Goal: Transaction & Acquisition: Purchase product/service

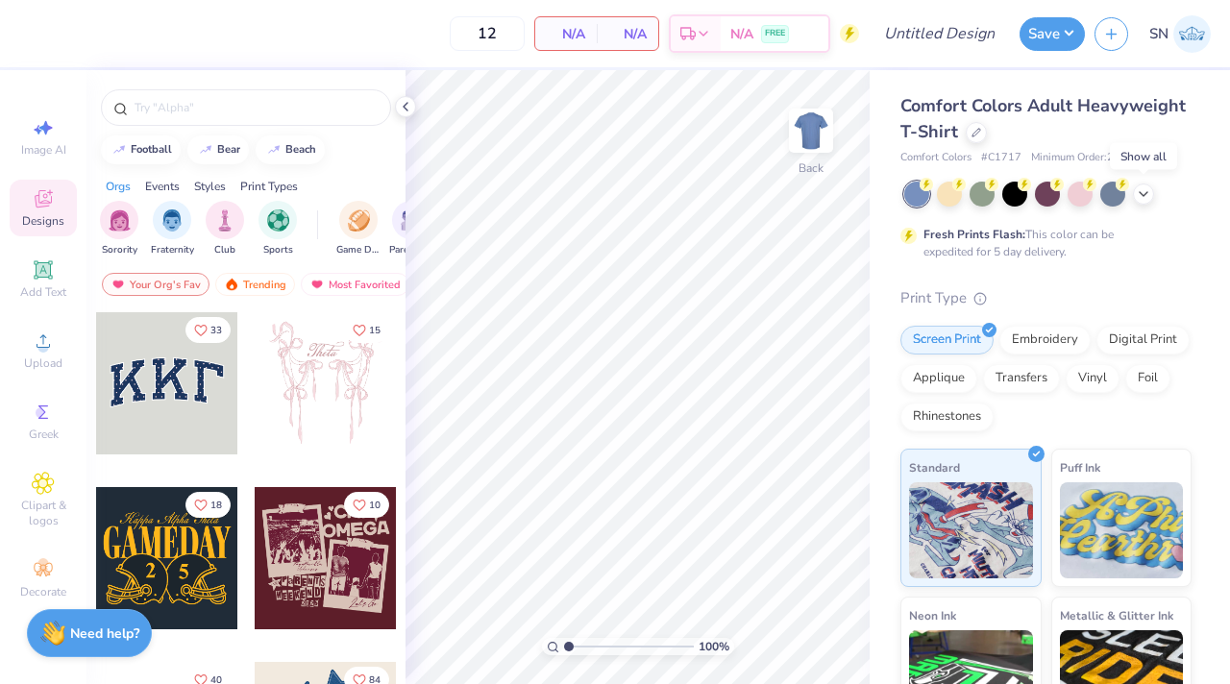
click at [1156, 189] on div at bounding box center [1047, 194] width 287 height 25
click at [1153, 202] on div at bounding box center [1047, 194] width 287 height 25
click at [978, 133] on icon at bounding box center [976, 131] width 10 height 10
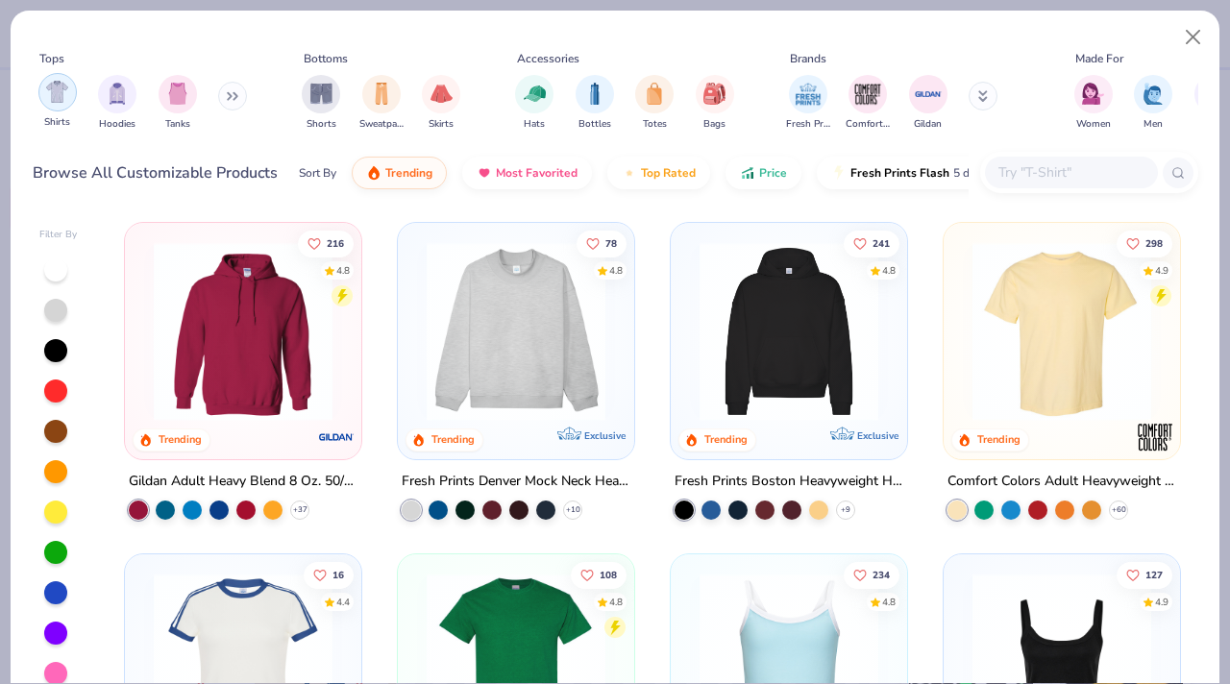
click at [53, 96] on img "filter for Shirts" at bounding box center [57, 92] width 22 height 22
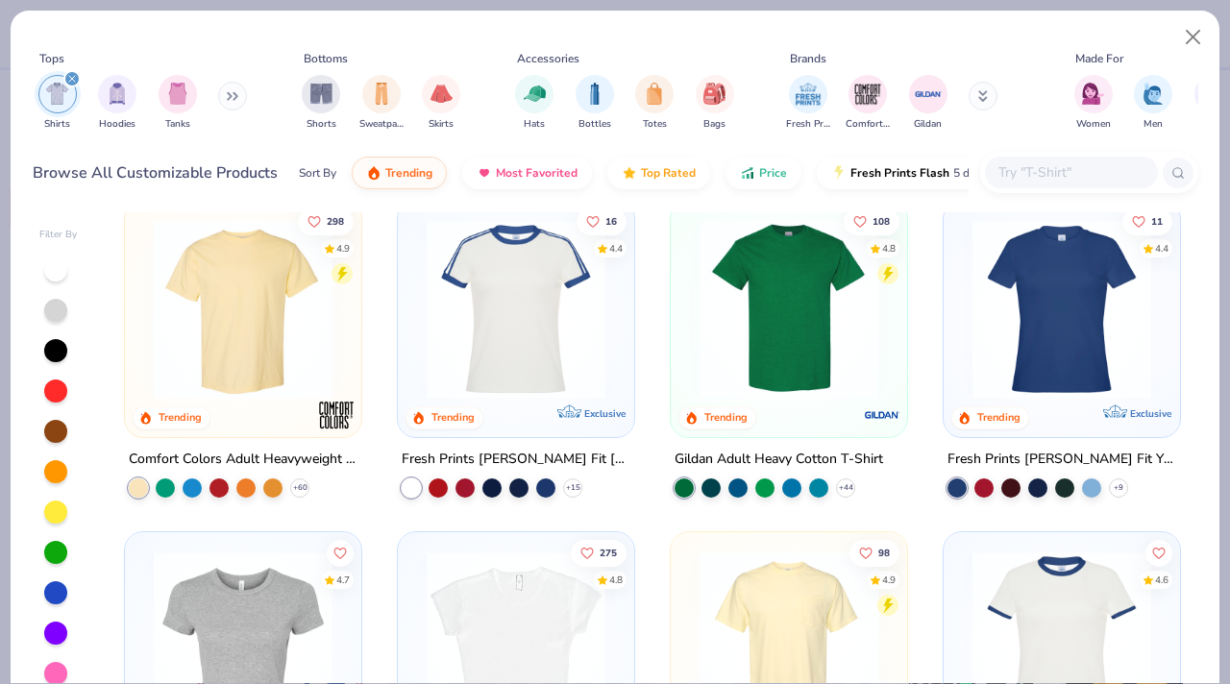
scroll to position [28, 0]
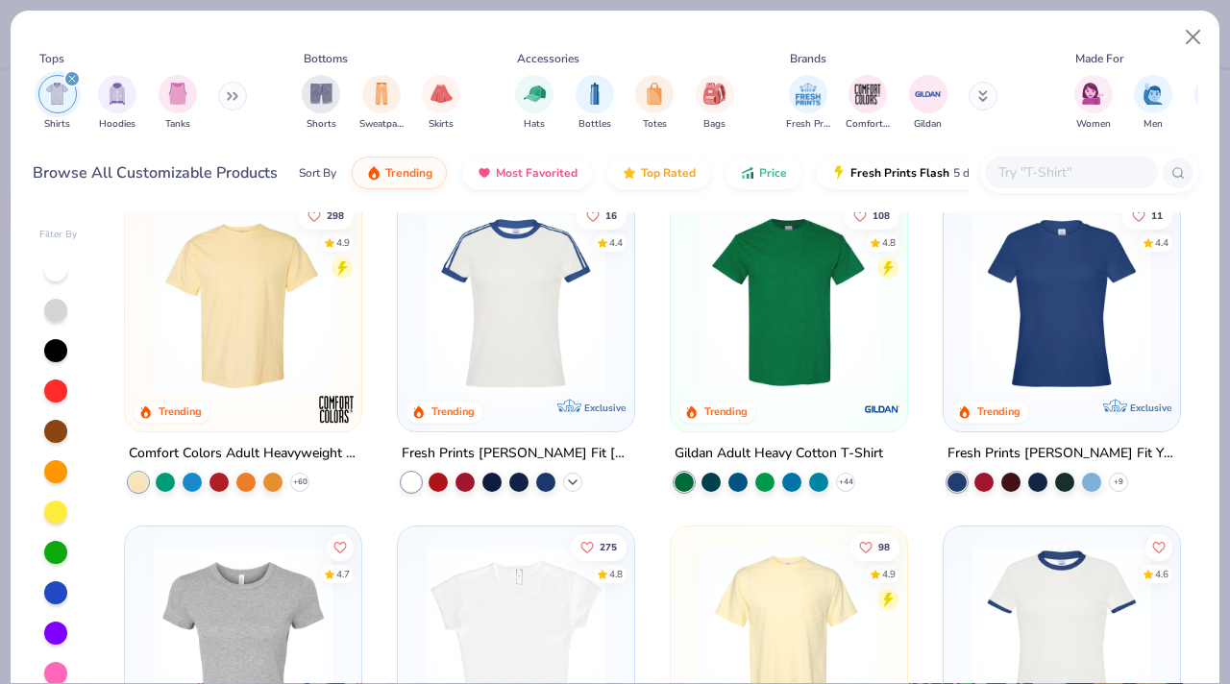
click at [566, 486] on icon at bounding box center [572, 482] width 15 height 15
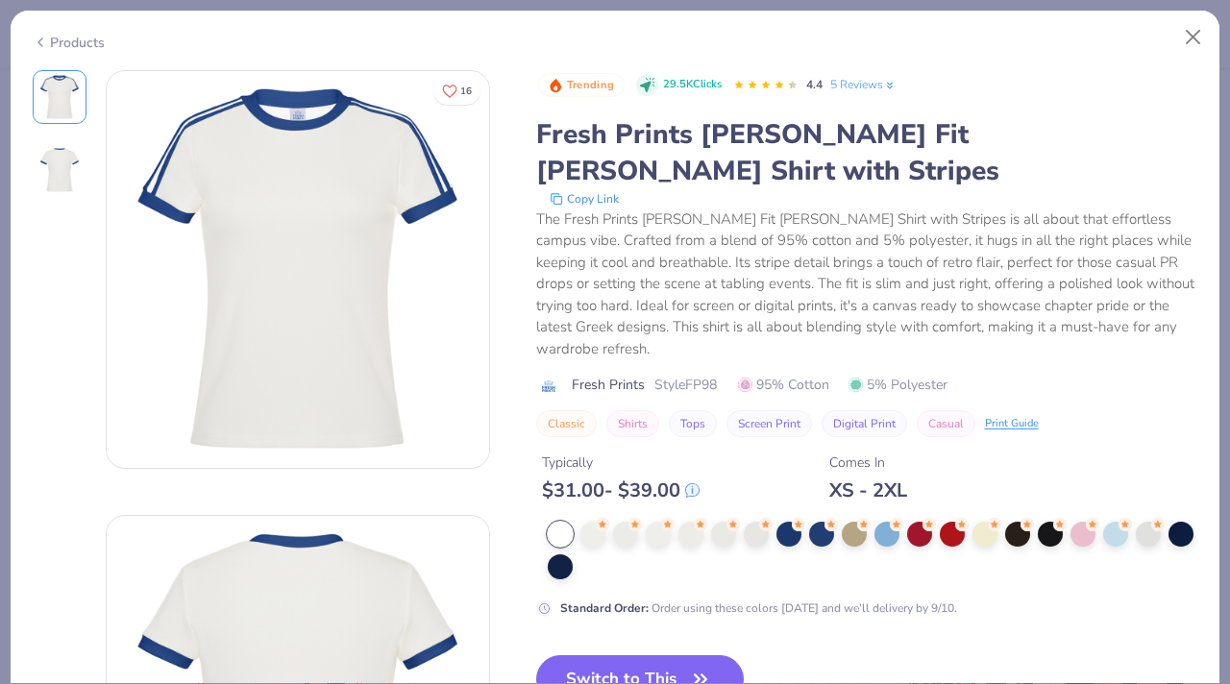
click at [78, 39] on div "Products" at bounding box center [69, 43] width 72 height 20
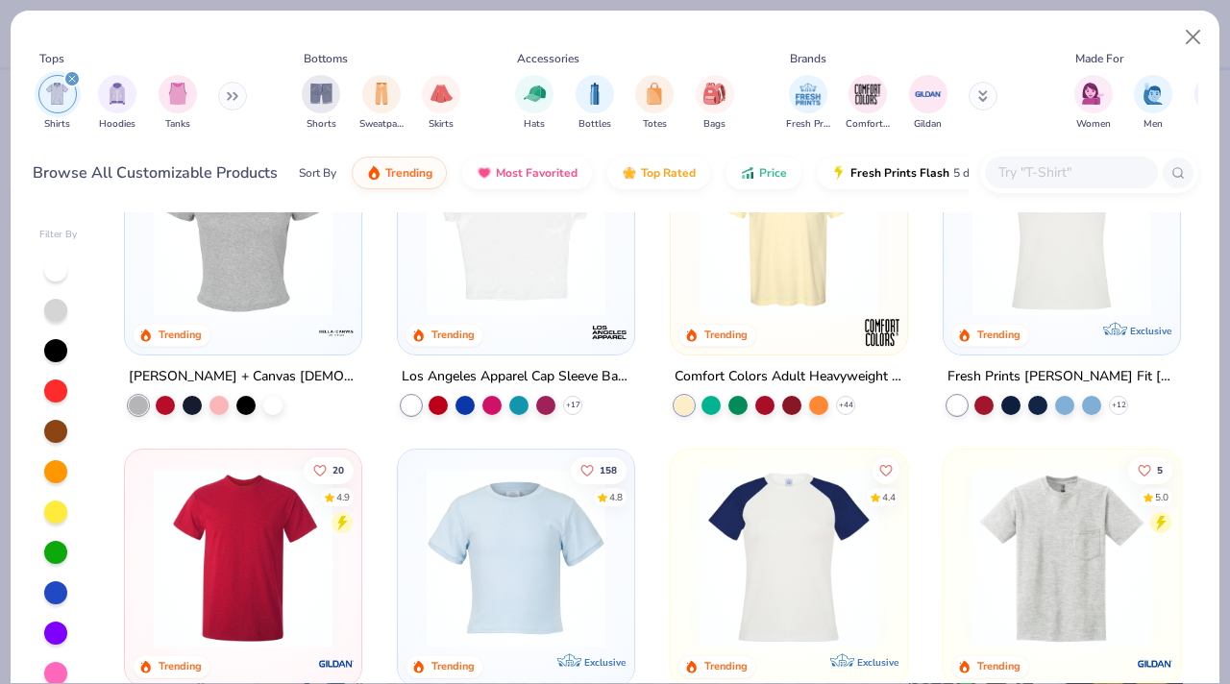
scroll to position [368, 0]
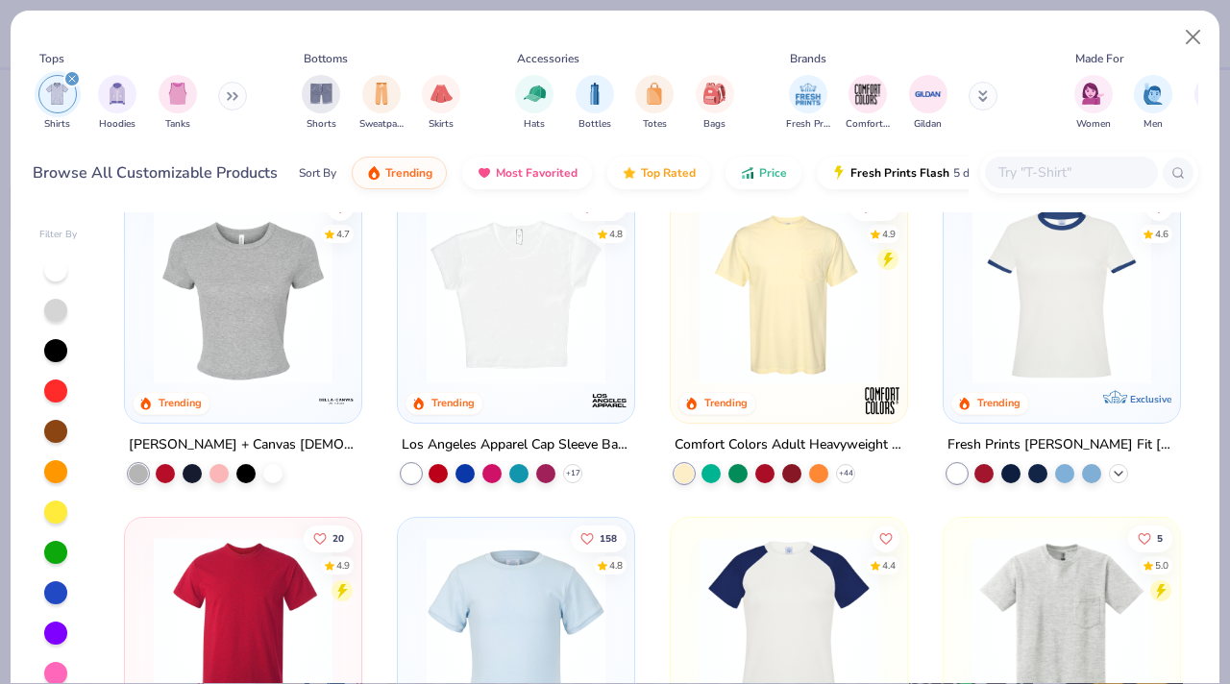
click at [1116, 475] on icon at bounding box center [1118, 472] width 15 height 15
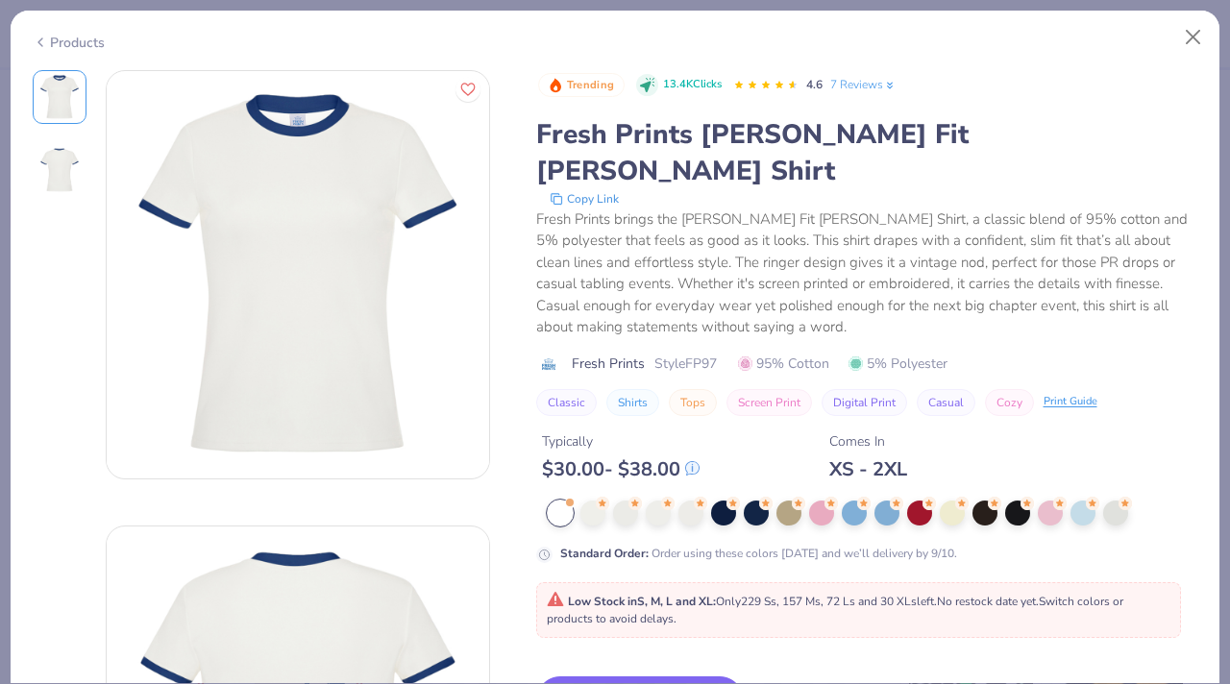
click at [62, 44] on div "Products" at bounding box center [69, 43] width 72 height 20
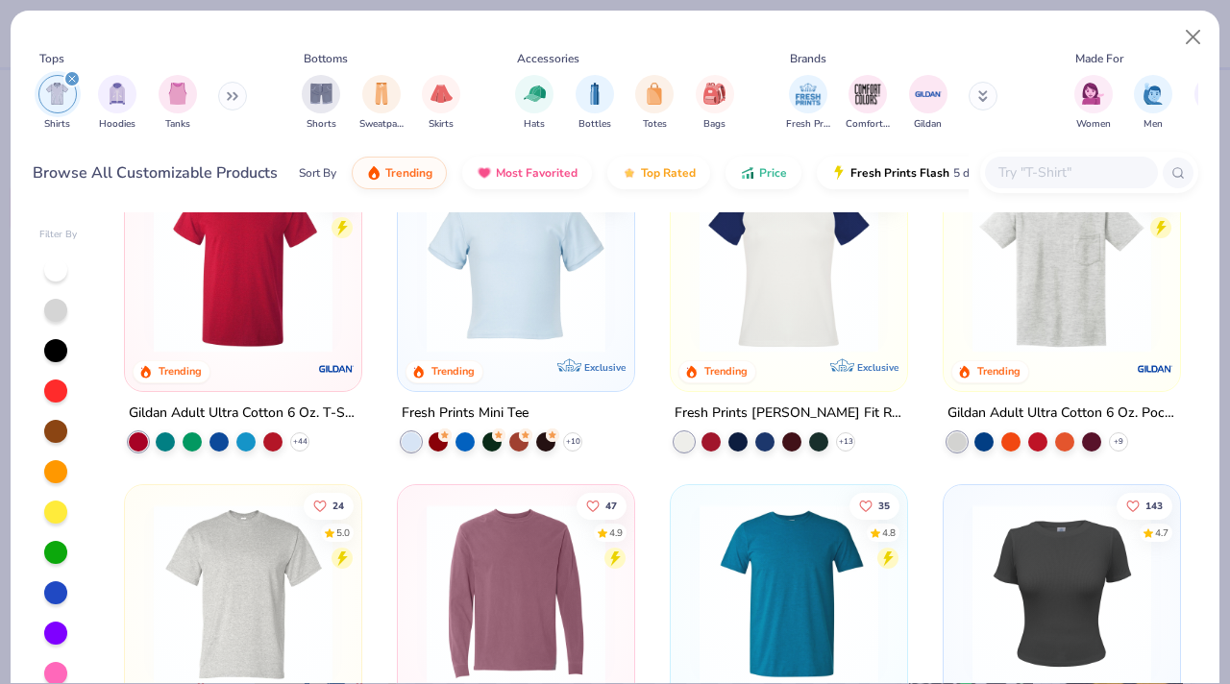
scroll to position [753, 0]
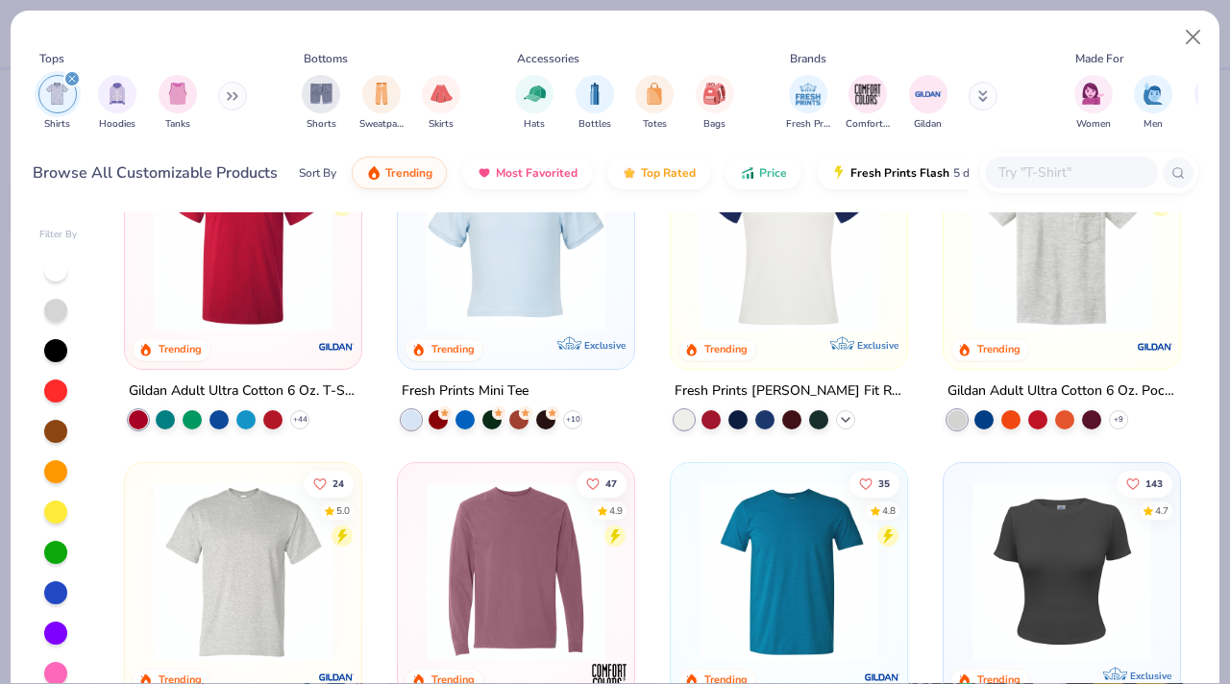
click at [849, 419] on icon at bounding box center [845, 418] width 15 height 15
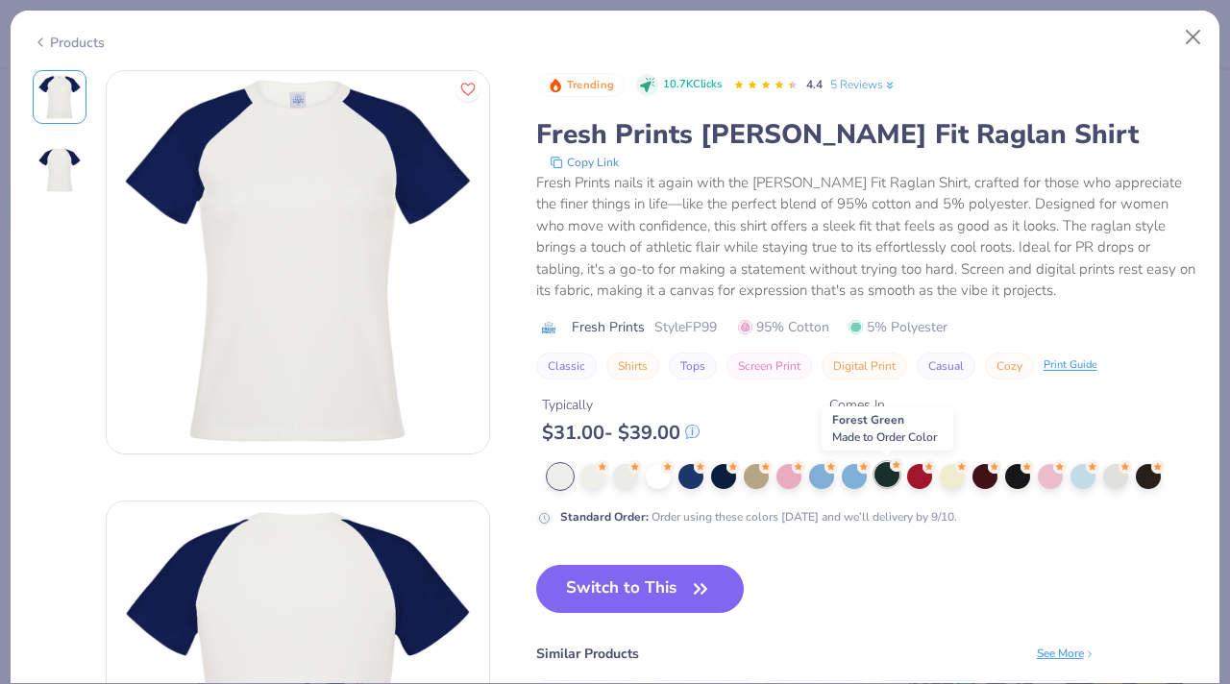
click at [894, 482] on div at bounding box center [886, 474] width 25 height 25
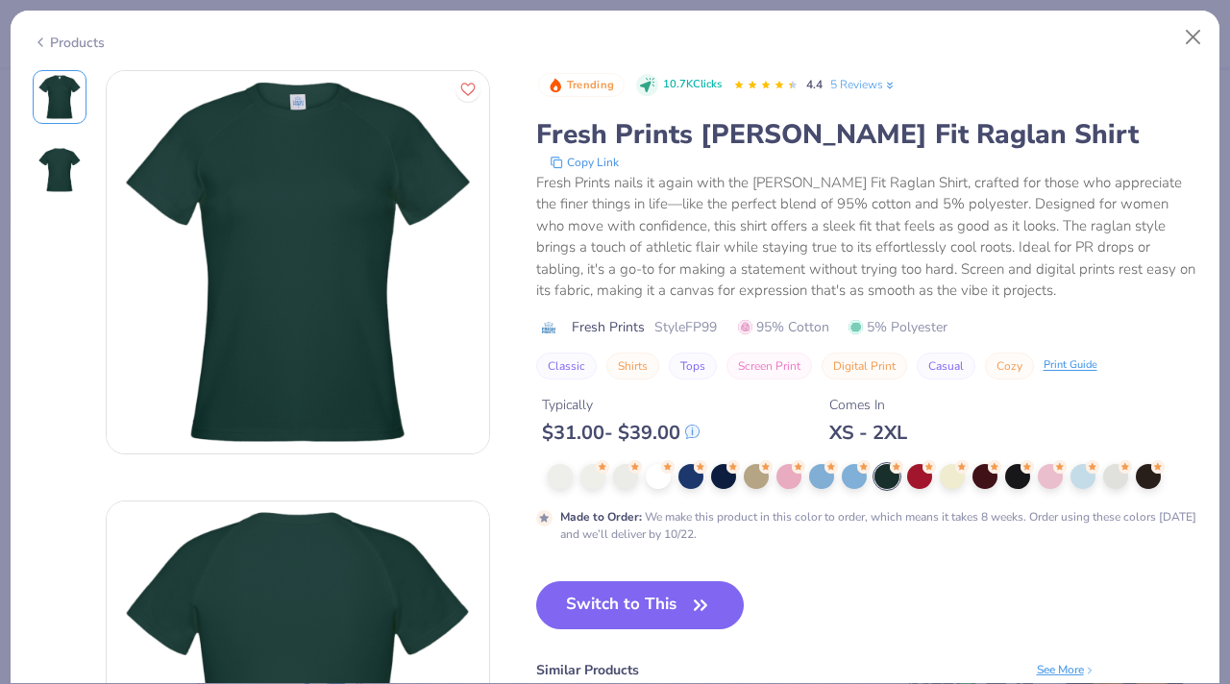
click at [79, 50] on div "Products" at bounding box center [615, 36] width 1209 height 50
click at [72, 45] on div "Products" at bounding box center [69, 43] width 72 height 20
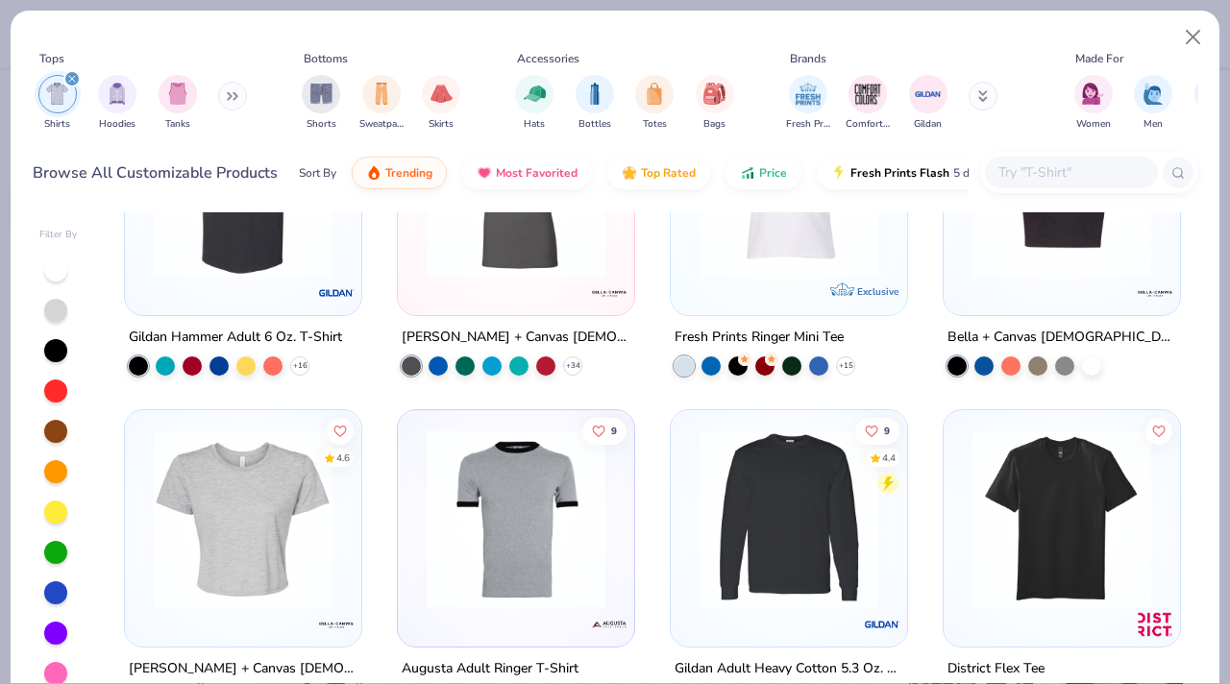
scroll to position [1879, 0]
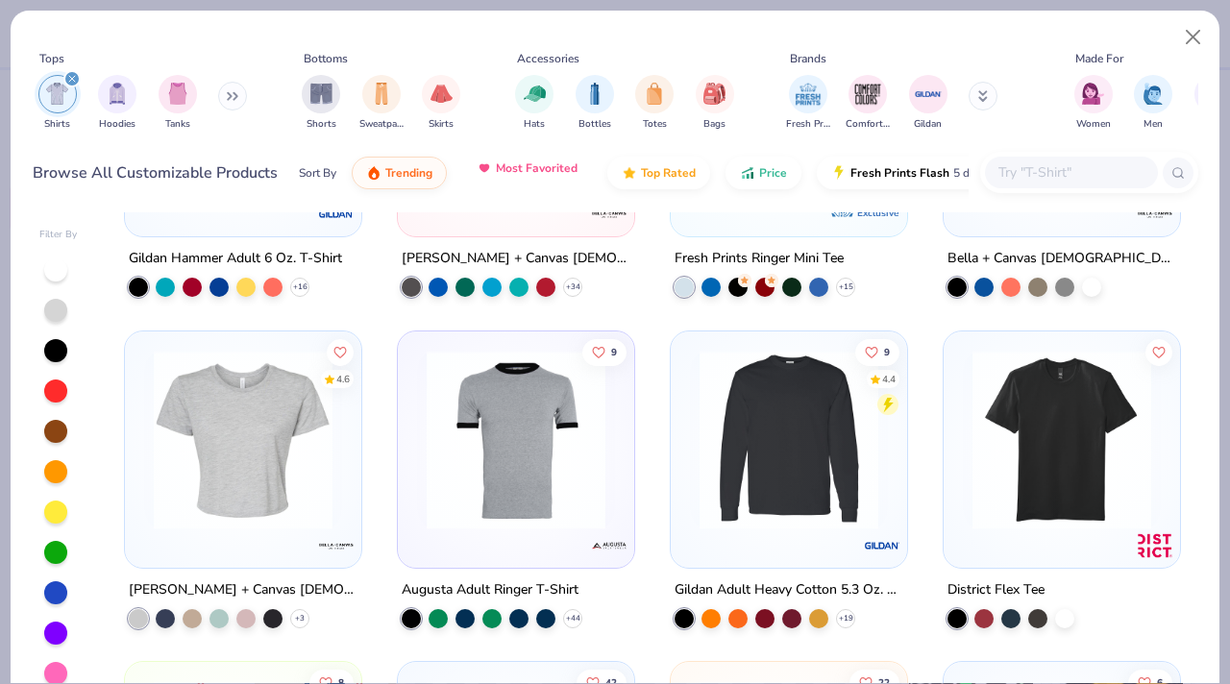
click at [497, 172] on span "Most Favorited" at bounding box center [537, 167] width 82 height 15
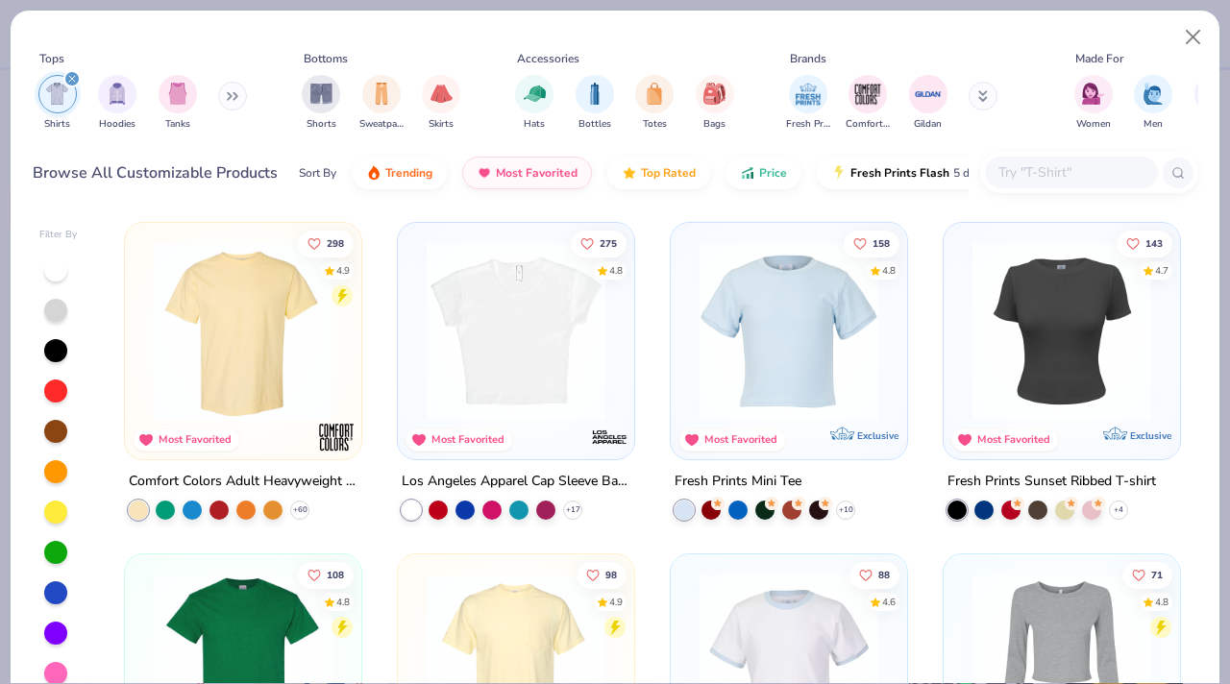
click at [290, 379] on div at bounding box center [45, 331] width 593 height 179
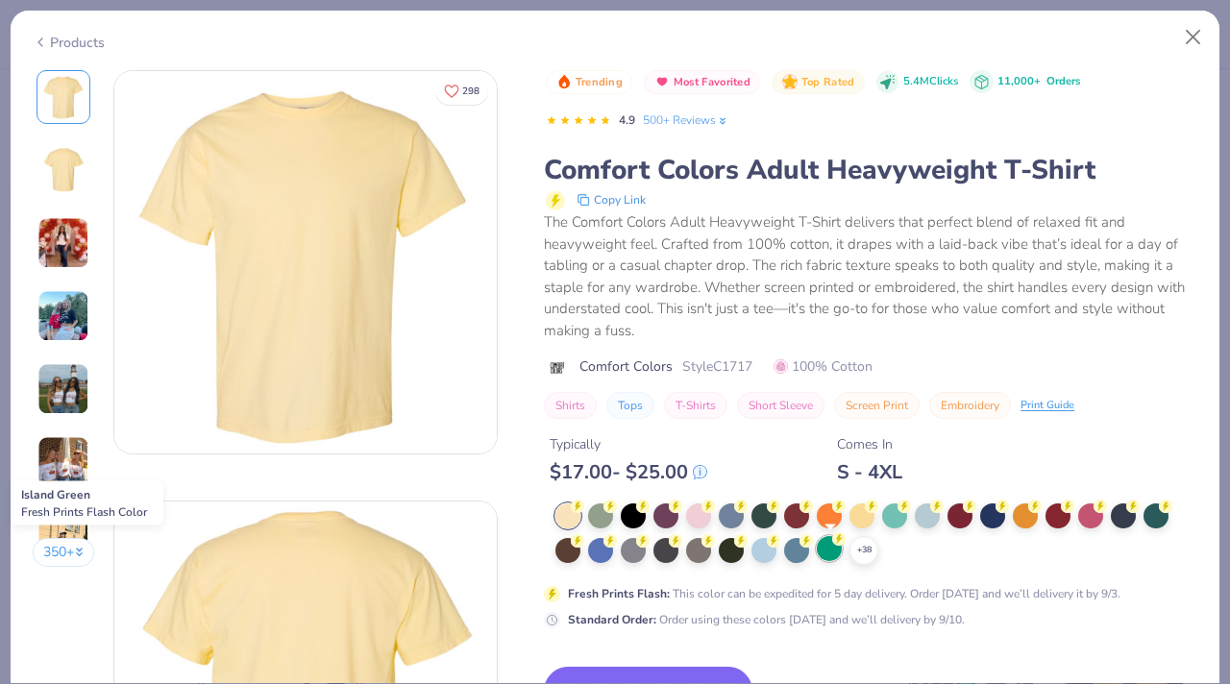
click at [837, 550] on div at bounding box center [829, 548] width 25 height 25
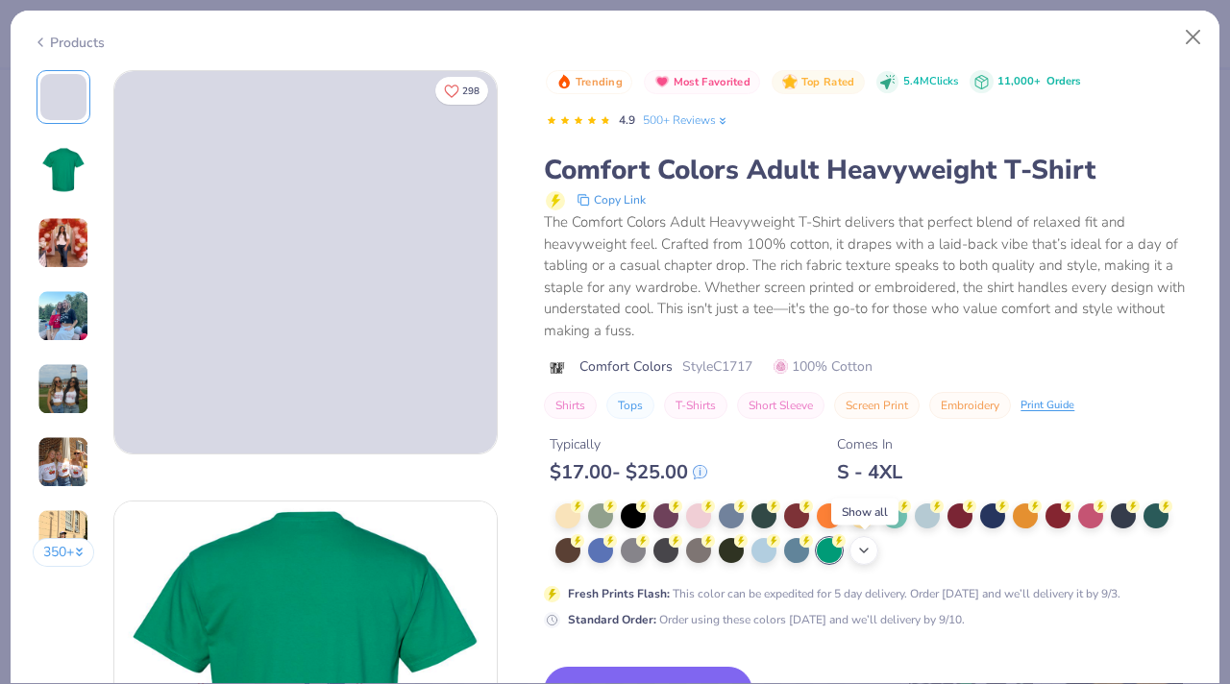
click at [862, 550] on polyline at bounding box center [864, 551] width 8 height 4
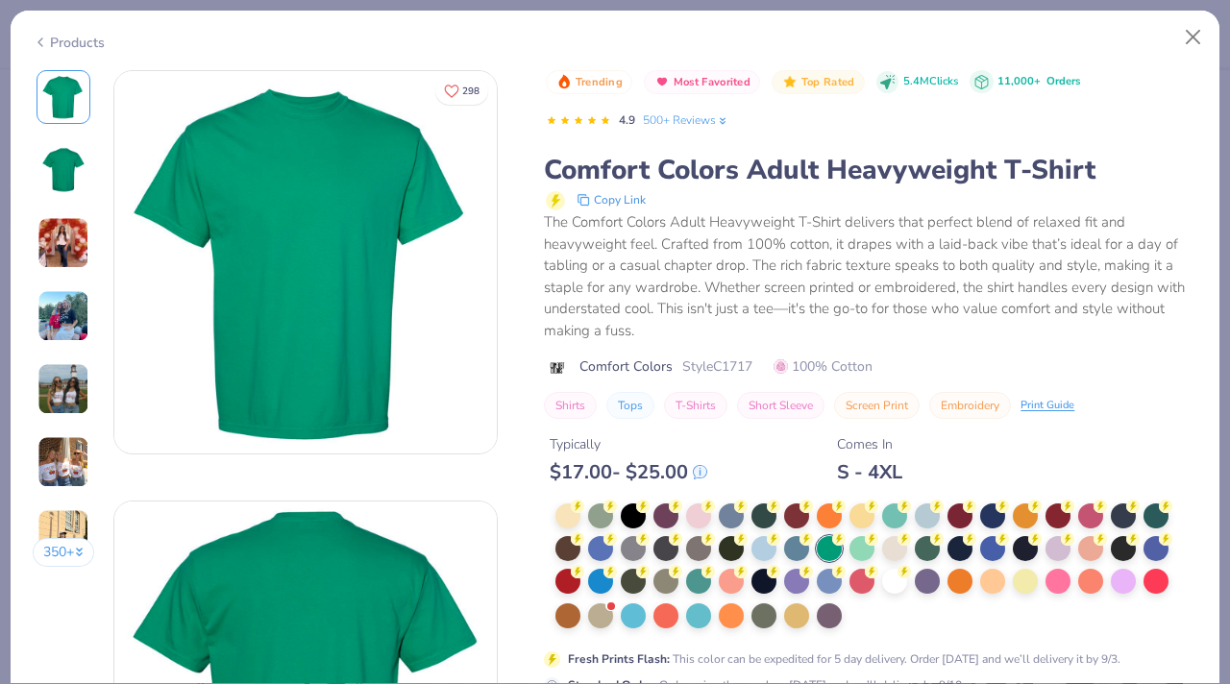
click at [866, 616] on div at bounding box center [876, 566] width 642 height 127
click at [889, 589] on div at bounding box center [894, 579] width 25 height 25
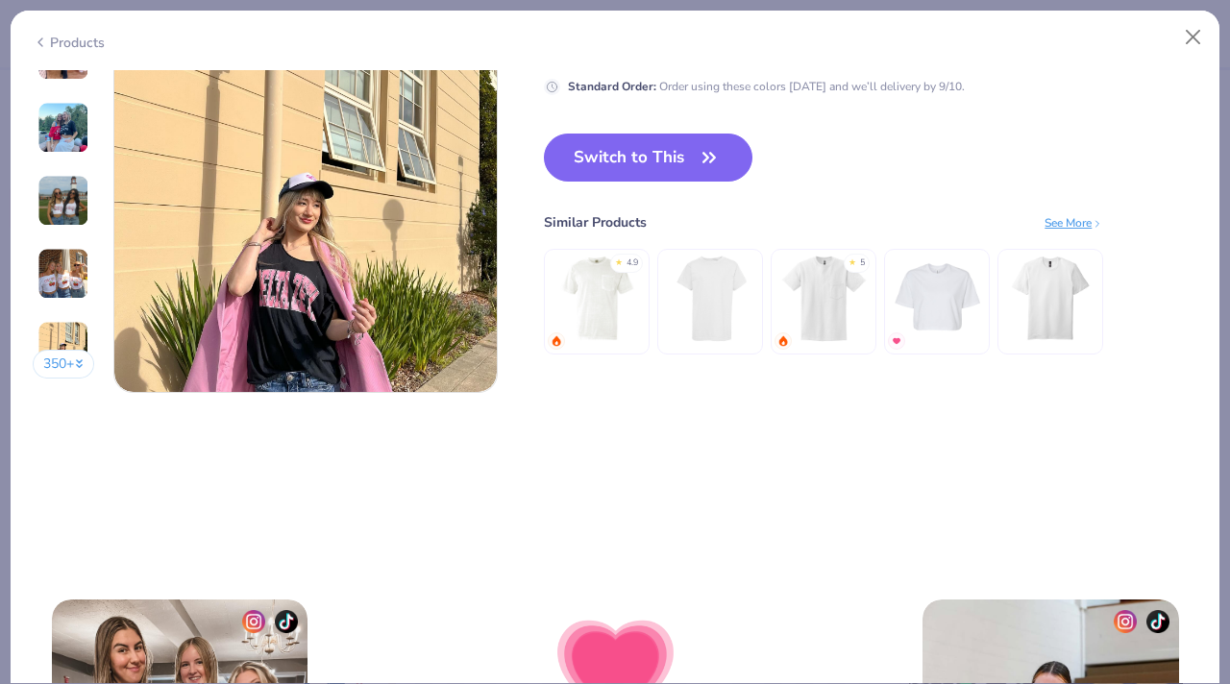
scroll to position [2638, 0]
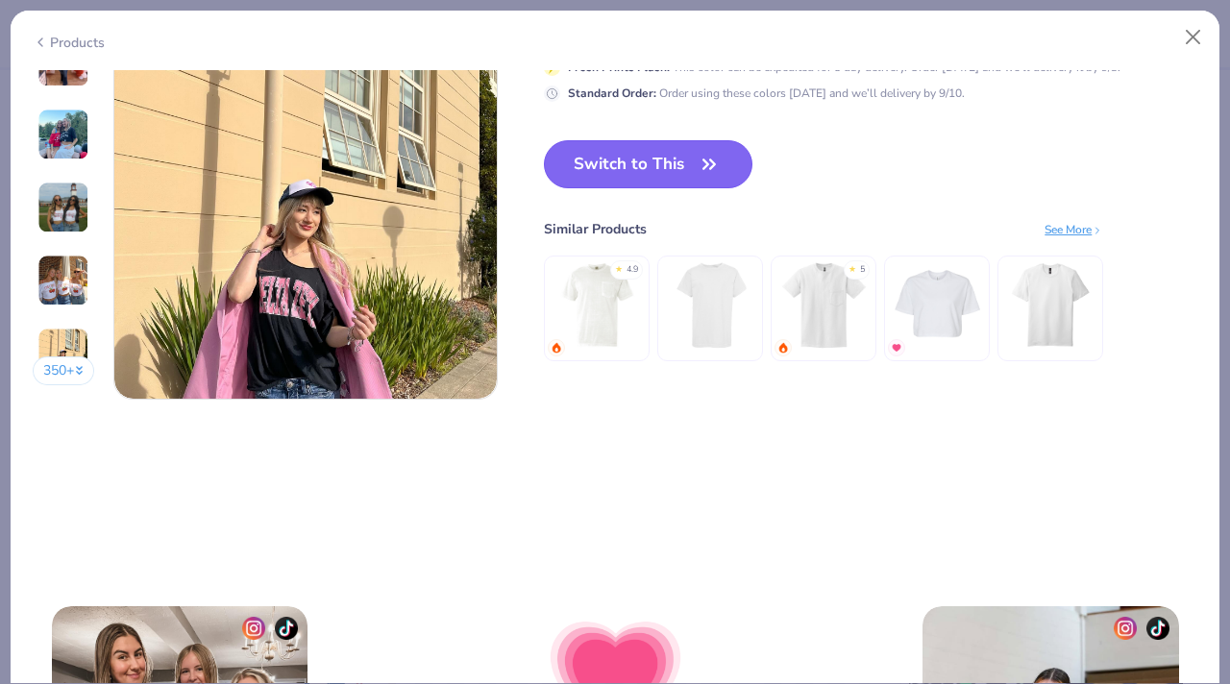
click at [676, 183] on button "Switch to This" at bounding box center [648, 164] width 209 height 48
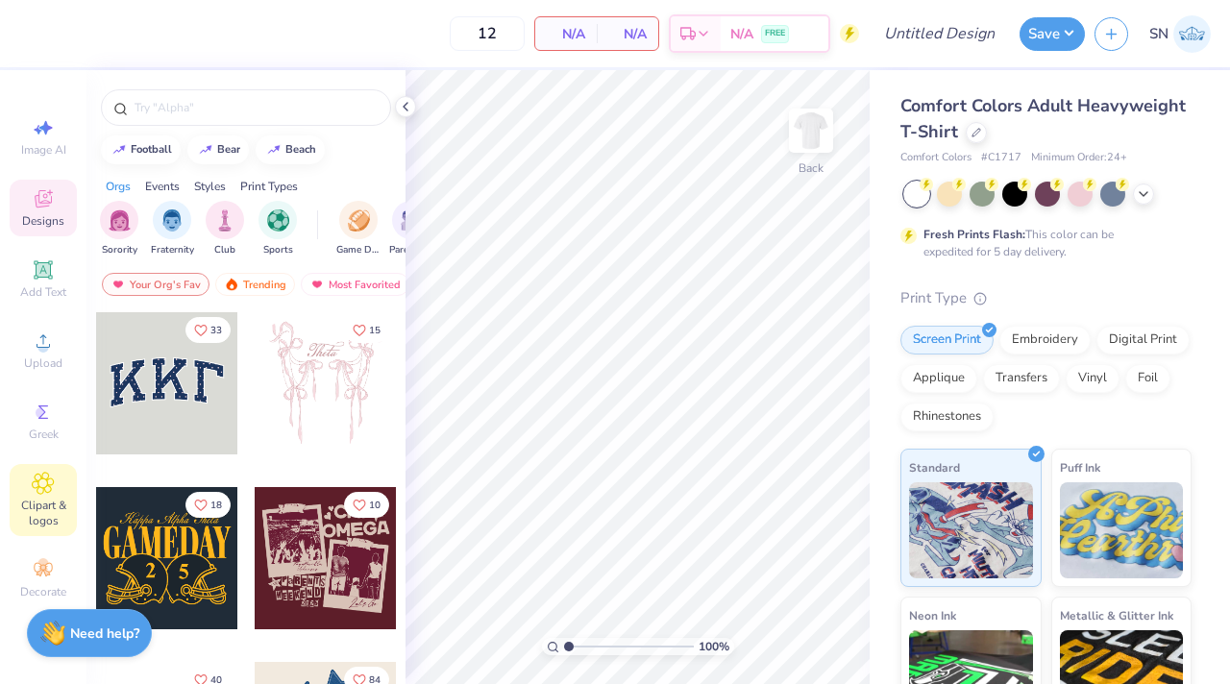
click at [55, 491] on div "Clipart & logos" at bounding box center [43, 500] width 67 height 72
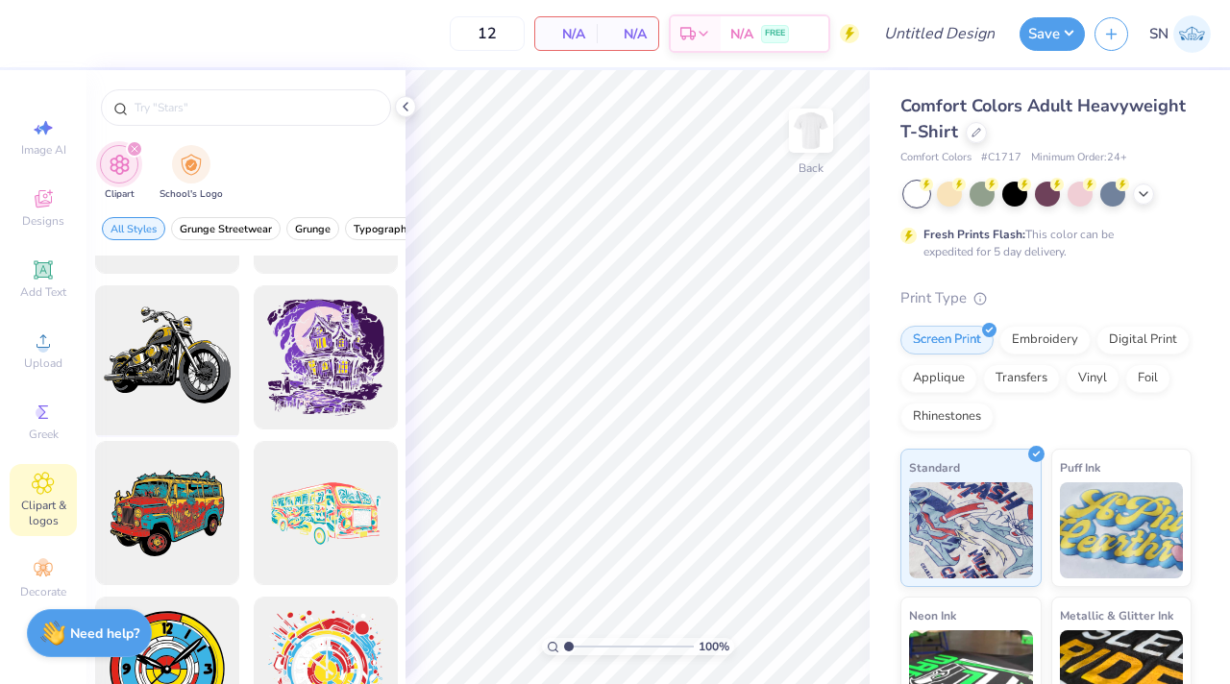
scroll to position [1193, 0]
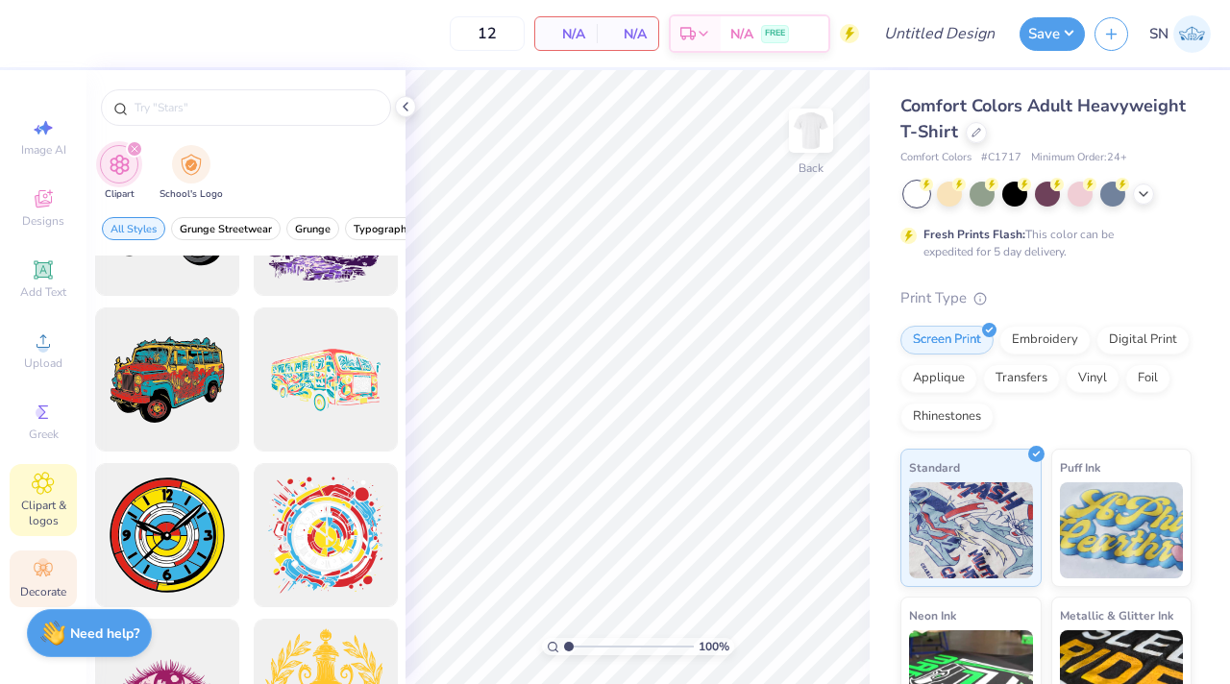
click at [70, 578] on div "Decorate" at bounding box center [43, 579] width 67 height 57
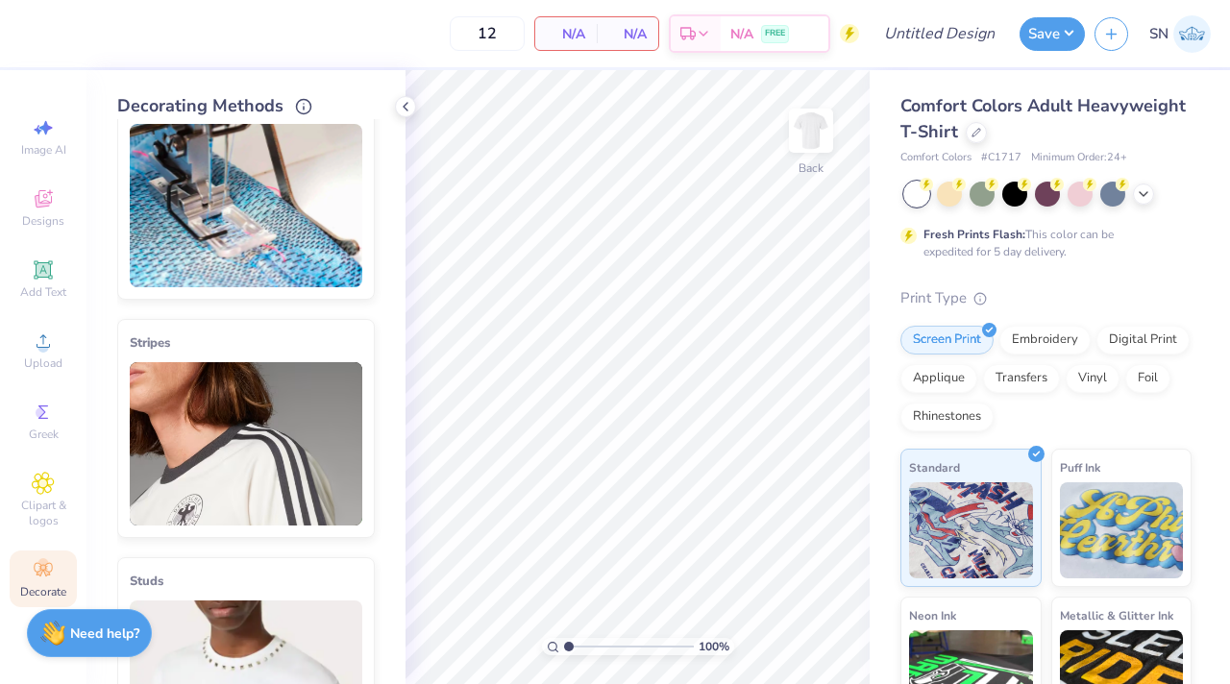
scroll to position [58, 0]
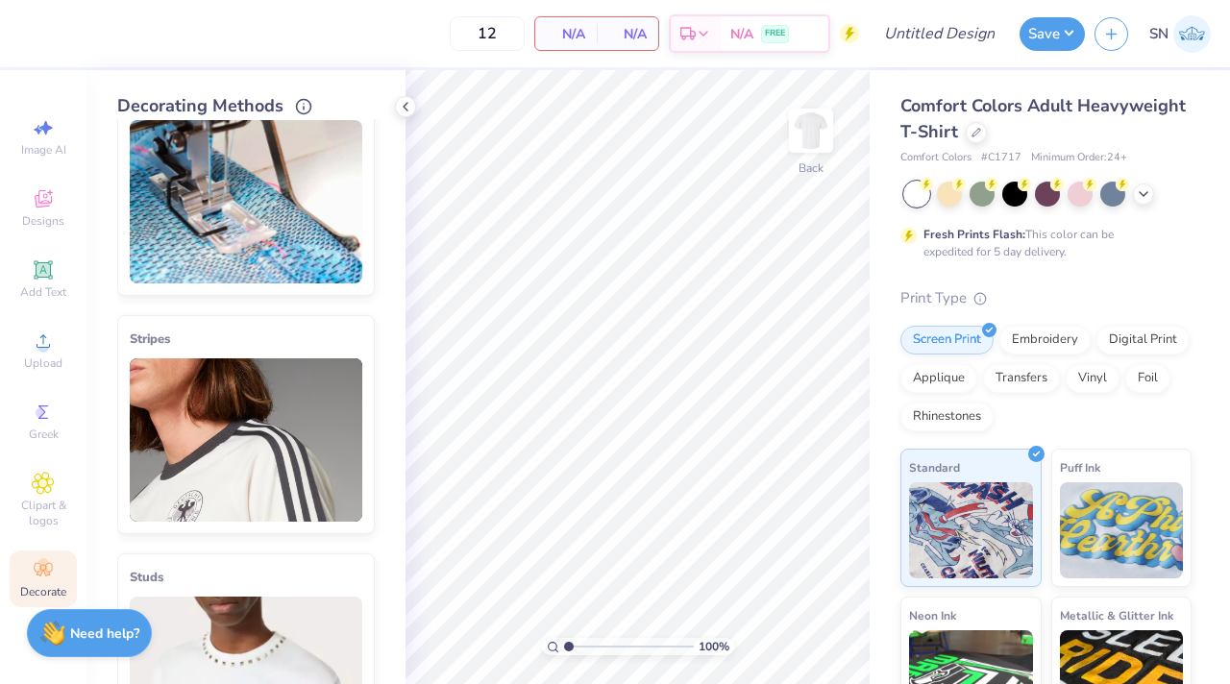
click at [217, 461] on img at bounding box center [246, 439] width 233 height 163
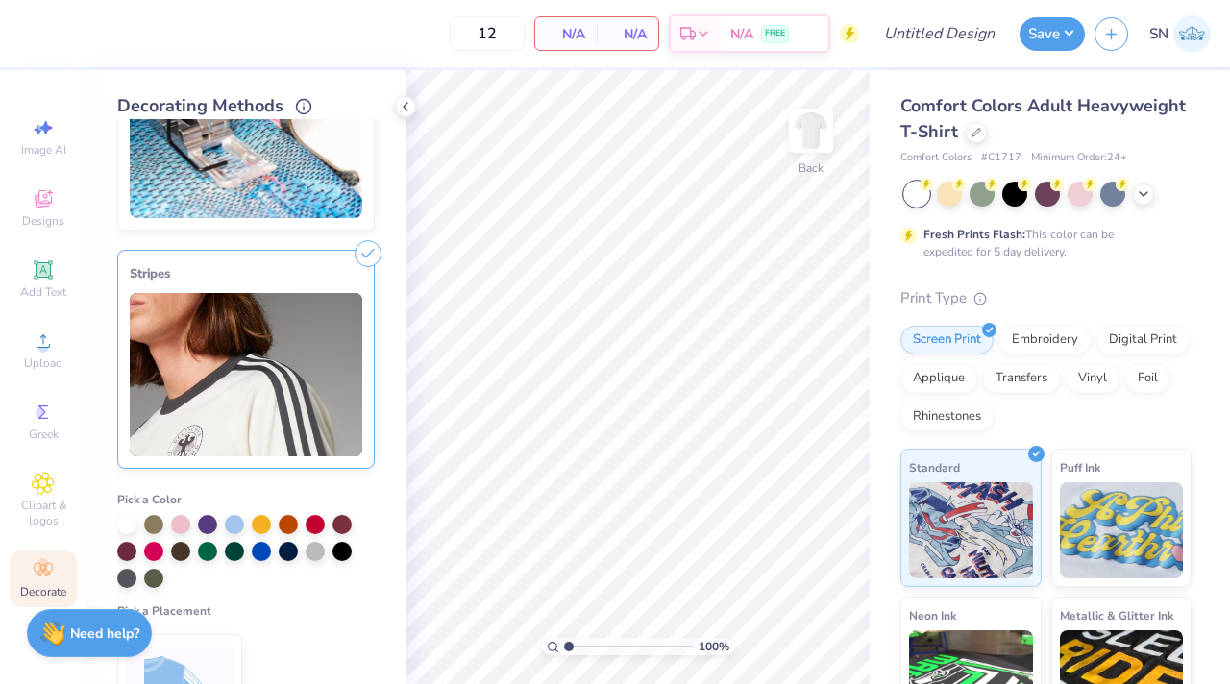
scroll to position [137, 0]
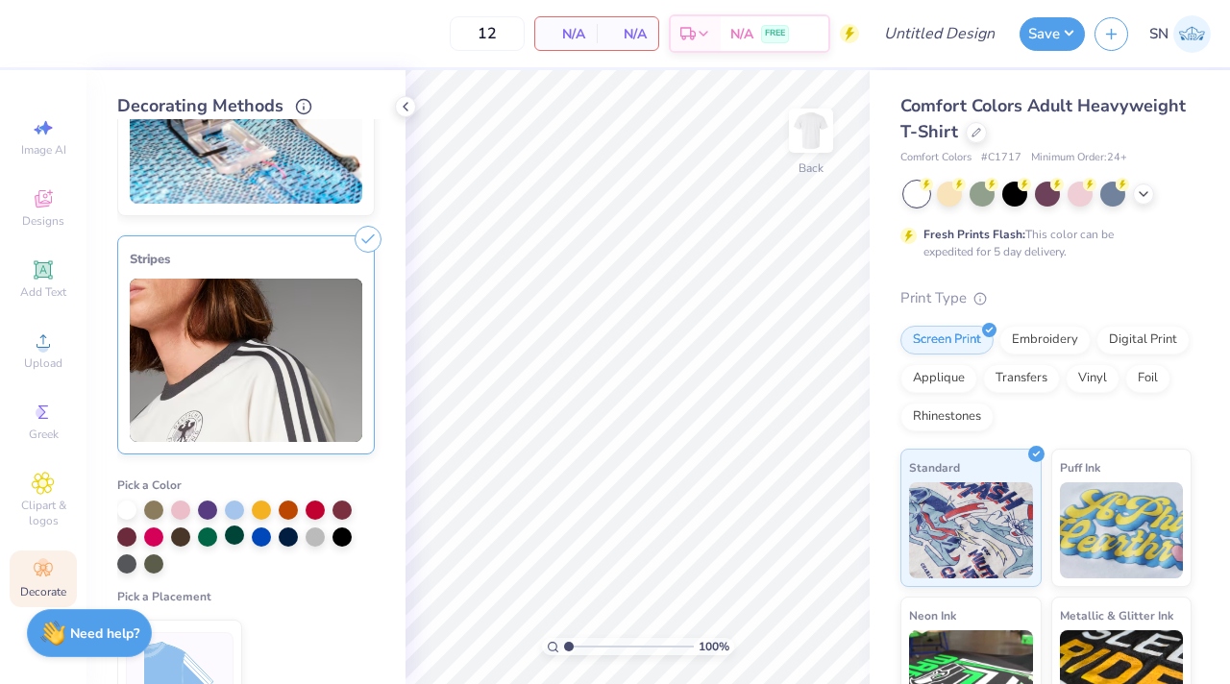
click at [233, 538] on div at bounding box center [234, 535] width 19 height 19
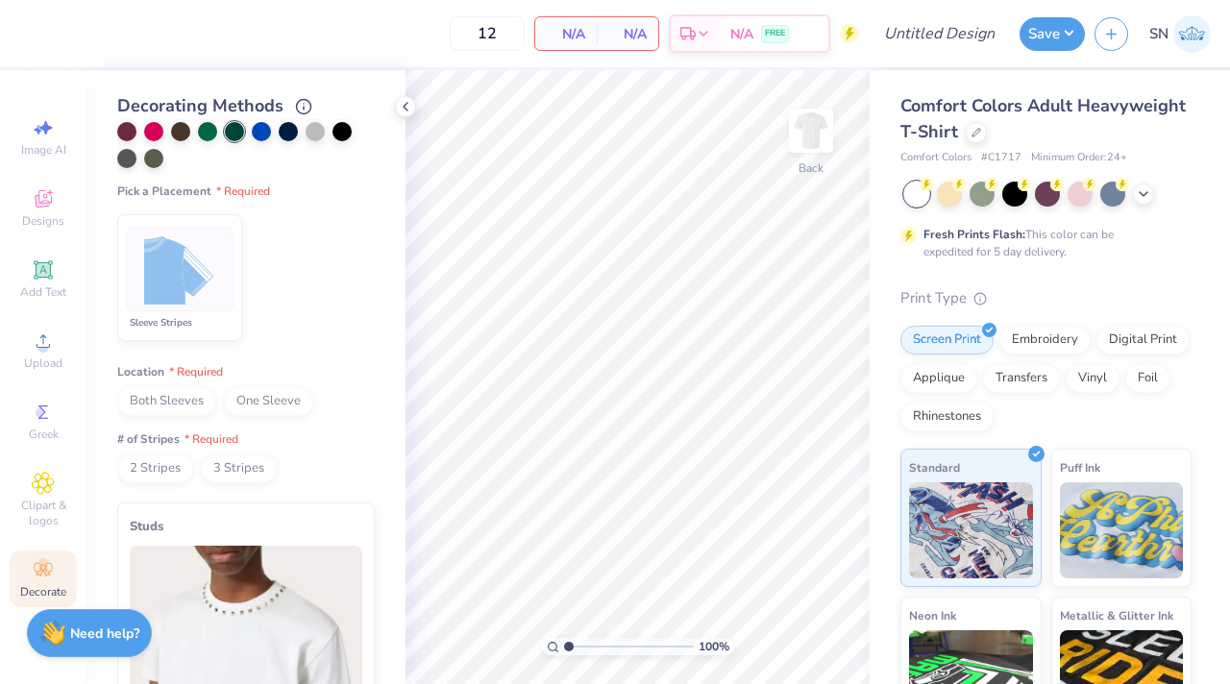
scroll to position [561, 0]
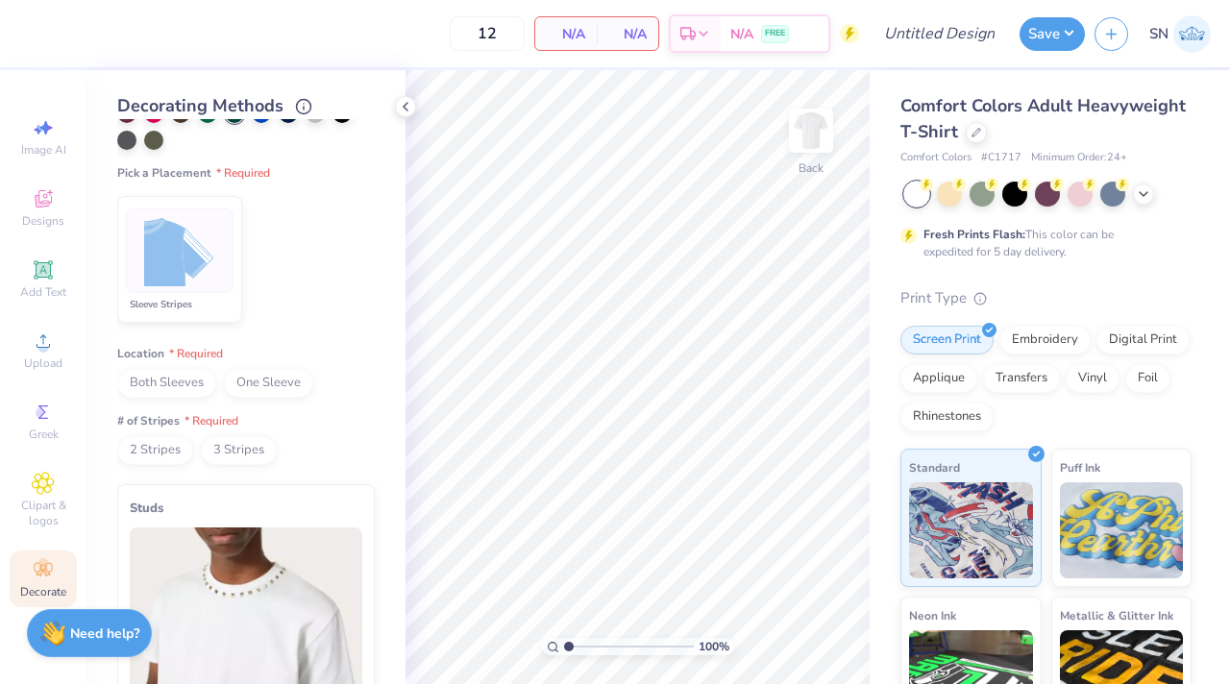
click at [185, 390] on span "Both Sleeves" at bounding box center [166, 383] width 99 height 29
click at [171, 387] on span "Both Sleeves" at bounding box center [166, 383] width 99 height 29
click at [188, 274] on img at bounding box center [180, 251] width 72 height 72
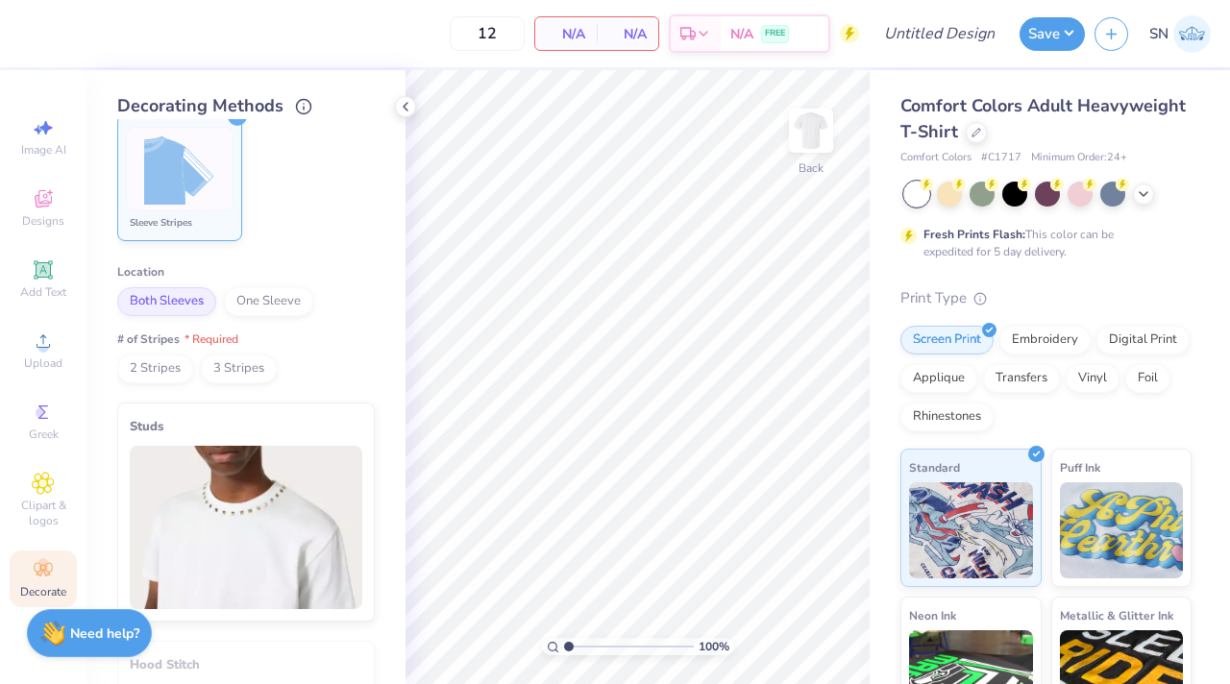
scroll to position [639, 0]
click at [175, 377] on span "2 Stripes" at bounding box center [155, 372] width 76 height 29
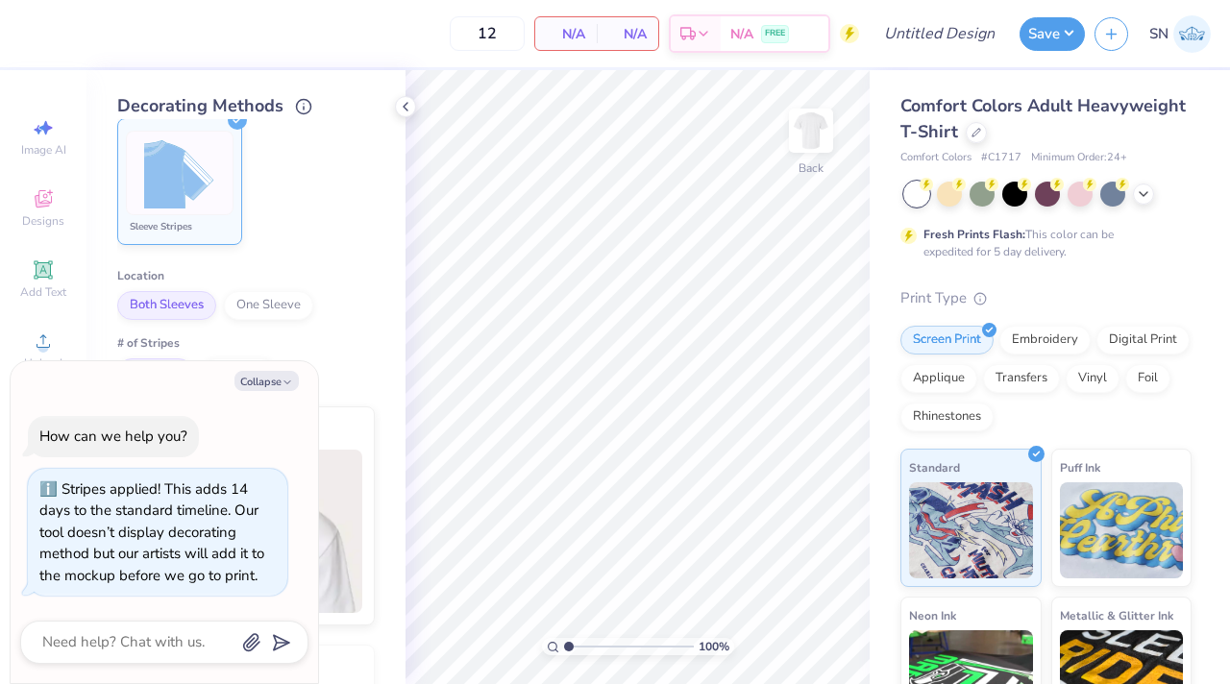
click at [267, 314] on span "One Sleeve" at bounding box center [268, 305] width 89 height 29
click at [204, 313] on span "Both Sleeves" at bounding box center [166, 305] width 99 height 29
click at [349, 380] on div "2 Stripes 3 Stripes" at bounding box center [246, 372] width 258 height 29
click at [268, 381] on button "Collapse" at bounding box center [266, 381] width 64 height 20
type textarea "x"
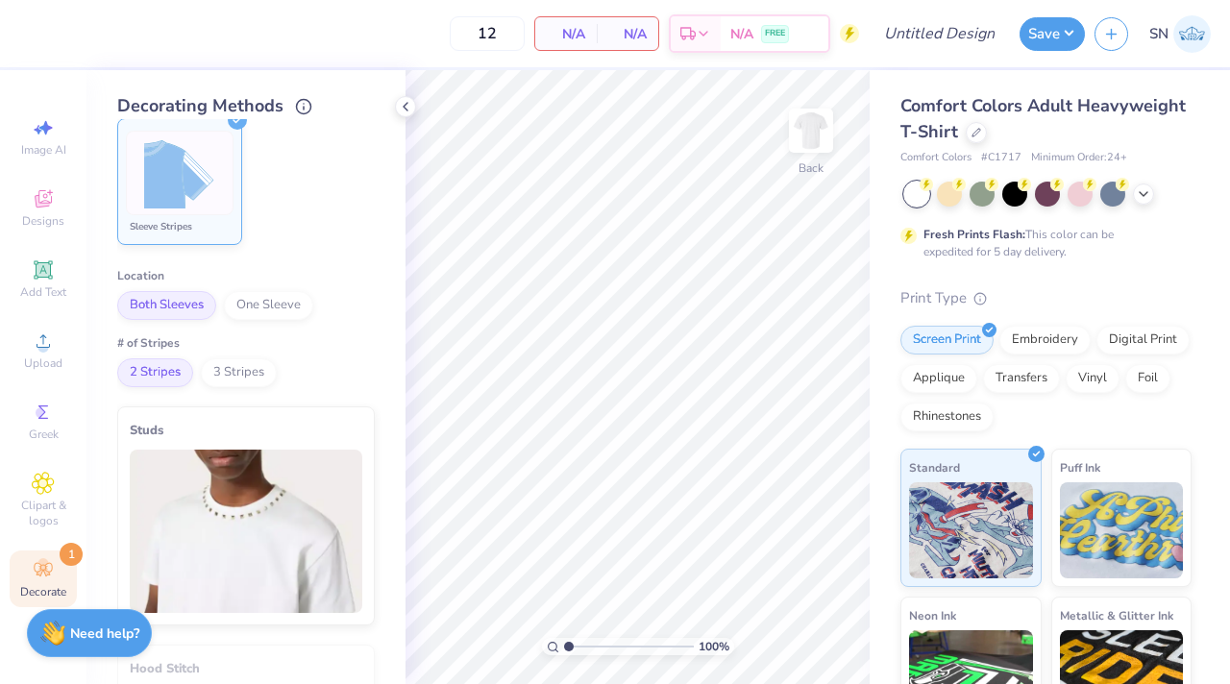
click at [160, 377] on span "2 Stripes" at bounding box center [155, 372] width 76 height 29
click at [160, 309] on span "Both Sleeves" at bounding box center [166, 305] width 99 height 29
click at [180, 201] on img at bounding box center [180, 173] width 72 height 72
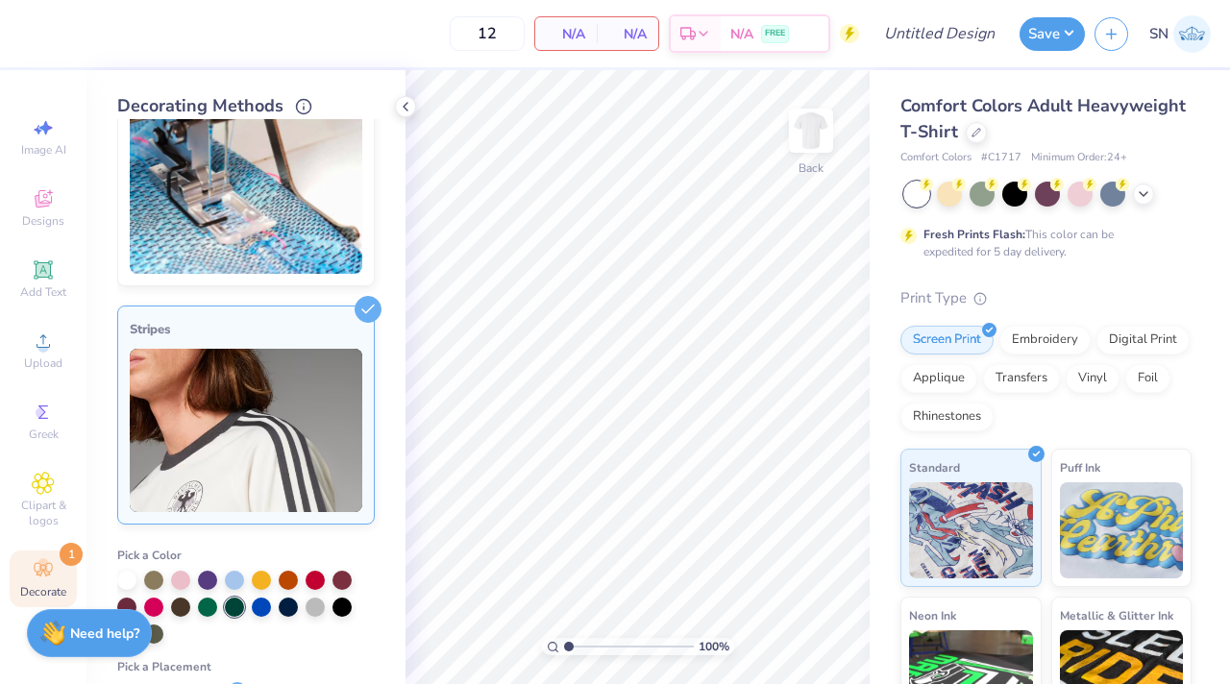
scroll to position [0, 0]
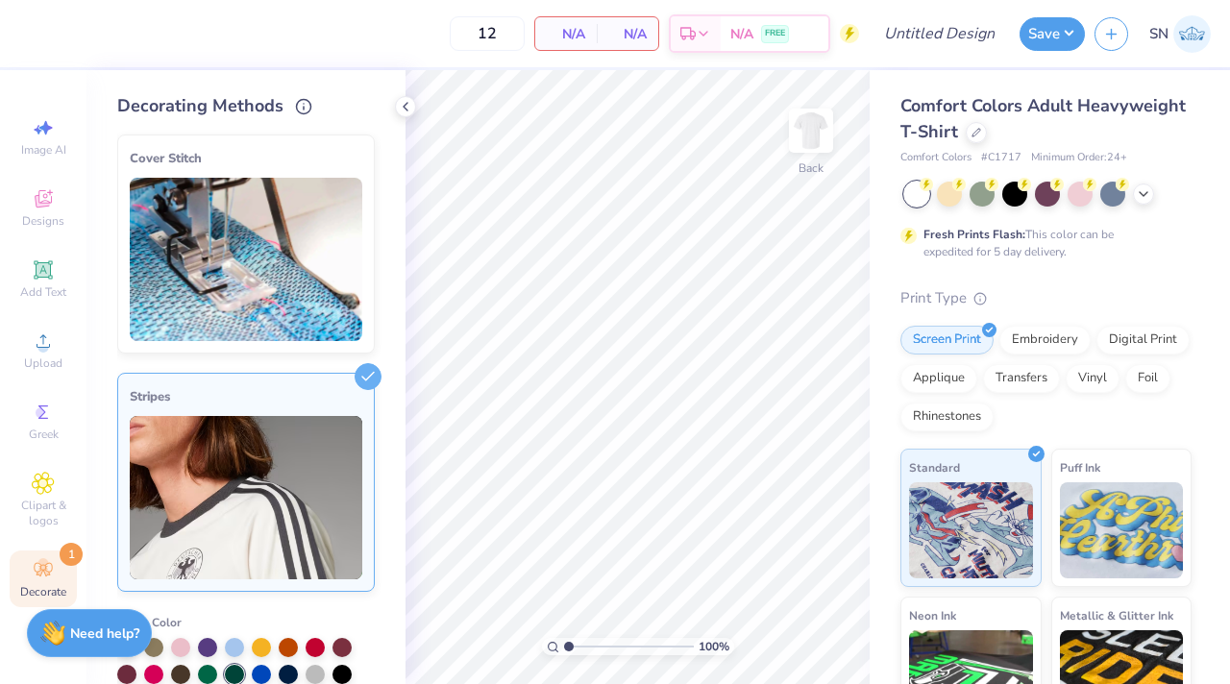
click at [230, 308] on img at bounding box center [246, 259] width 233 height 163
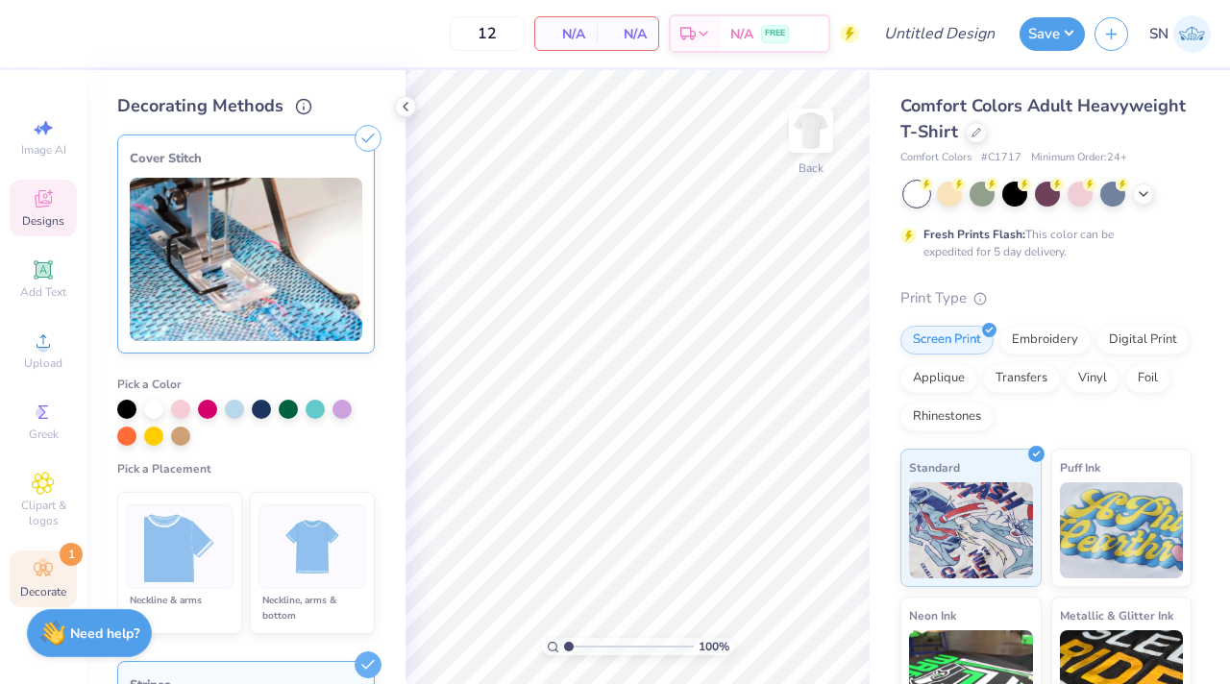
click at [41, 215] on span "Designs" at bounding box center [43, 220] width 42 height 15
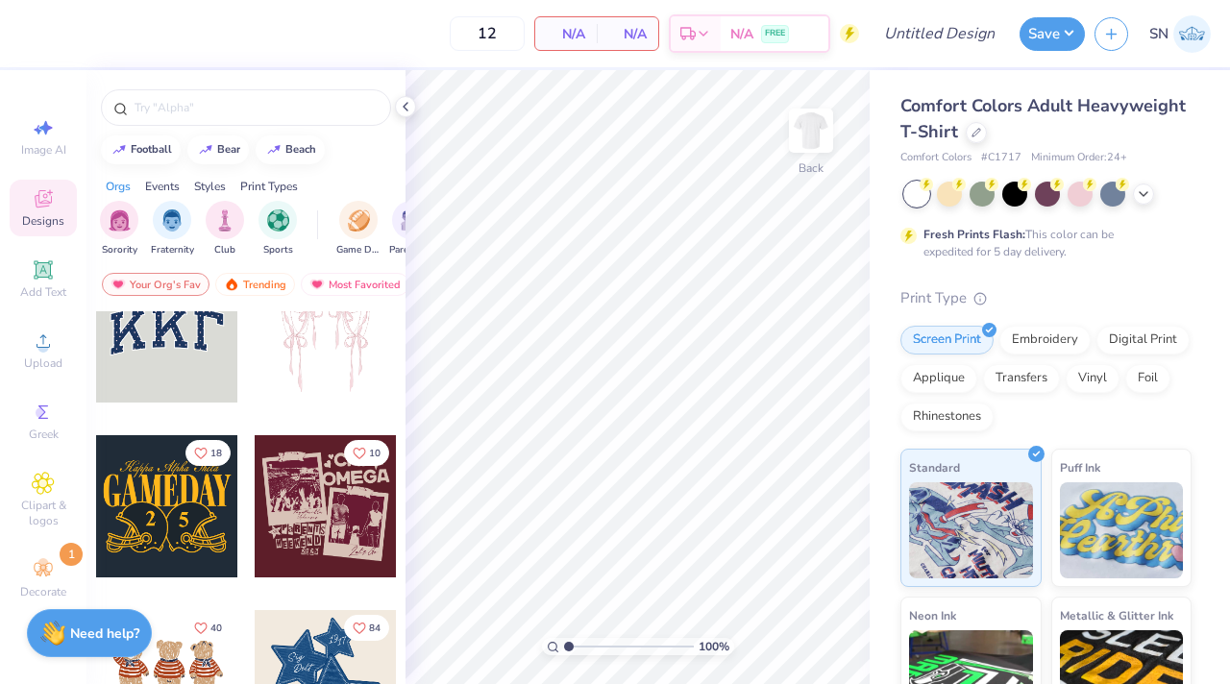
scroll to position [61, 0]
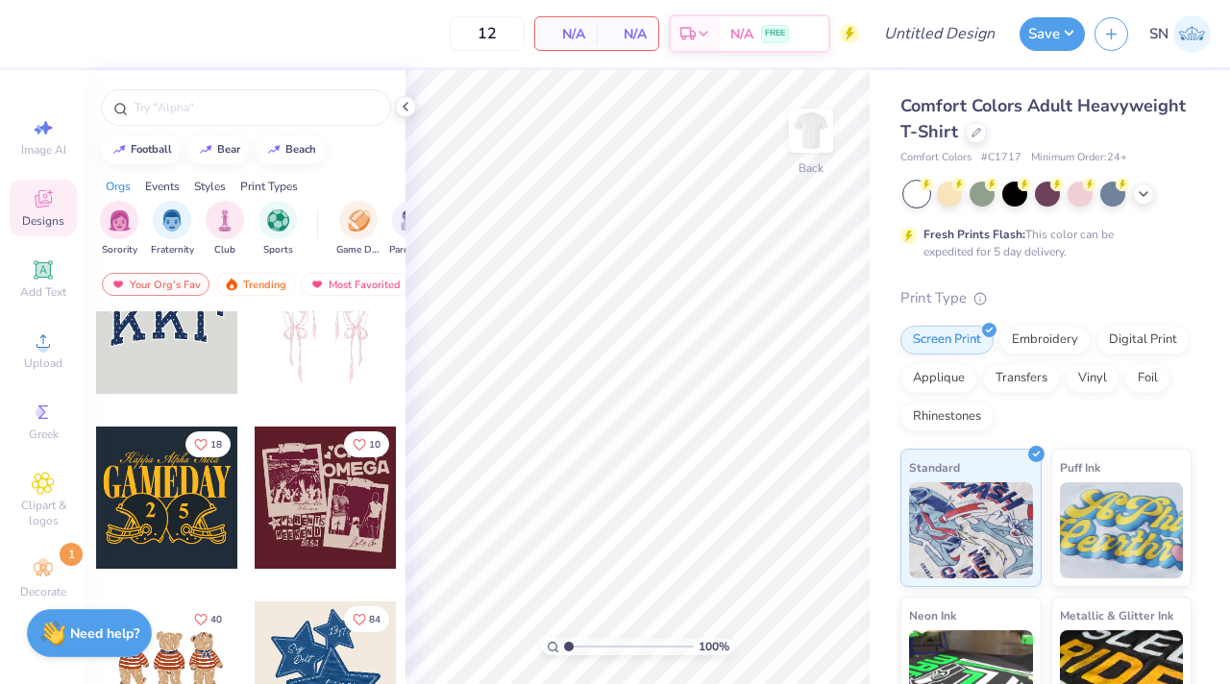
click at [178, 536] on div at bounding box center [167, 498] width 142 height 142
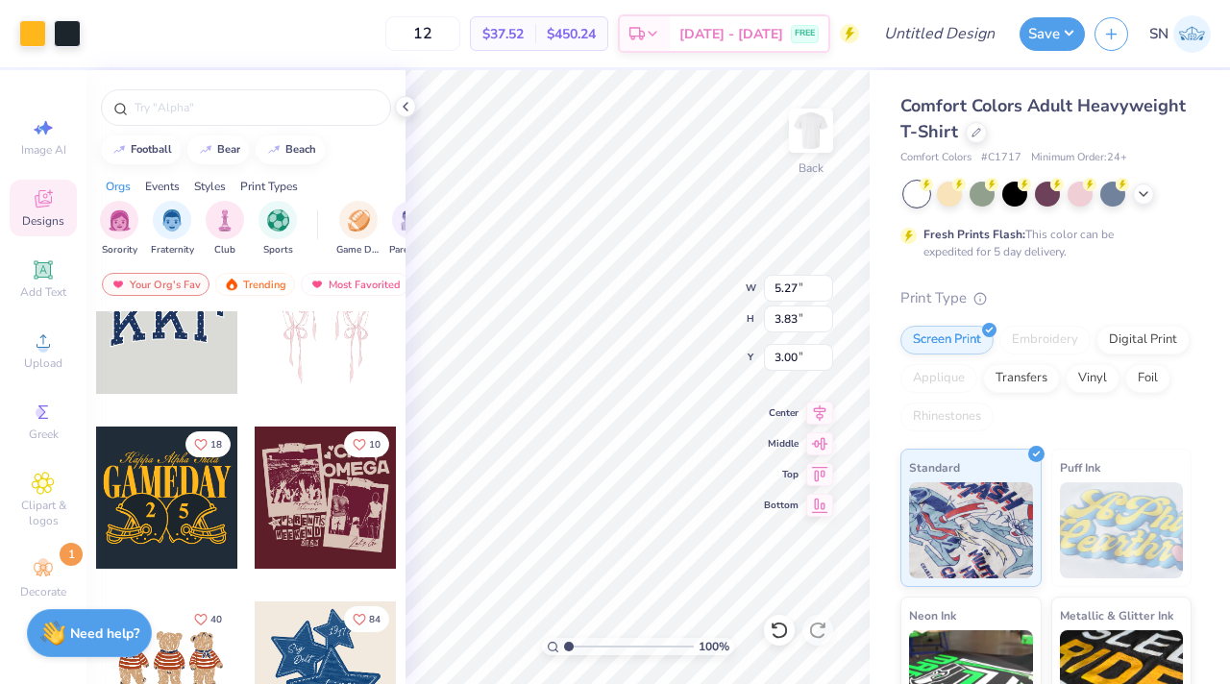
type input "9.74"
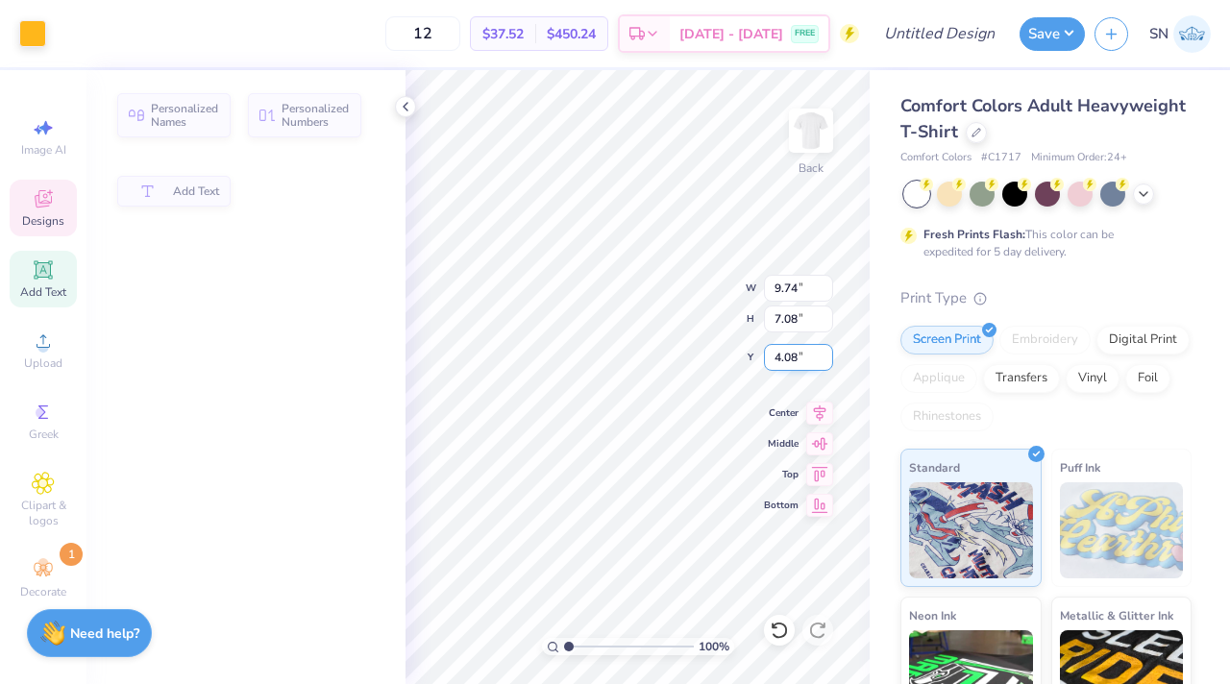
type input "2.49"
type input "4.08"
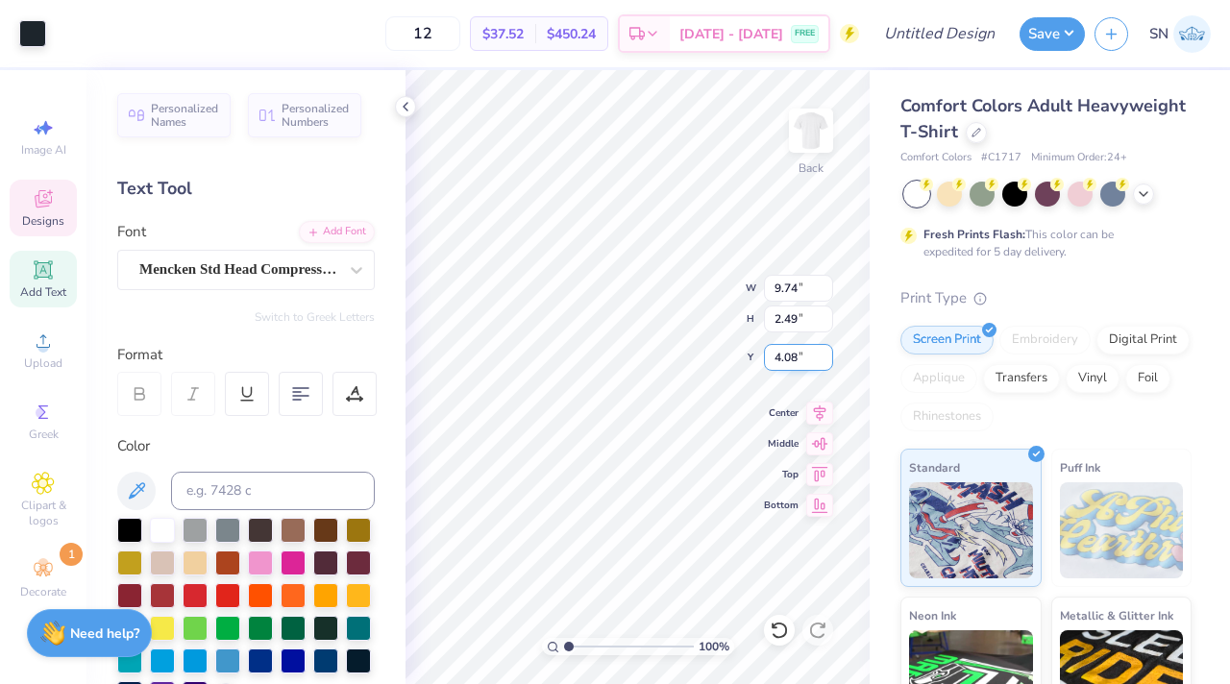
type input "3.44"
type input "3.75"
type input "6.24"
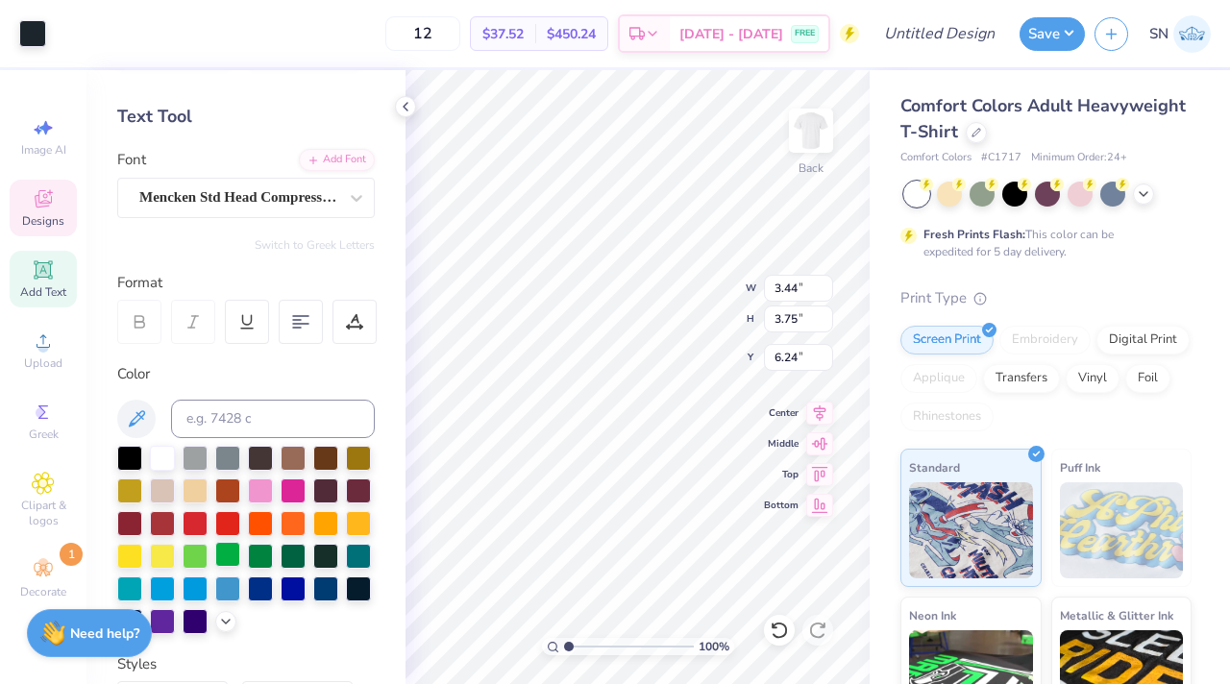
click at [225, 556] on div at bounding box center [227, 554] width 25 height 25
click at [258, 561] on div at bounding box center [260, 554] width 25 height 25
type input "7.60"
type input "1.32"
type input "3.00"
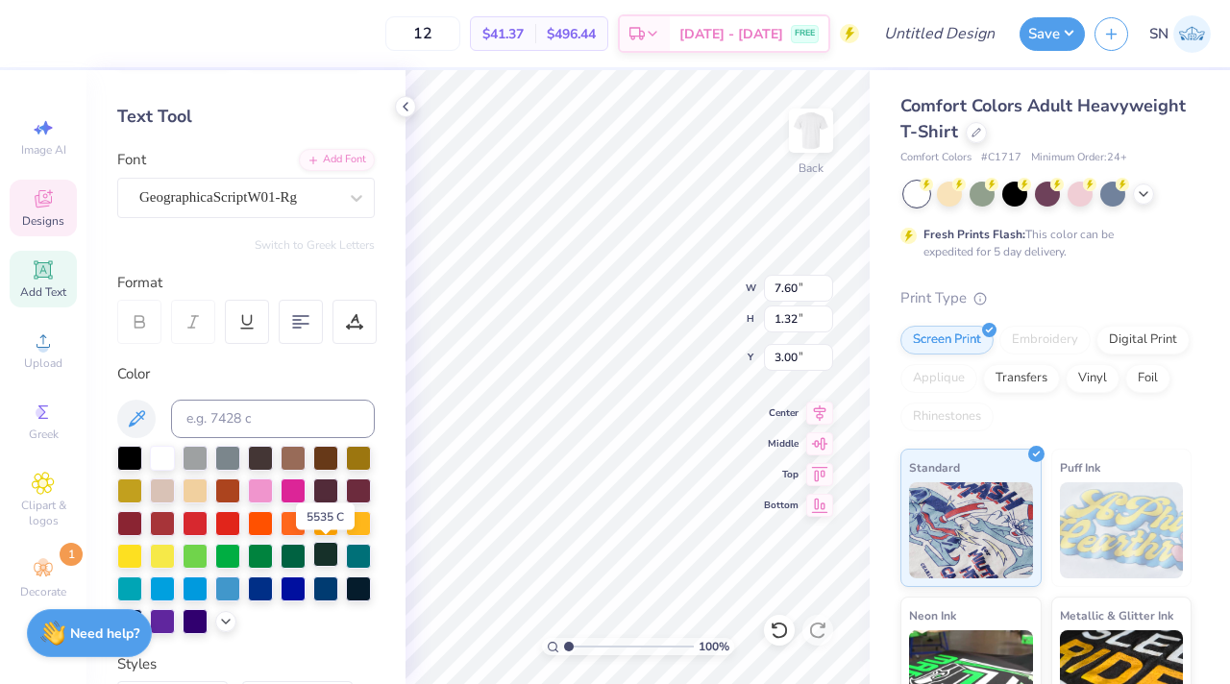
click at [315, 555] on div at bounding box center [325, 554] width 25 height 25
type input "3.44"
type input "3.75"
type input "6.24"
click at [300, 549] on div at bounding box center [293, 554] width 25 height 25
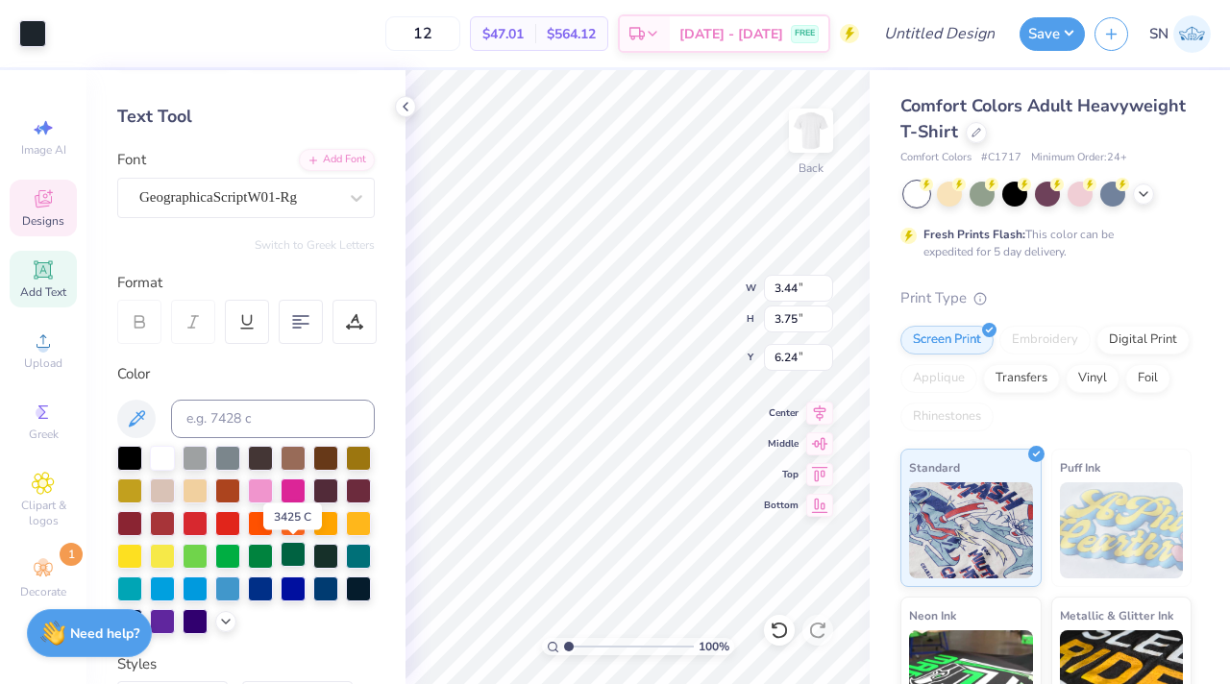
click at [298, 553] on div at bounding box center [293, 554] width 25 height 25
click at [268, 556] on div at bounding box center [260, 554] width 25 height 25
click at [284, 556] on div at bounding box center [293, 554] width 25 height 25
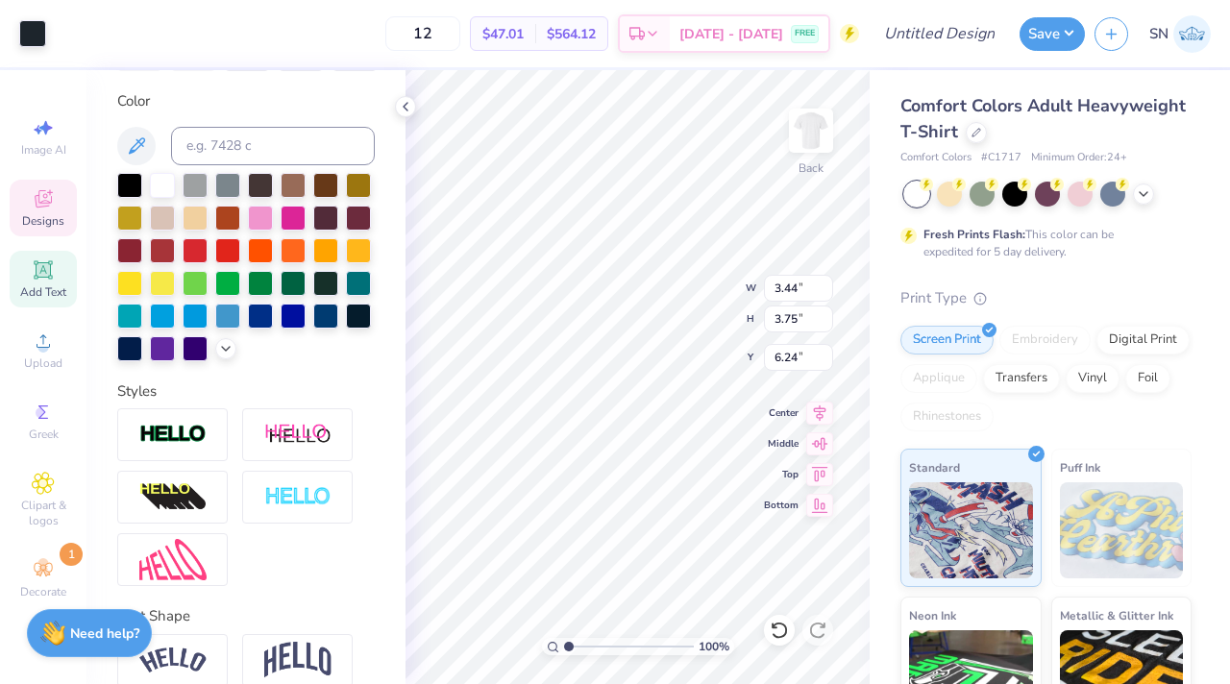
scroll to position [432, 0]
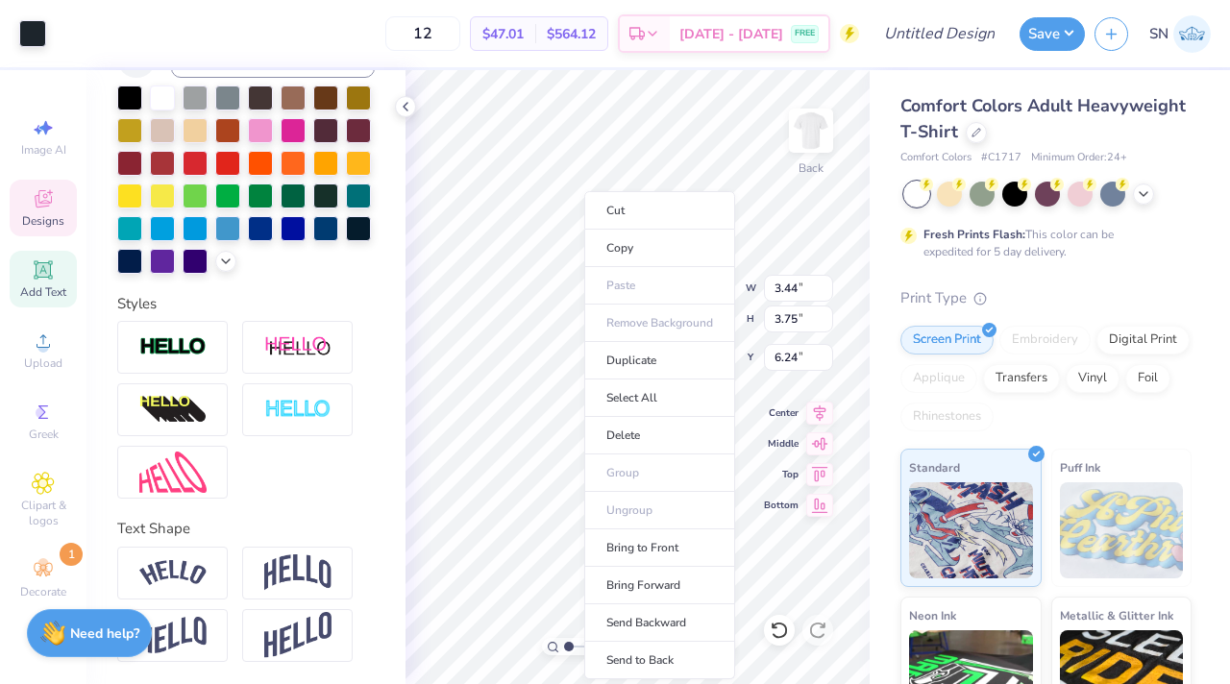
type input "4.74"
type input "3.92"
type input "6.16"
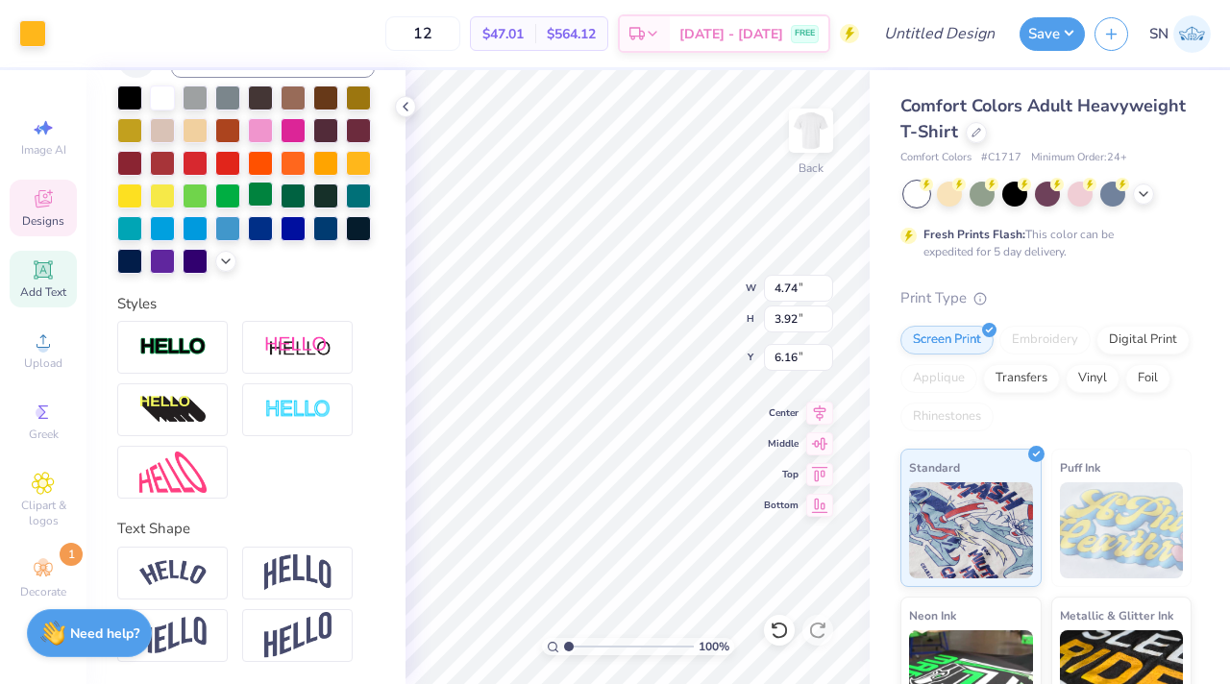
click at [255, 194] on div at bounding box center [260, 194] width 25 height 25
click at [285, 196] on div at bounding box center [293, 194] width 25 height 25
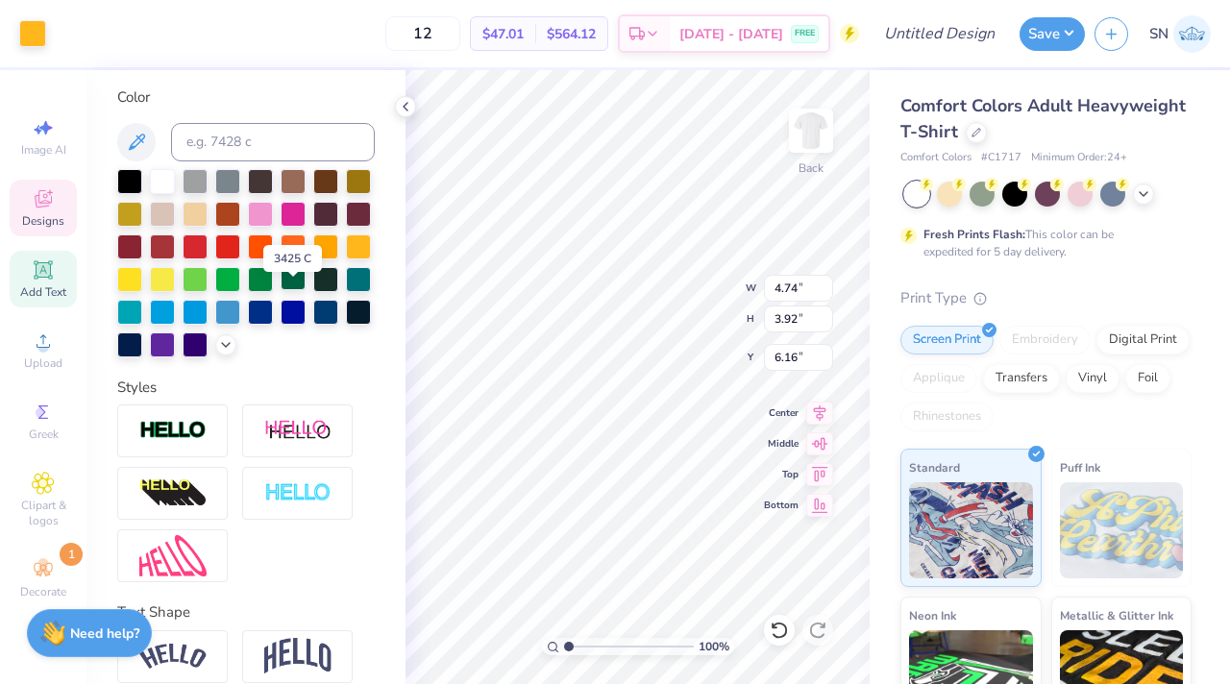
scroll to position [327, 0]
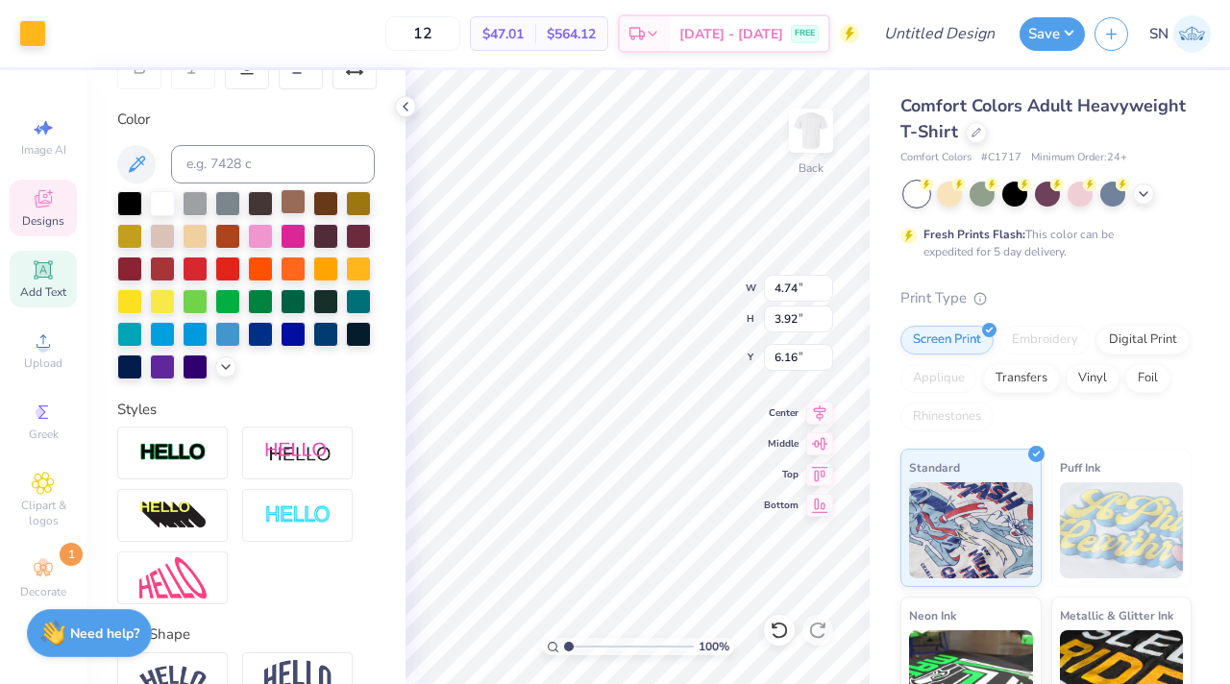
click at [296, 211] on div at bounding box center [293, 201] width 25 height 25
click at [309, 285] on div at bounding box center [246, 285] width 258 height 188
click at [324, 295] on div at bounding box center [325, 299] width 25 height 25
type input "7.60"
type input "1.32"
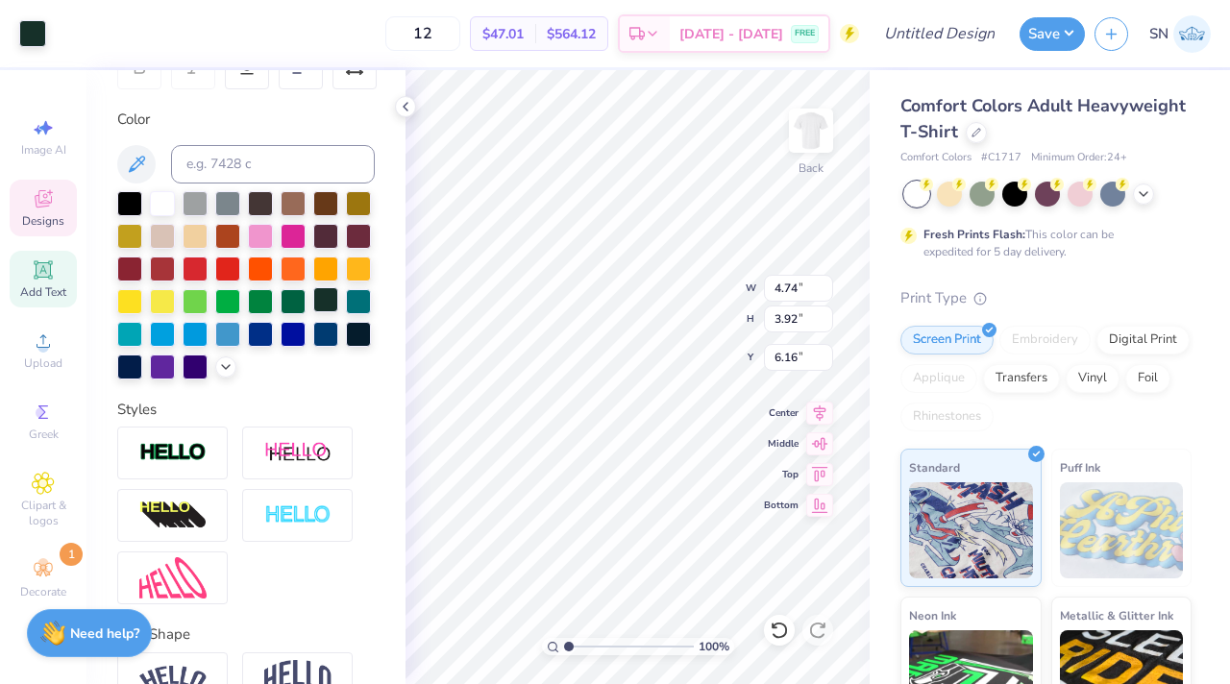
type input "3.00"
type textarea "Nigerian Student Association"
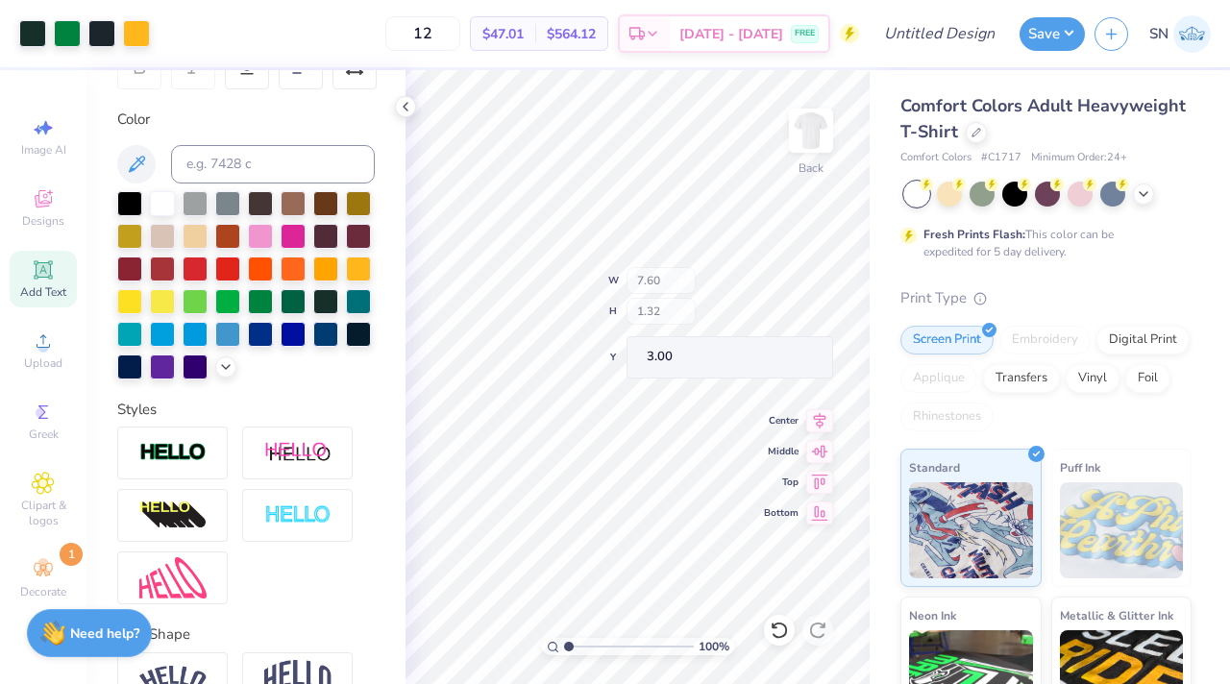
click at [872, 253] on div "Comfort Colors Adult Heavyweight T-Shirt Comfort Colors # C1717 Minimum Order: …" at bounding box center [1050, 476] width 360 height 813
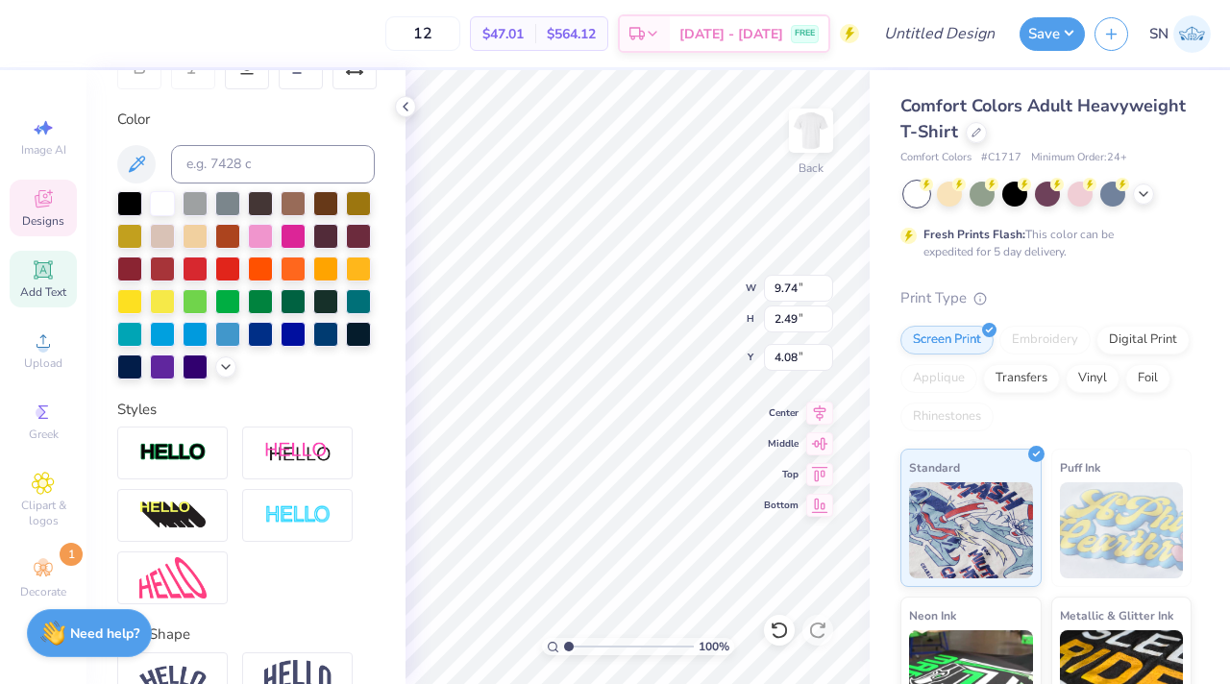
type input "11.48"
type input "1.66"
type input "3.00"
type input "3.44"
type input "3.75"
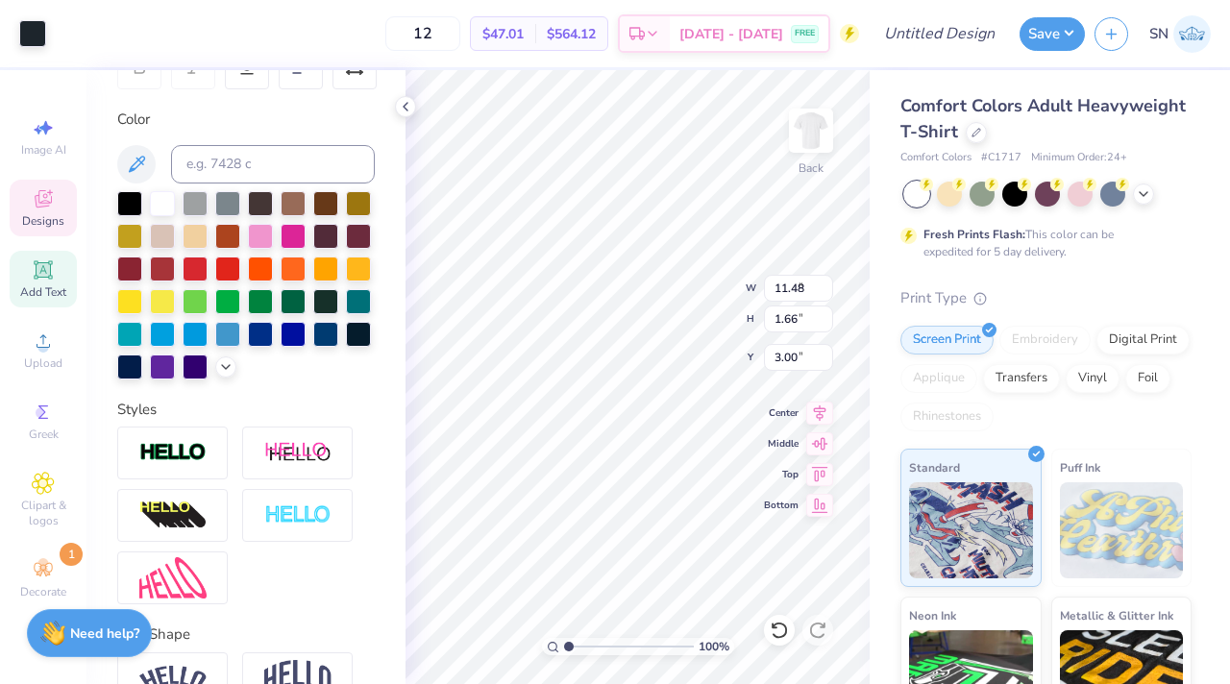
type input "6.24"
type input "4.74"
type input "3.92"
type input "6.16"
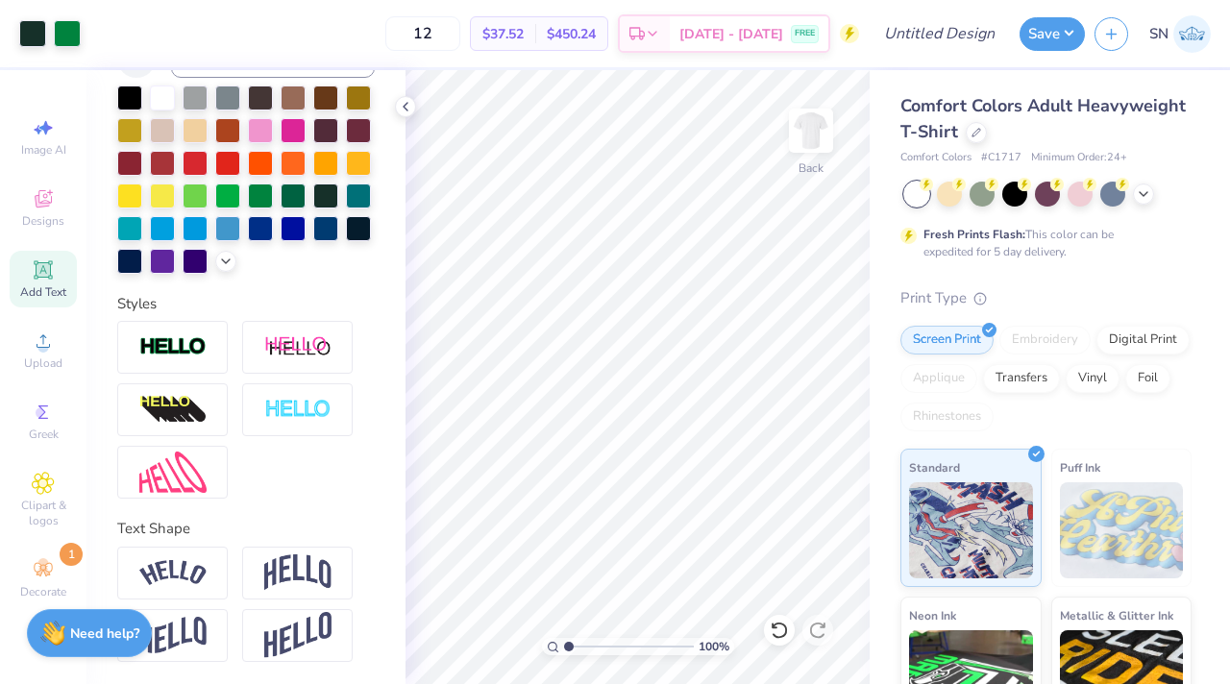
scroll to position [199, 0]
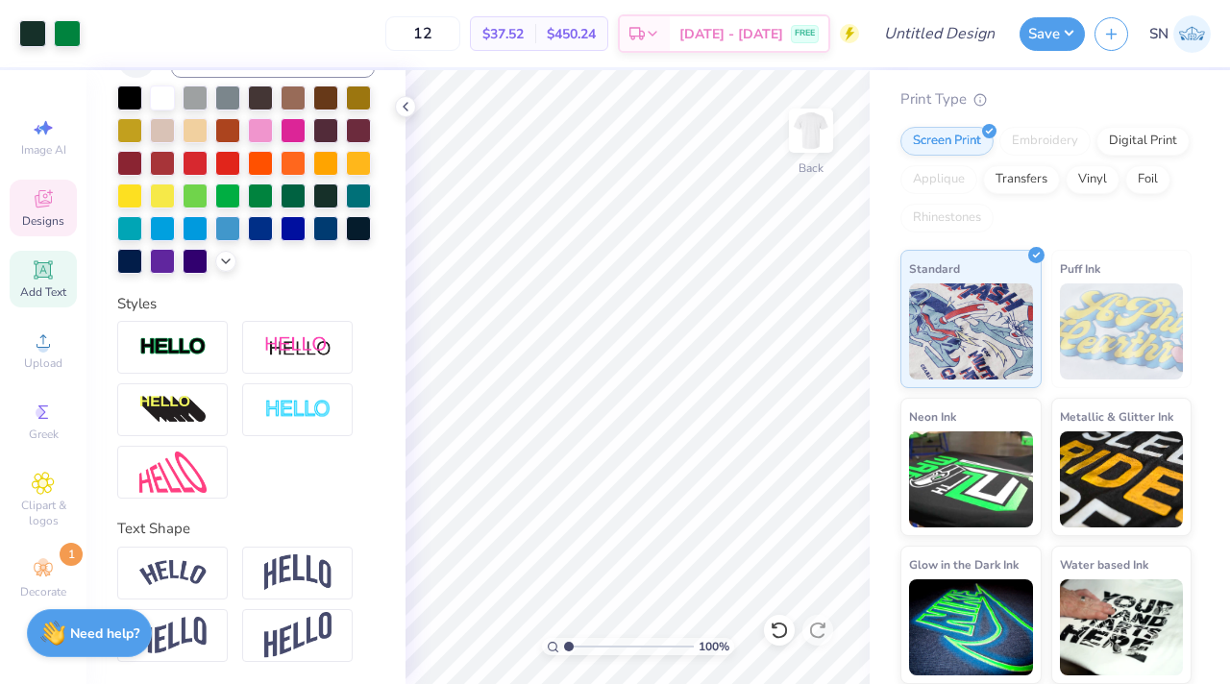
click at [52, 197] on icon at bounding box center [43, 198] width 23 height 23
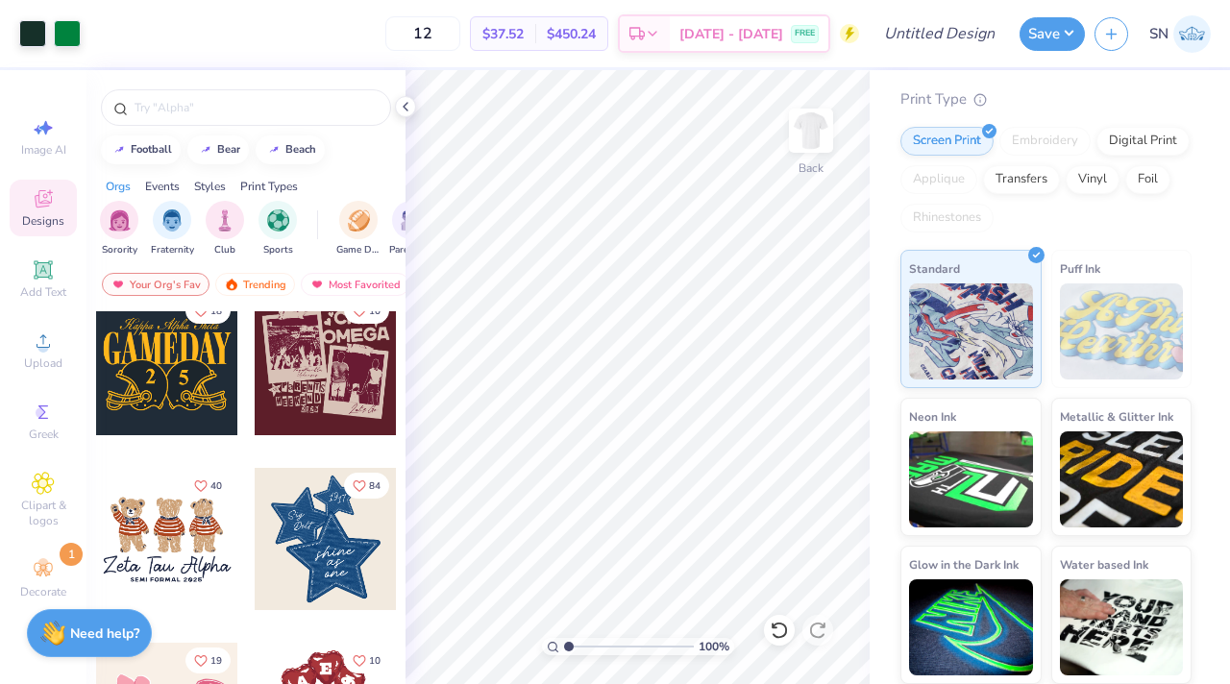
scroll to position [475, 0]
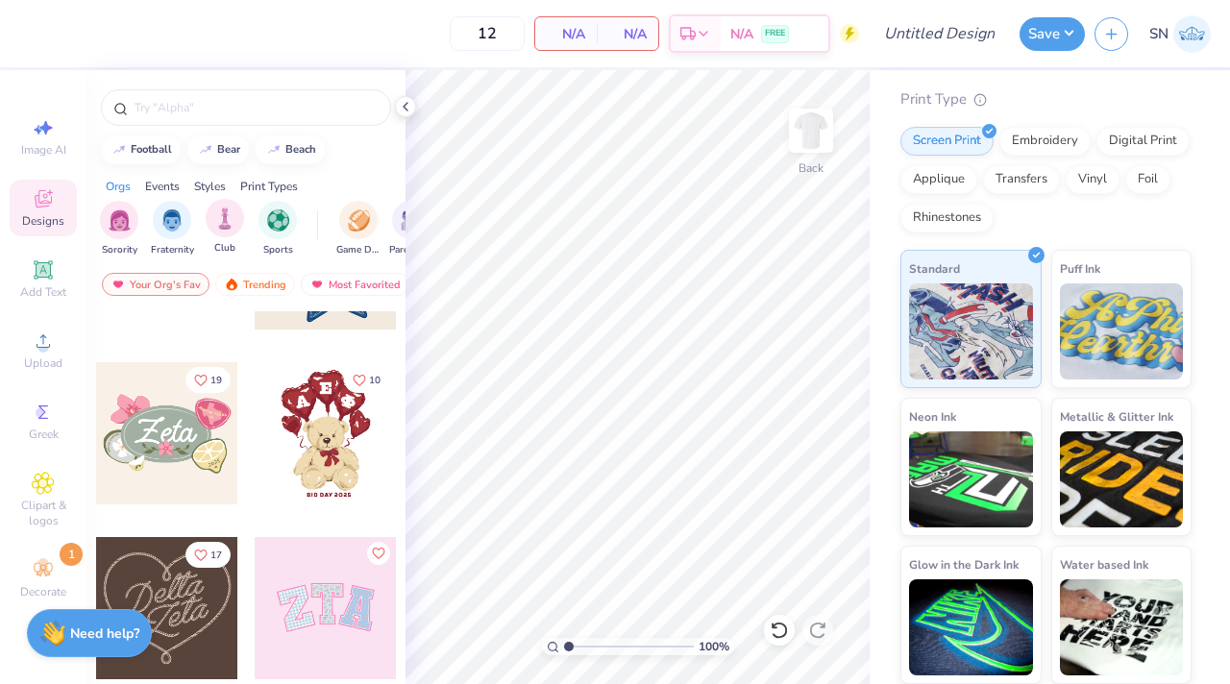
click at [206, 227] on div "Club" at bounding box center [225, 227] width 38 height 57
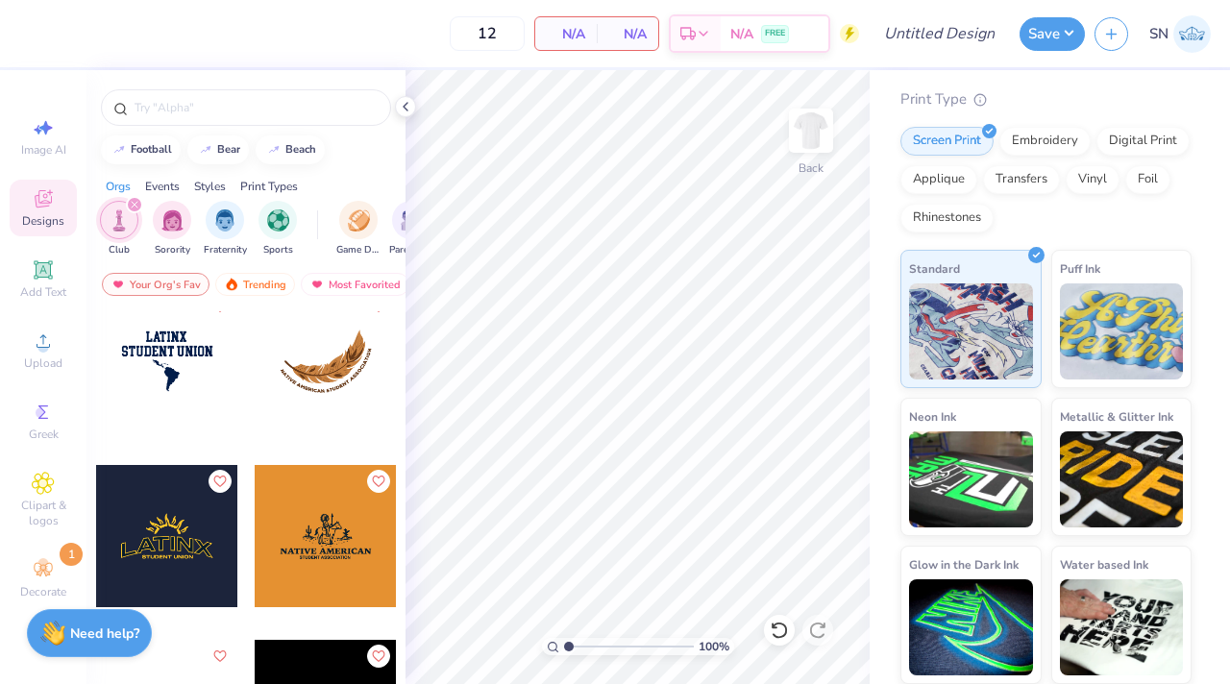
scroll to position [4045, 0]
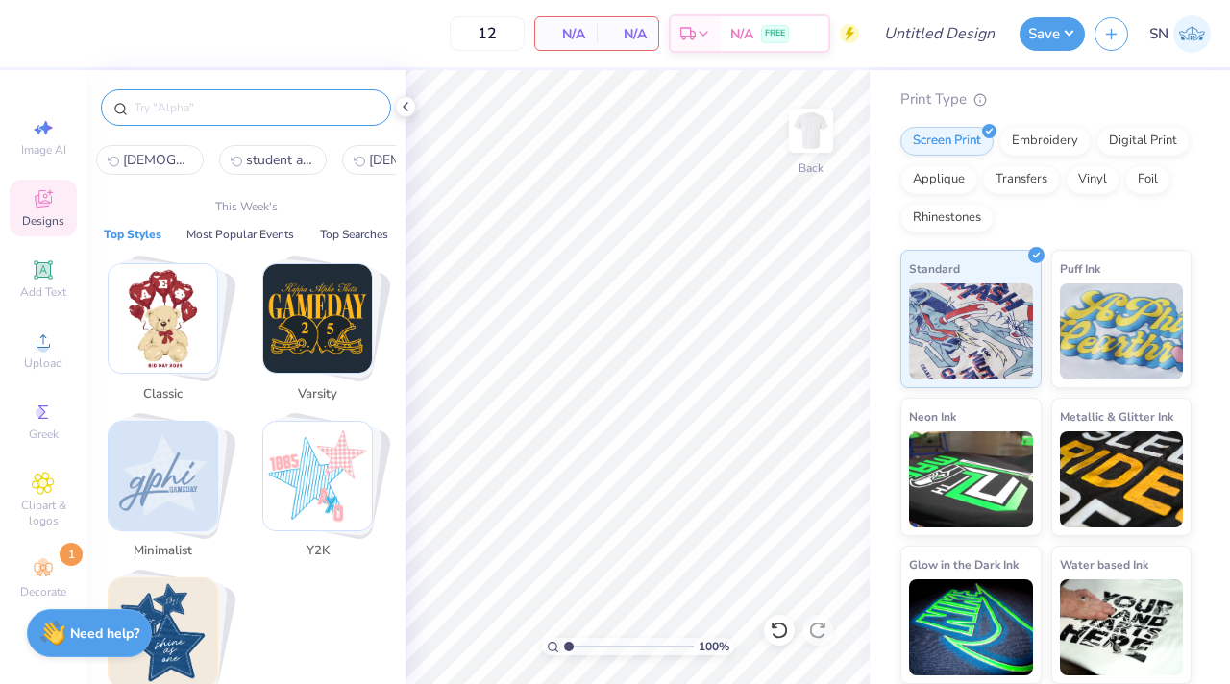
click at [228, 116] on input "text" at bounding box center [256, 107] width 246 height 19
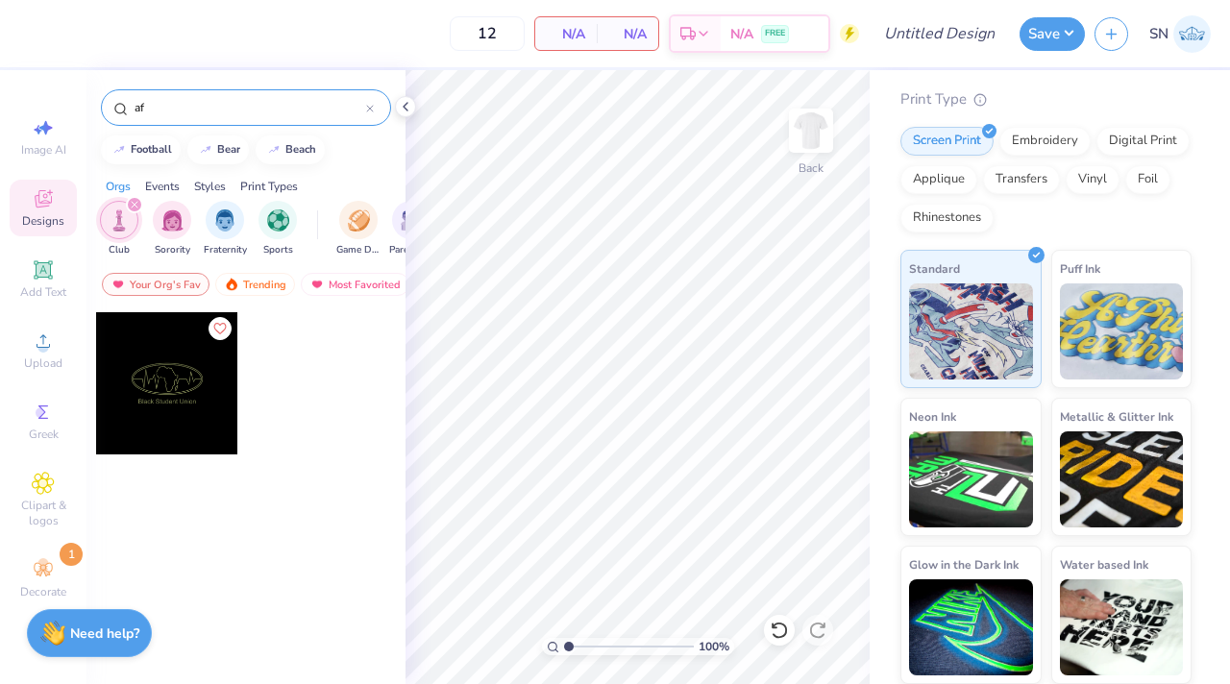
type input "a"
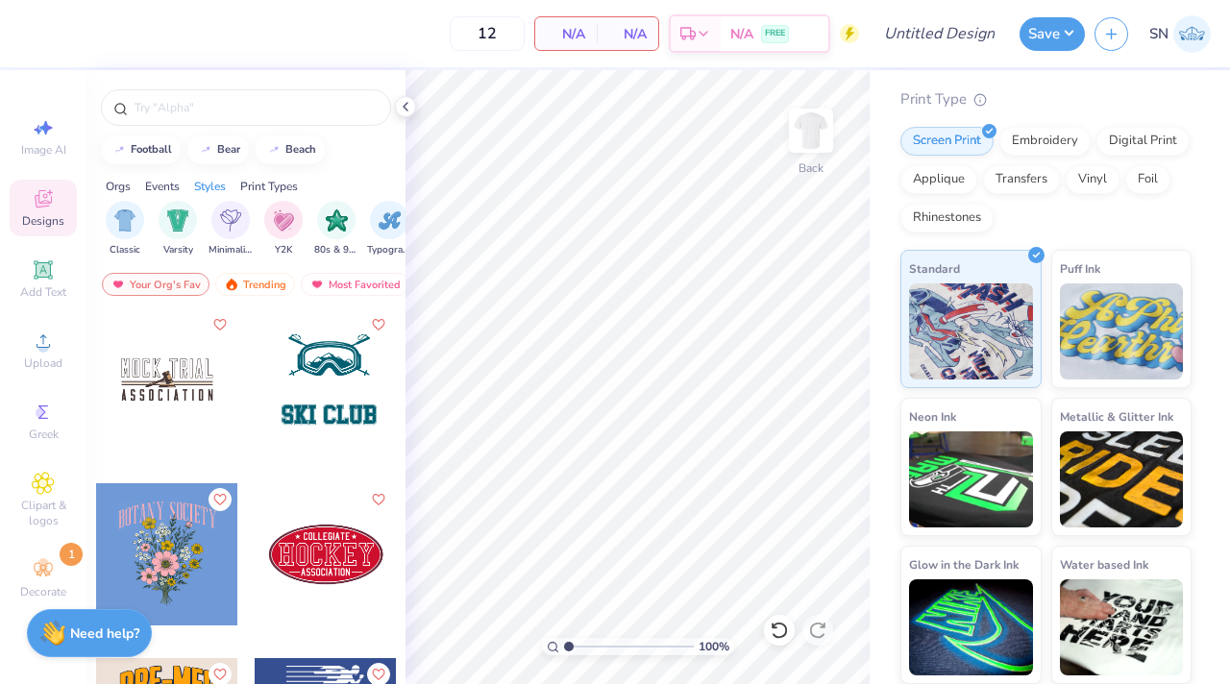
scroll to position [0, 1034]
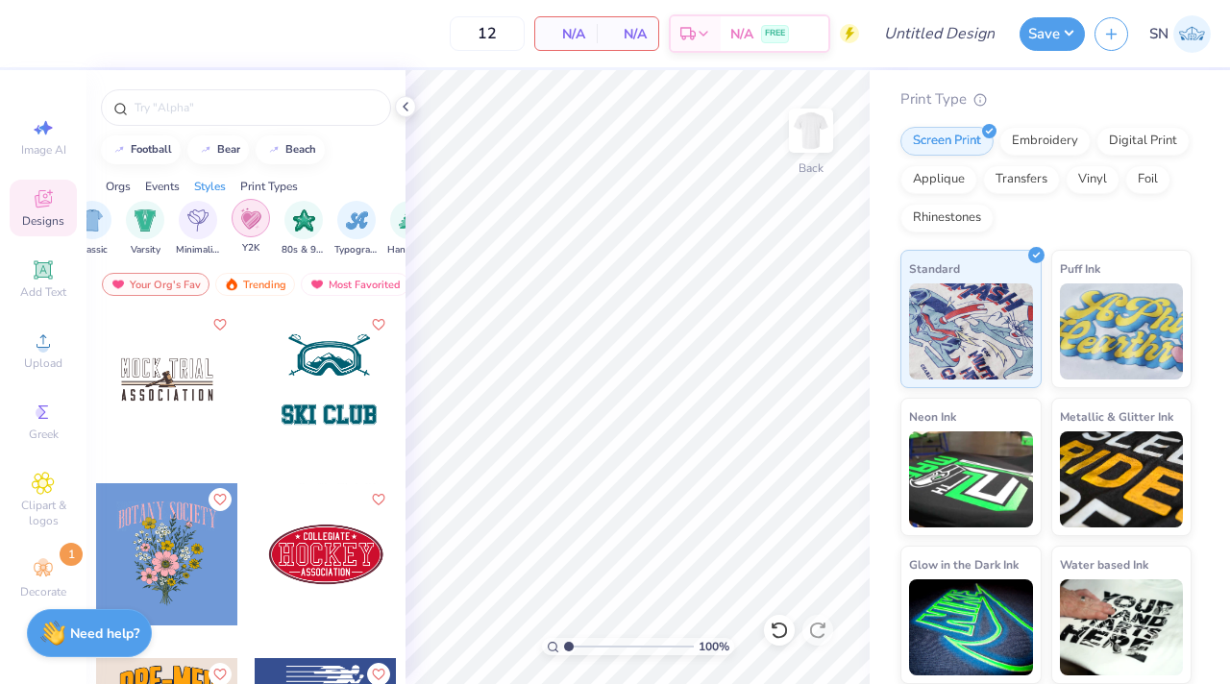
click at [246, 230] on div "filter for Y2K" at bounding box center [251, 218] width 38 height 38
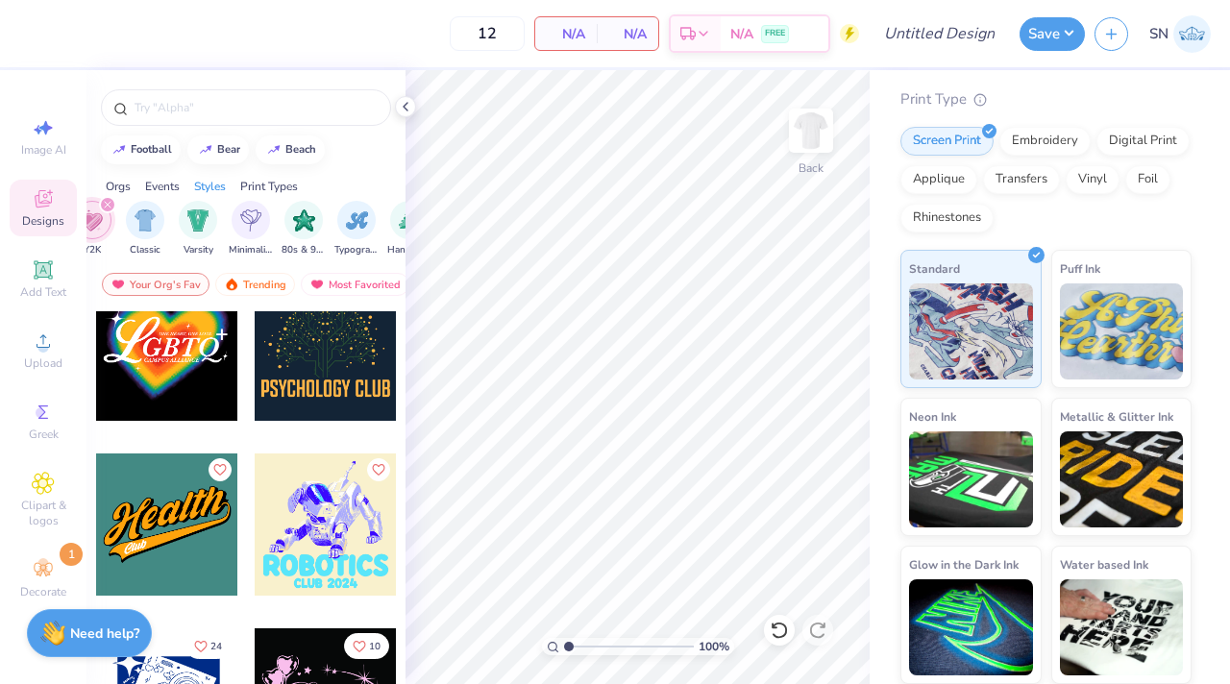
scroll to position [1123, 0]
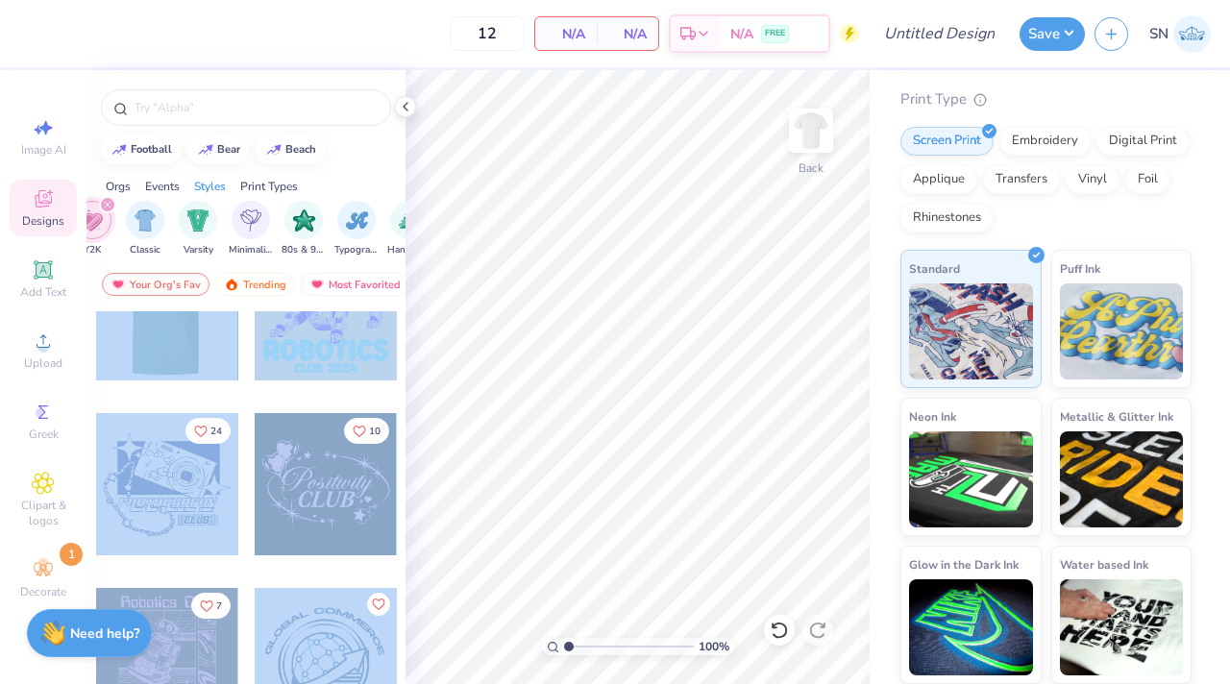
click at [618, 321] on div "12 N/A Per Item N/A Total Est. Delivery N/A FREE Design Title Save SN Image AI …" at bounding box center [615, 342] width 1230 height 684
click at [153, 360] on div at bounding box center [167, 309] width 142 height 142
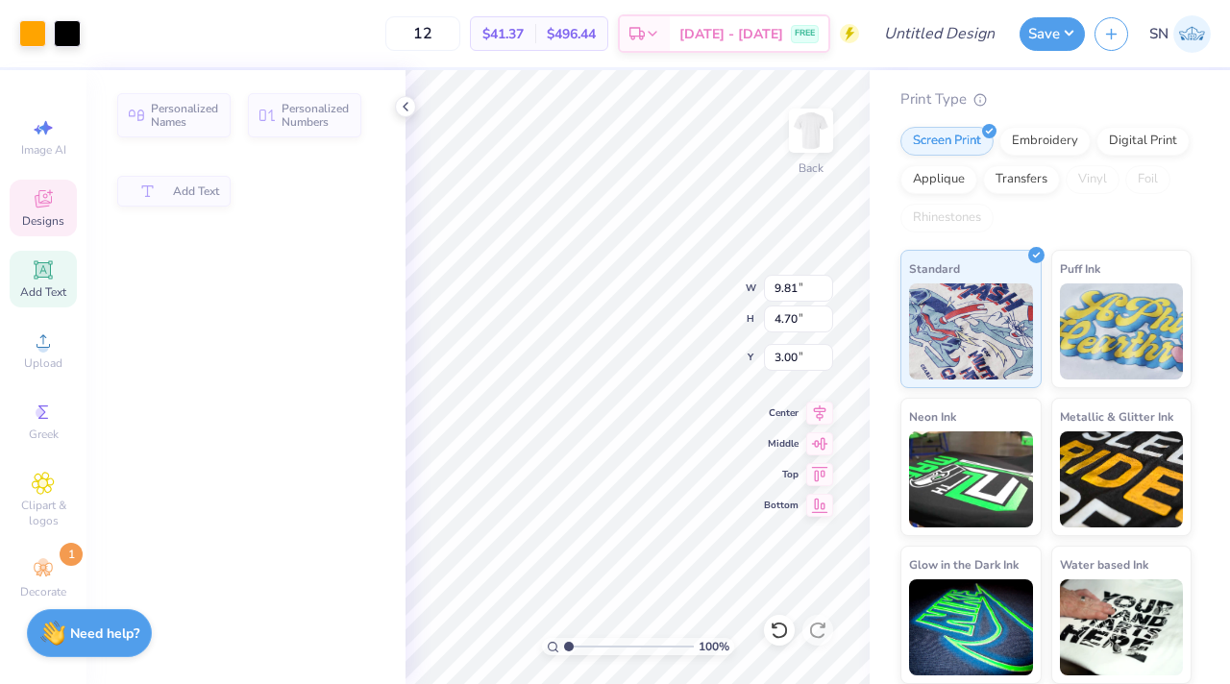
type input "9.81"
type input "4.70"
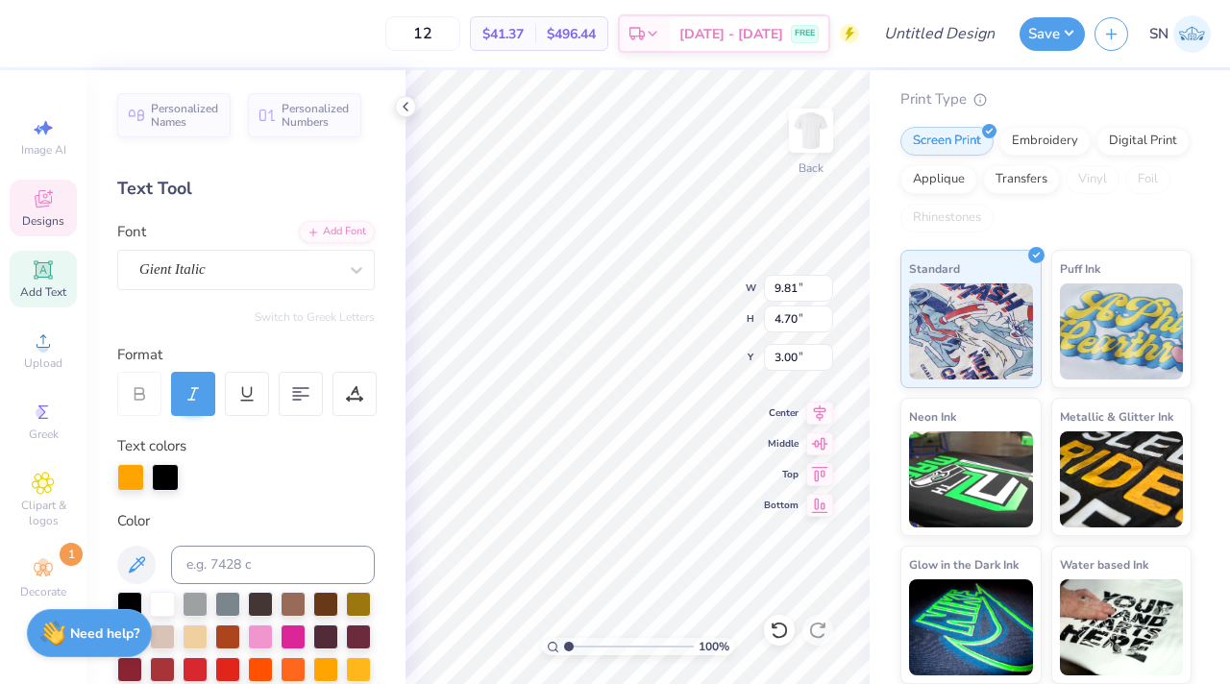
scroll to position [0, 11]
type textarea "[DEMOGRAPHIC_DATA] Student Associarion"
type input "9.59"
type input "4.81"
type input "4.22"
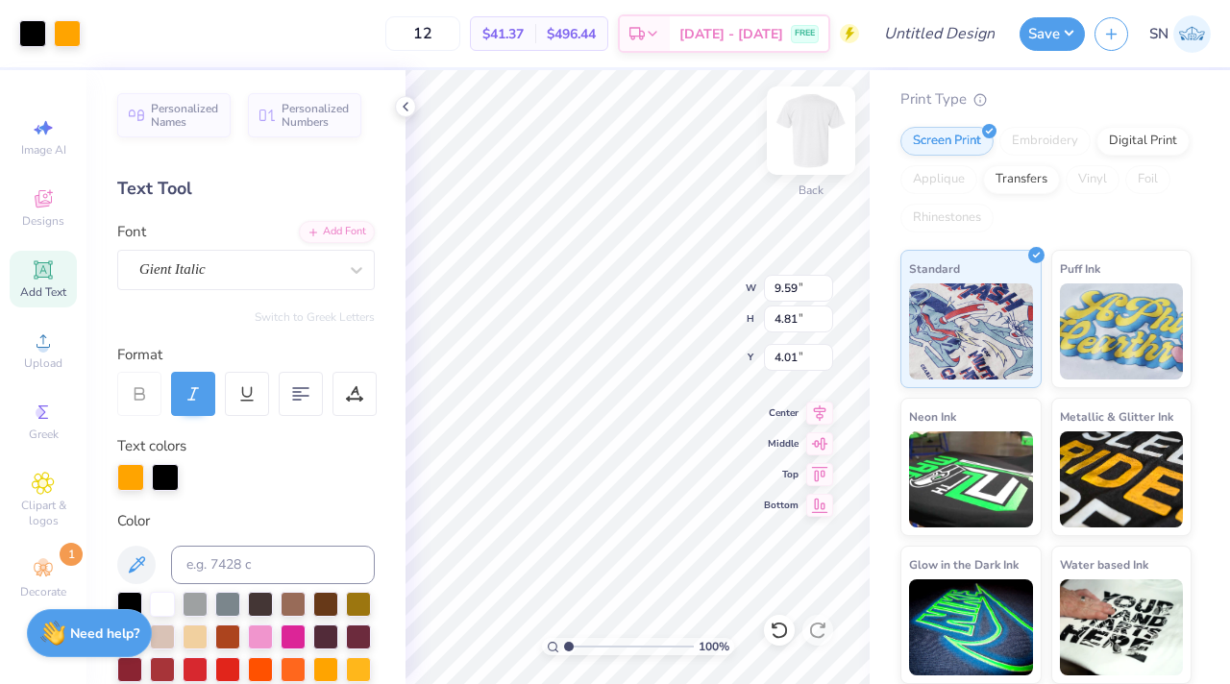
type input "7.69"
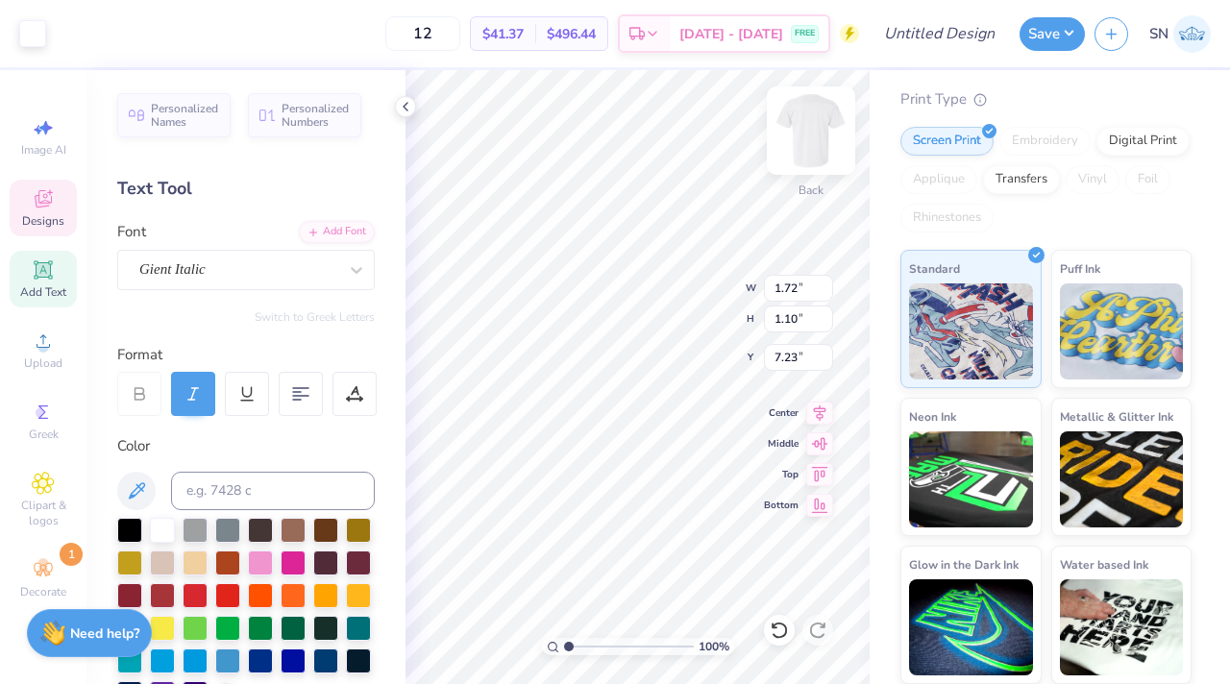
type input "7.11"
click at [34, 211] on div "Designs" at bounding box center [43, 208] width 67 height 57
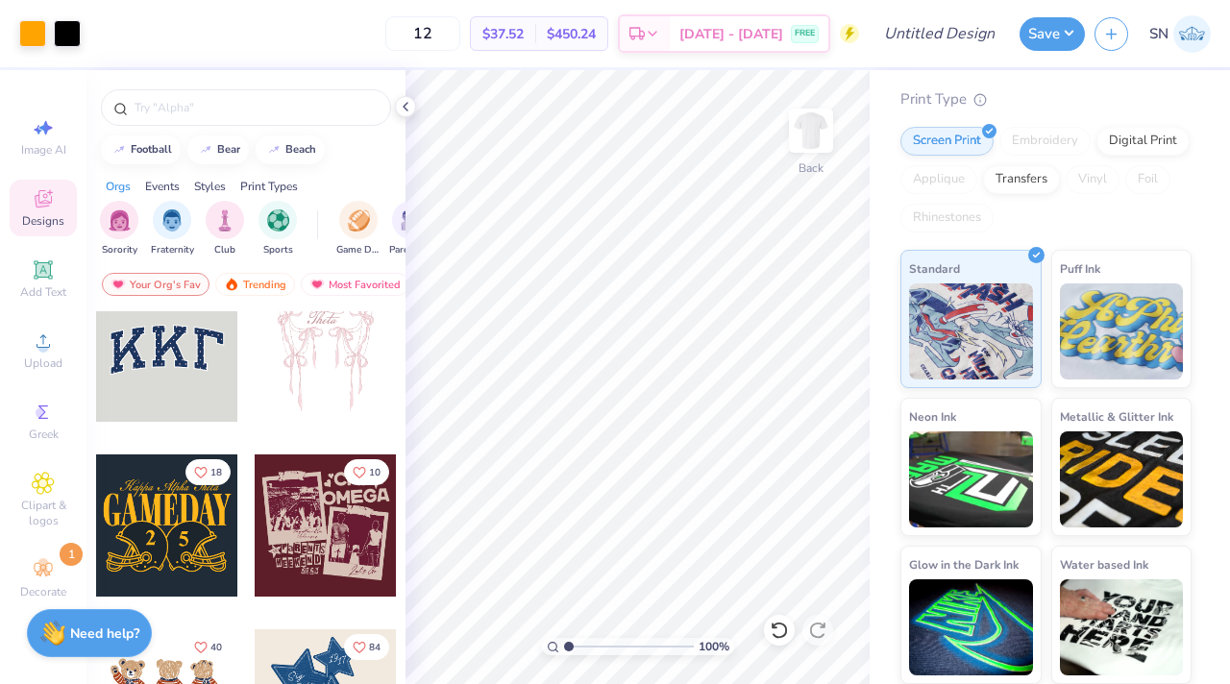
scroll to position [60, 0]
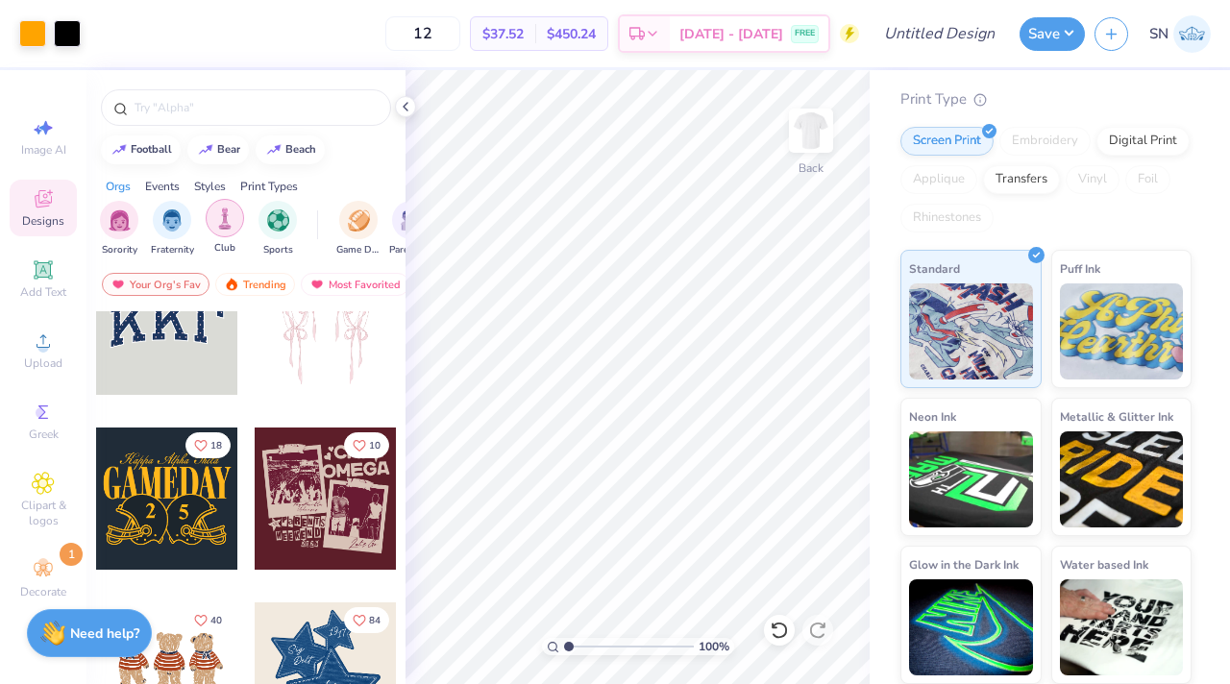
click at [233, 221] on img "filter for Club" at bounding box center [224, 219] width 21 height 22
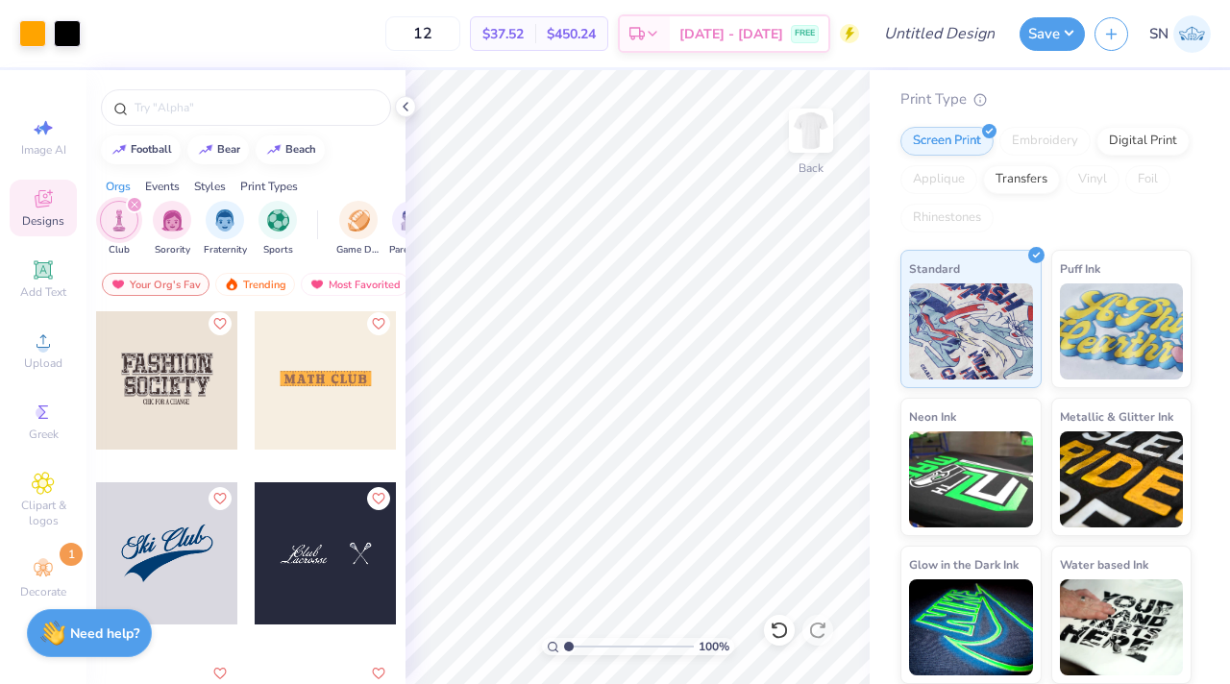
scroll to position [3680, 0]
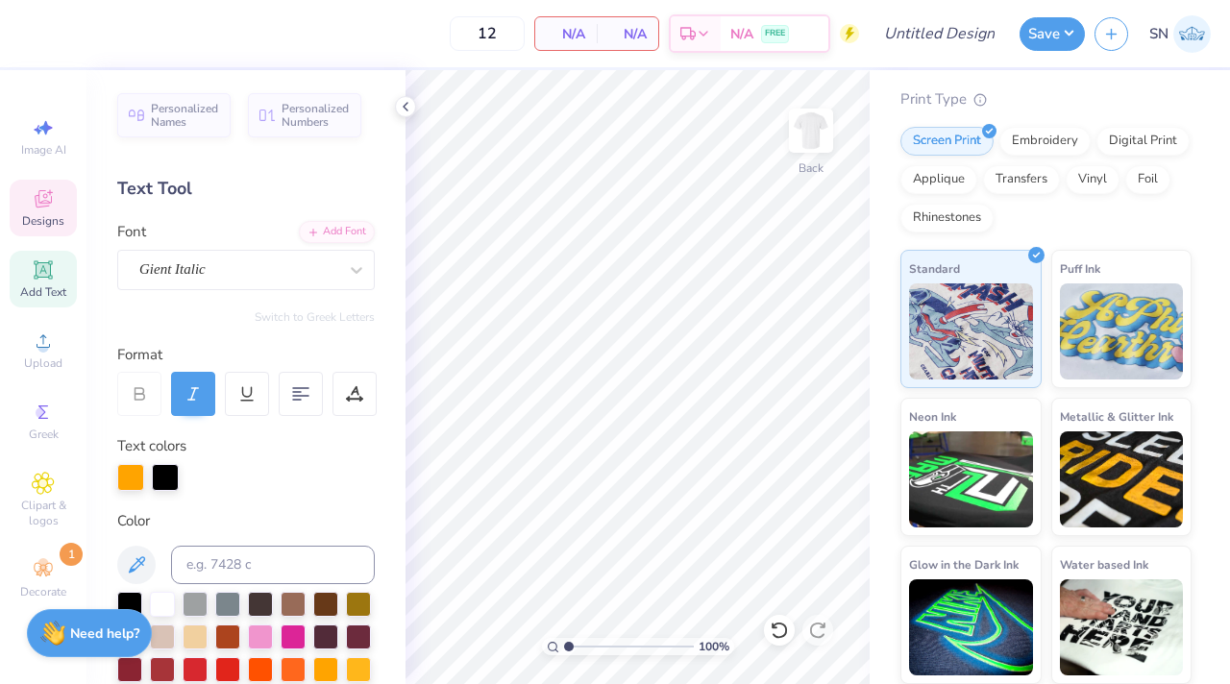
click at [69, 210] on div "Designs" at bounding box center [43, 208] width 67 height 57
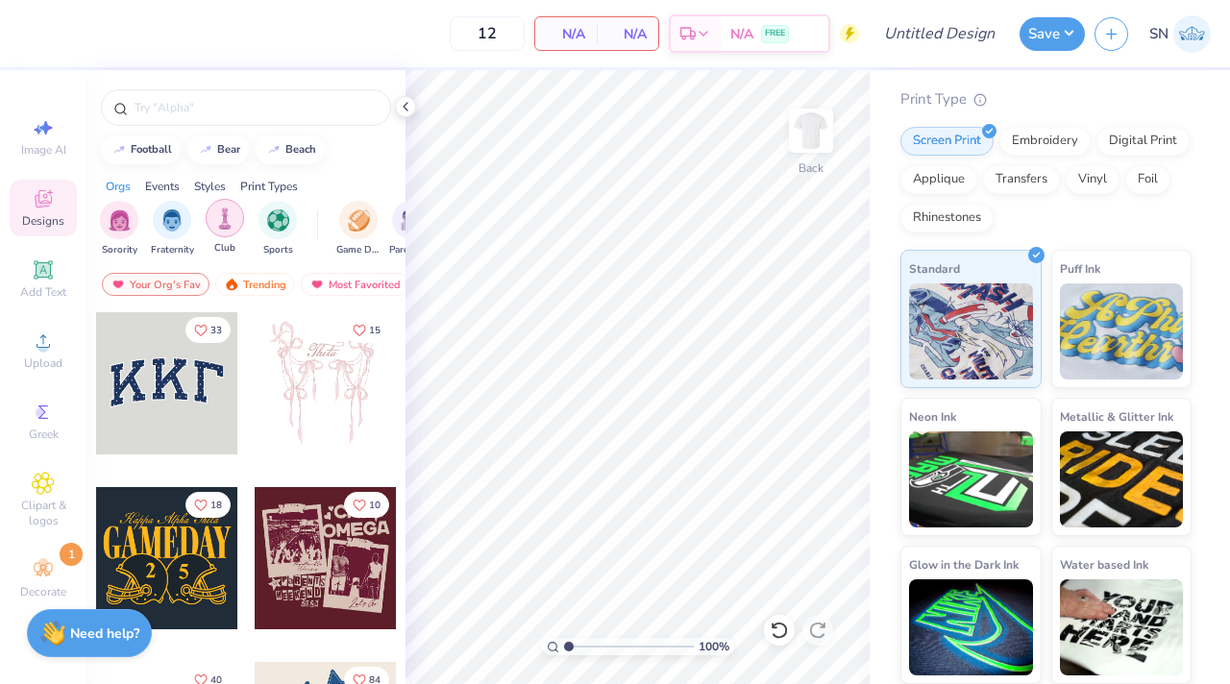
click at [230, 224] on img "filter for Club" at bounding box center [224, 219] width 21 height 22
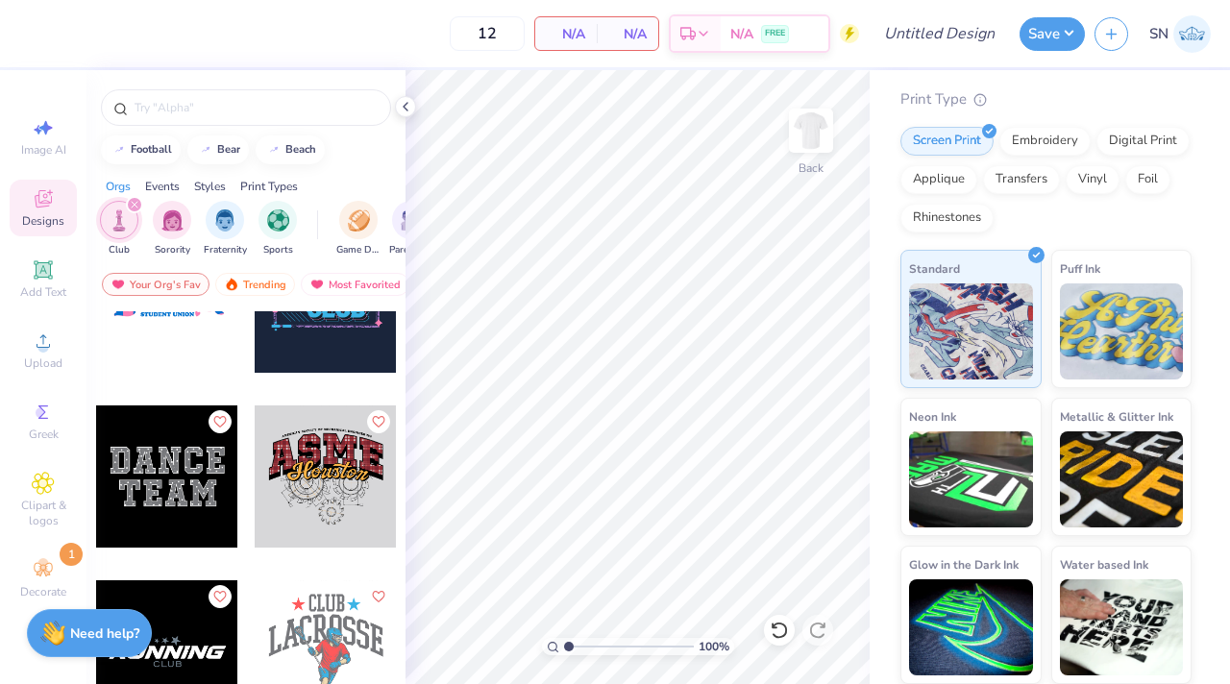
scroll to position [8339, 0]
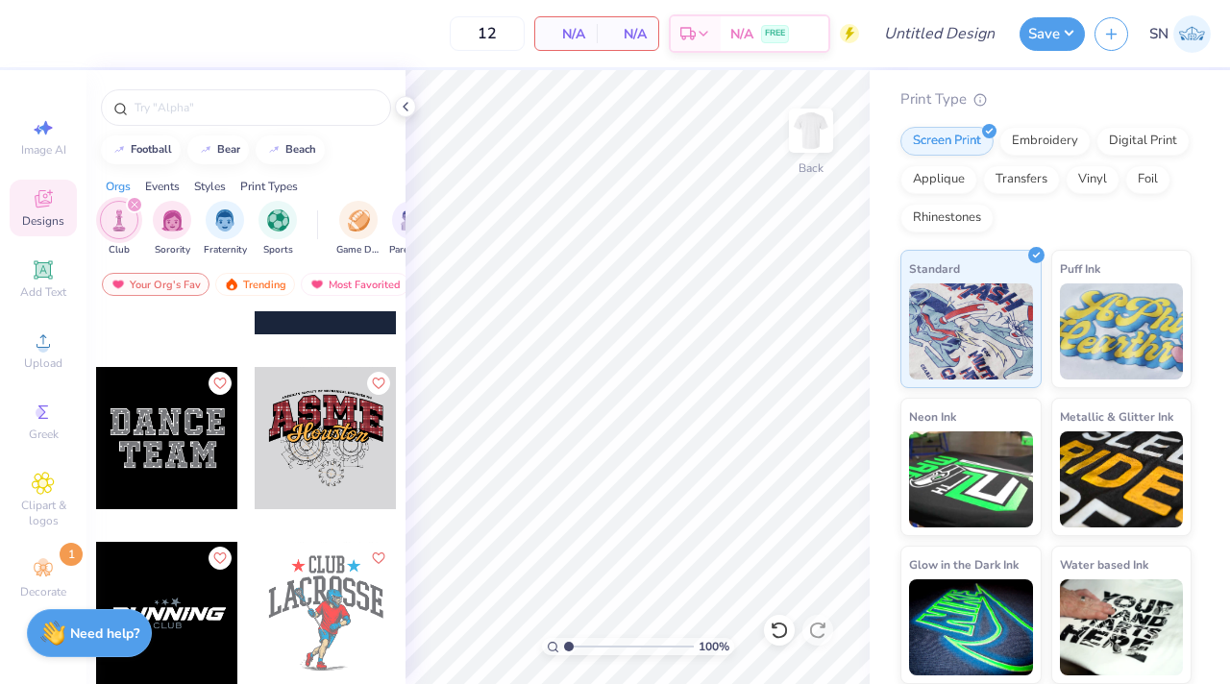
click at [179, 449] on div at bounding box center [167, 438] width 142 height 142
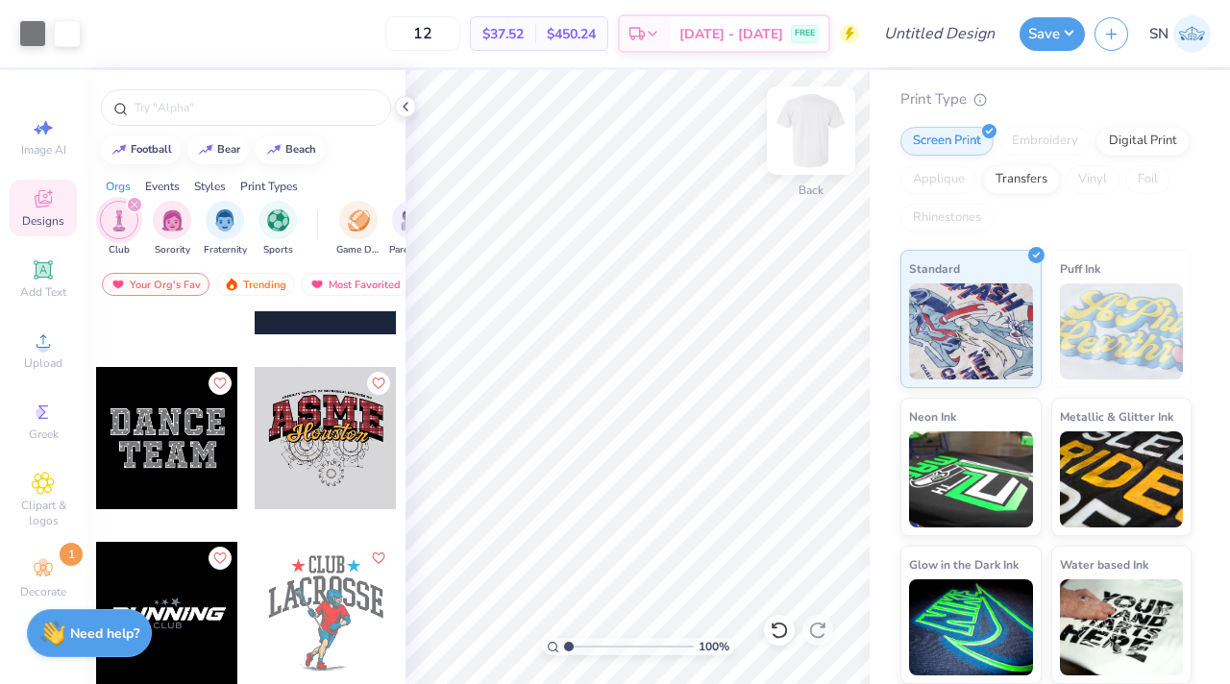
click at [808, 136] on img at bounding box center [811, 130] width 77 height 77
click at [810, 130] on img at bounding box center [811, 130] width 77 height 77
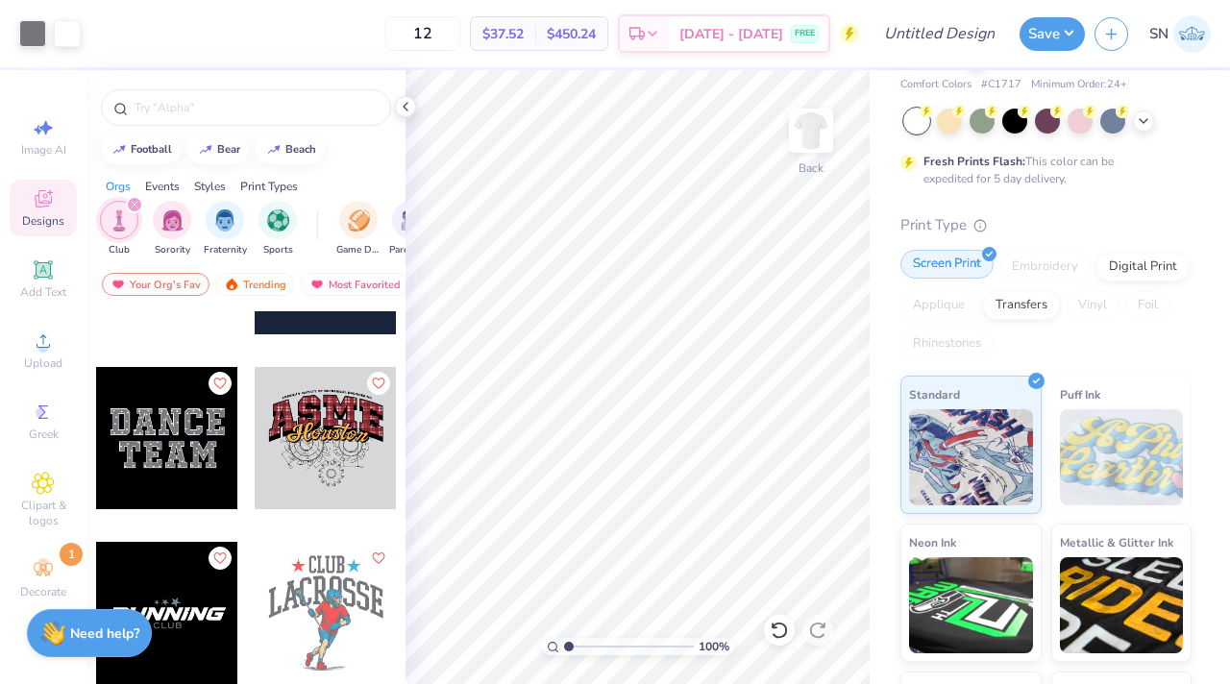
scroll to position [0, 0]
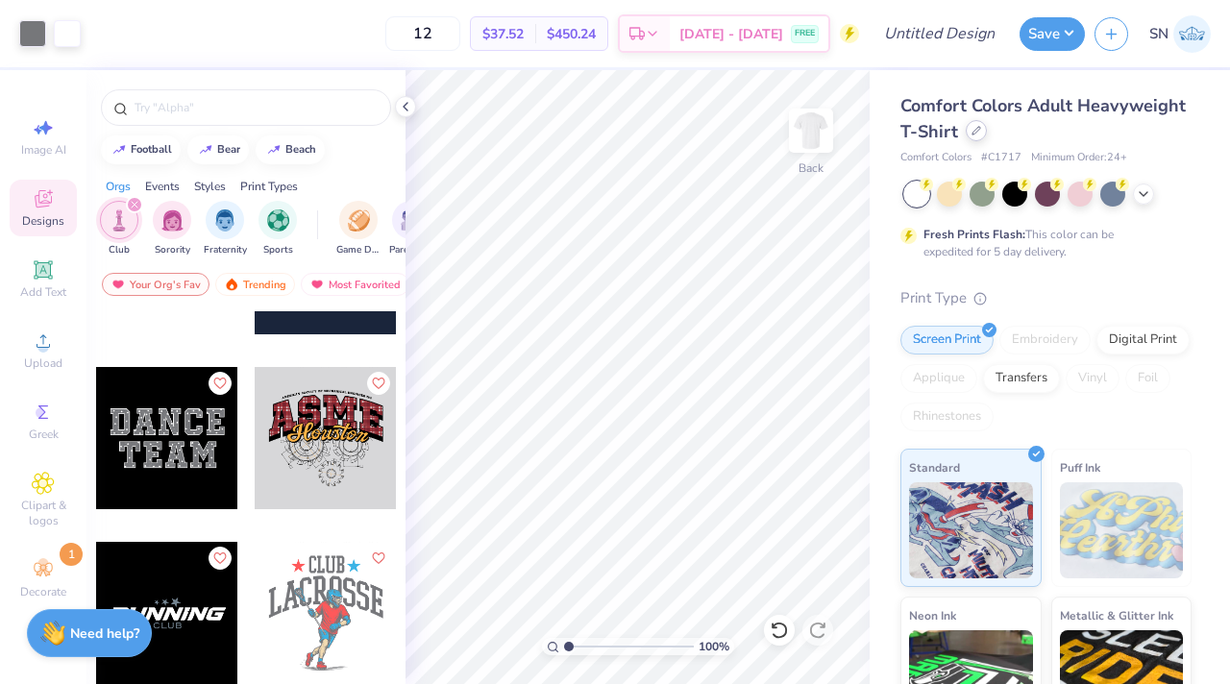
click at [971, 126] on icon at bounding box center [976, 131] width 10 height 10
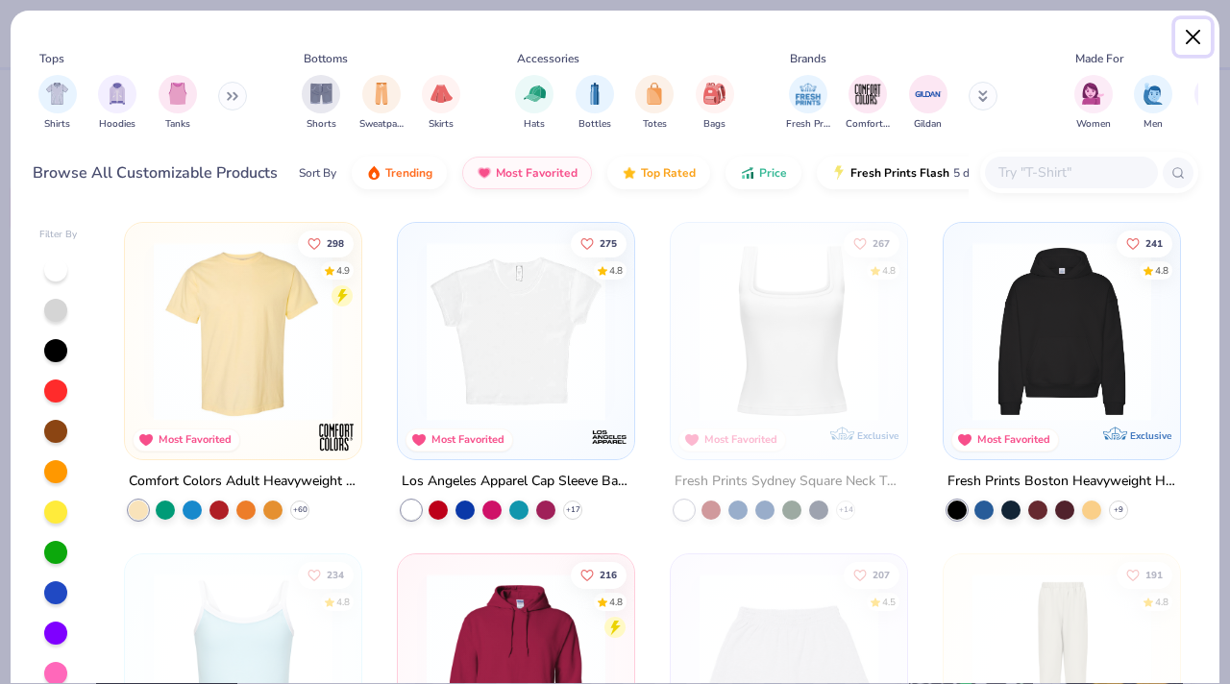
click at [1198, 37] on button "Close" at bounding box center [1193, 37] width 37 height 37
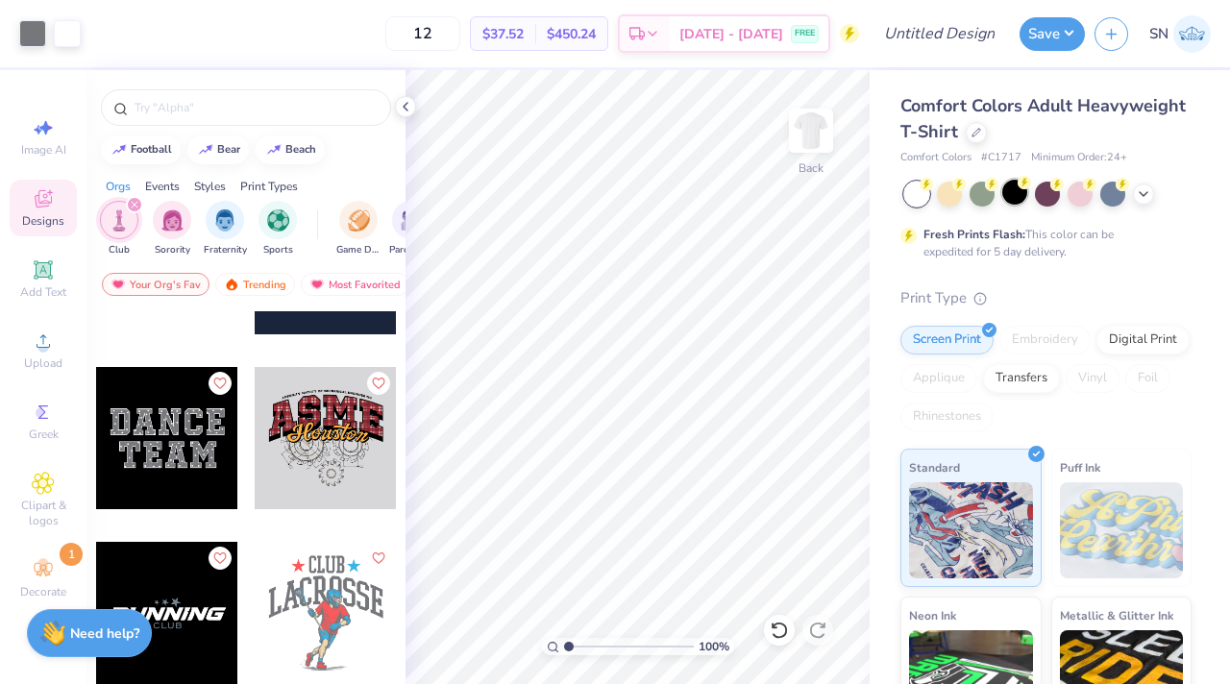
click at [1025, 191] on div at bounding box center [1014, 192] width 25 height 25
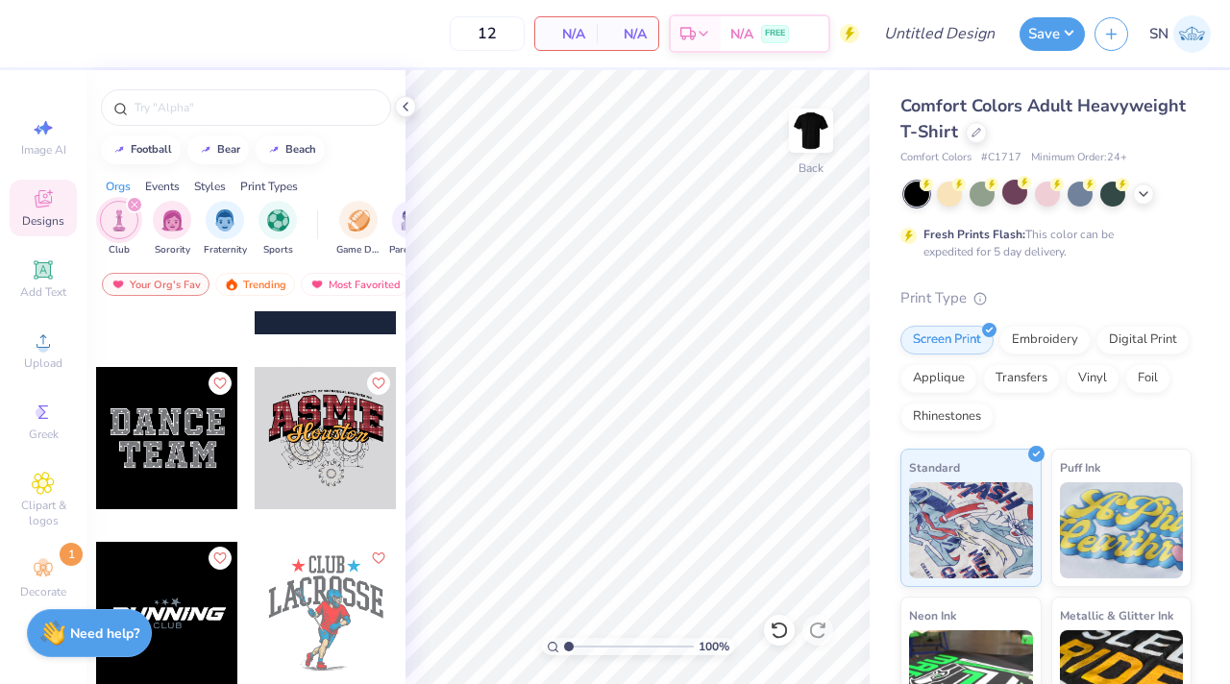
click at [355, 440] on div at bounding box center [326, 438] width 142 height 142
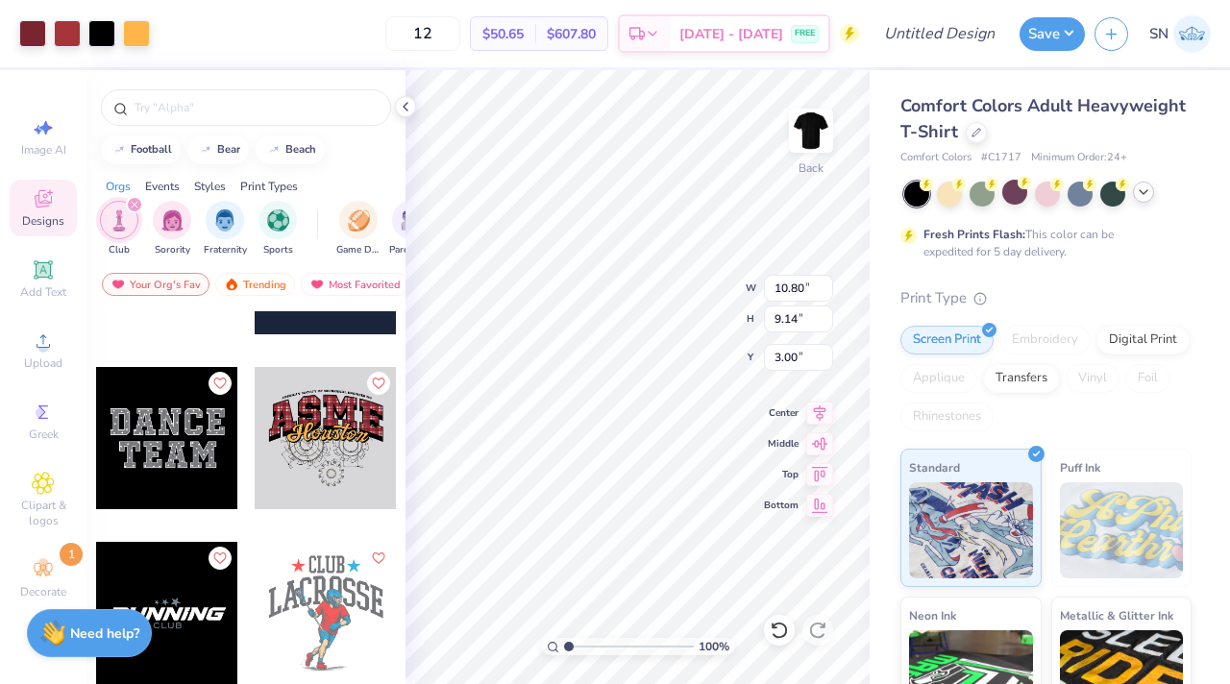
click at [1149, 198] on icon at bounding box center [1143, 191] width 15 height 15
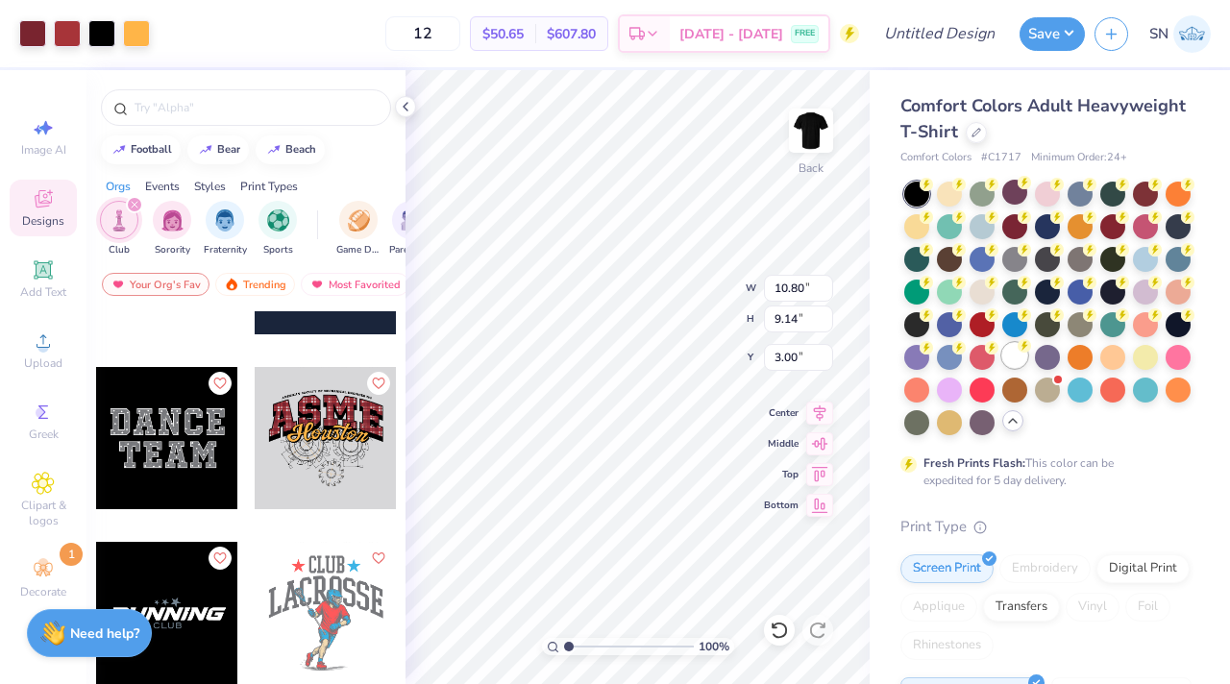
click at [1020, 356] on div at bounding box center [1014, 355] width 25 height 25
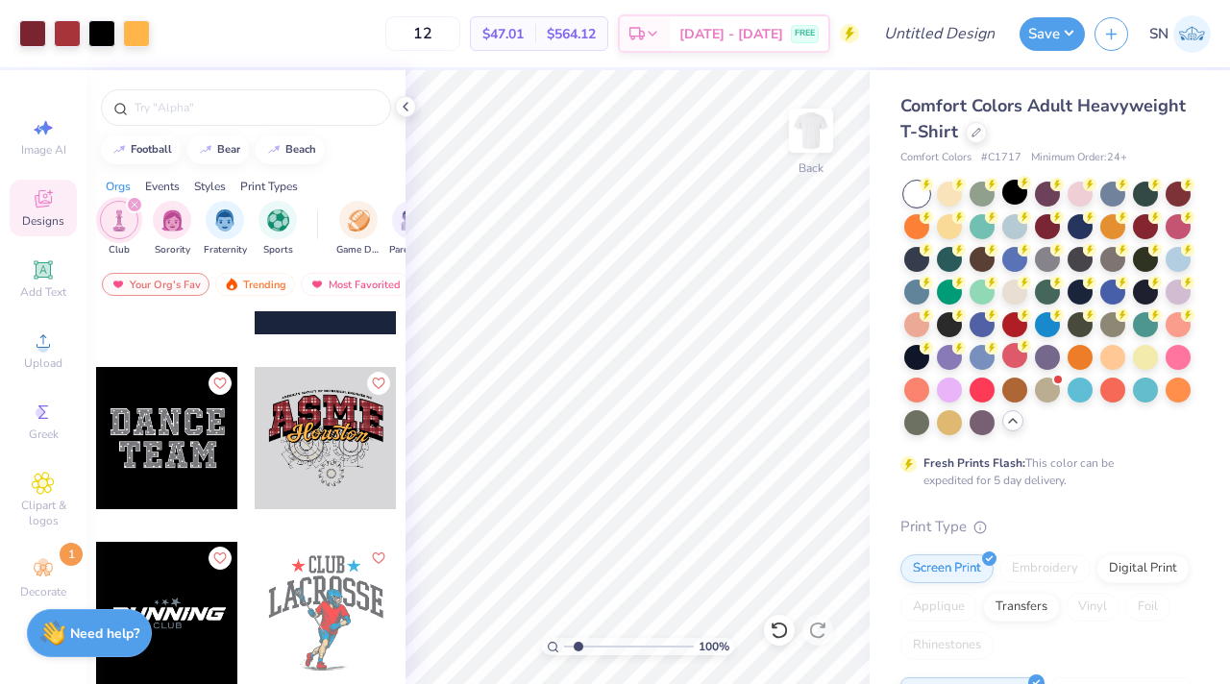
type input "3.07"
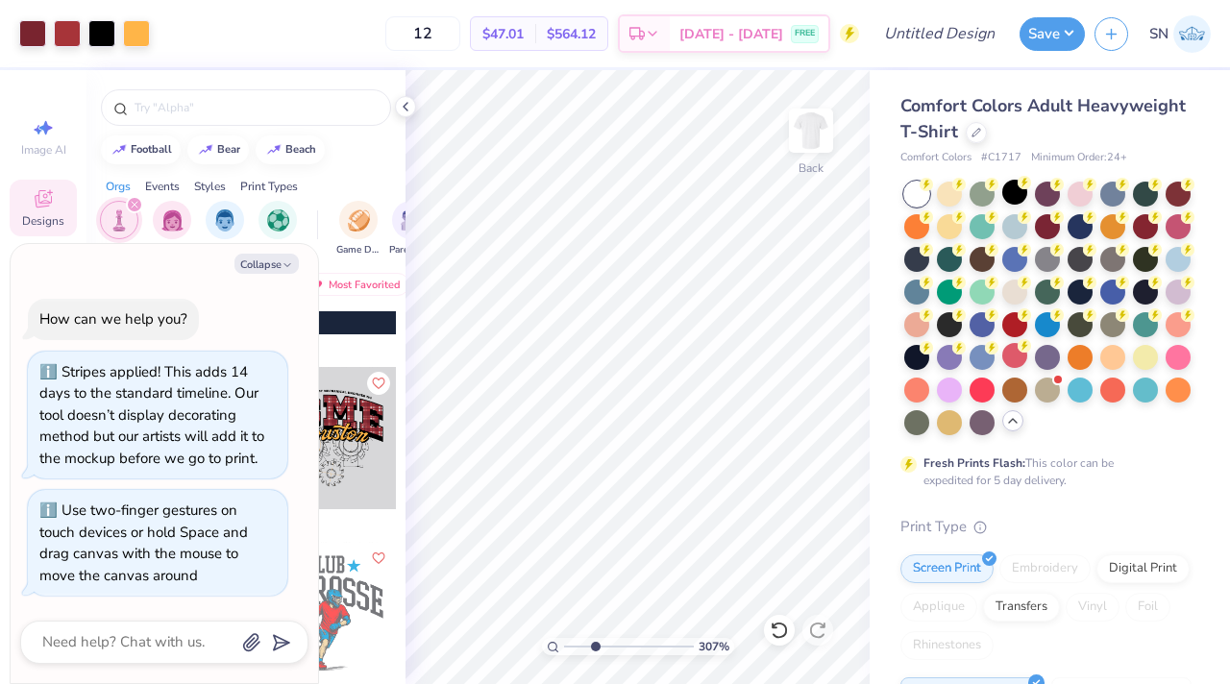
type textarea "x"
type input "4.26"
type textarea "x"
drag, startPoint x: 569, startPoint y: 644, endPoint x: 606, endPoint y: 645, distance: 37.5
type input "4.02"
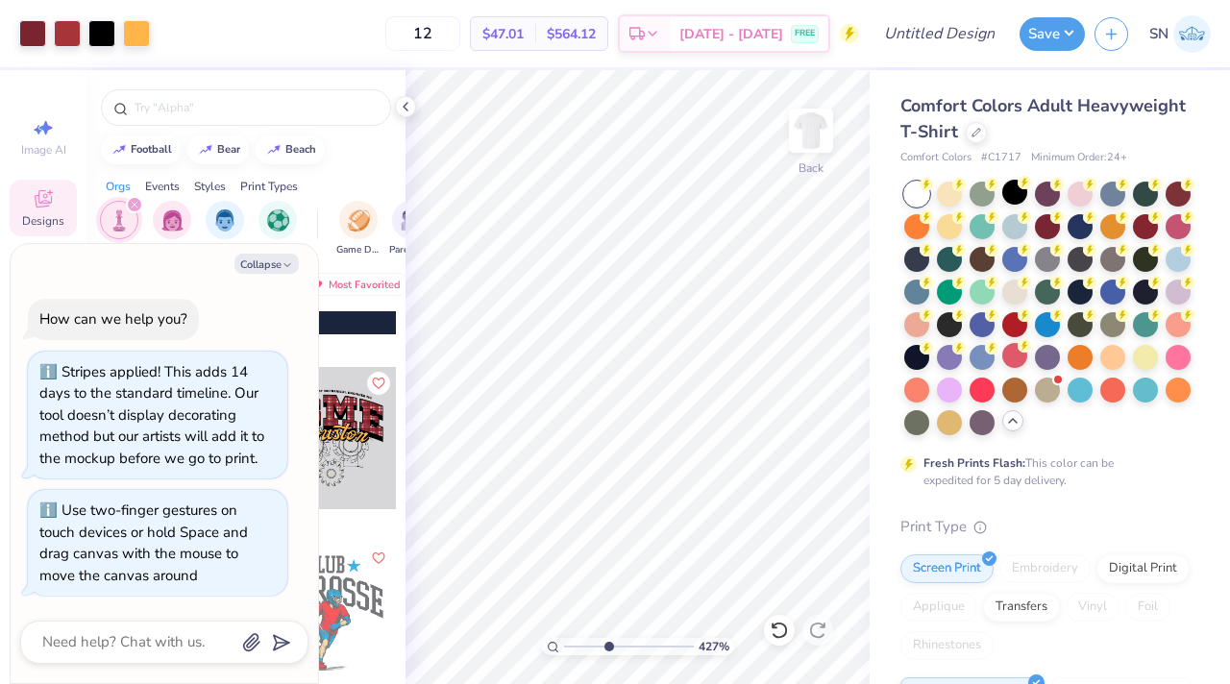
click at [606, 645] on input "range" at bounding box center [629, 646] width 130 height 17
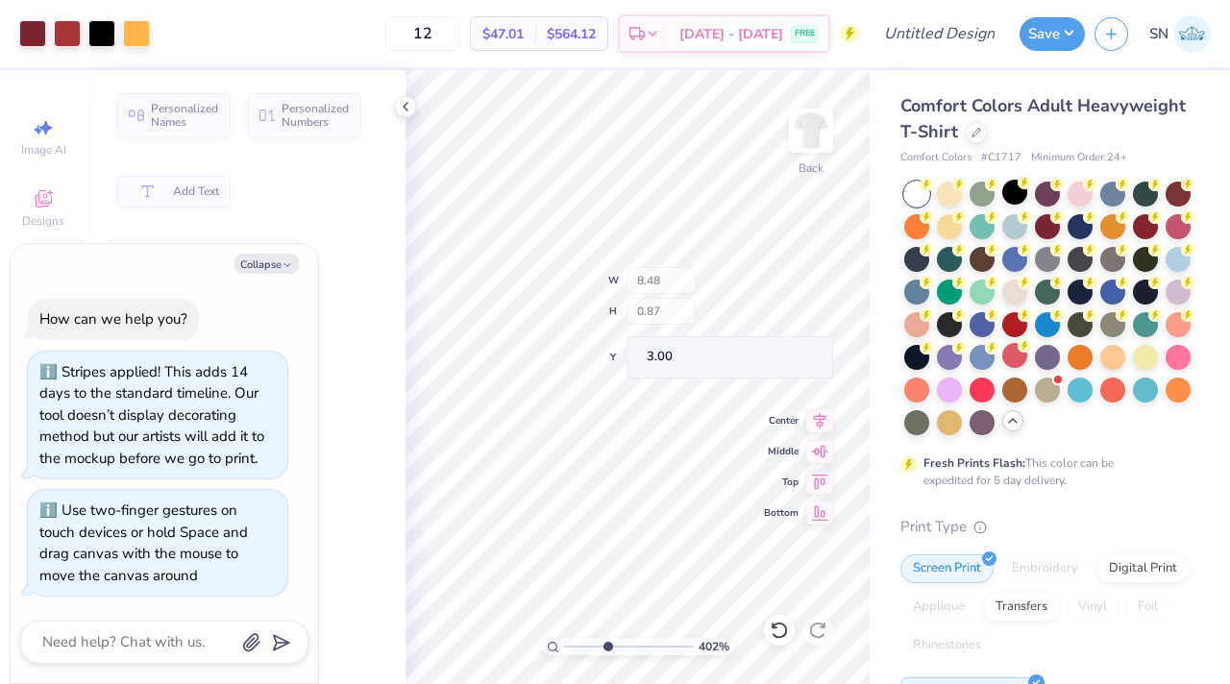
type textarea "x"
drag, startPoint x: 610, startPoint y: 650, endPoint x: 593, endPoint y: 650, distance: 17.3
type input "2.93"
click at [593, 650] on input "range" at bounding box center [629, 646] width 130 height 17
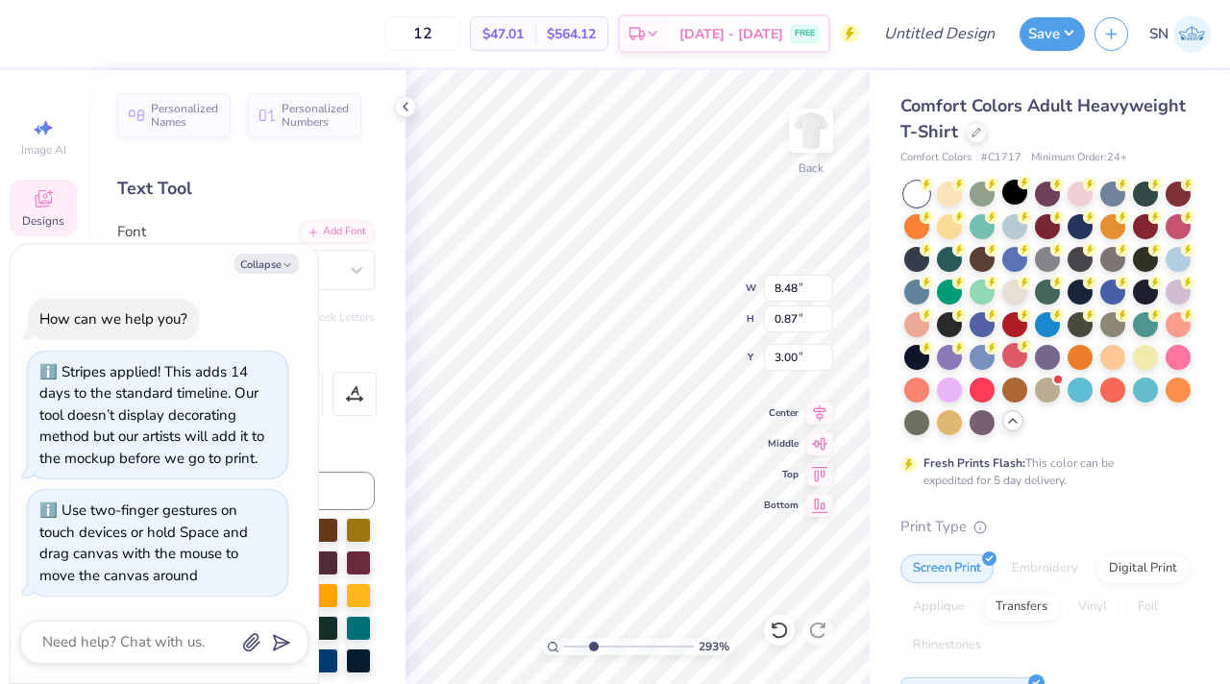
type textarea "x"
type textarea "AL ENGINEERING"
type textarea "x"
type textarea "N"
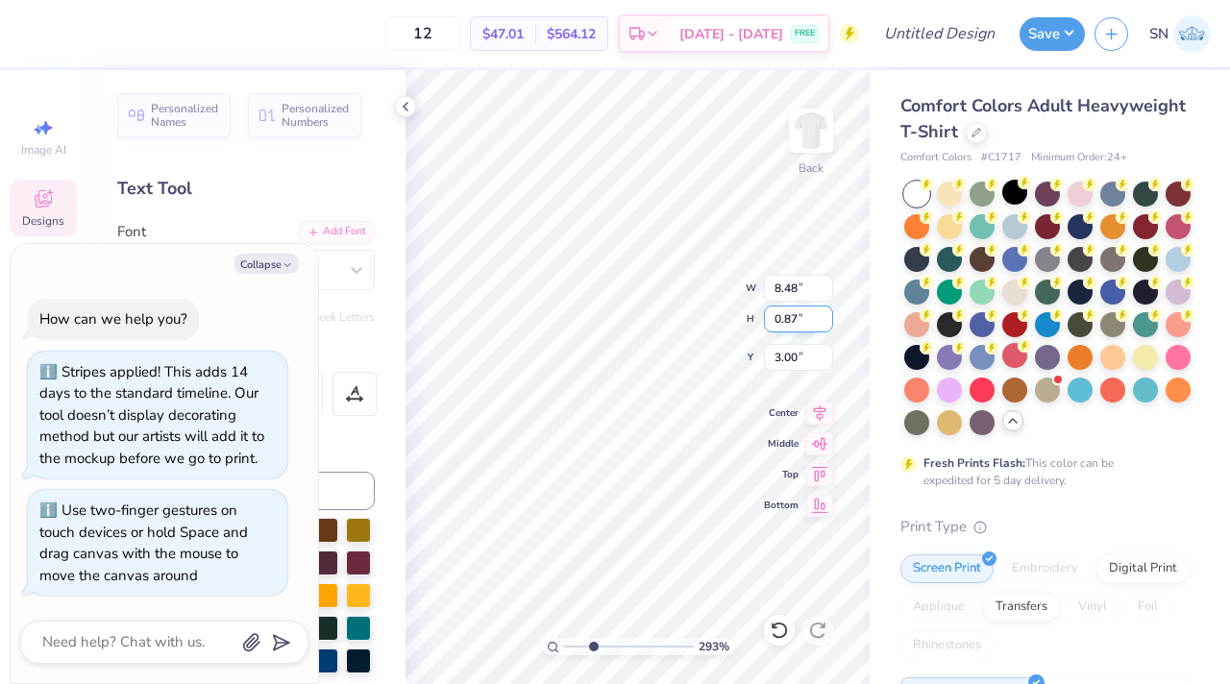
type textarea "x"
type textarea "Nig"
type textarea "x"
type textarea "Nige"
type textarea "x"
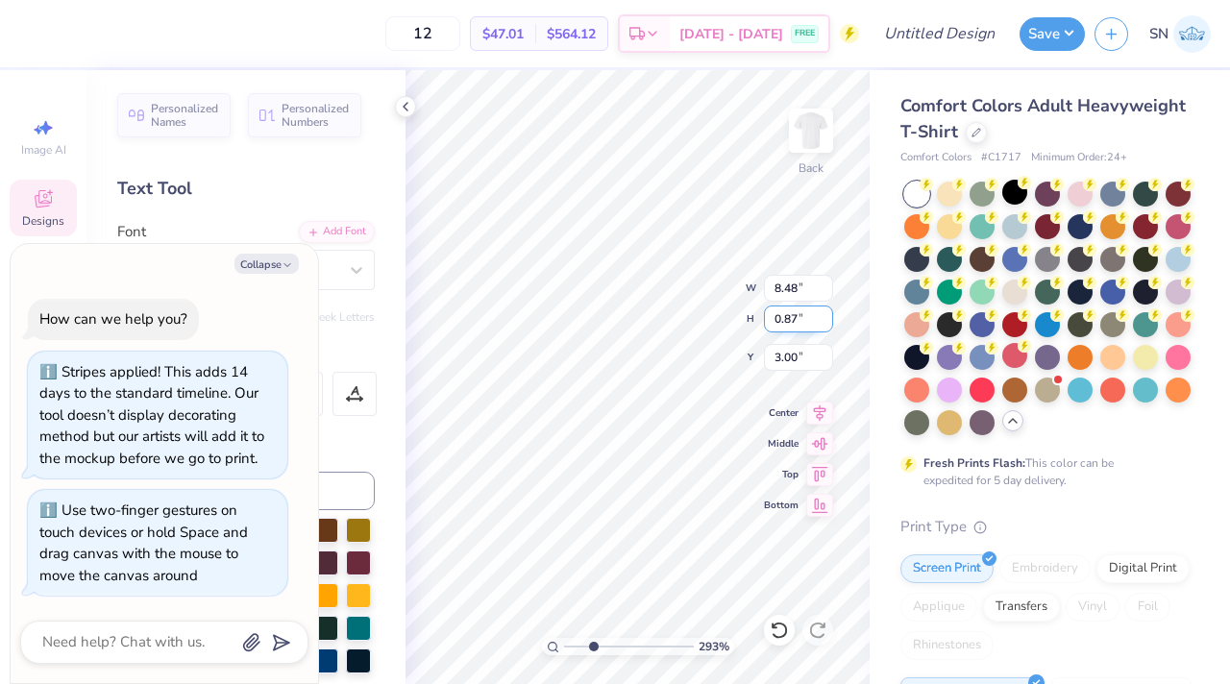
type textarea "[GEOGRAPHIC_DATA]"
type textarea "x"
type textarea "Nigeri"
type textarea "x"
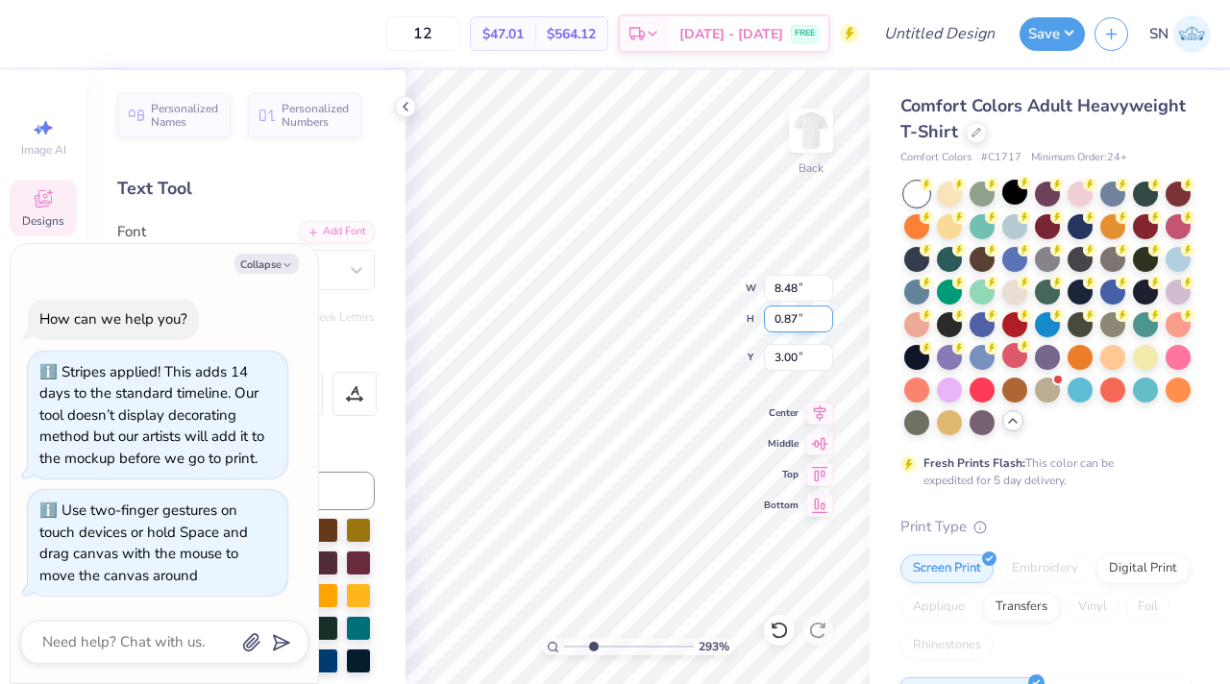
type textarea "[GEOGRAPHIC_DATA]"
type textarea "x"
type textarea "[DEMOGRAPHIC_DATA]"
type textarea "x"
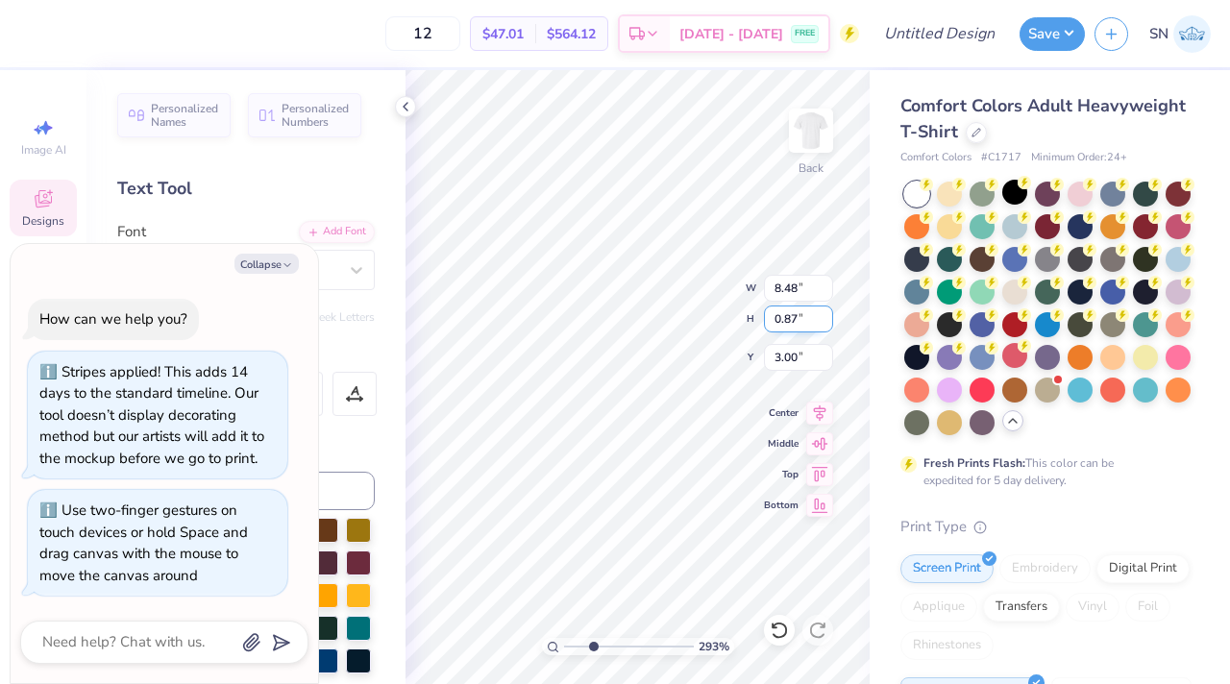
type textarea "[DEMOGRAPHIC_DATA]"
type textarea "x"
type textarea "[DEMOGRAPHIC_DATA] S"
type textarea "x"
type textarea "Nigerian St"
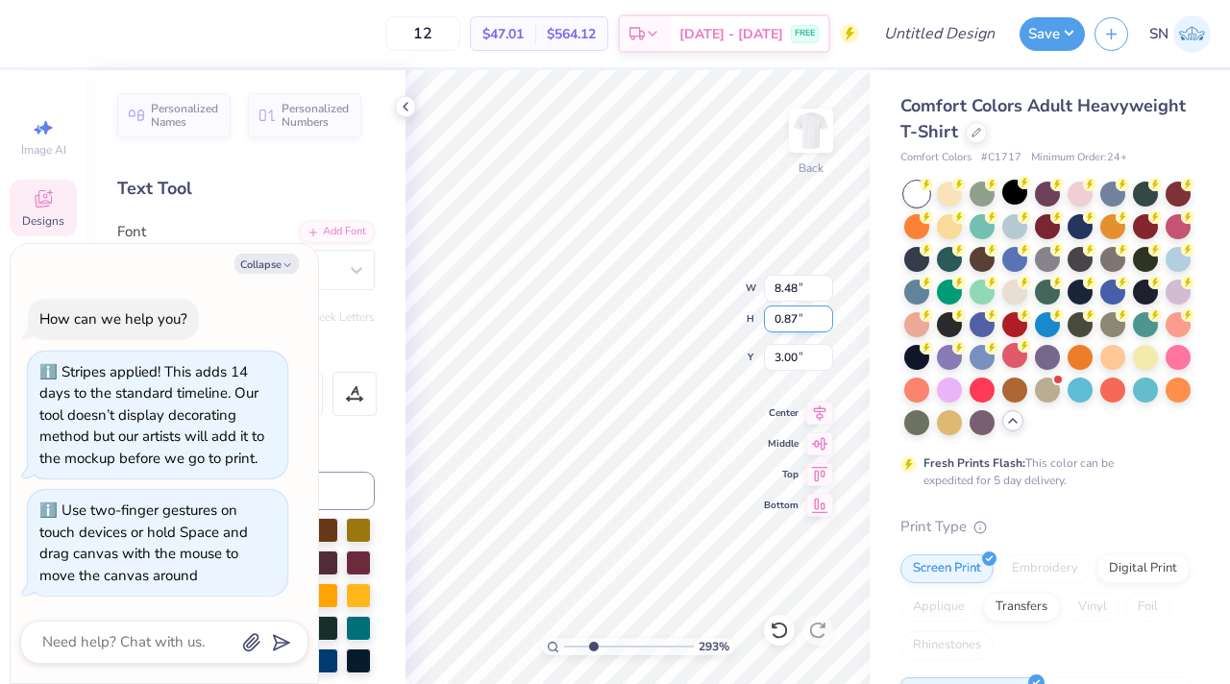
type textarea "x"
type textarea "Nigerian Stu"
type textarea "x"
type textarea "Nigerian Stud"
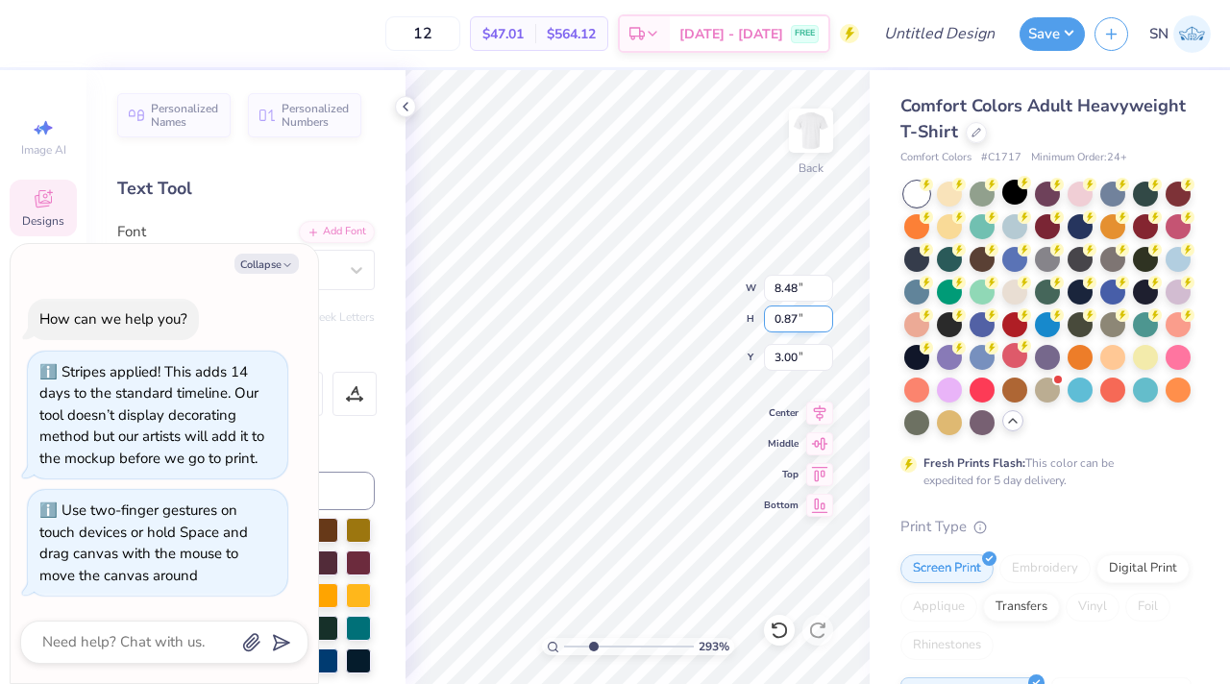
type textarea "x"
type textarea "Nigerian Stude"
type textarea "x"
type textarea "[DEMOGRAPHIC_DATA] Student"
type textarea "x"
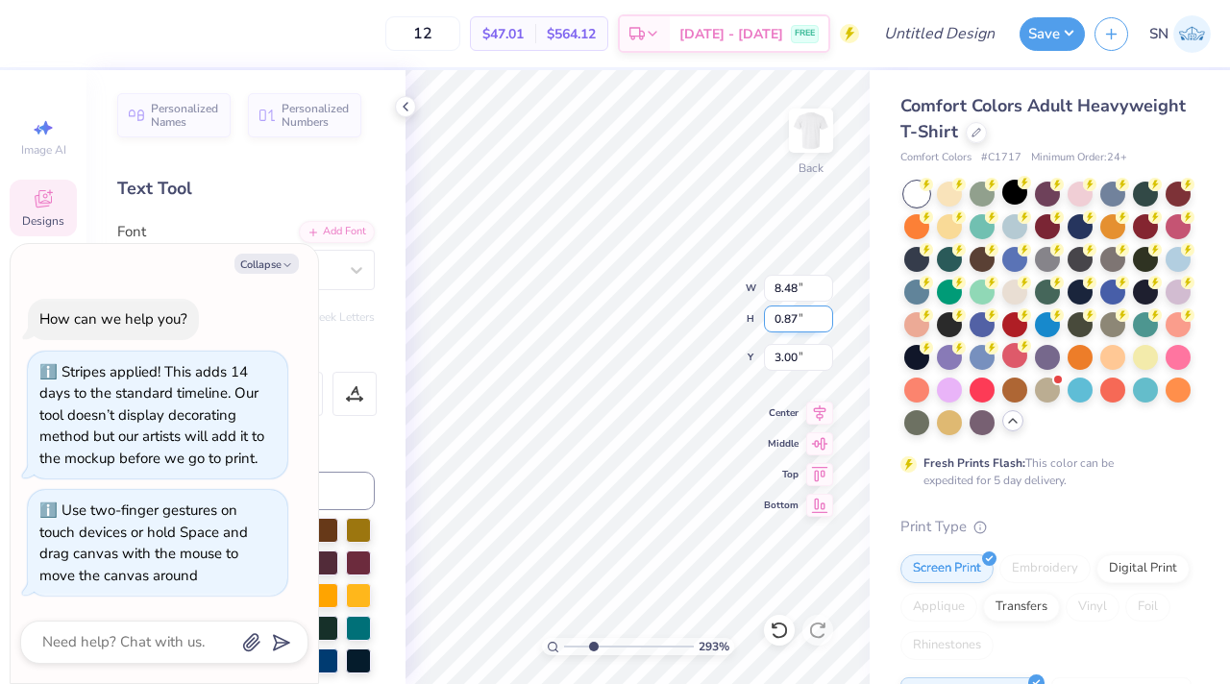
type textarea "[DEMOGRAPHIC_DATA] Student"
type textarea "x"
type textarea "[DEMOGRAPHIC_DATA] Student As"
type textarea "x"
type textarea "[DEMOGRAPHIC_DATA] Student Asso"
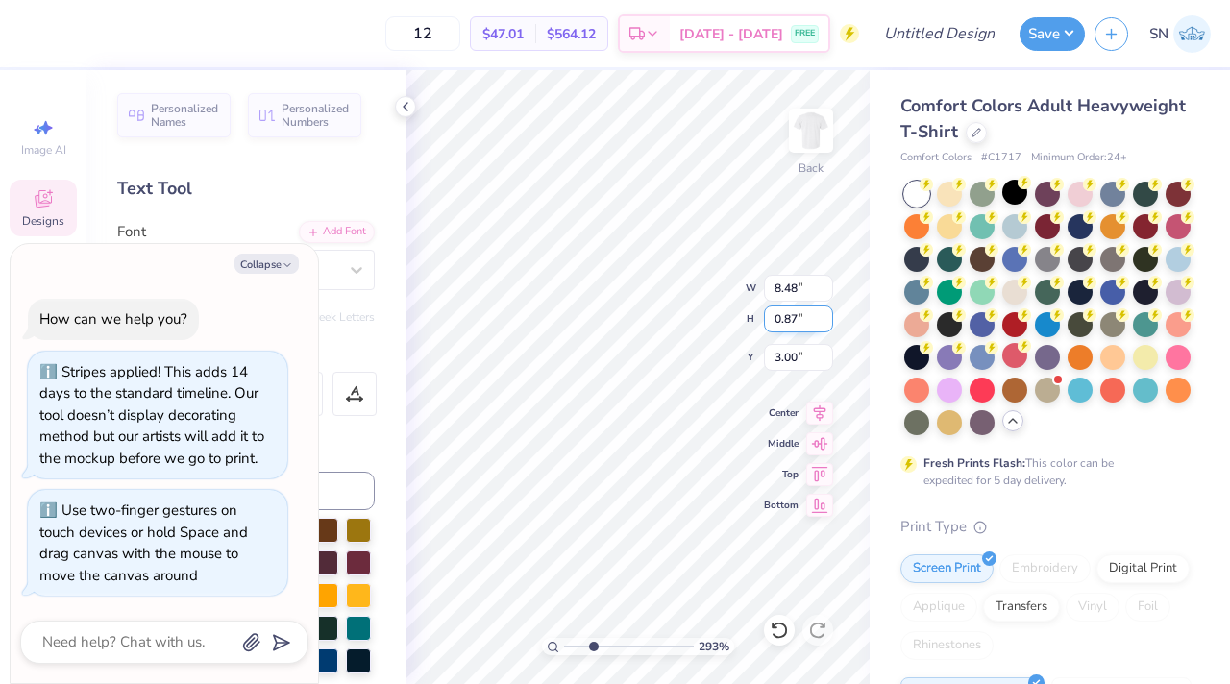
type textarea "x"
type textarea "[DEMOGRAPHIC_DATA] Student Assoc"
type textarea "x"
type textarea "[DEMOGRAPHIC_DATA] Student Associ"
type textarea "x"
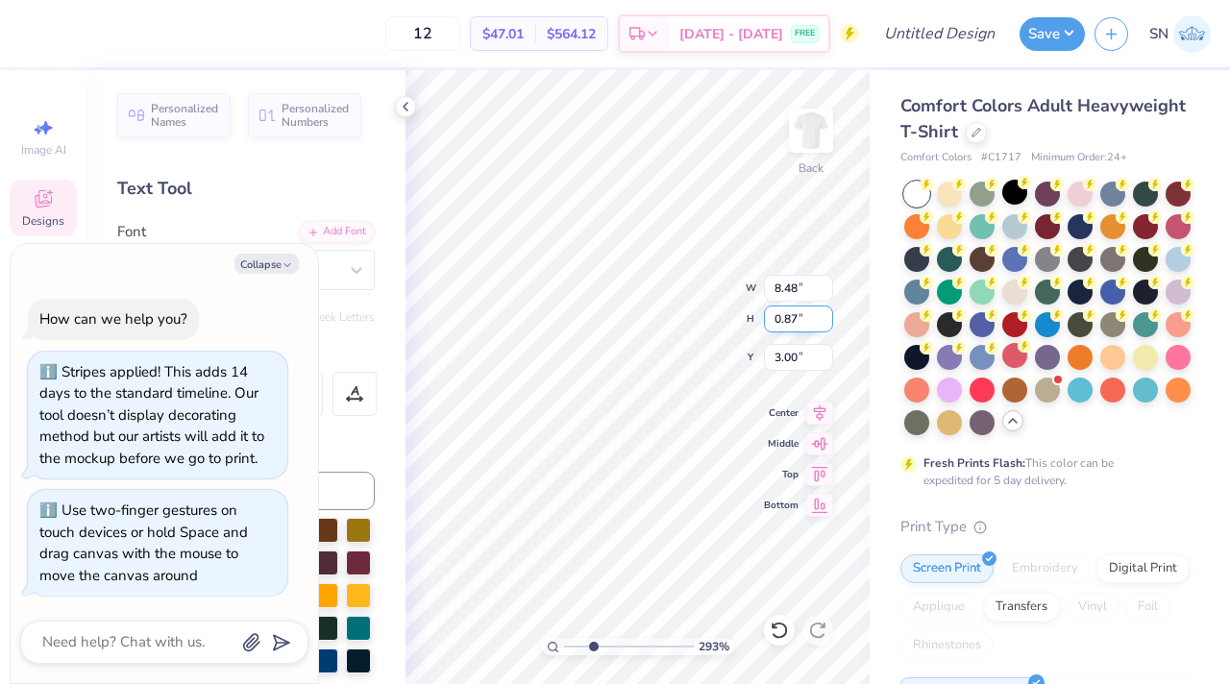
type textarea "[DEMOGRAPHIC_DATA] Student Associat"
type textarea "x"
type textarea "[DEMOGRAPHIC_DATA] Student Associatio"
type textarea "x"
type textarea "Nigerian Student Association"
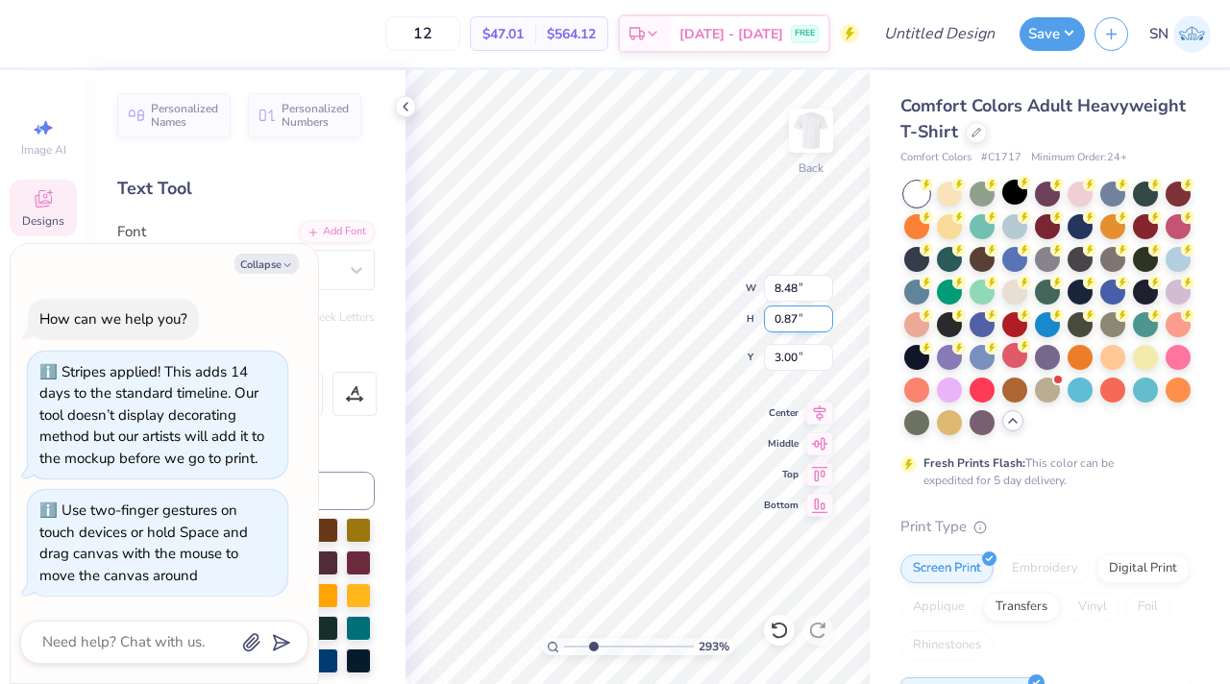
scroll to position [0, 11]
type textarea "x"
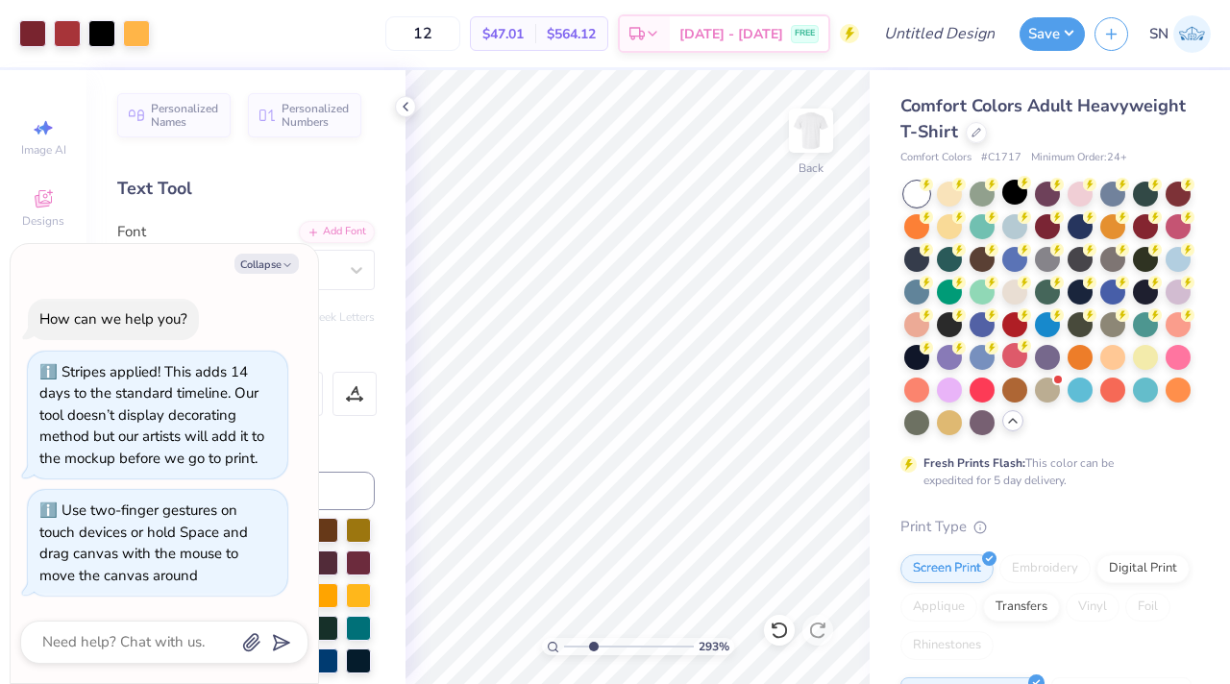
type input "2.98"
click at [594, 645] on input "range" at bounding box center [629, 646] width 130 height 17
click at [392, 111] on div "Personalized Names Personalized Numbers Text Tool Add Font Font Eugello Switch …" at bounding box center [245, 377] width 319 height 614
click at [402, 106] on icon at bounding box center [405, 106] width 15 height 15
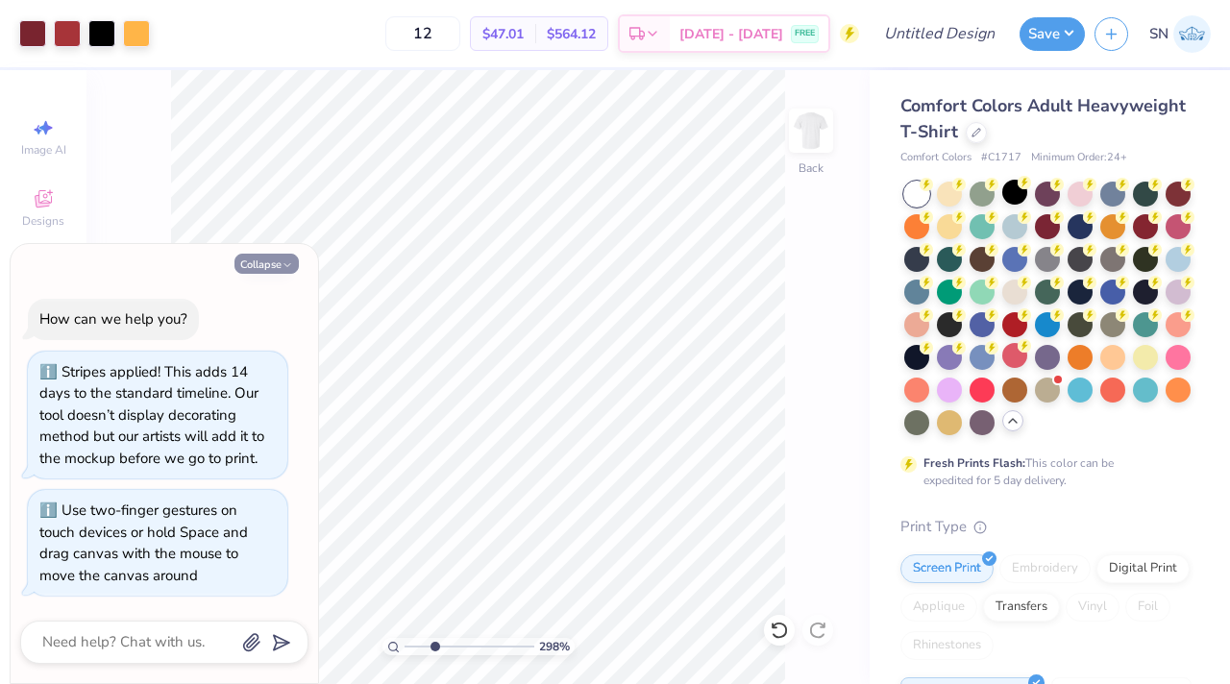
click at [275, 258] on button "Collapse" at bounding box center [266, 264] width 64 height 20
type textarea "x"
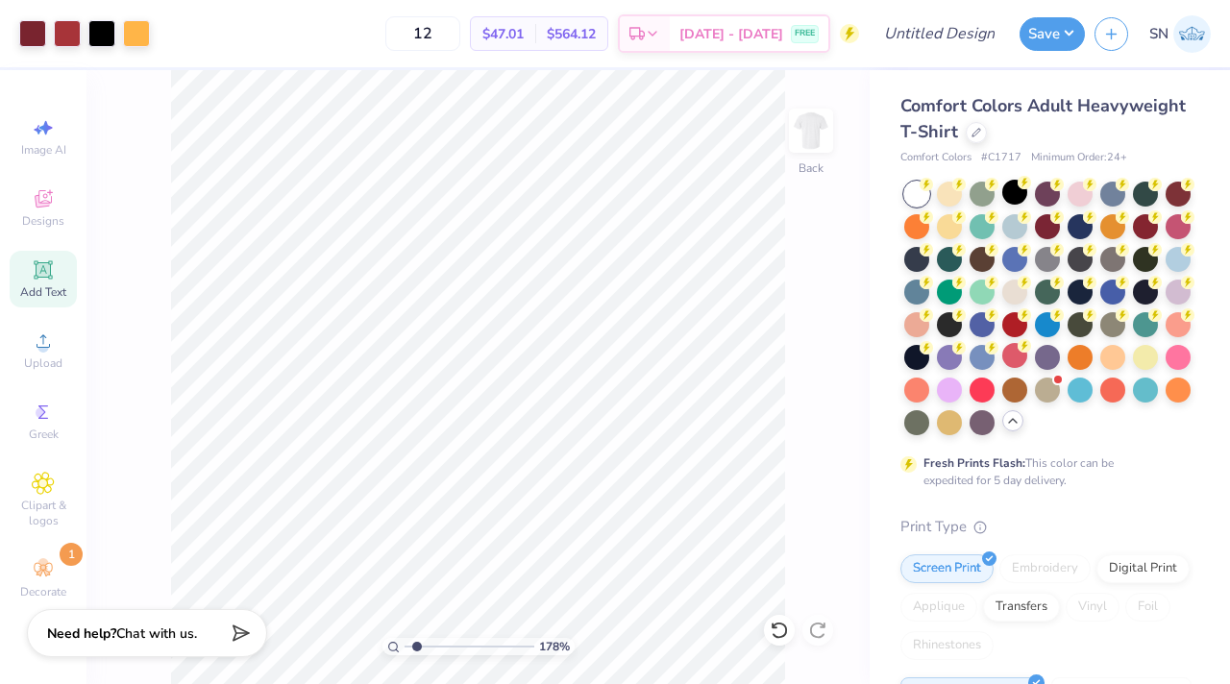
drag, startPoint x: 431, startPoint y: 650, endPoint x: 416, endPoint y: 650, distance: 15.4
type input "1.58"
click at [416, 650] on input "range" at bounding box center [470, 646] width 130 height 17
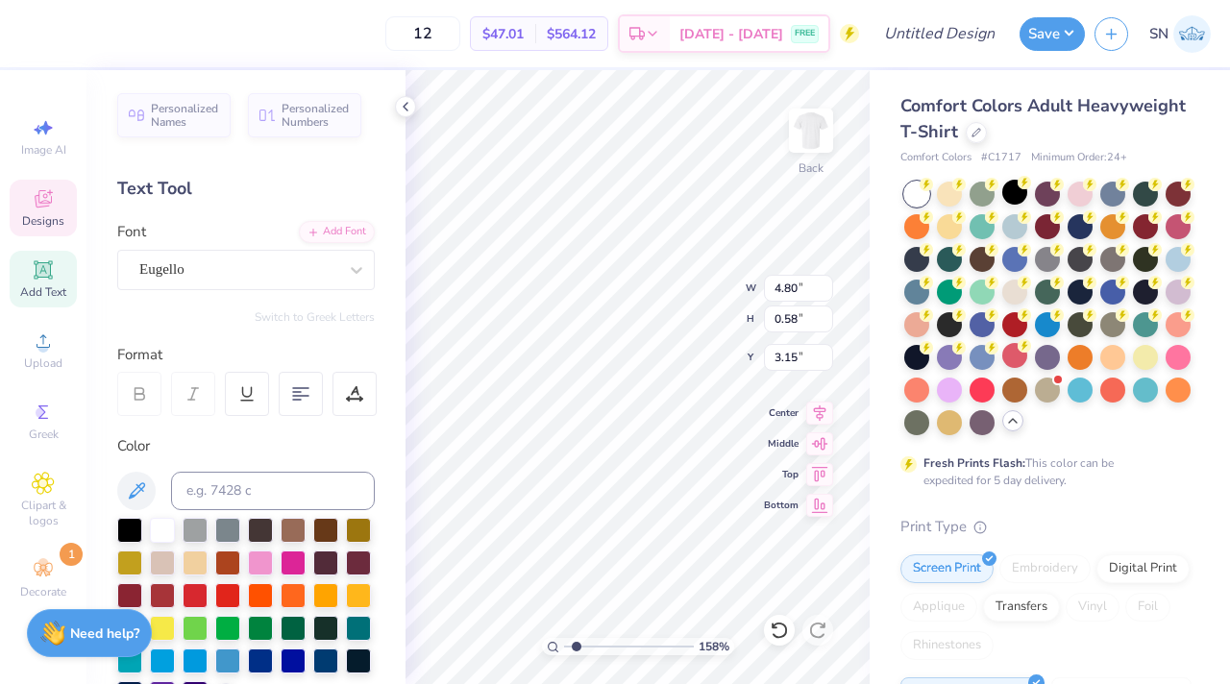
type input "3.00"
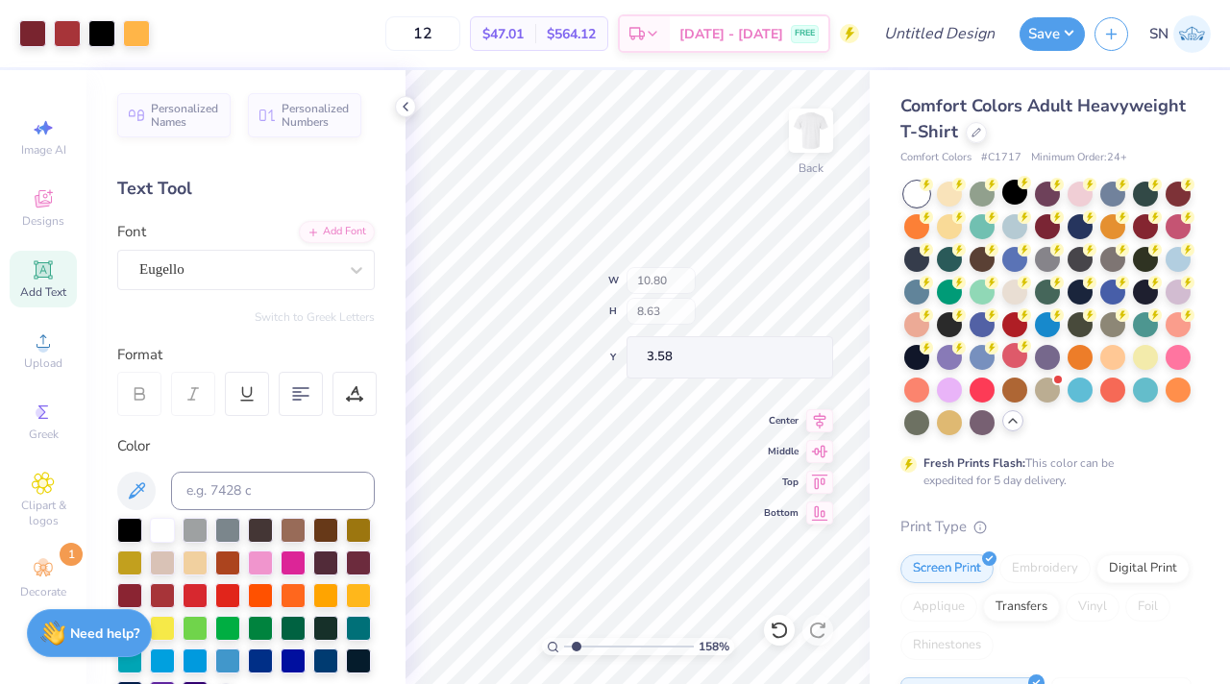
type input "3.58"
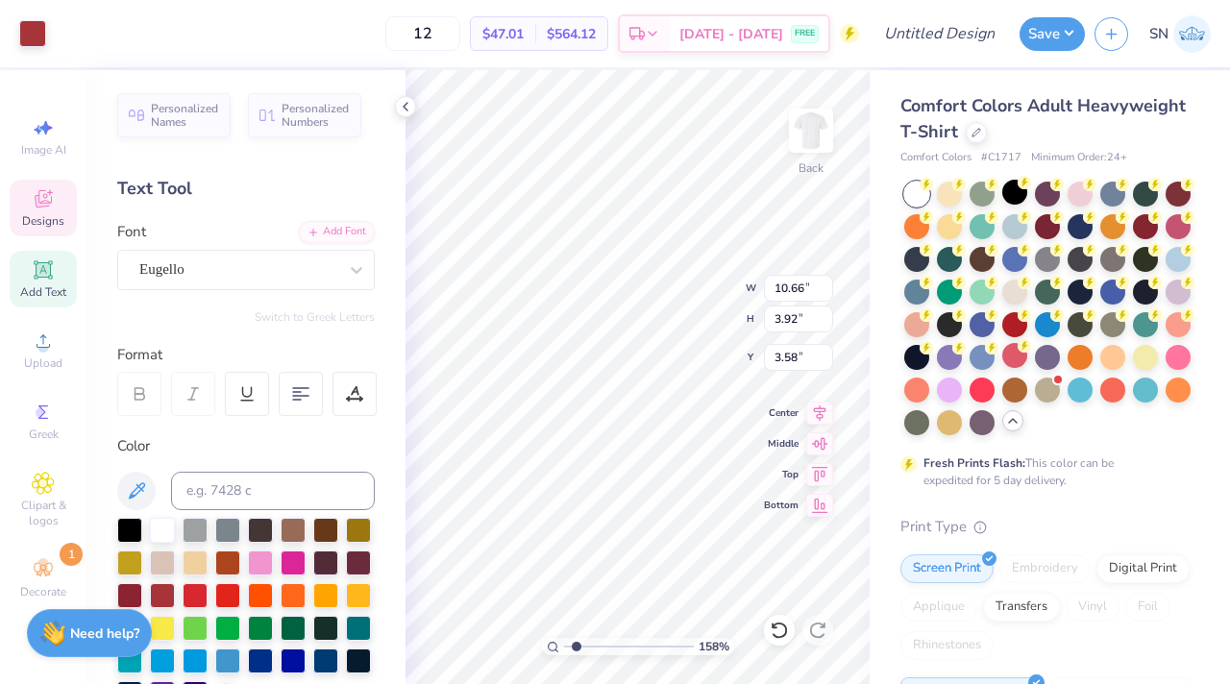
type input "10.48"
type input "3.90"
type input "10.66"
type input "3.92"
type input "11.01"
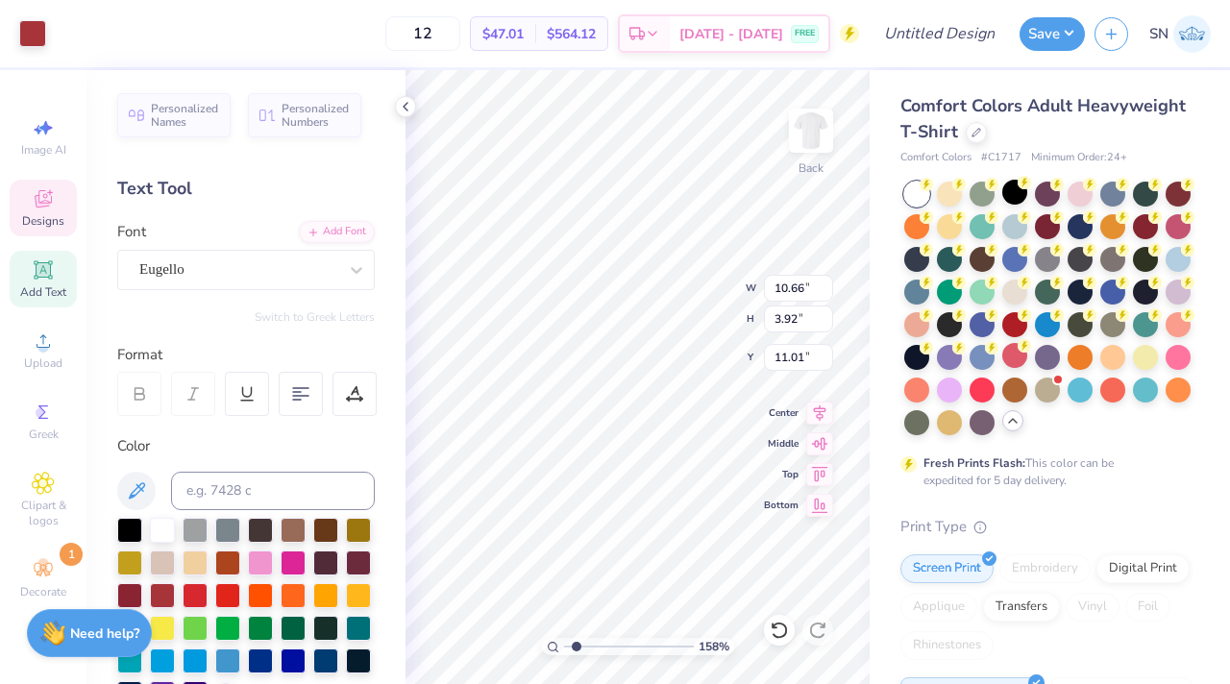
type input "10.48"
type input "3.90"
type input "3.58"
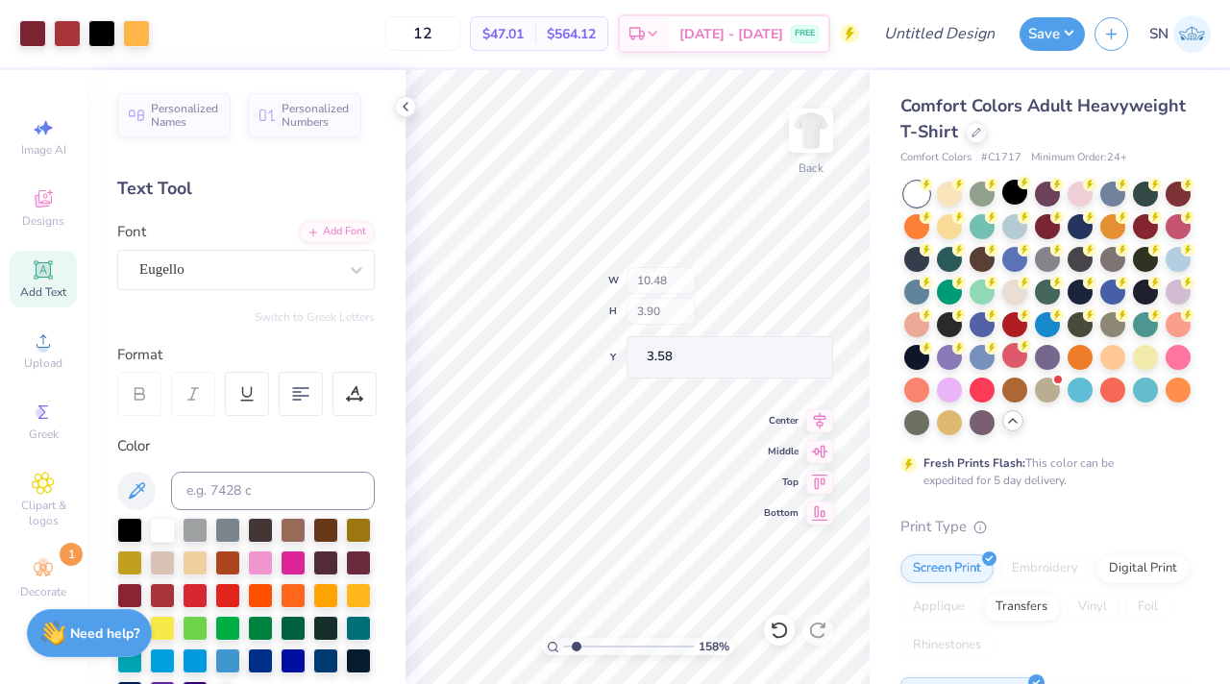
type input "10.80"
type input "4.48"
type input "3.60"
click at [773, 629] on icon at bounding box center [779, 630] width 19 height 19
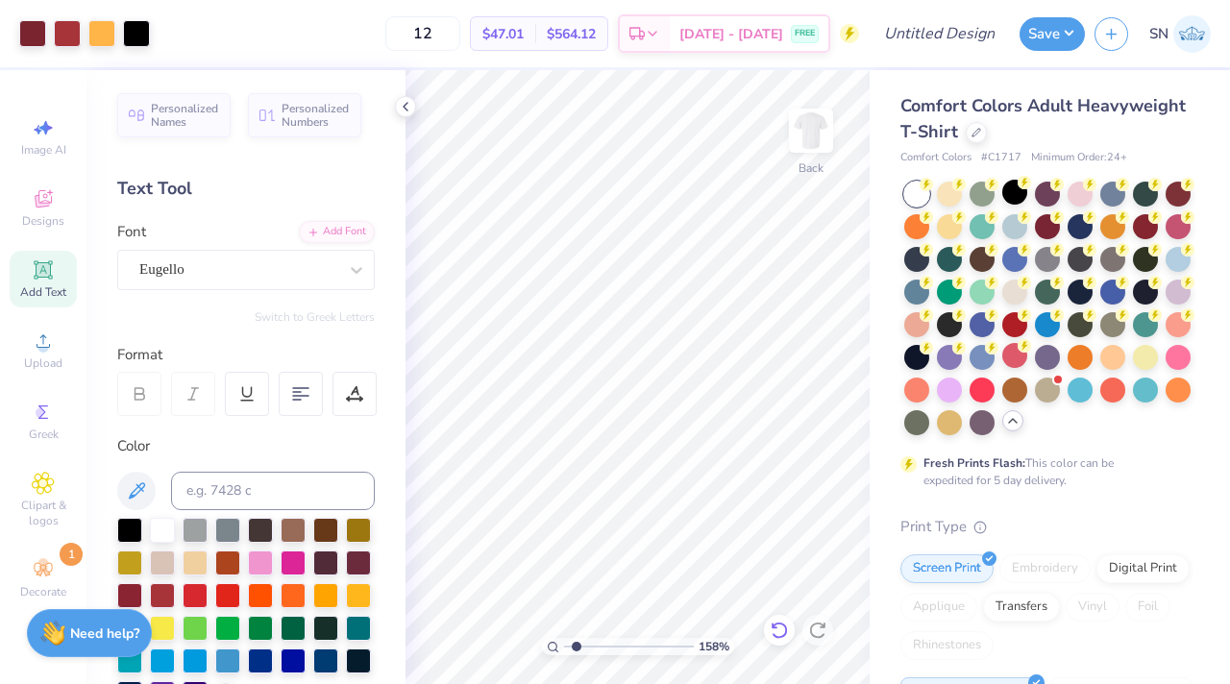
click at [780, 629] on icon at bounding box center [779, 630] width 19 height 19
click at [816, 626] on icon at bounding box center [817, 630] width 19 height 19
click at [814, 630] on icon at bounding box center [817, 630] width 19 height 19
click at [822, 627] on icon at bounding box center [823, 626] width 4 height 4
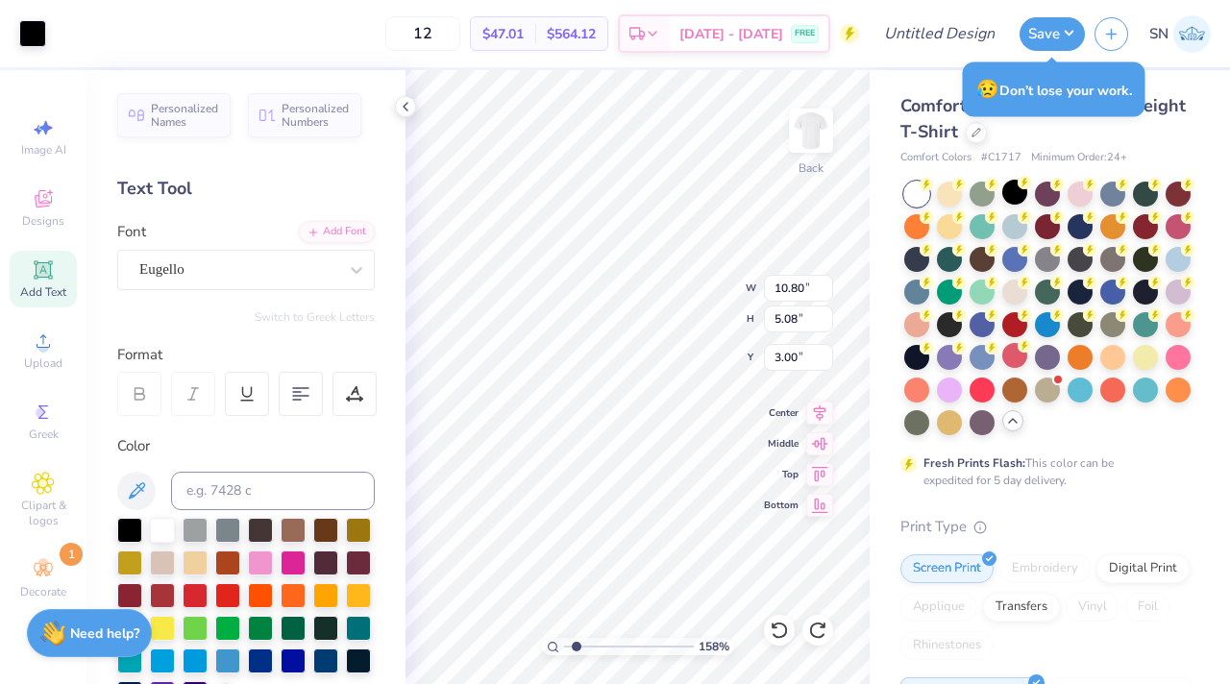
type input "14.48"
type input "7.73"
type input "5.69"
type input "6.51"
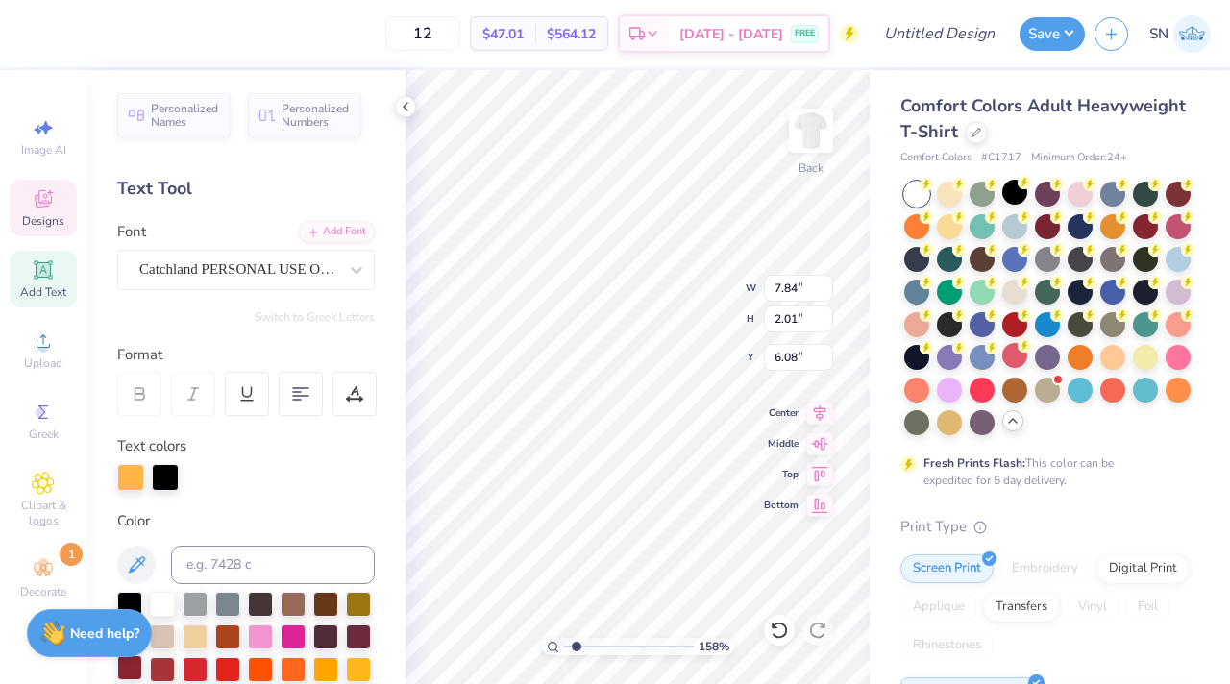
click at [130, 668] on div at bounding box center [129, 667] width 25 height 25
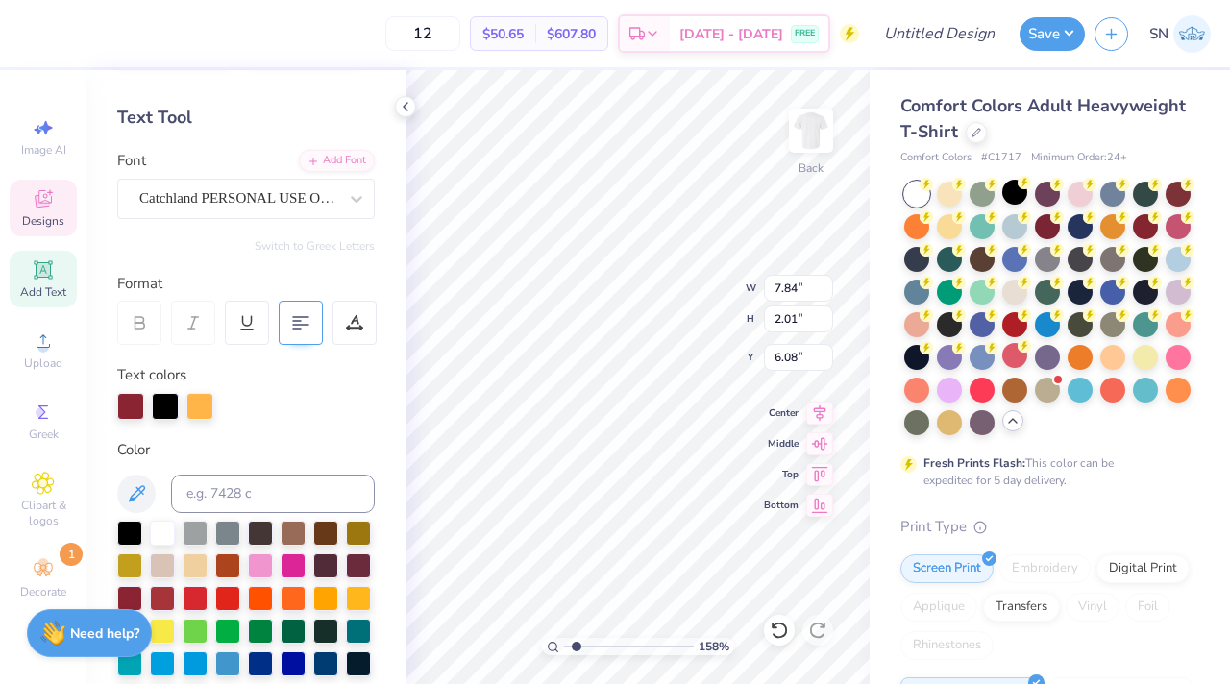
scroll to position [88, 0]
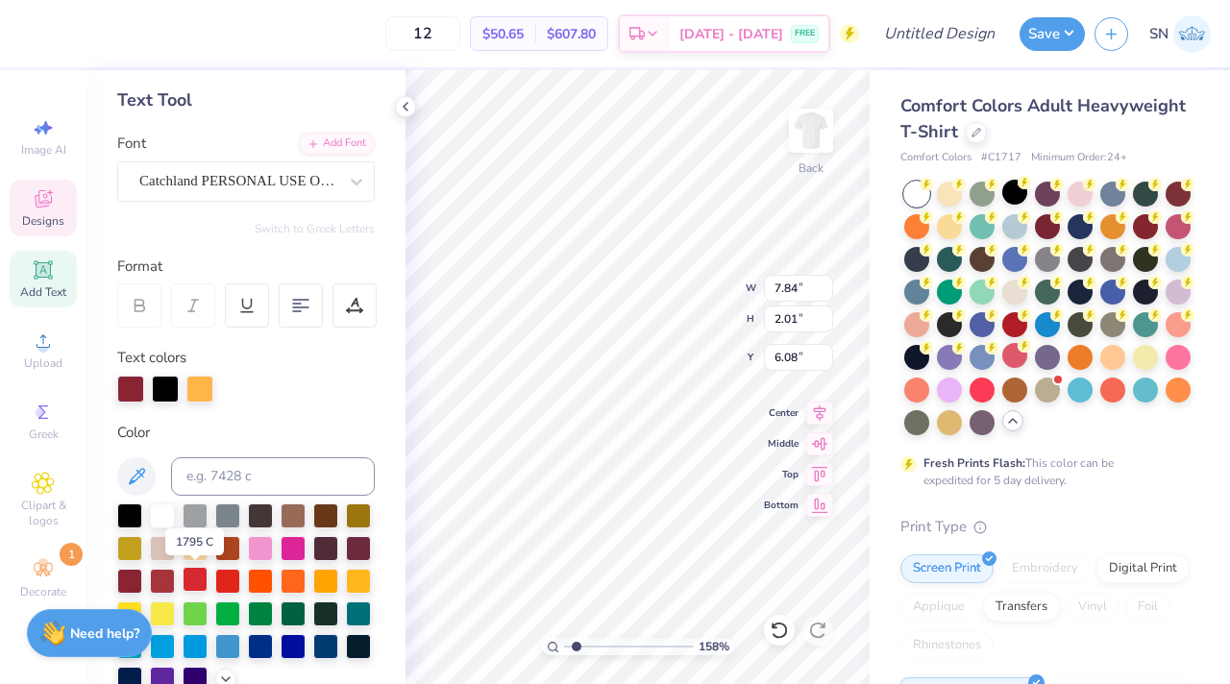
click at [186, 582] on div at bounding box center [195, 579] width 25 height 25
type input "10.80"
type input "4.48"
type input "15.69"
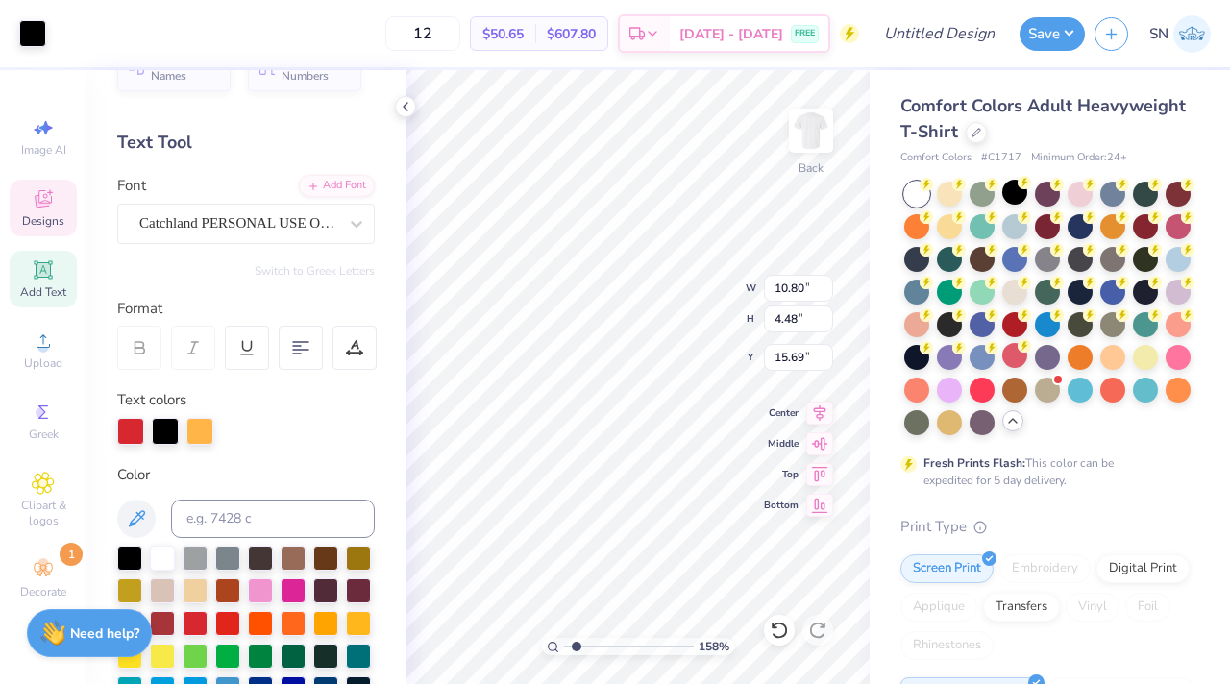
scroll to position [26, 0]
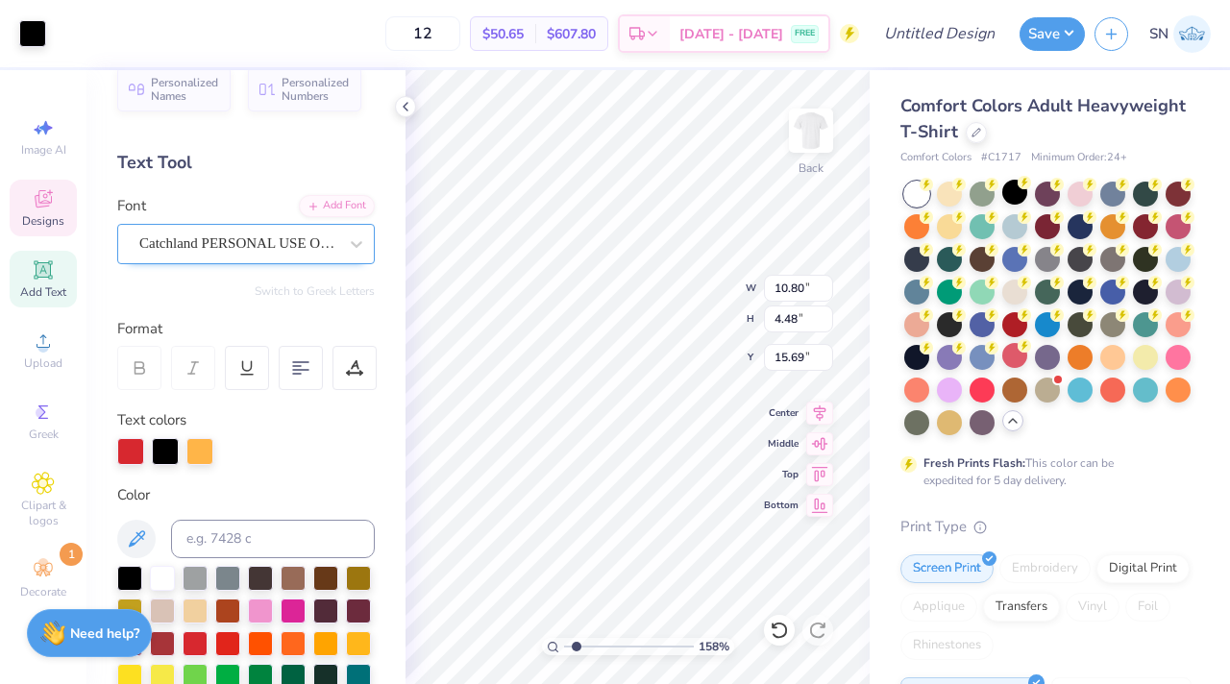
click at [252, 240] on div "Catchland PERSONAL USE ONLY PERSONAL USE ONLY" at bounding box center [238, 244] width 202 height 30
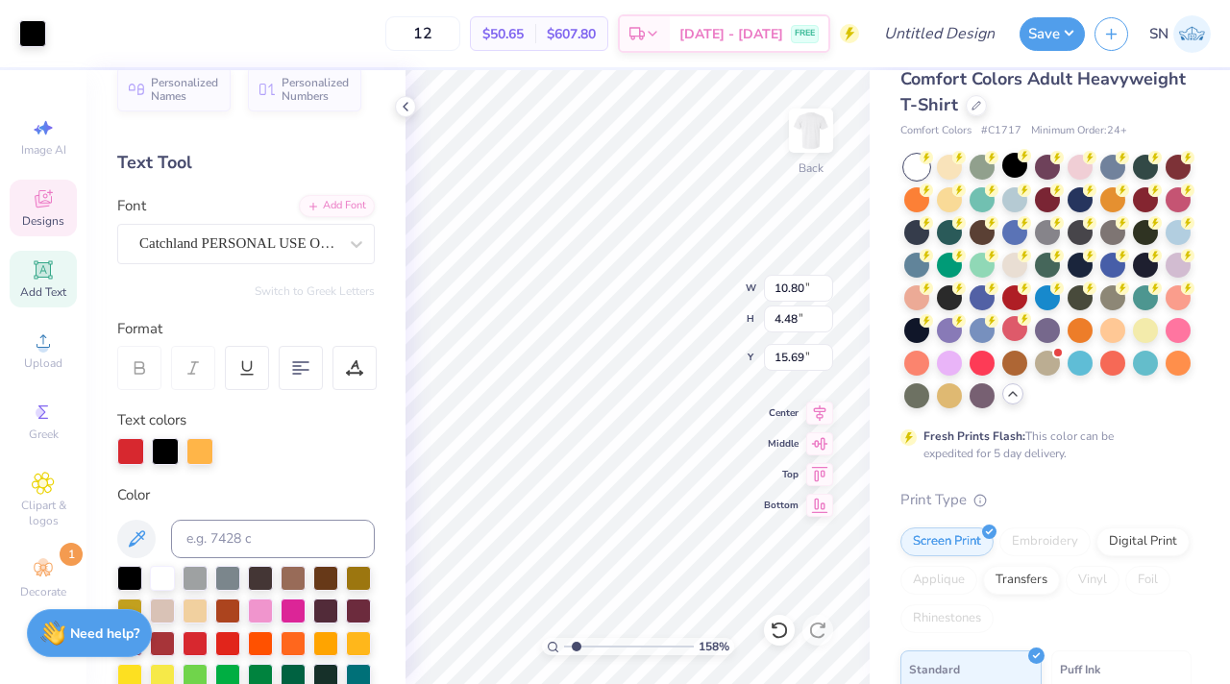
scroll to position [38, 0]
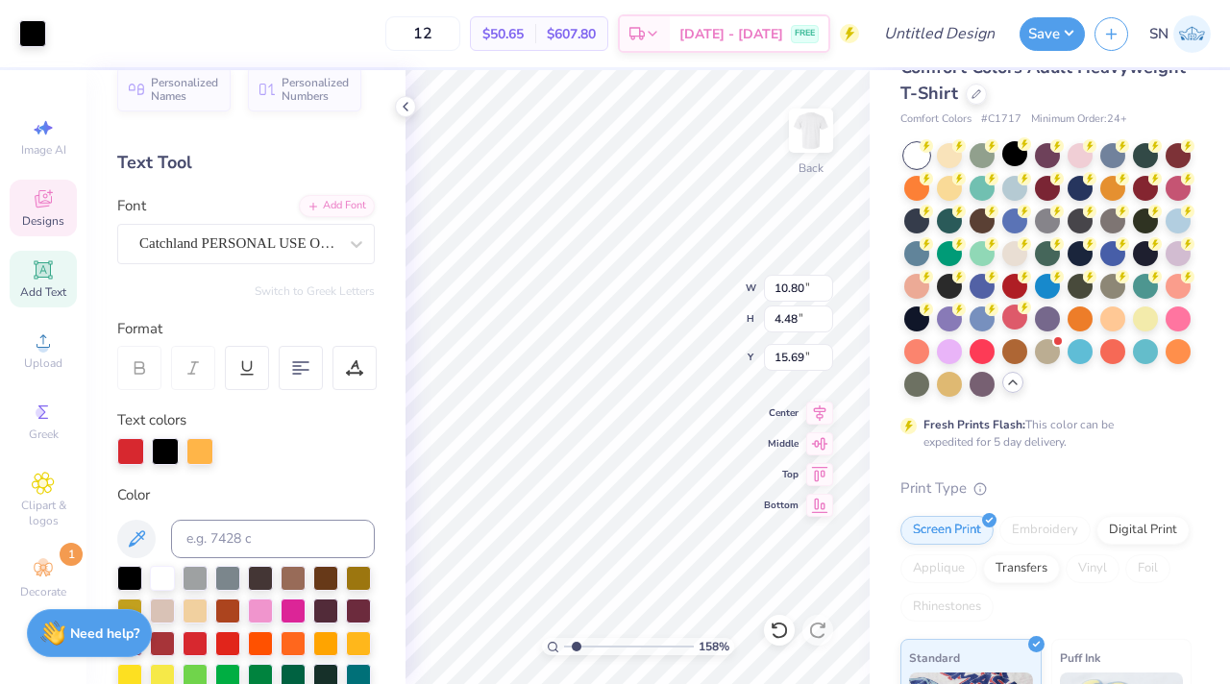
click at [34, 198] on icon at bounding box center [43, 198] width 23 height 23
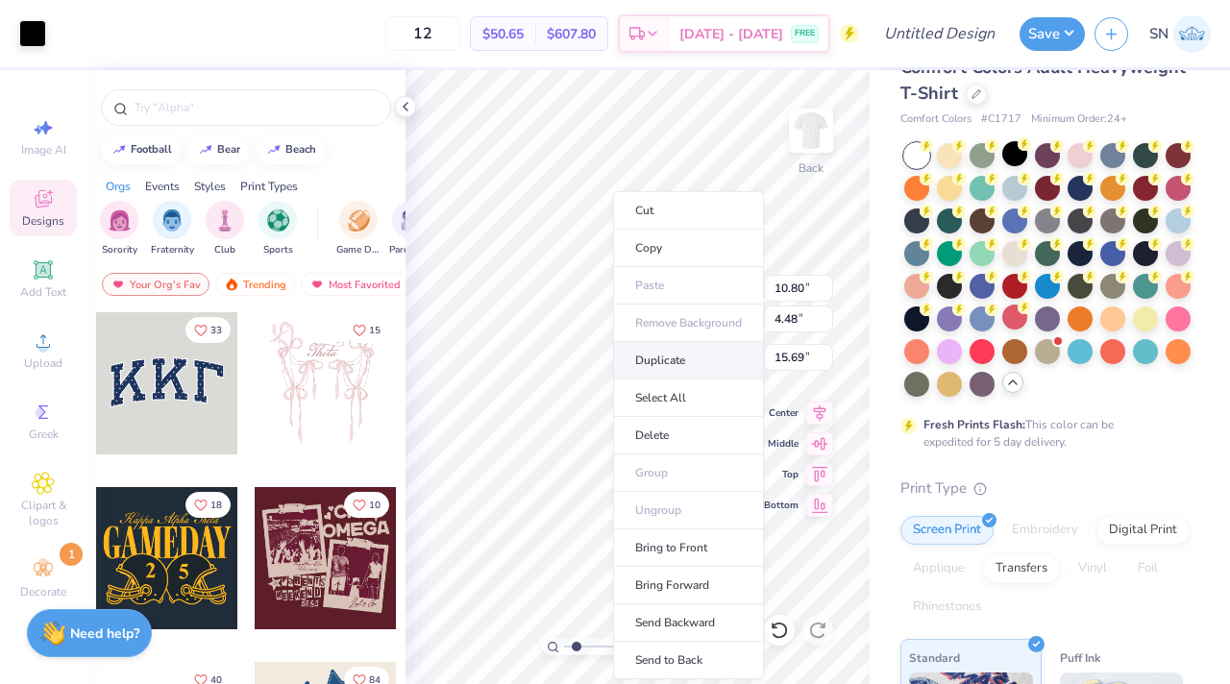
click at [682, 366] on li "Duplicate" at bounding box center [688, 360] width 151 height 37
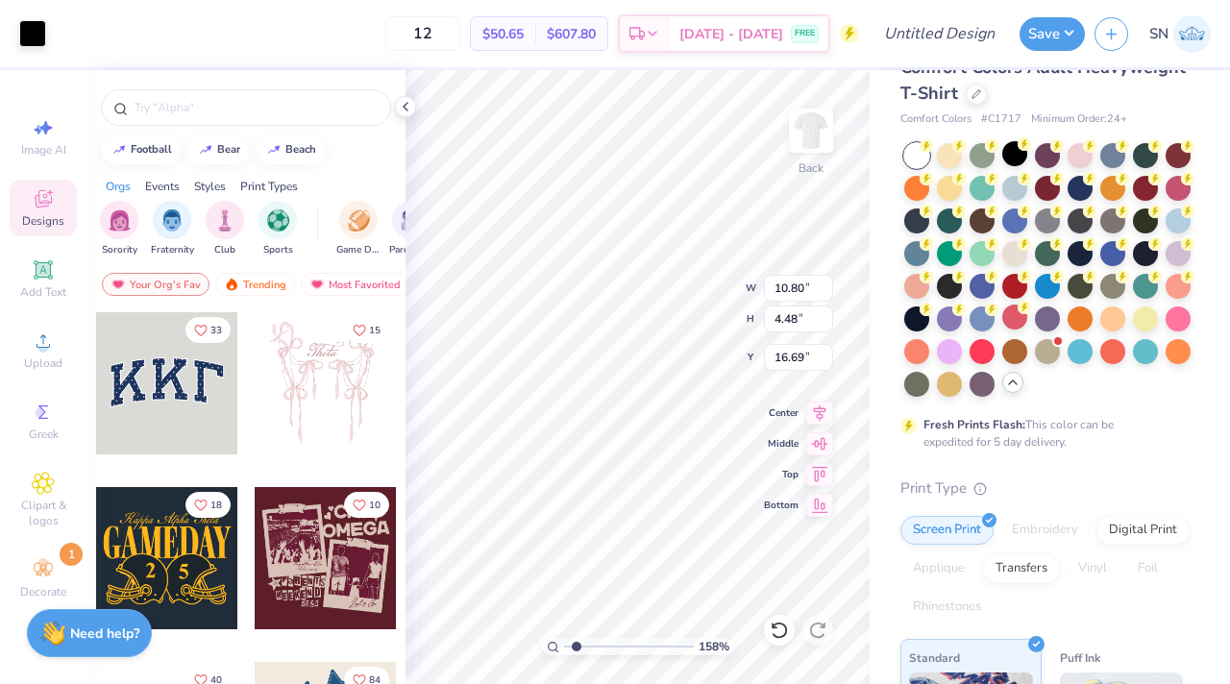
type input "16.69"
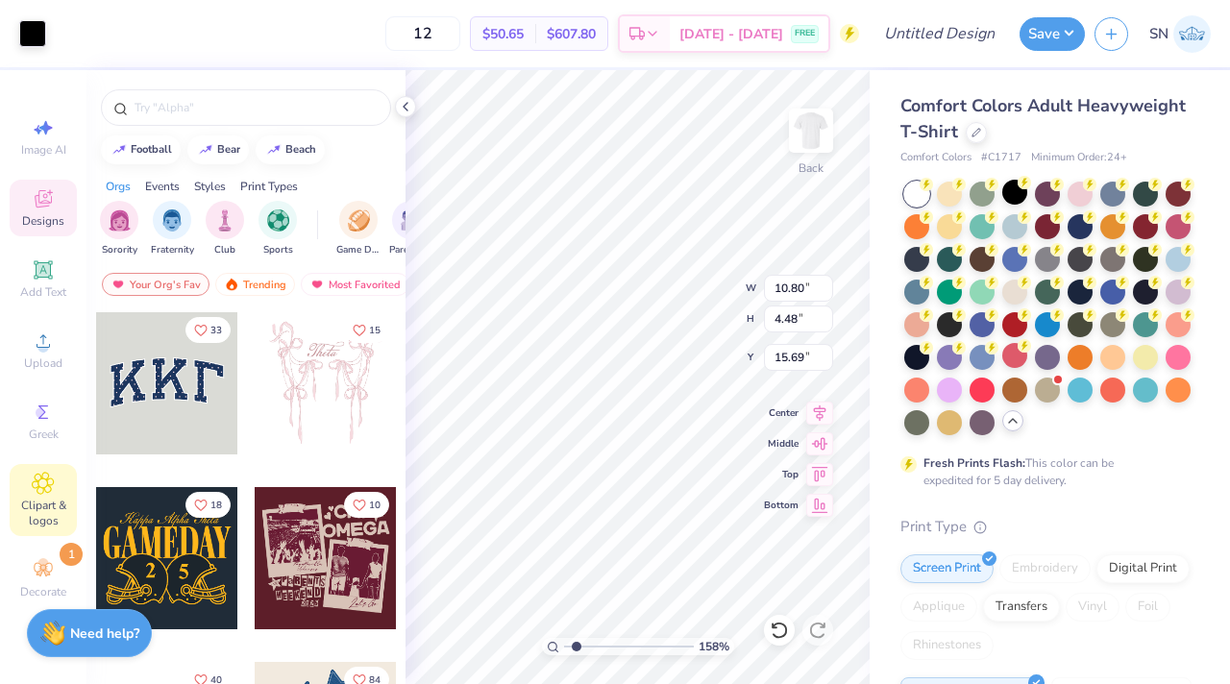
click at [49, 474] on icon at bounding box center [43, 483] width 22 height 23
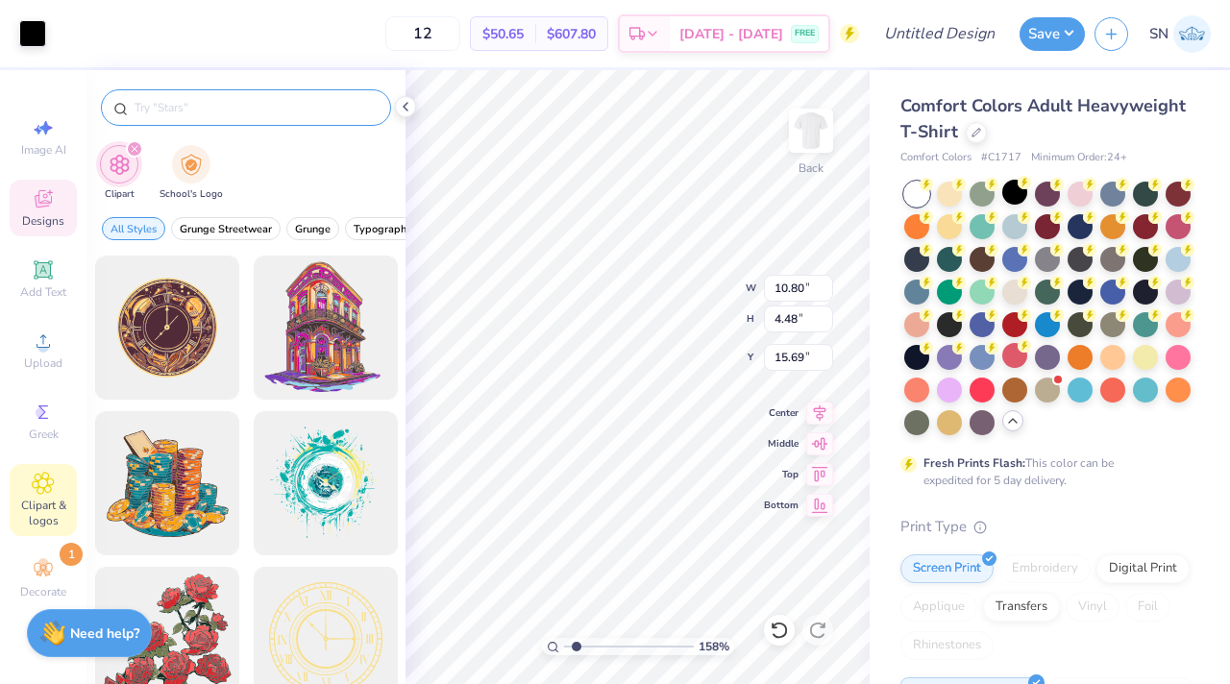
click at [175, 106] on input "text" at bounding box center [256, 107] width 246 height 19
type input "n"
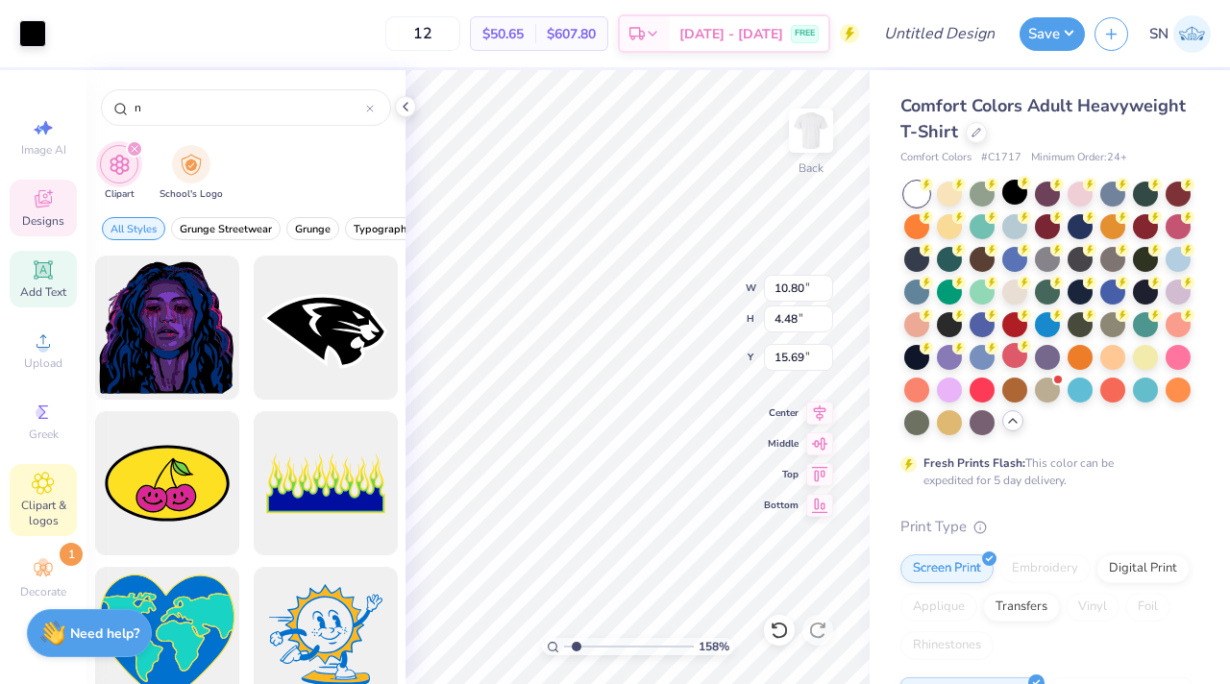
click at [41, 267] on icon at bounding box center [43, 269] width 18 height 18
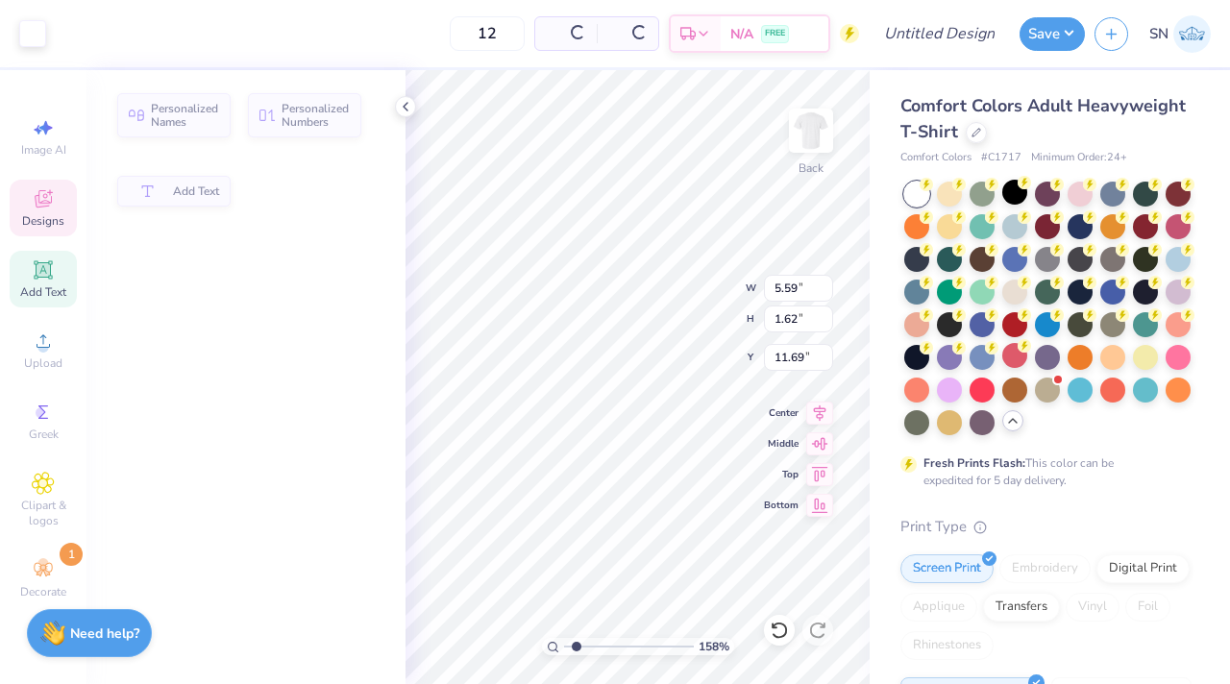
type input "5.59"
type input "1.62"
type input "11.69"
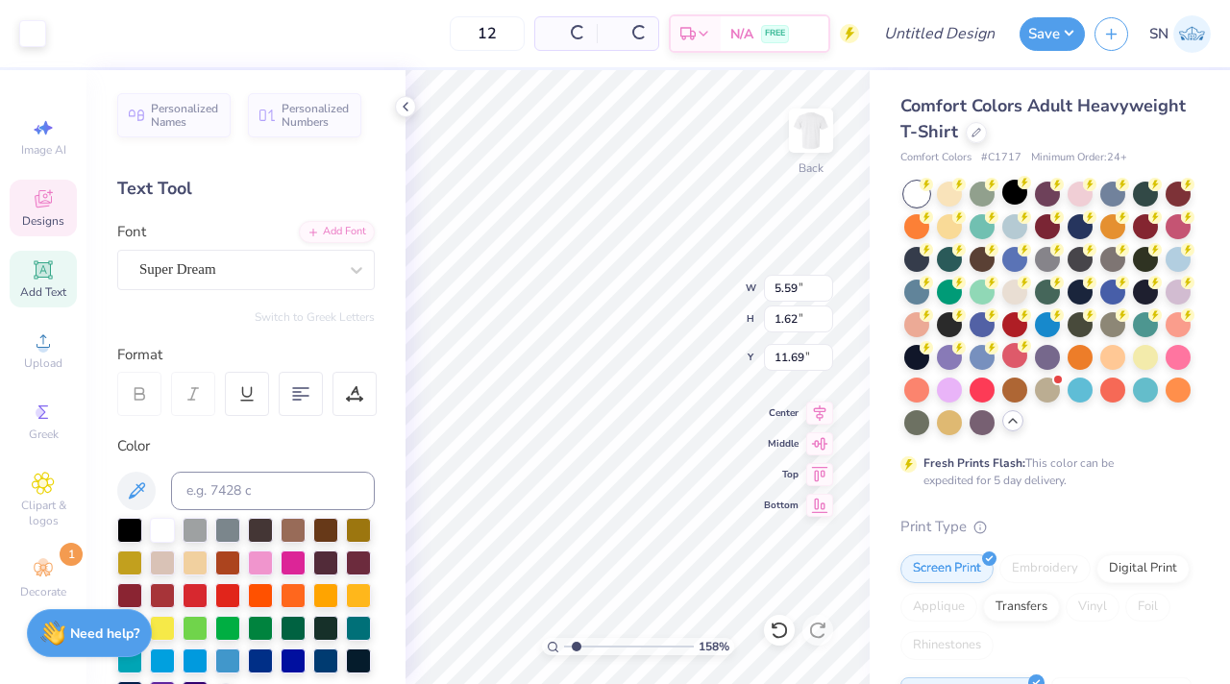
click at [43, 212] on div "Designs" at bounding box center [43, 208] width 67 height 57
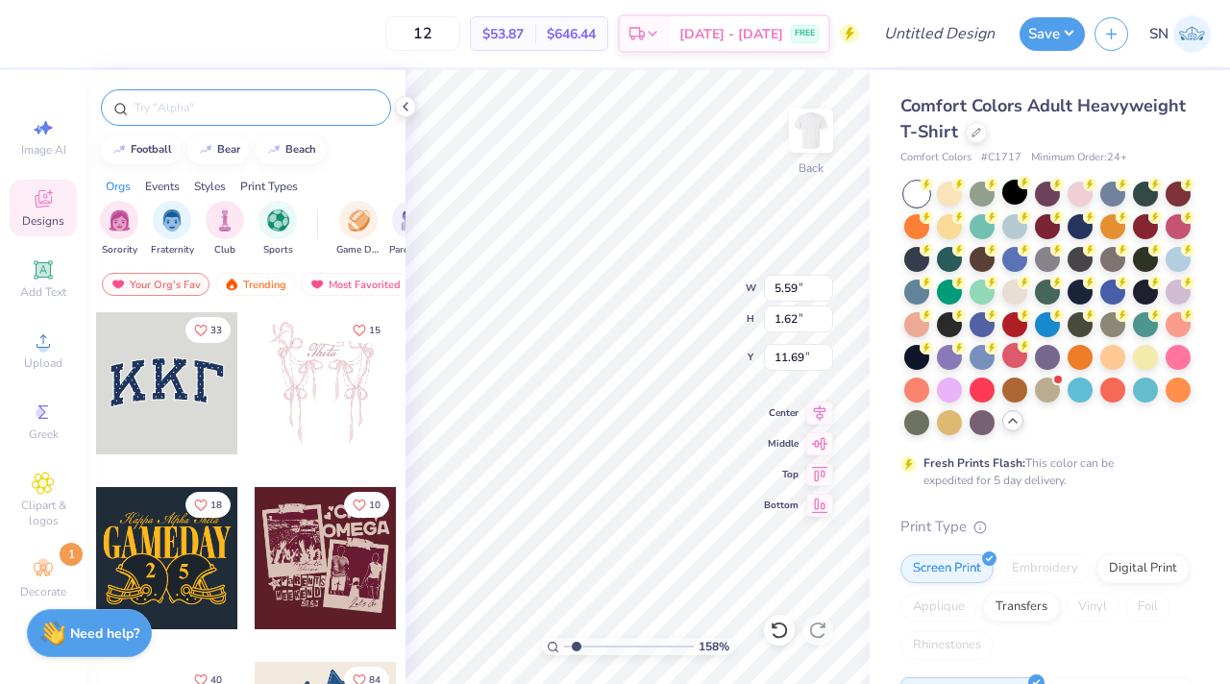
click at [177, 107] on input "text" at bounding box center [256, 107] width 246 height 19
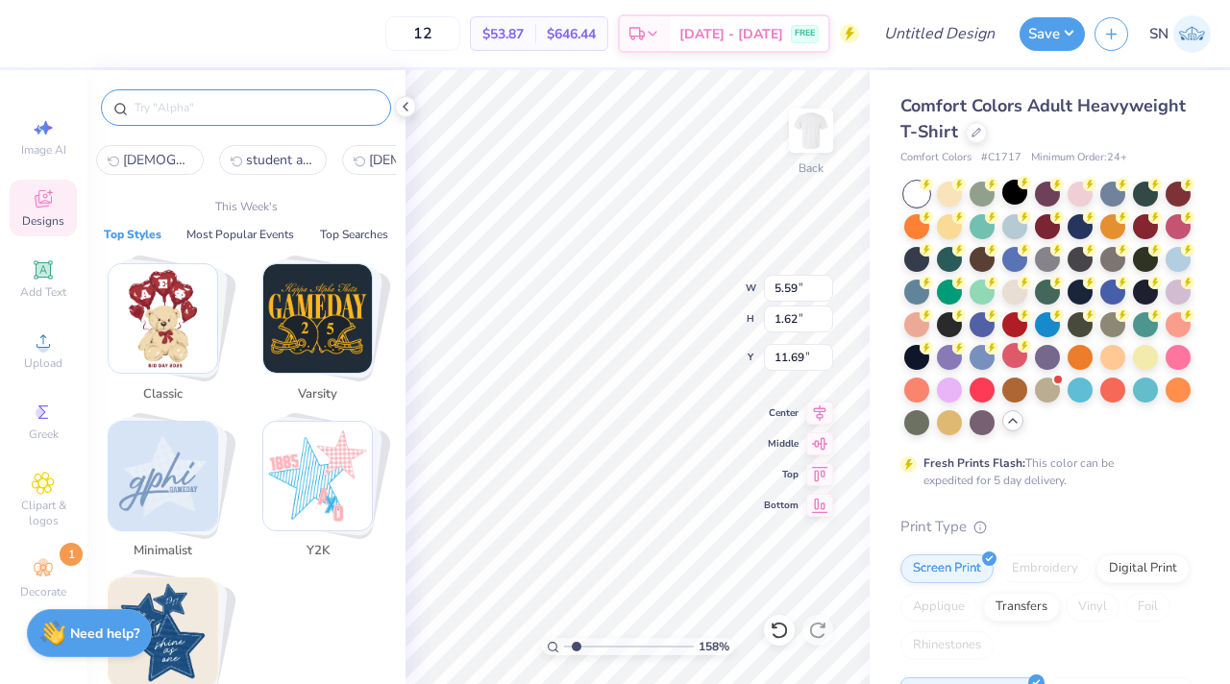
type input "n"
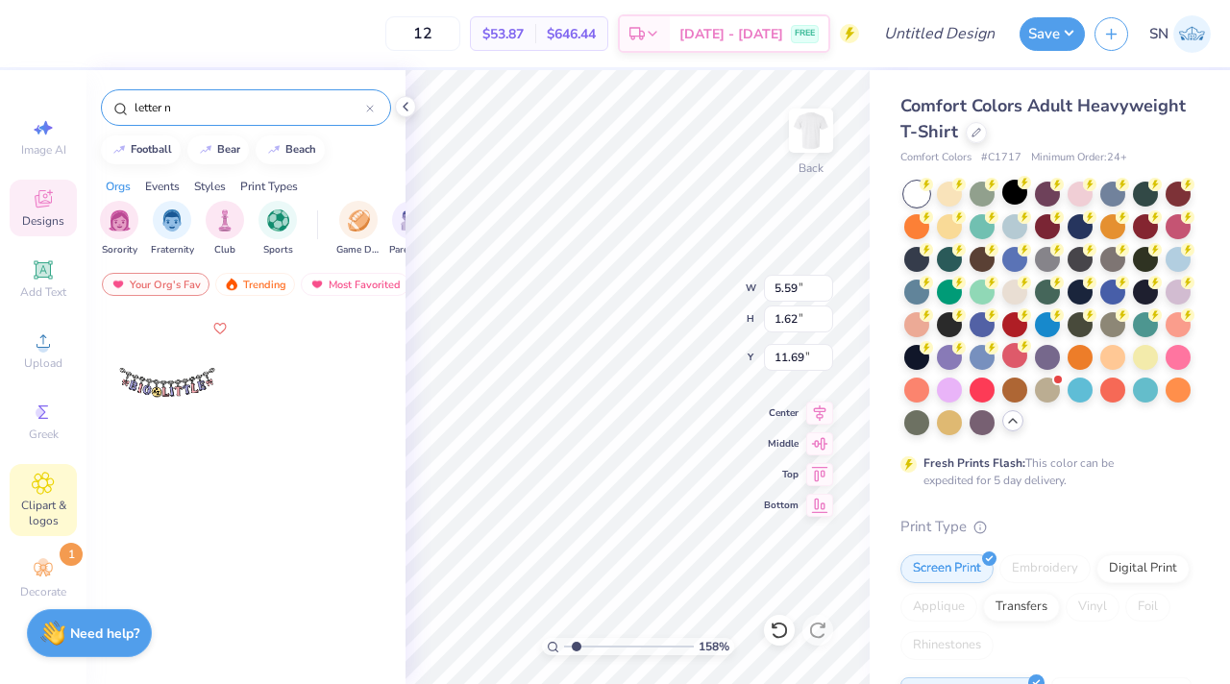
type input "letter n"
click at [44, 476] on icon at bounding box center [43, 483] width 22 height 23
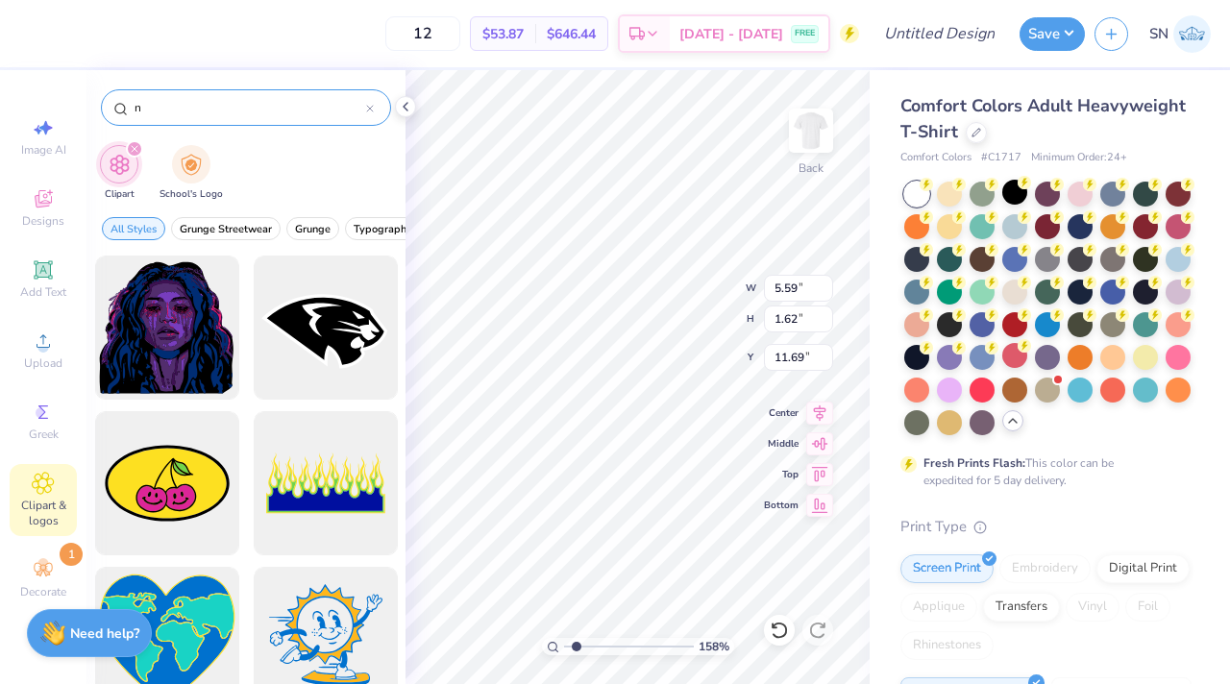
click at [213, 109] on input "n" at bounding box center [249, 107] width 233 height 19
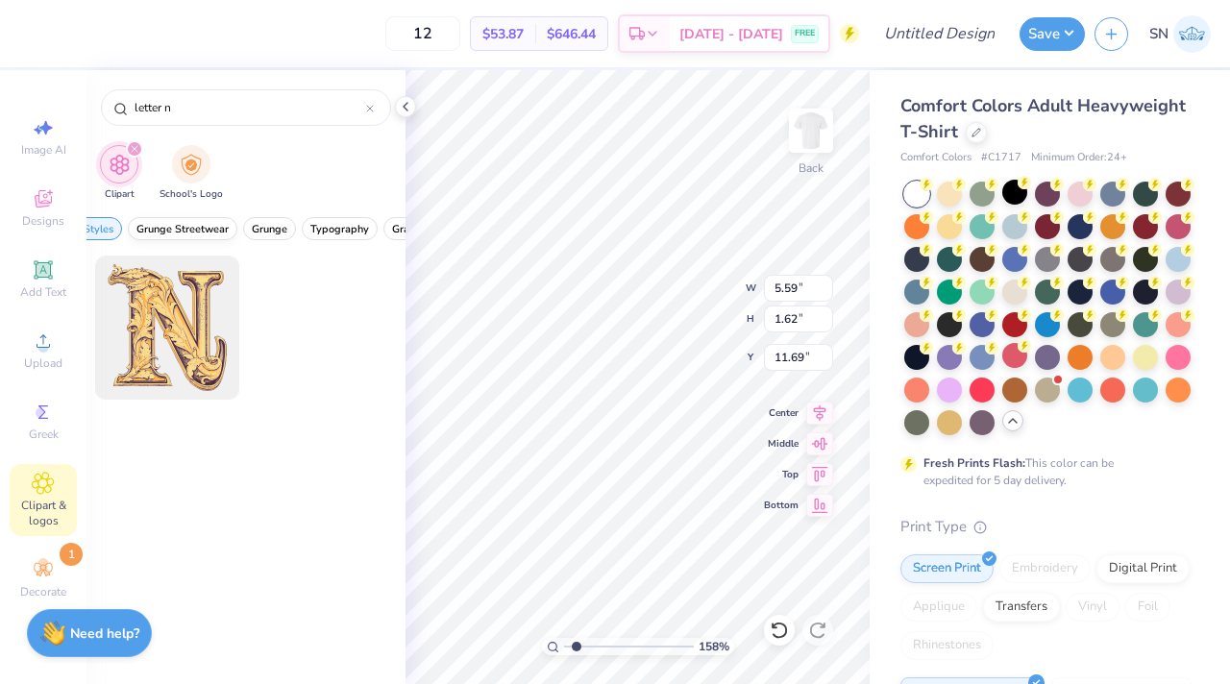
scroll to position [0, 44]
type input "letter n"
click at [250, 92] on div "letter n" at bounding box center [246, 107] width 290 height 37
click at [68, 280] on div "Add Text" at bounding box center [43, 279] width 67 height 57
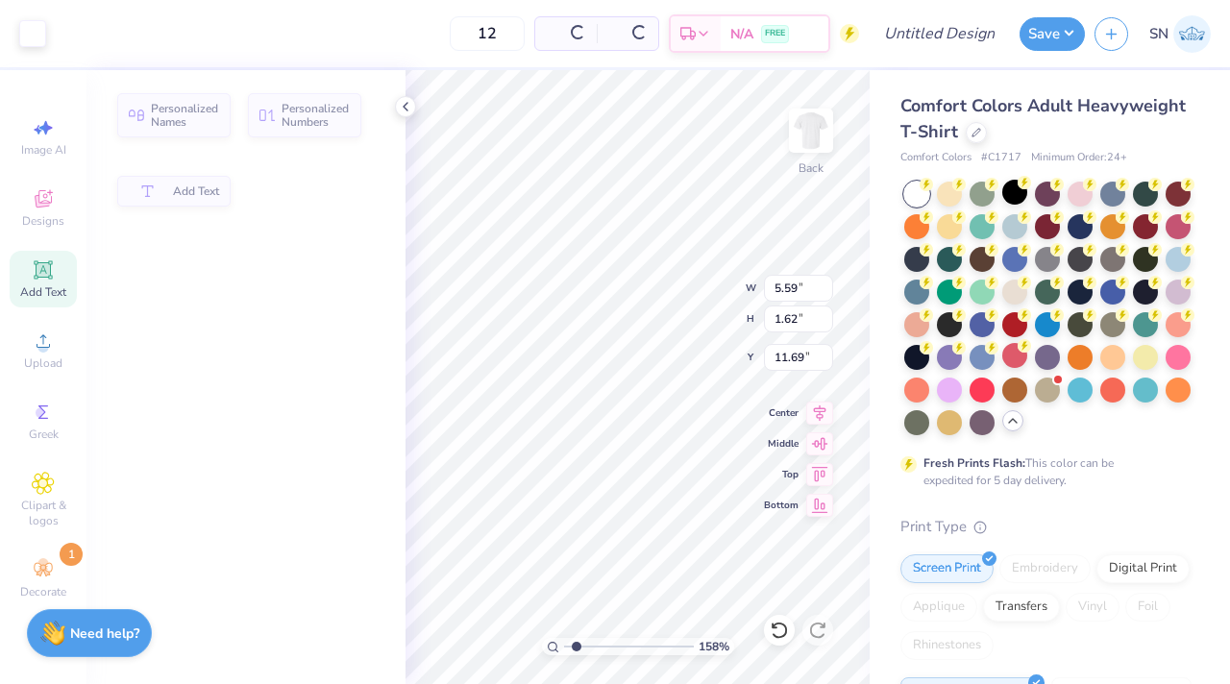
type input "5.59"
type input "1.62"
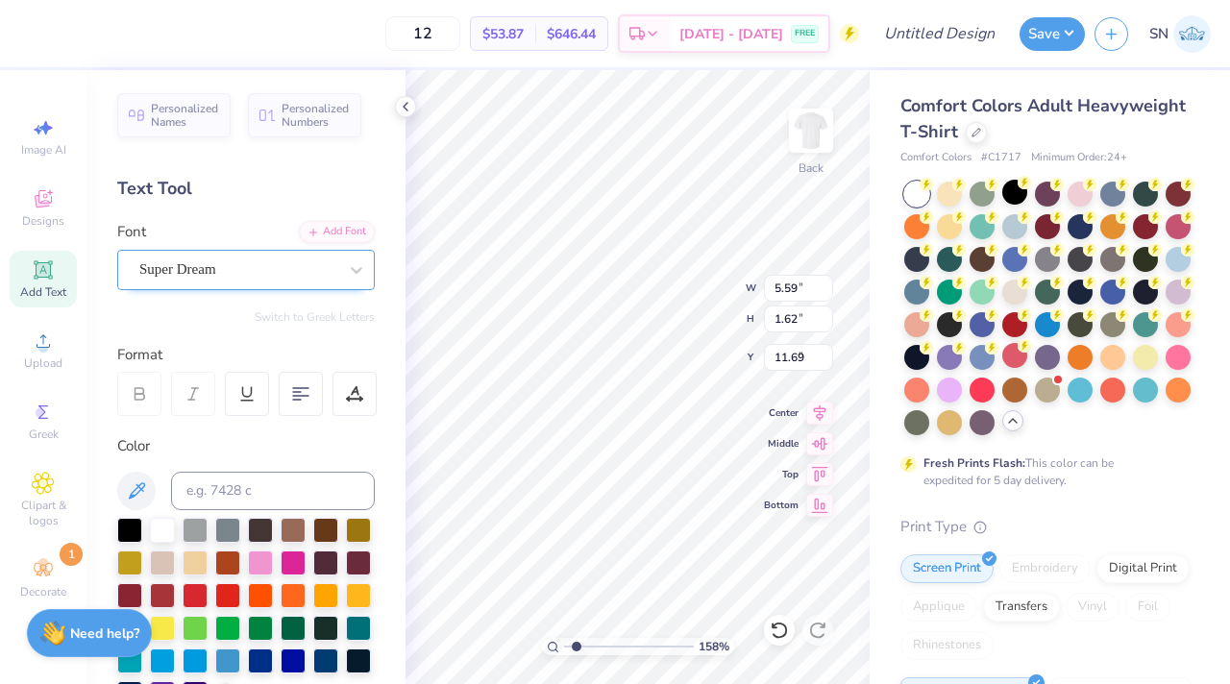
type input "8.57"
click at [323, 274] on div "Super Dream" at bounding box center [238, 270] width 202 height 30
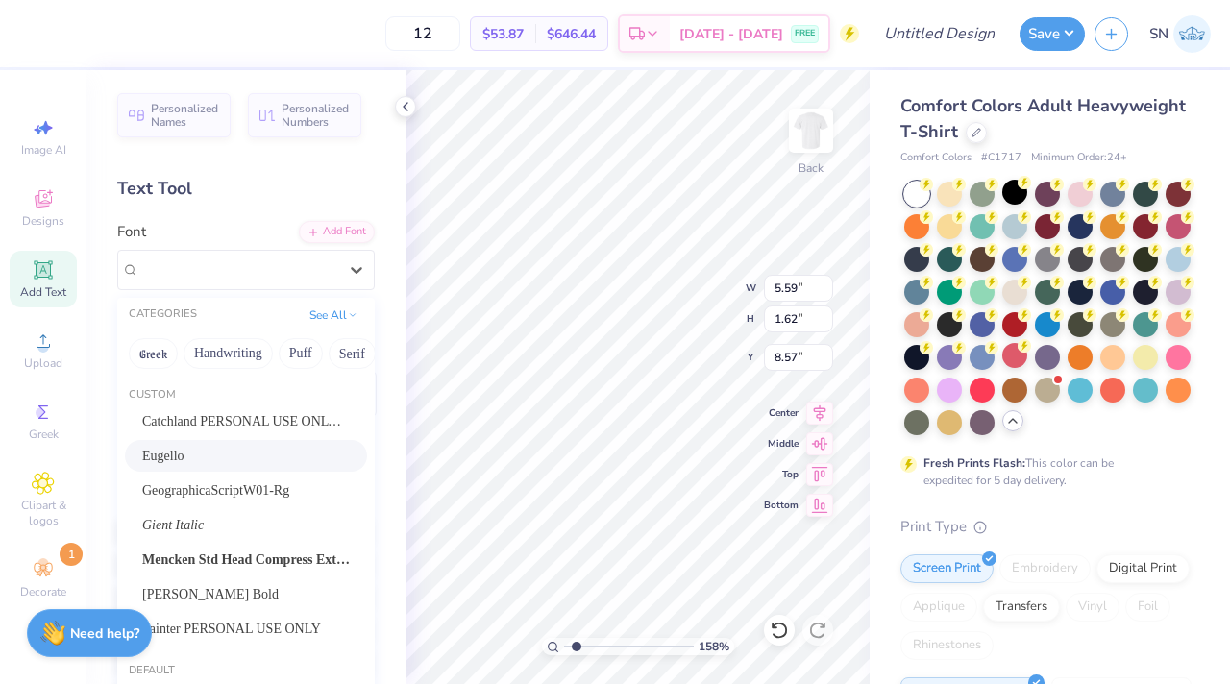
click at [281, 464] on div "Eugello" at bounding box center [246, 456] width 208 height 20
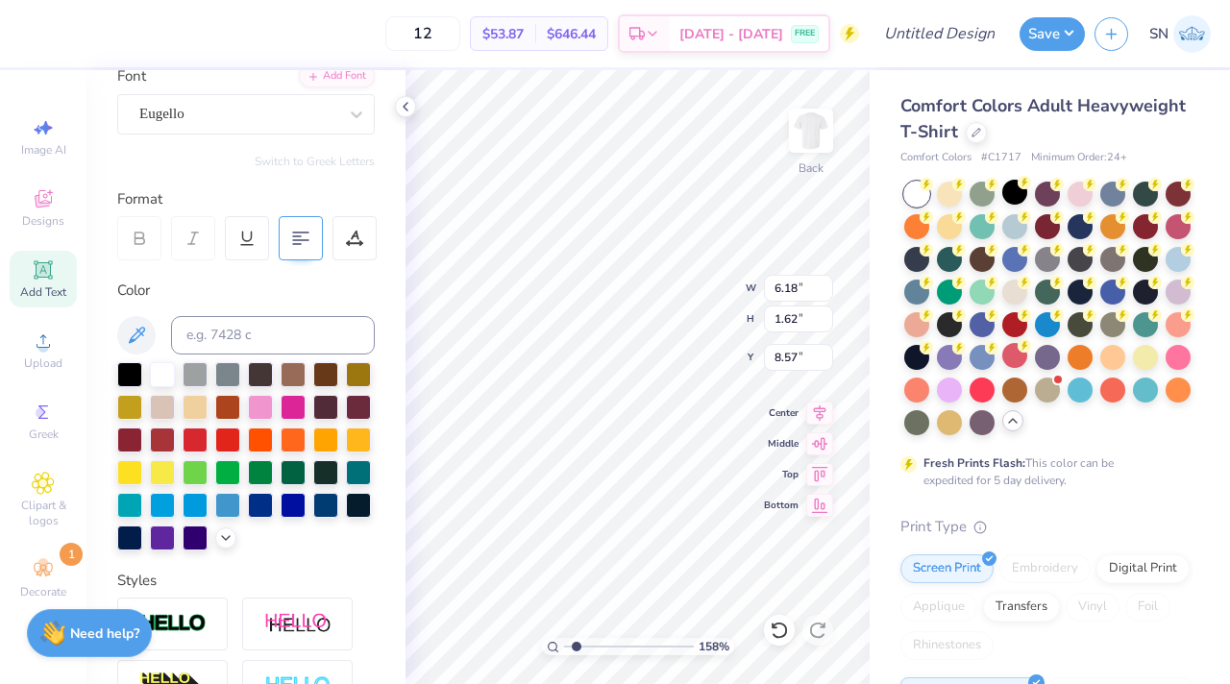
scroll to position [179, 0]
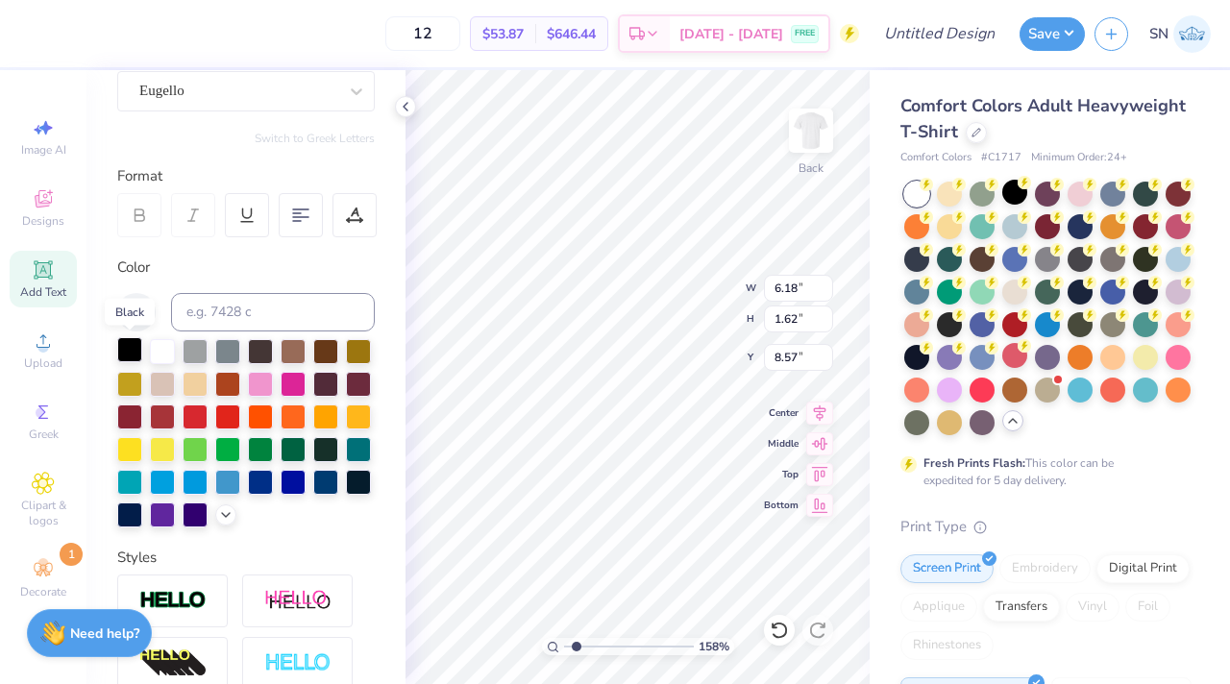
click at [133, 356] on div at bounding box center [129, 349] width 25 height 25
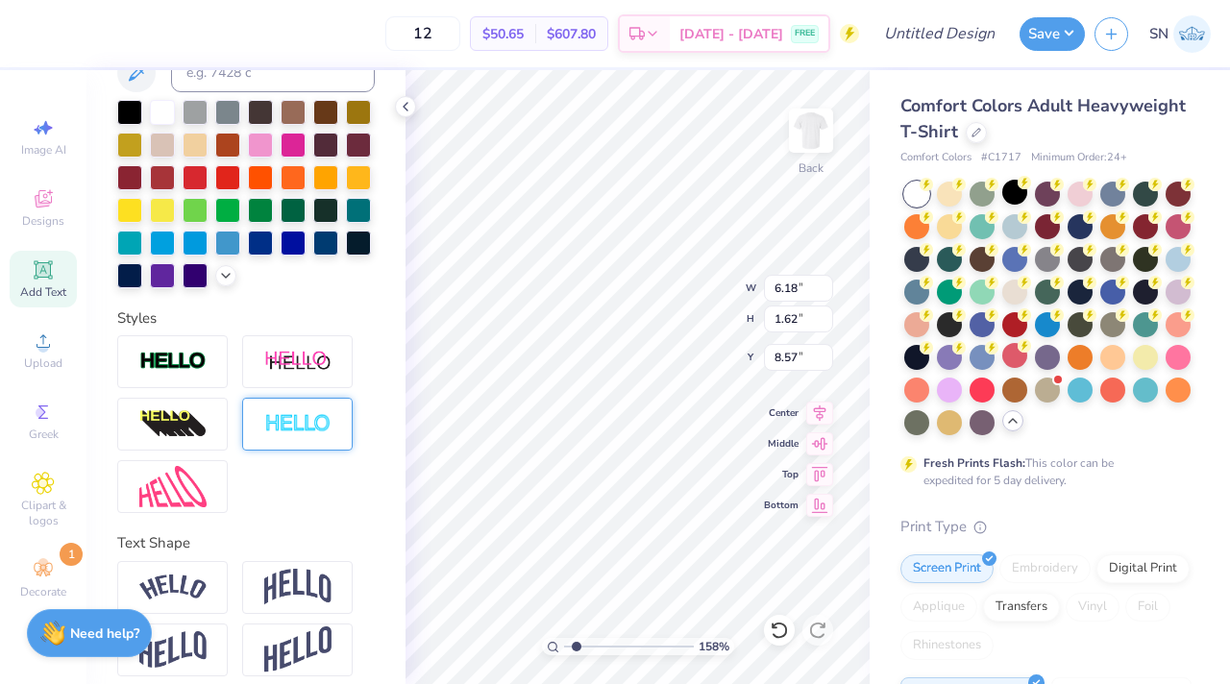
scroll to position [432, 0]
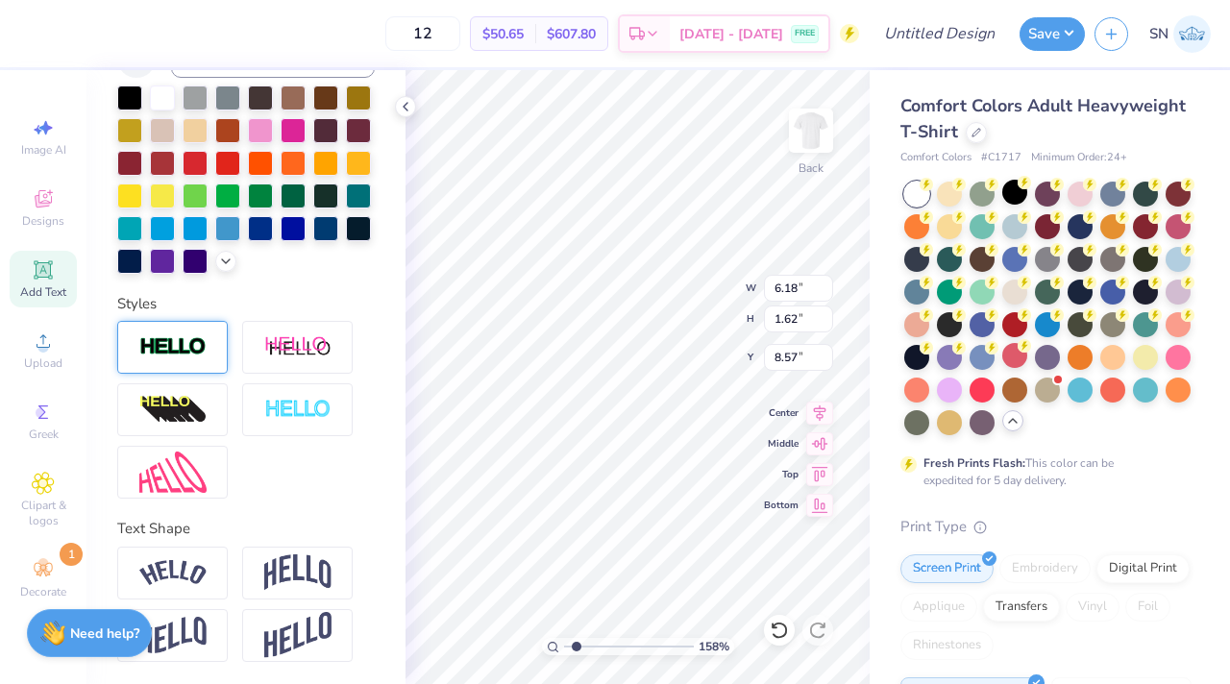
click at [175, 333] on div at bounding box center [172, 347] width 111 height 53
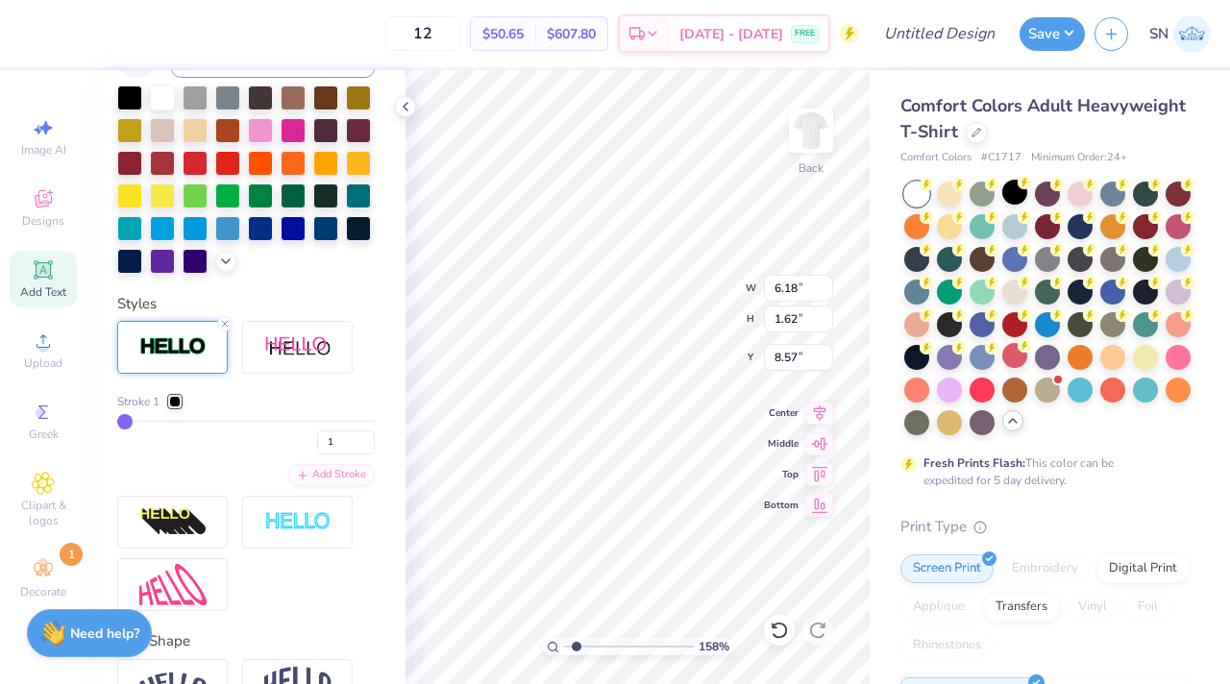
type input "6.21"
type input "1.65"
type input "8.56"
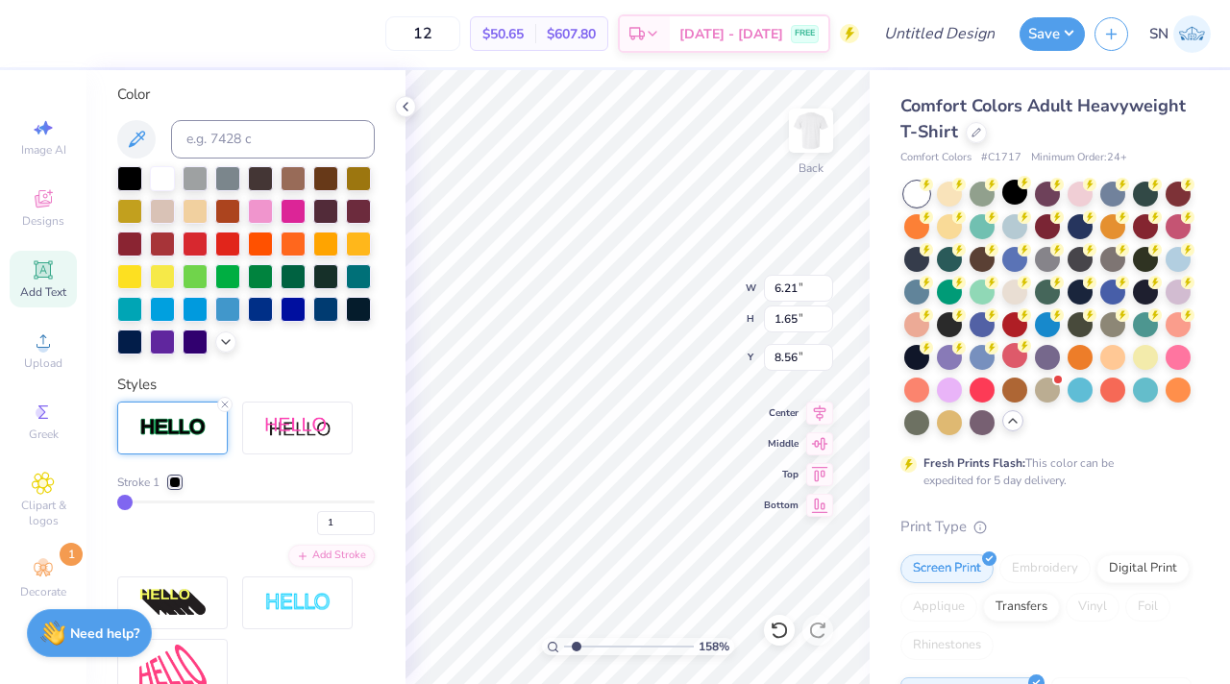
scroll to position [349, 0]
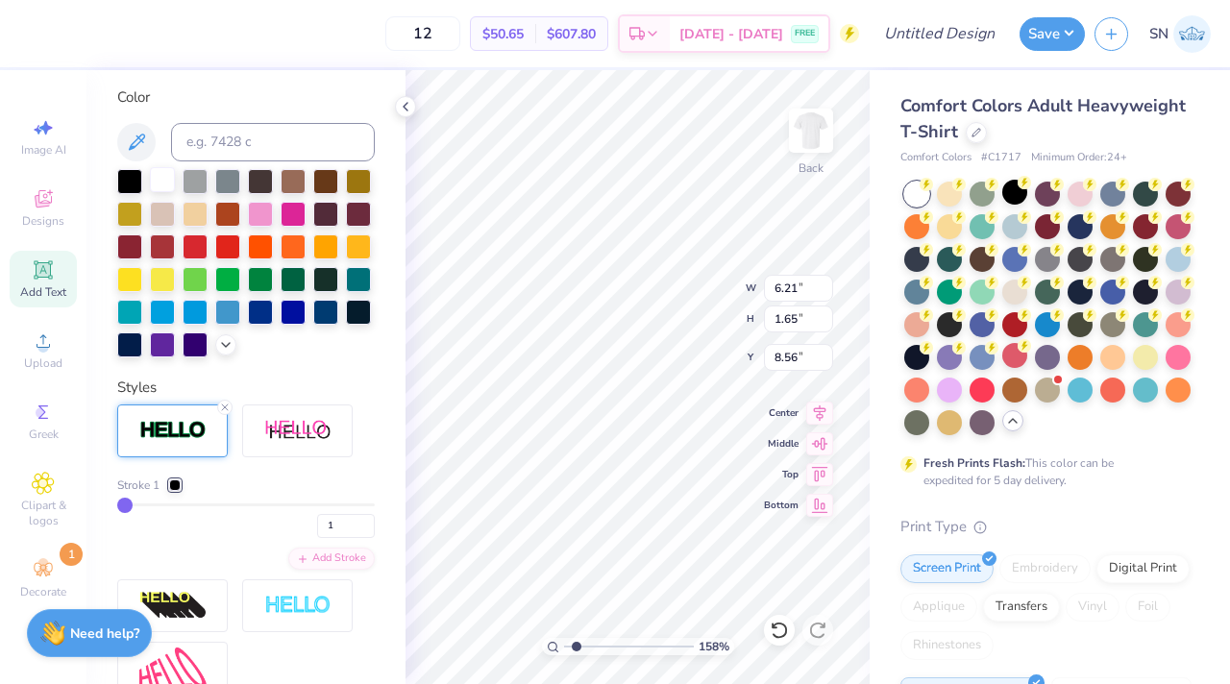
click at [173, 181] on div at bounding box center [162, 179] width 25 height 25
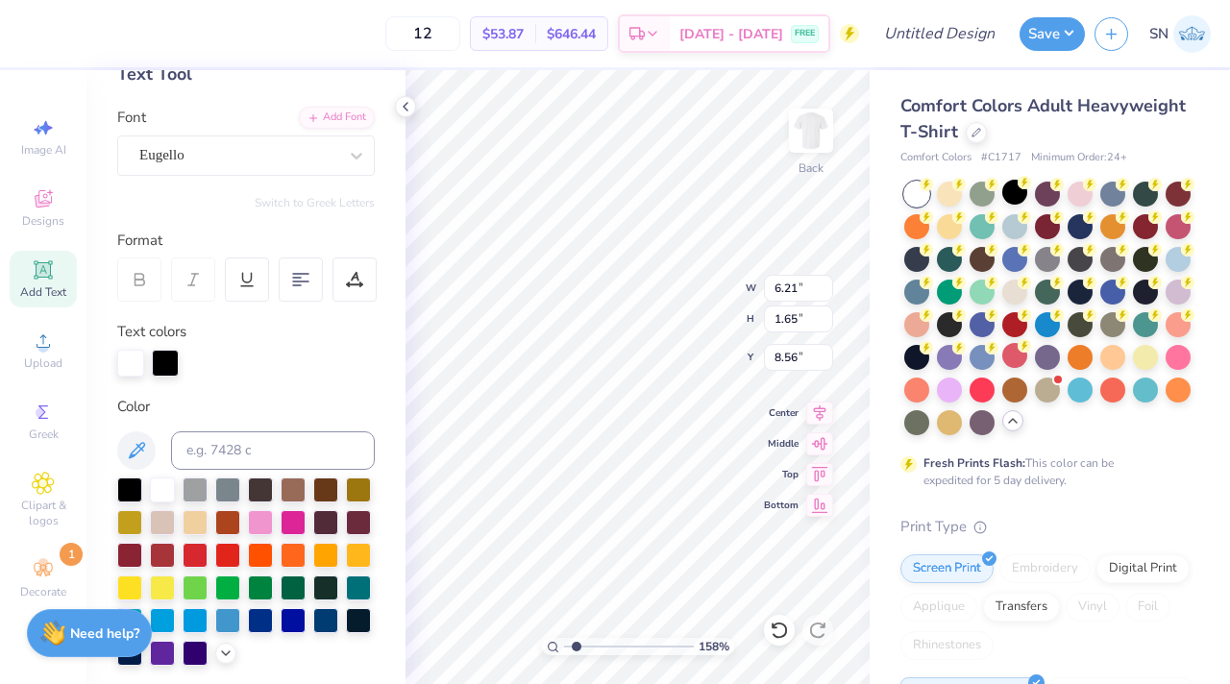
scroll to position [52, 0]
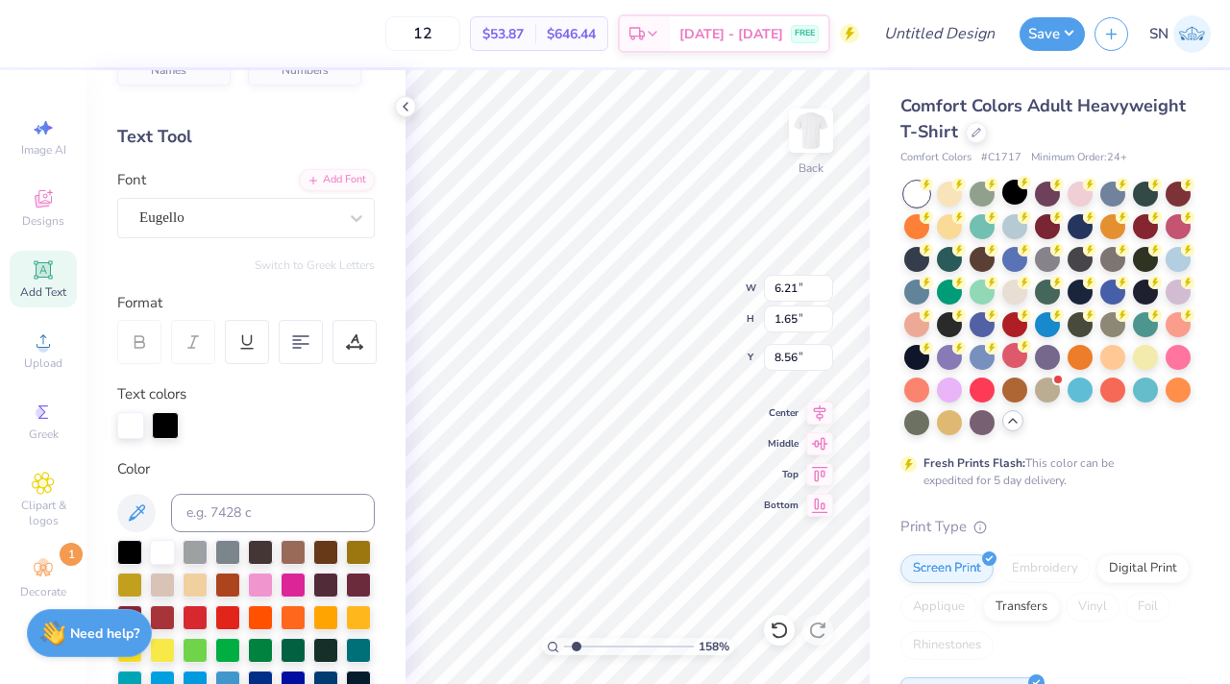
click at [261, 196] on div "Font Eugello" at bounding box center [246, 203] width 258 height 69
click at [257, 211] on div "Eugello" at bounding box center [238, 218] width 202 height 30
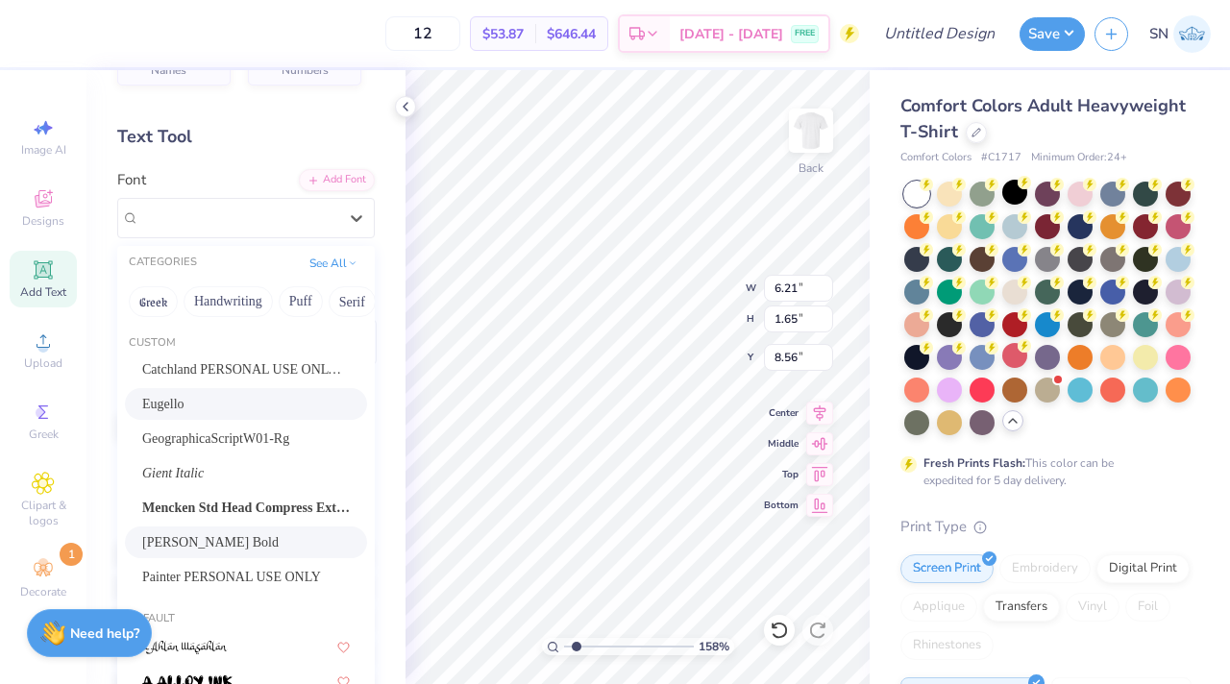
click at [221, 540] on div "[PERSON_NAME] Bold" at bounding box center [246, 542] width 208 height 20
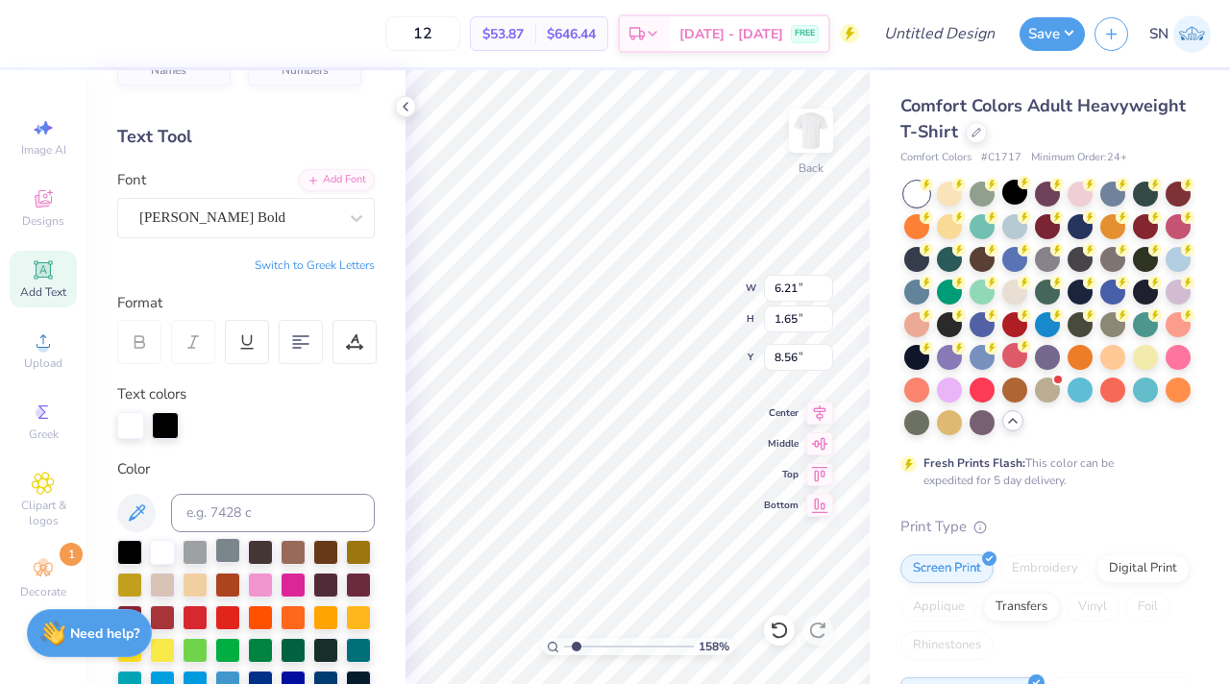
type input "5.82"
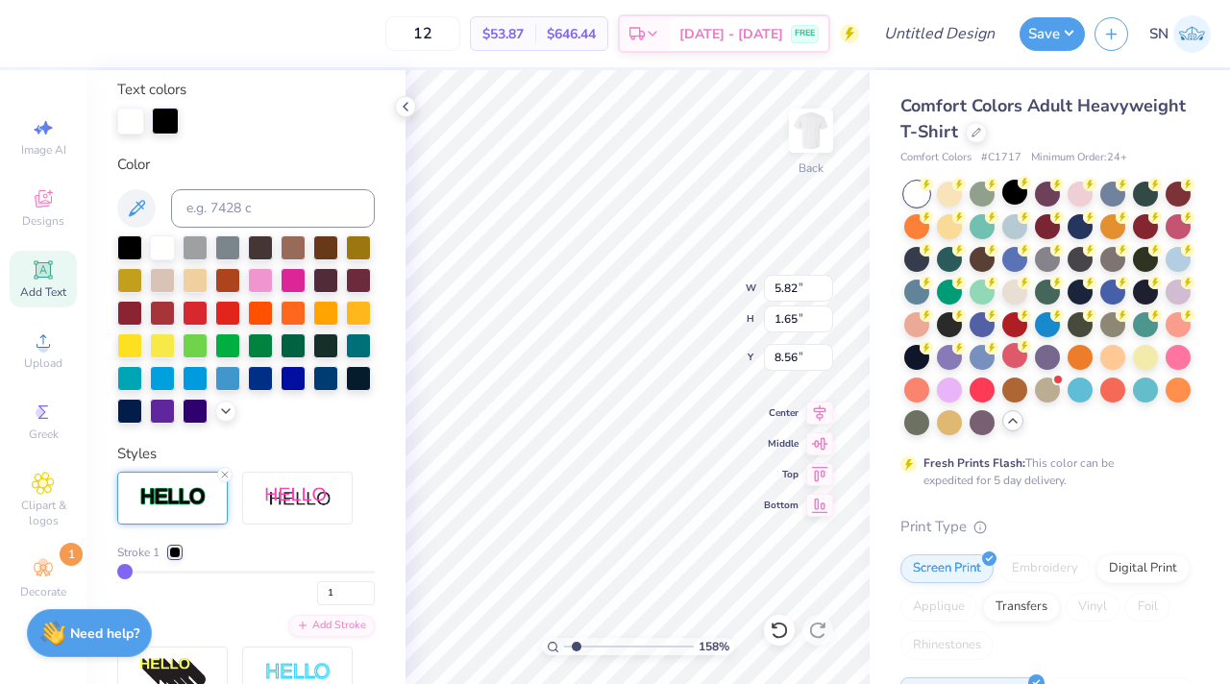
scroll to position [612, 0]
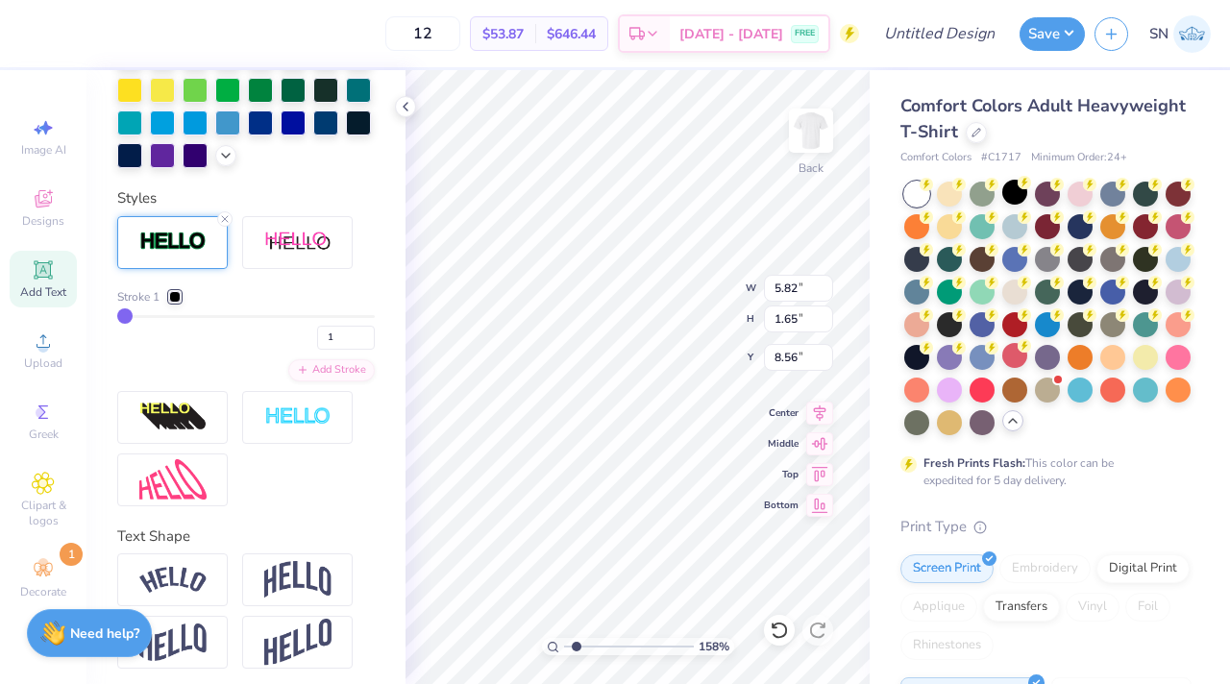
type textarea "NSA"
click at [287, 501] on div "Stroke 1 1 Add Stroke" at bounding box center [246, 361] width 258 height 290
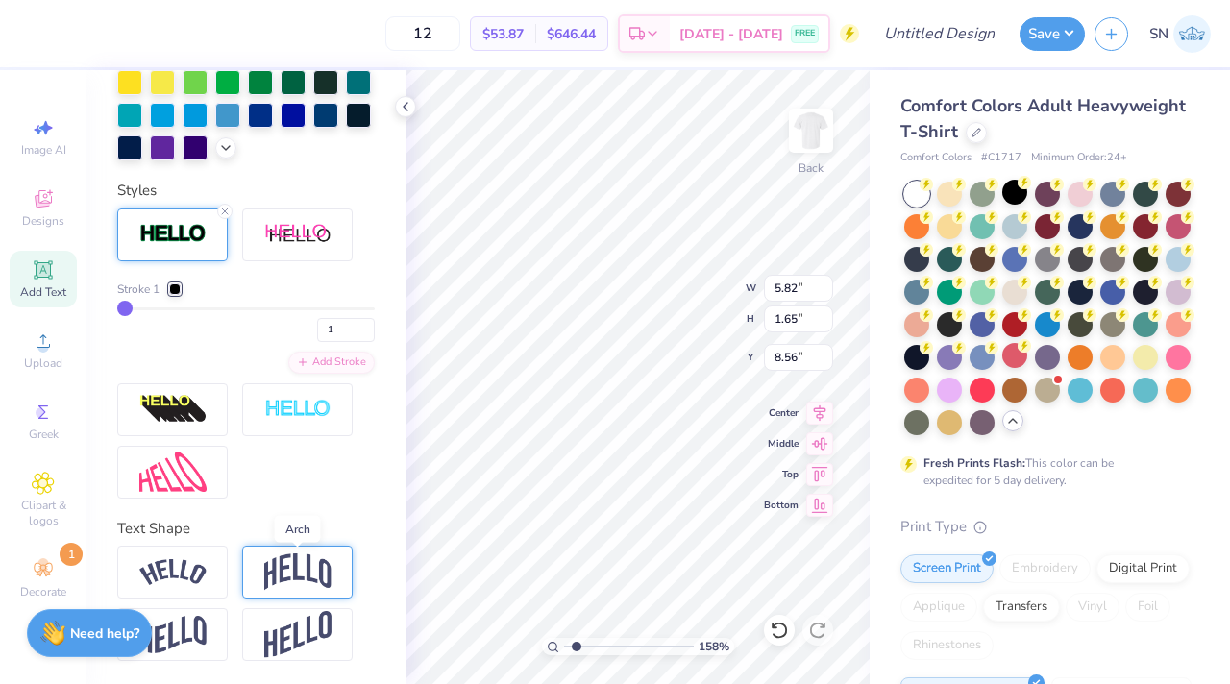
click at [298, 555] on img at bounding box center [297, 571] width 67 height 37
type input "4.65"
type input "2.64"
type input "8.07"
type input "8.08"
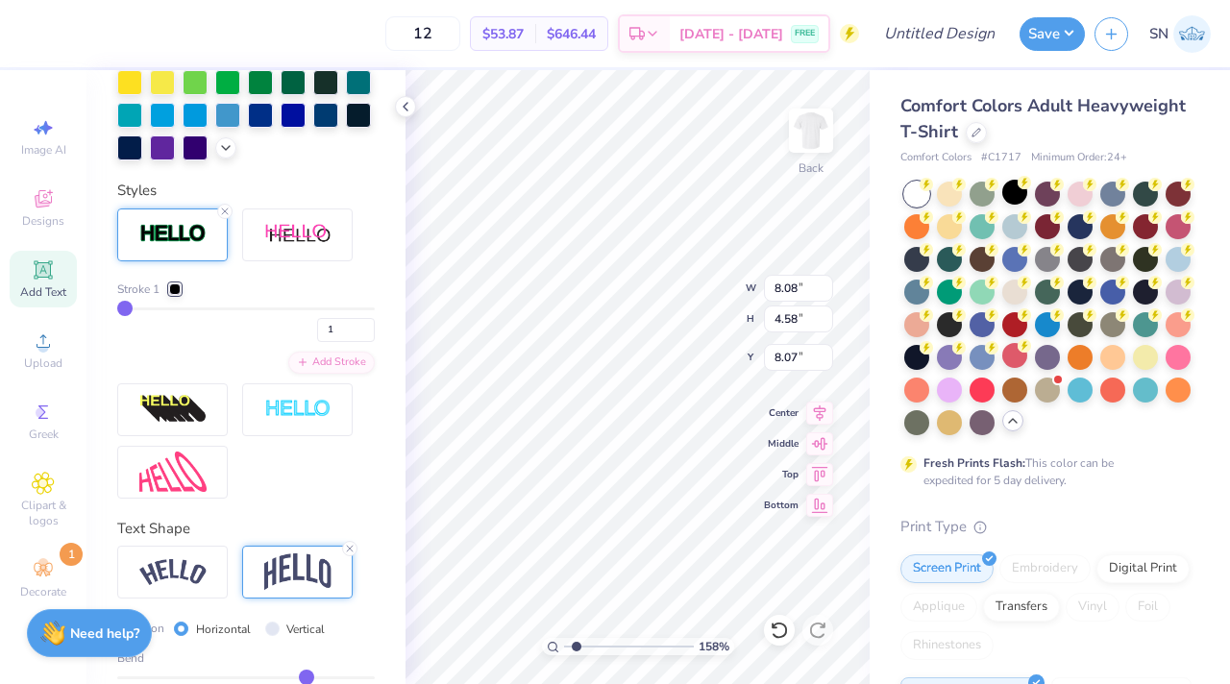
type input "4.58"
type input "8.08"
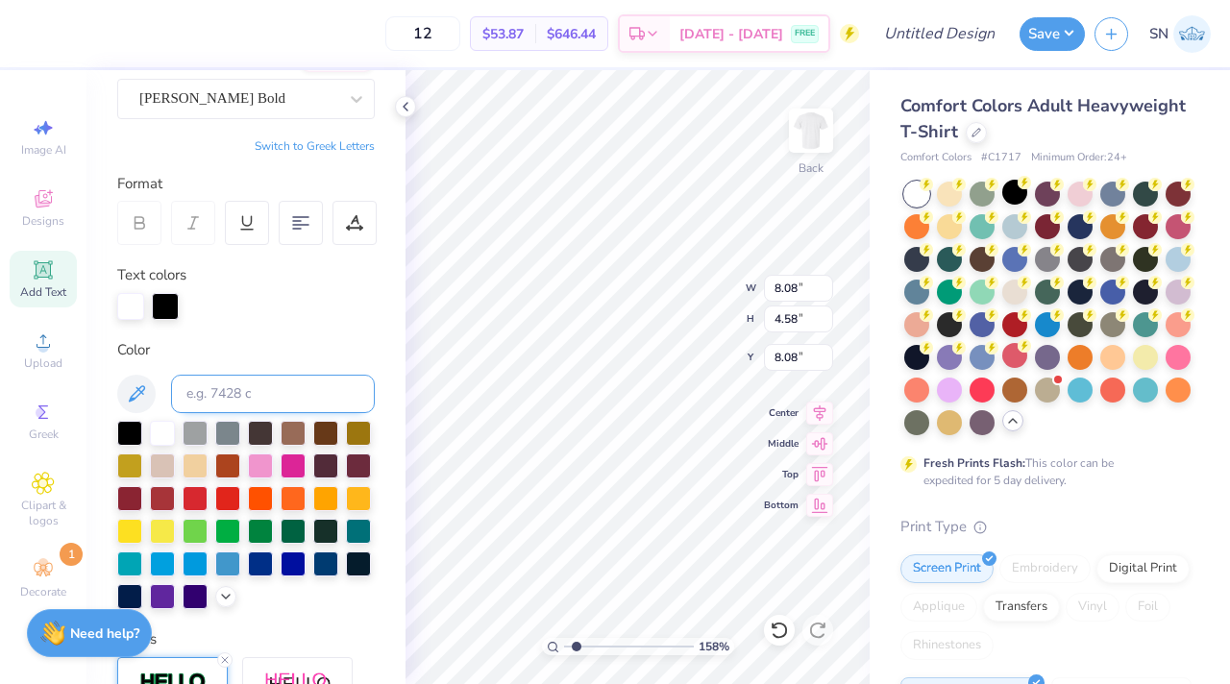
scroll to position [163, 0]
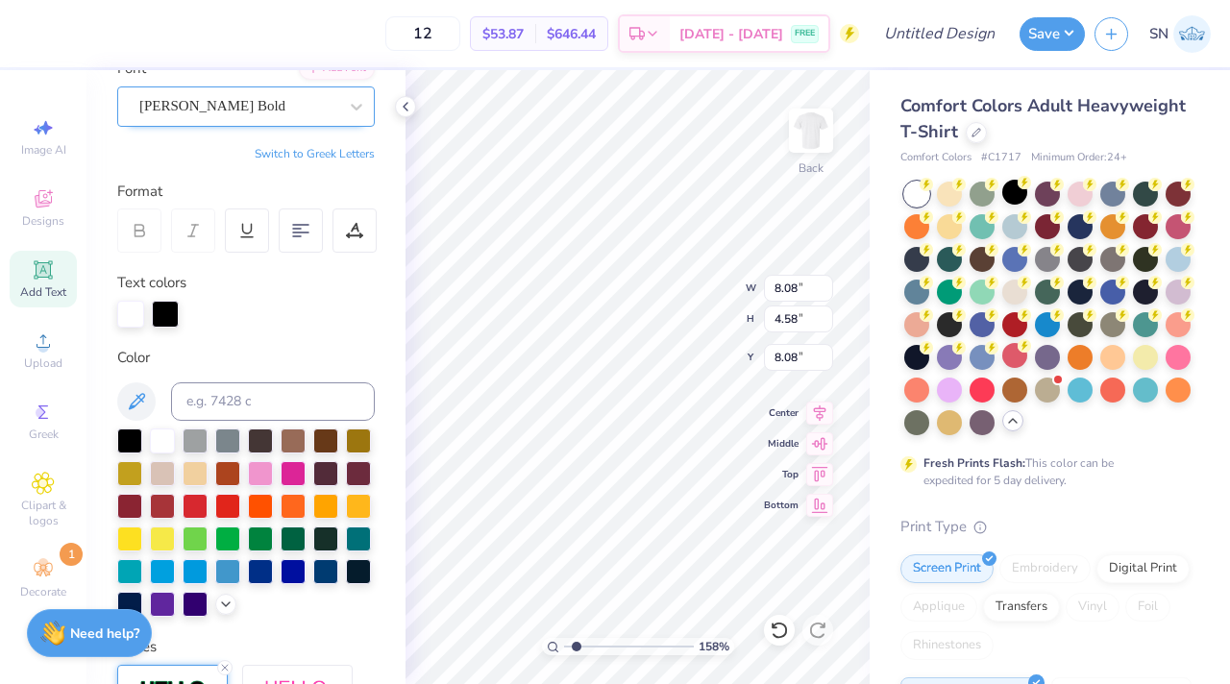
click at [205, 100] on div "[PERSON_NAME] Bold" at bounding box center [238, 106] width 202 height 30
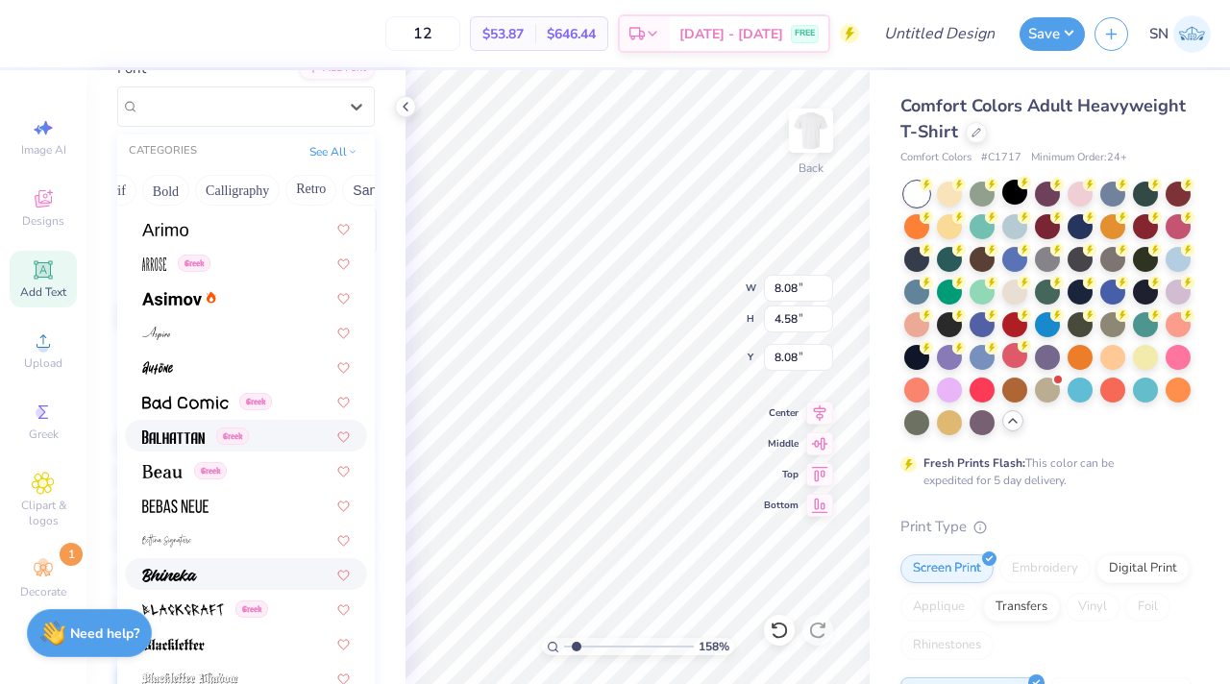
scroll to position [1008, 0]
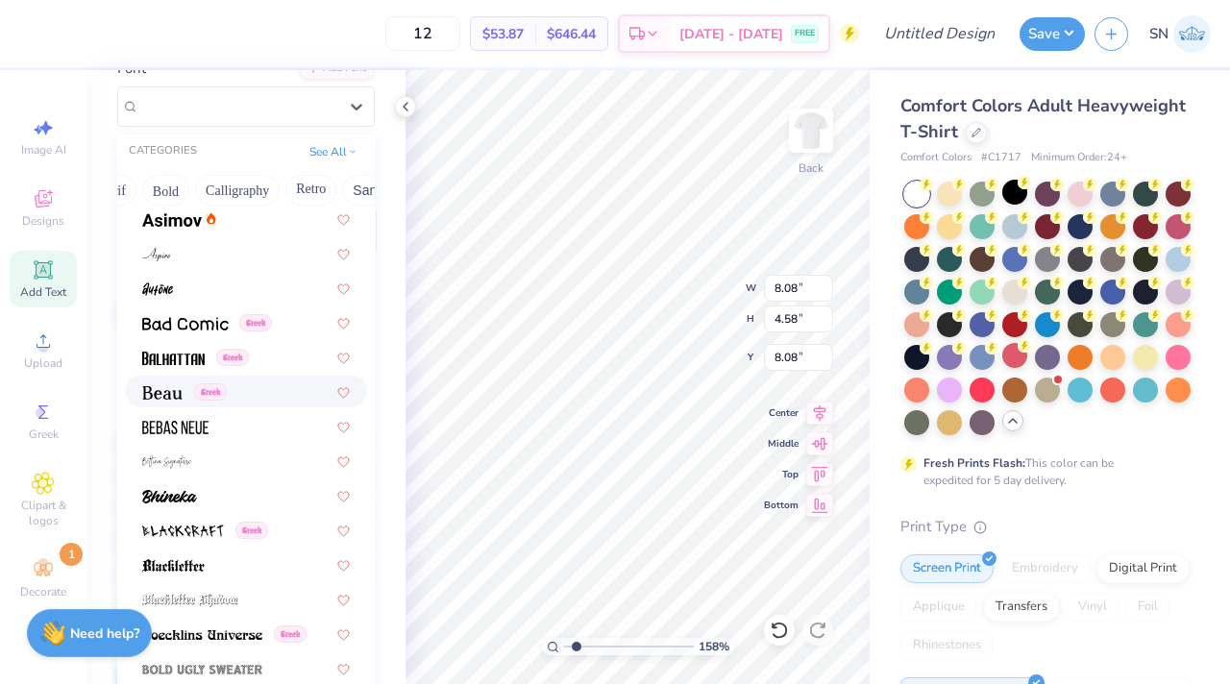
click at [251, 396] on div "Greek" at bounding box center [246, 391] width 208 height 20
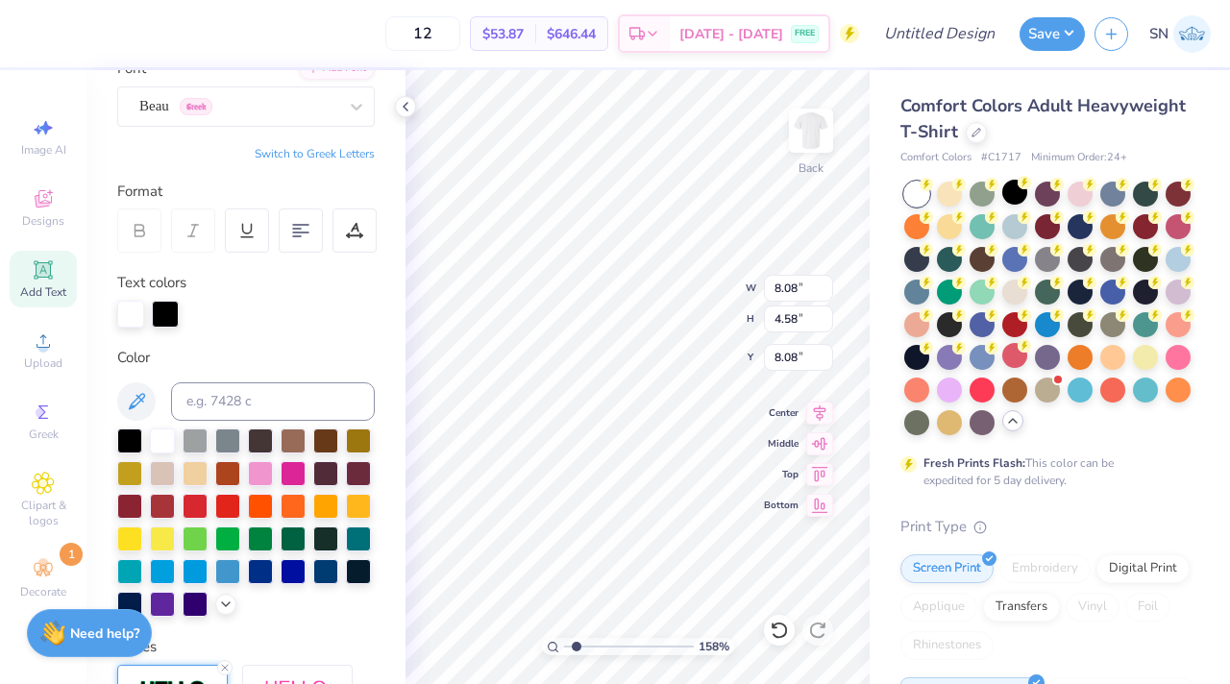
type input "7.32"
type input "4.37"
type input "8.19"
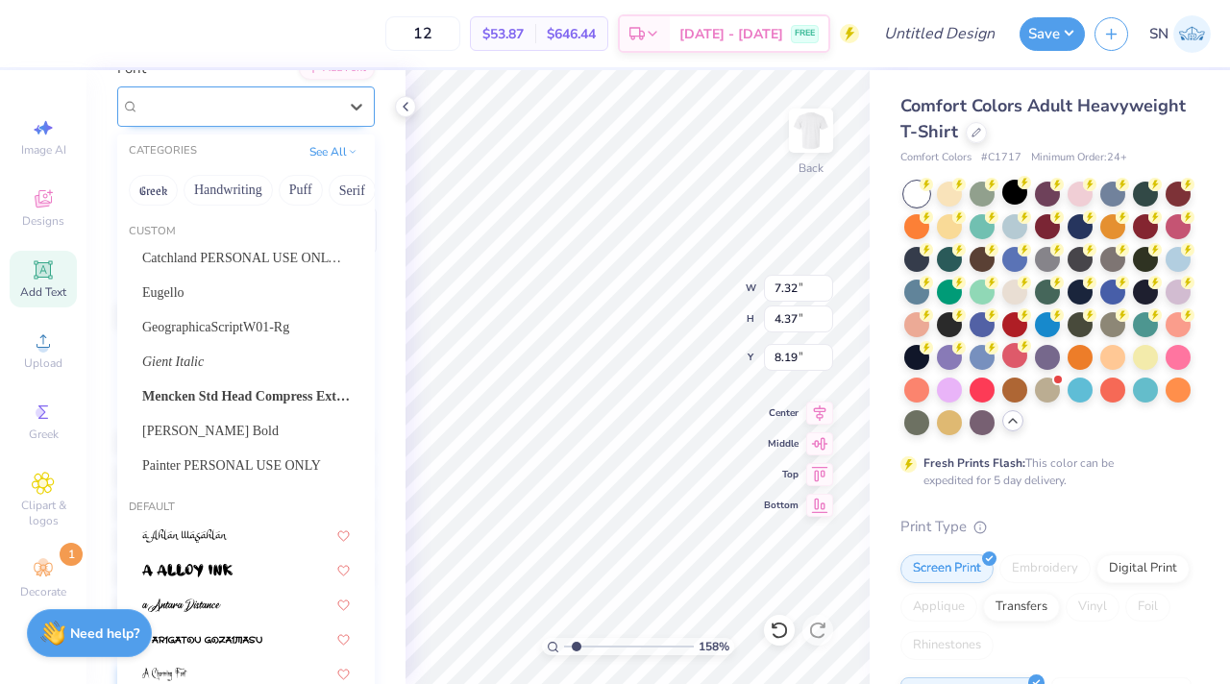
click at [273, 115] on div "Beau Greek" at bounding box center [238, 106] width 202 height 30
click at [329, 157] on button "See All" at bounding box center [334, 149] width 60 height 19
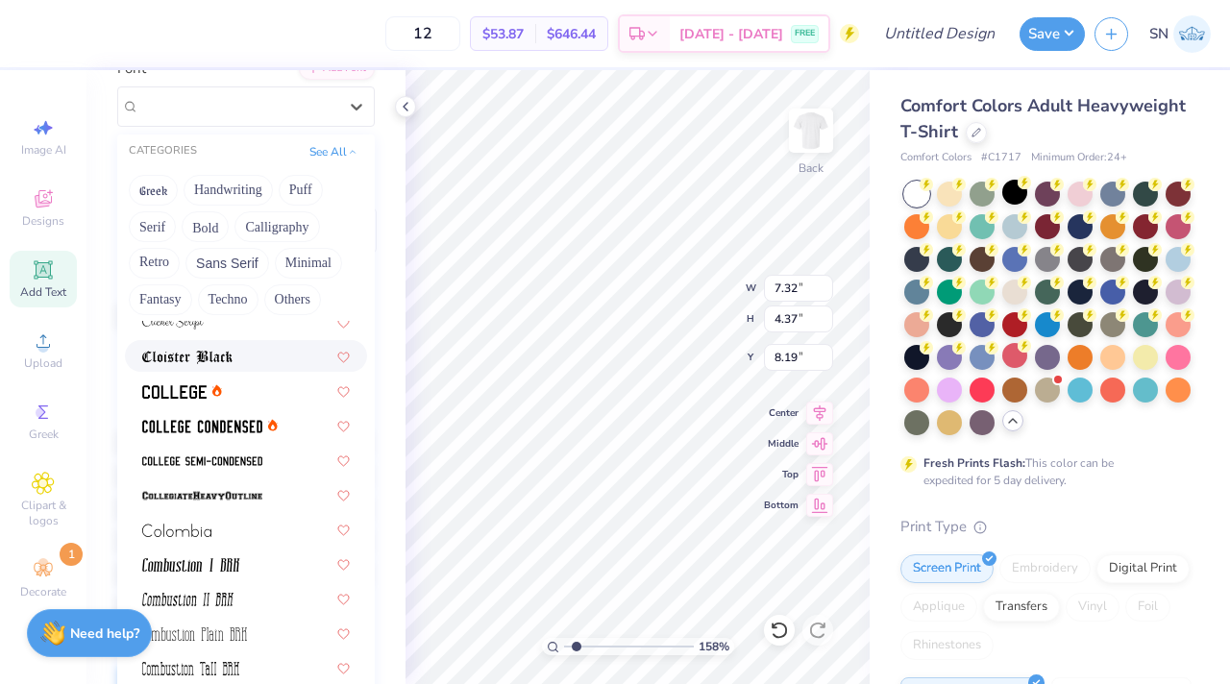
scroll to position [2751, 0]
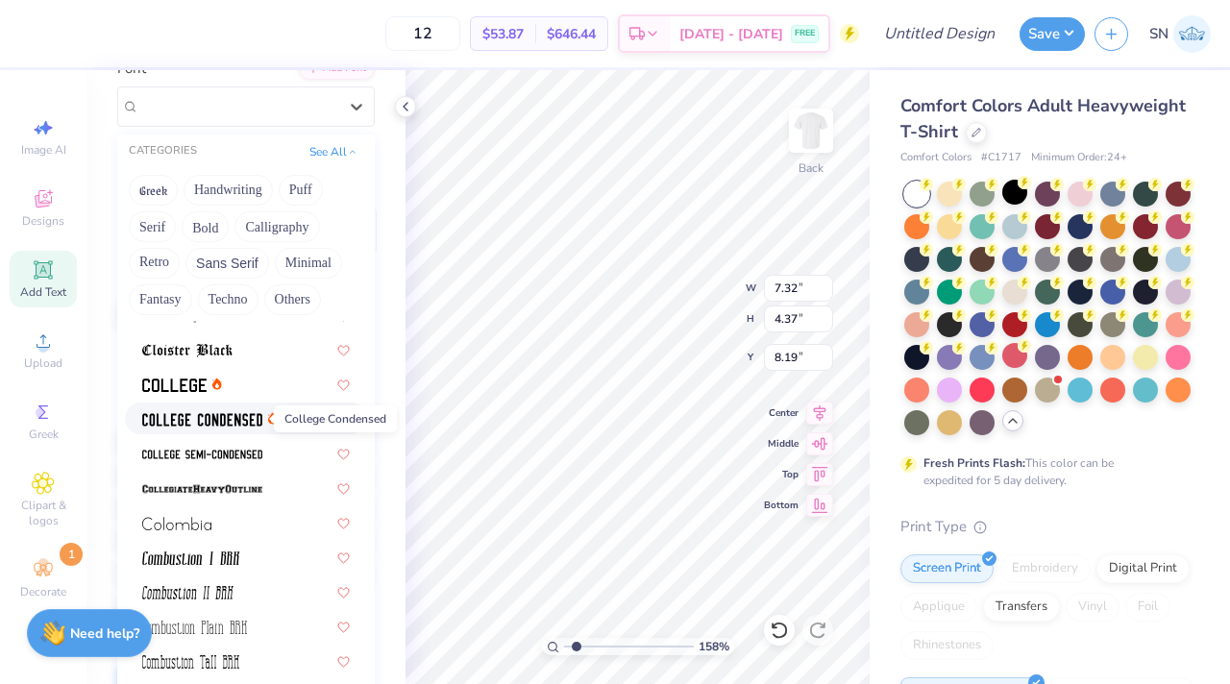
click at [240, 427] on span at bounding box center [202, 418] width 120 height 20
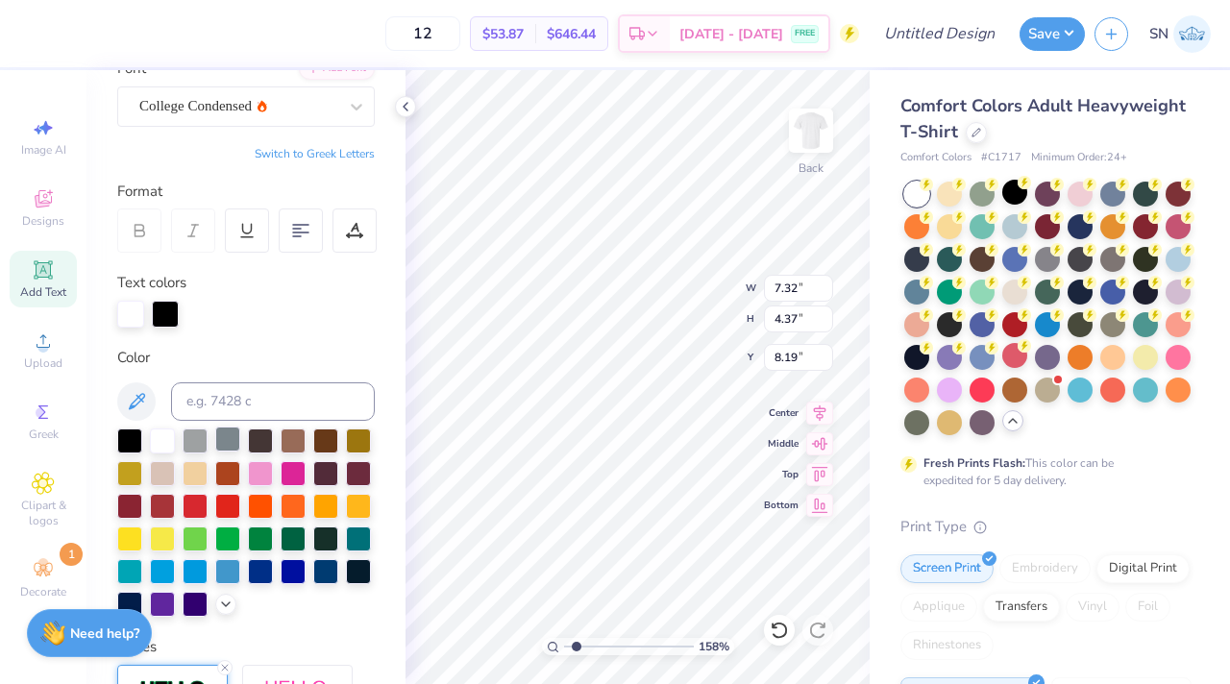
type input "5.35"
type input "3.89"
type input "8.43"
type input "7.84"
type input "2.01"
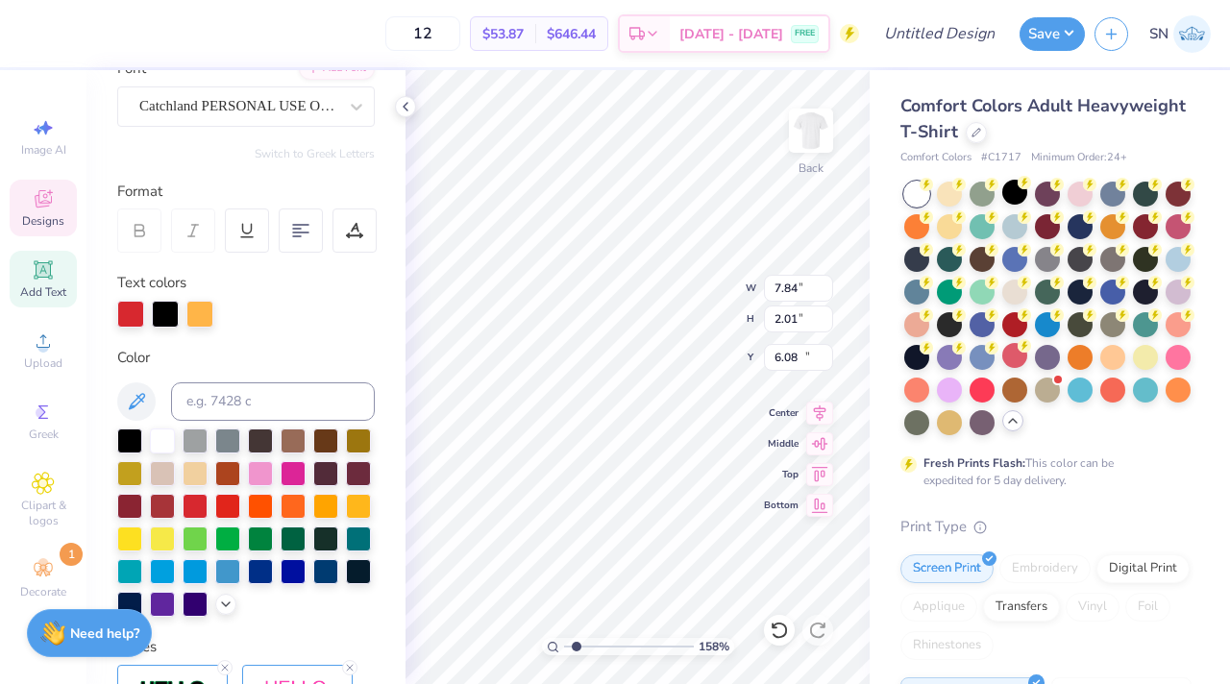
type input "19.41"
type input "4.80"
type input "0.58"
type input "15.08"
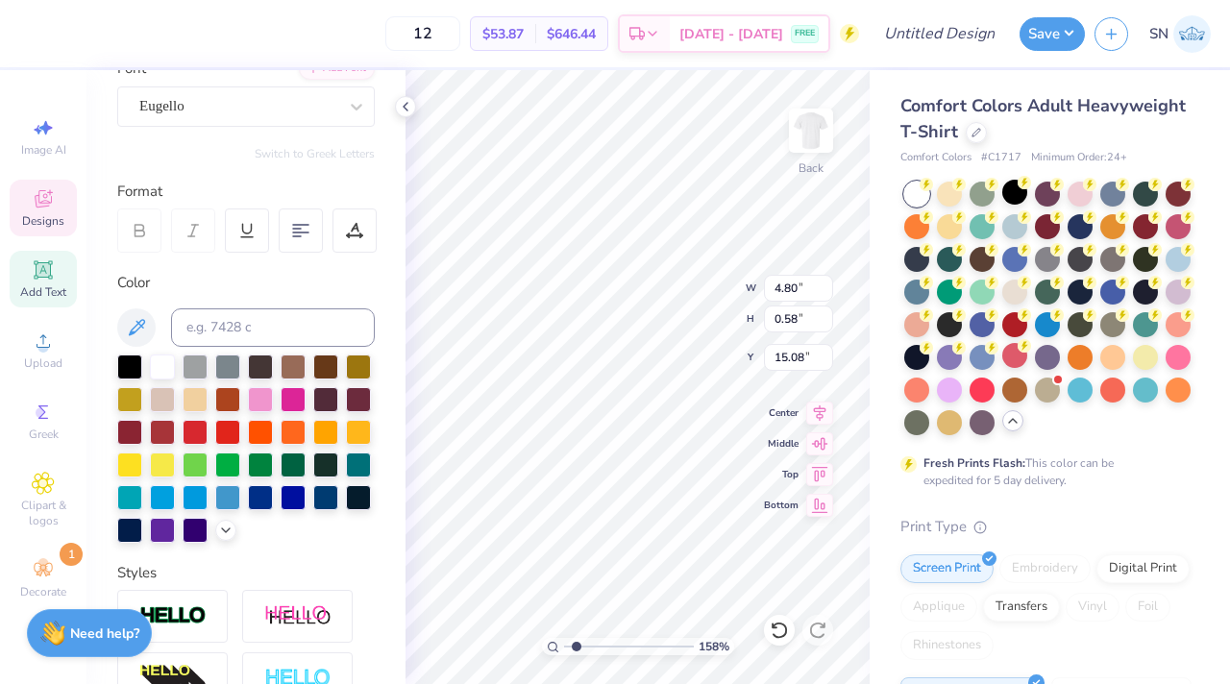
type input "5.35"
type input "3.89"
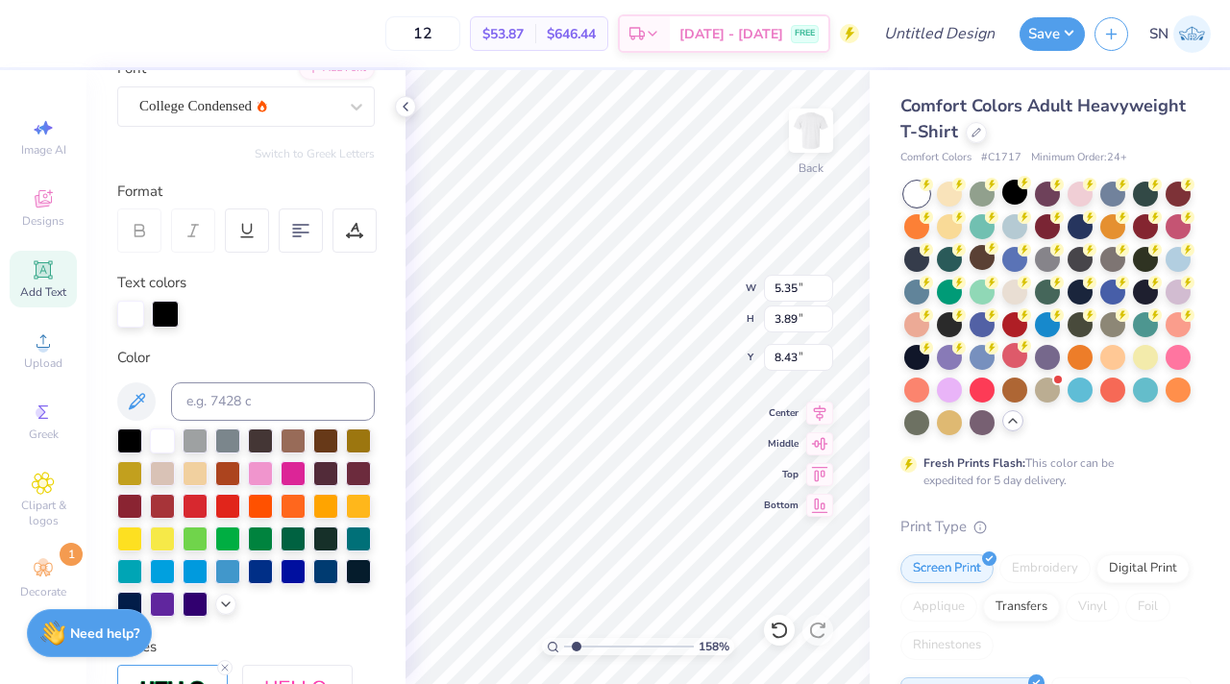
type input "7.76"
click at [955, 260] on div at bounding box center [949, 257] width 25 height 25
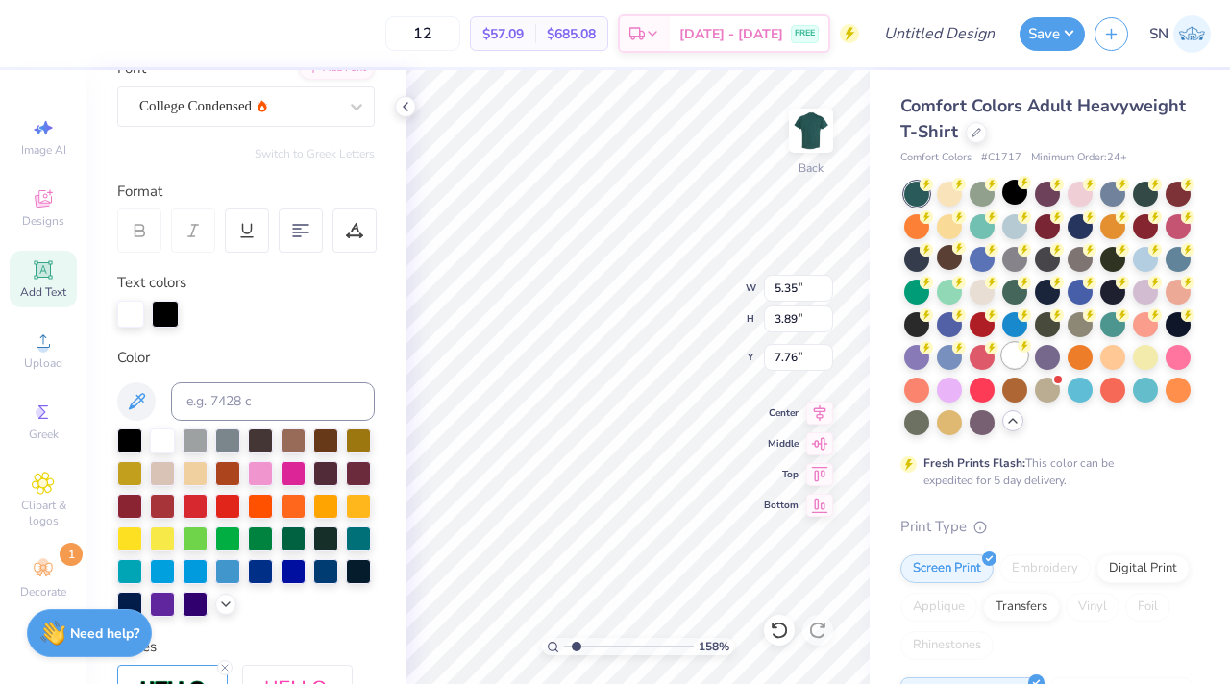
click at [1019, 364] on div at bounding box center [1014, 355] width 25 height 25
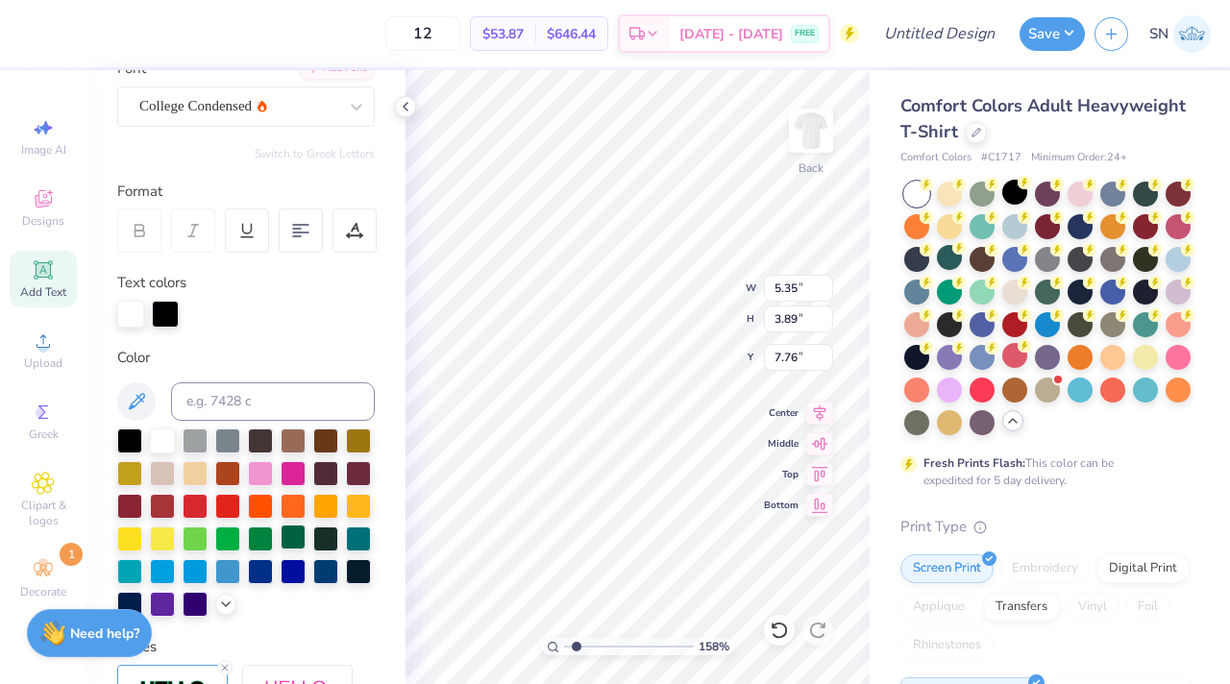
click at [289, 539] on div at bounding box center [293, 537] width 25 height 25
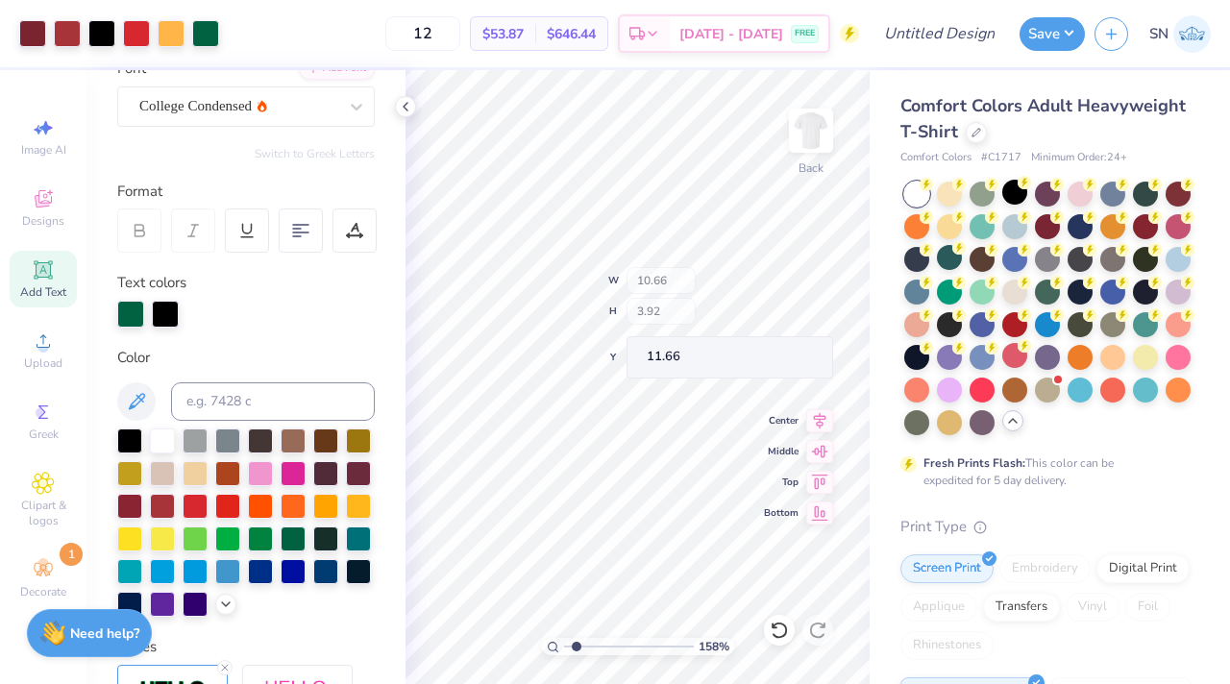
type input "12.98"
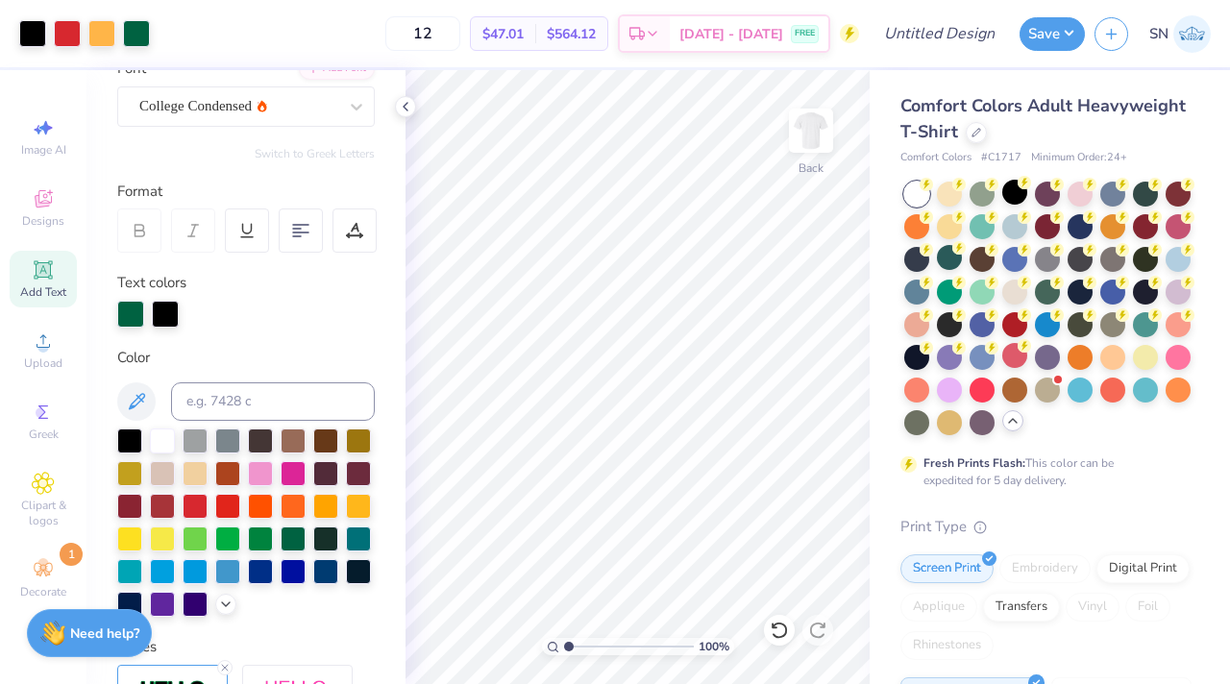
drag, startPoint x: 578, startPoint y: 650, endPoint x: 567, endPoint y: 650, distance: 11.5
type input "1"
click at [567, 650] on input "range" at bounding box center [629, 646] width 130 height 17
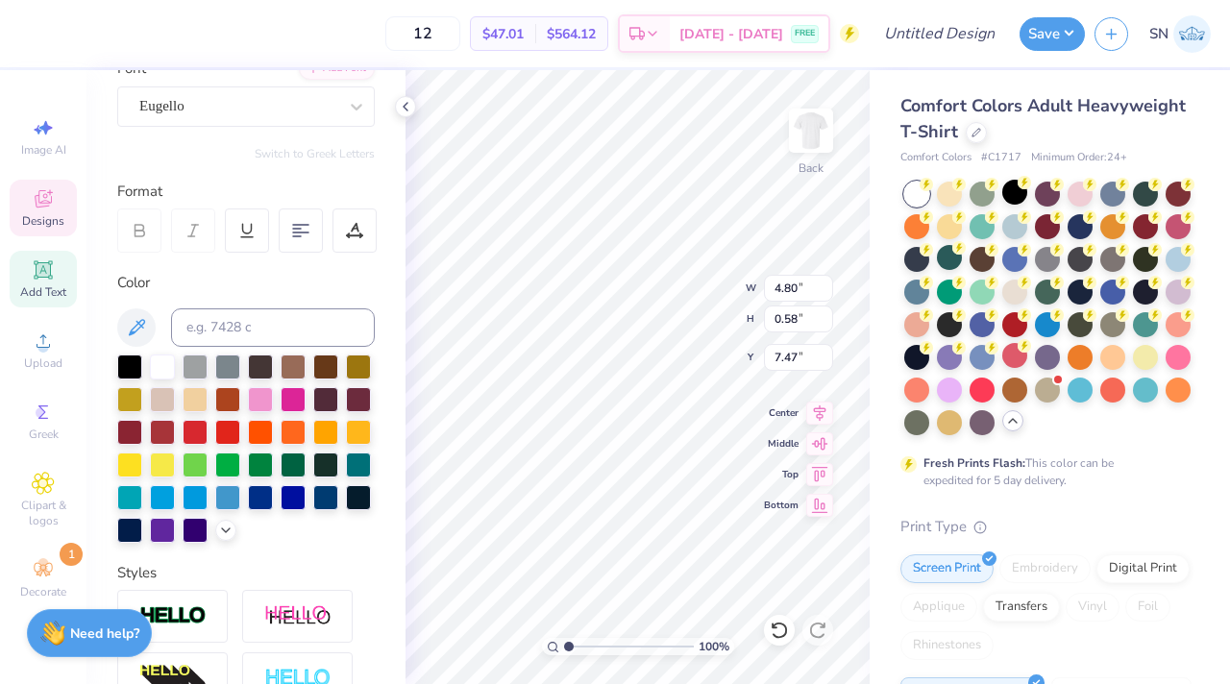
type input "4.26"
type input "7.99"
type input "0.96"
type input "3.91"
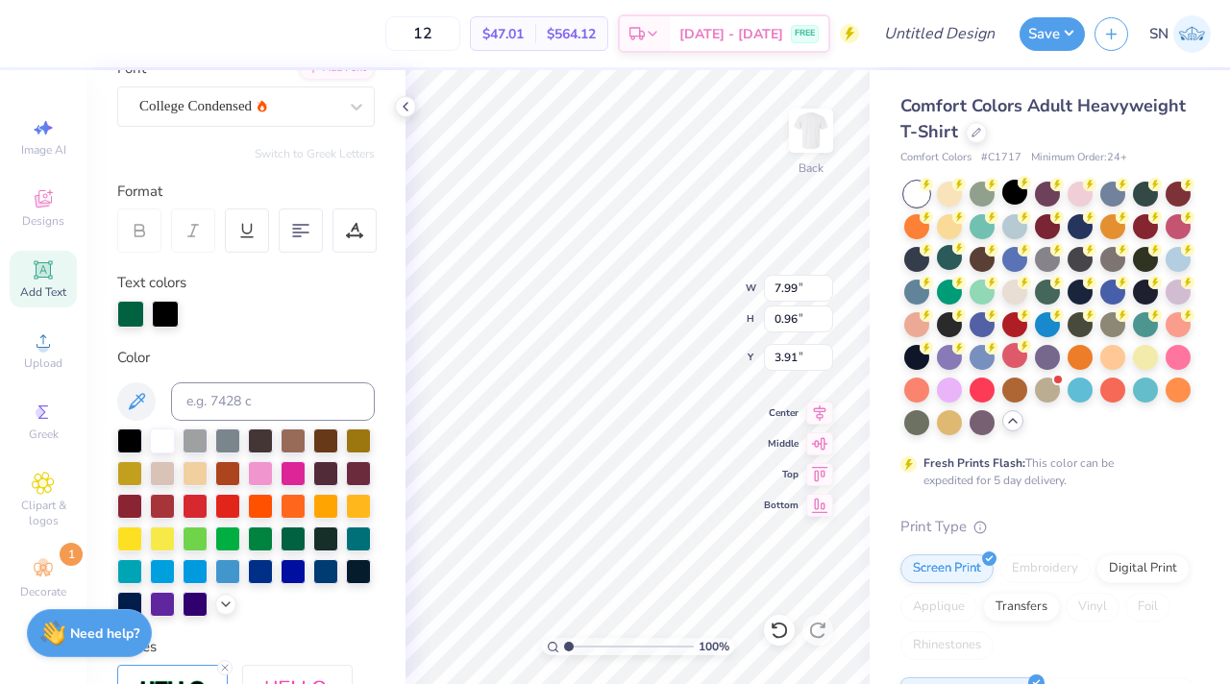
type input "5.35"
type input "3.89"
type input "4.87"
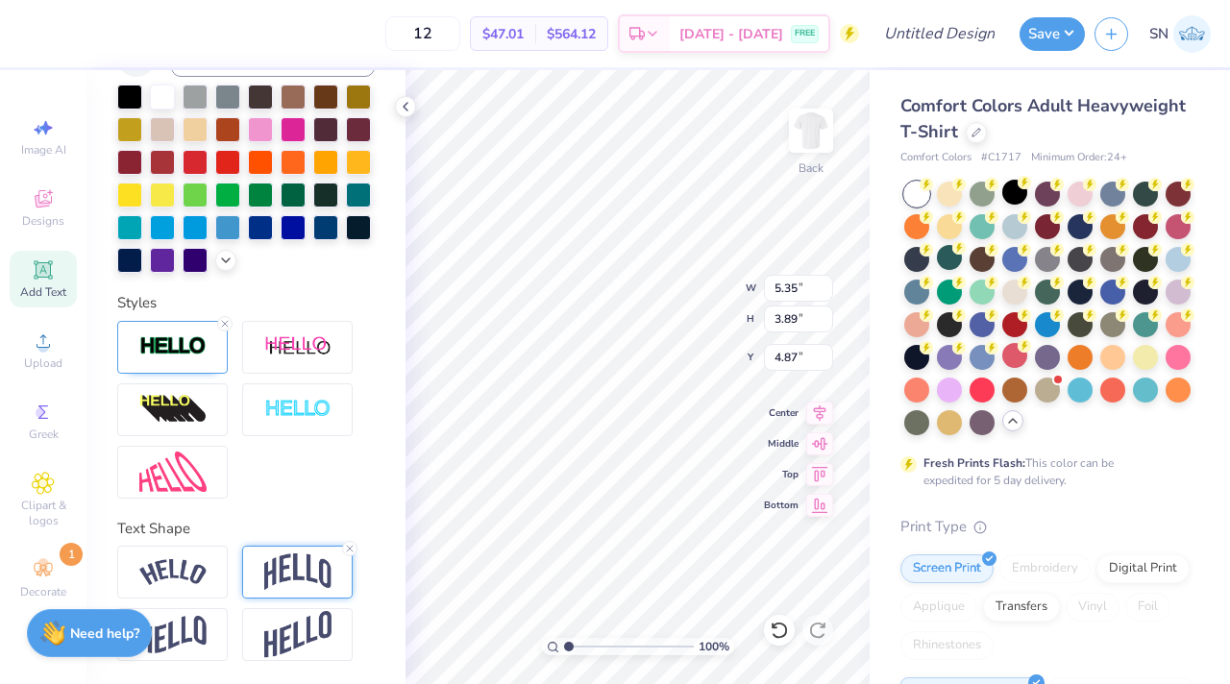
click at [312, 575] on img at bounding box center [297, 571] width 67 height 37
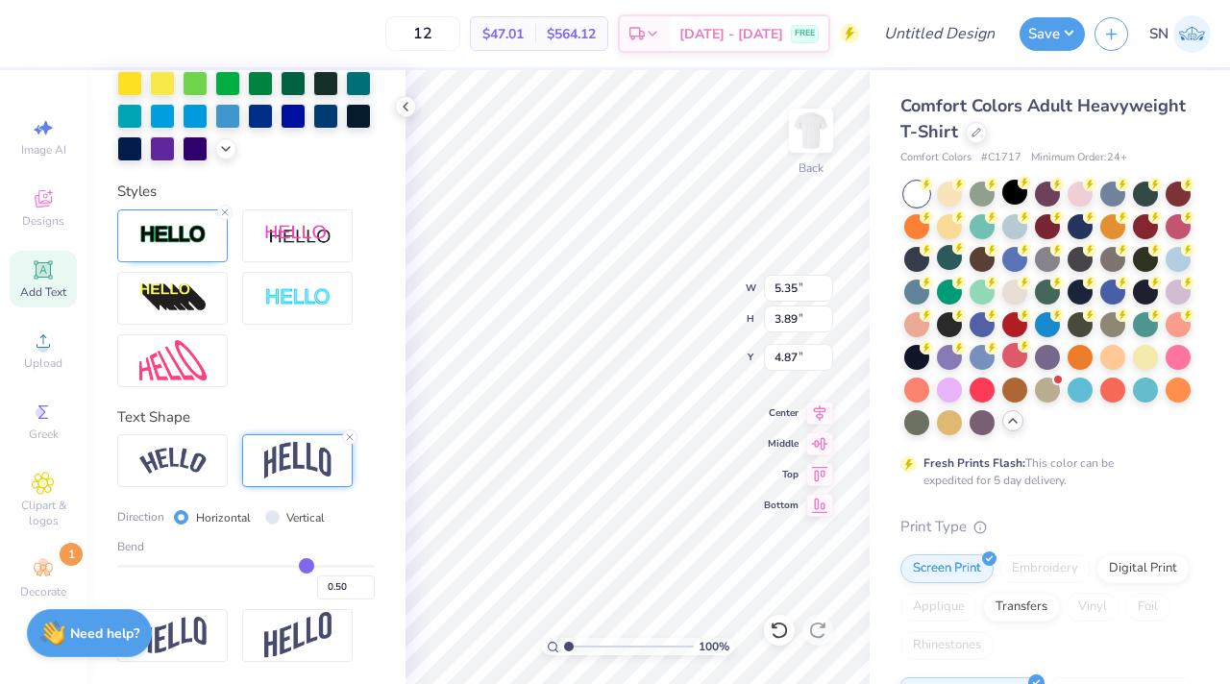
type input "0.49"
type input "0.48"
type input "0.45"
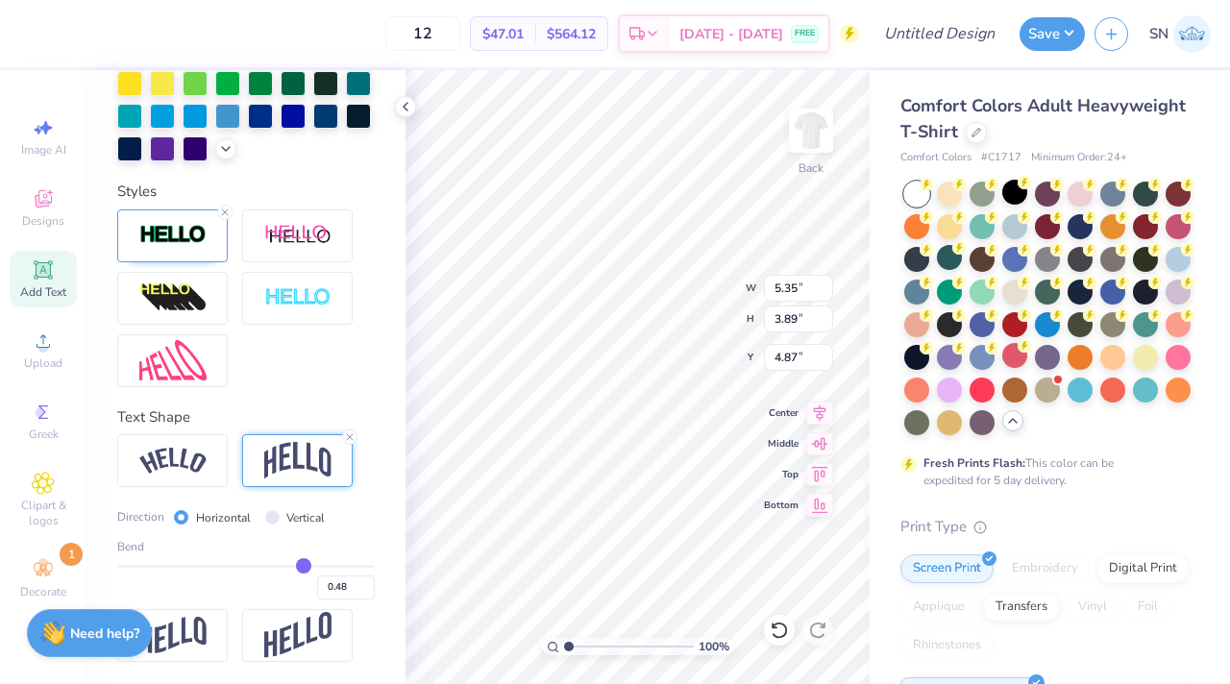
type input "0.45"
type input "0.4"
type input "0.40"
type input "0.34"
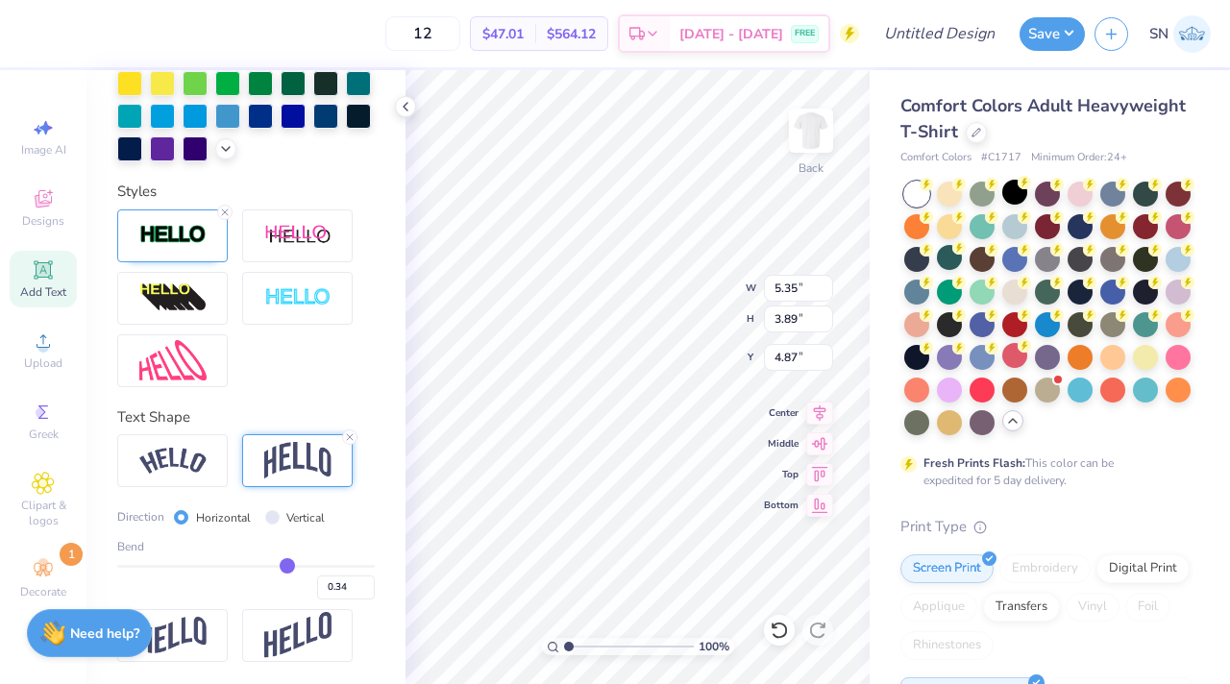
type input "0.27"
type input "0.21"
type input "0.17"
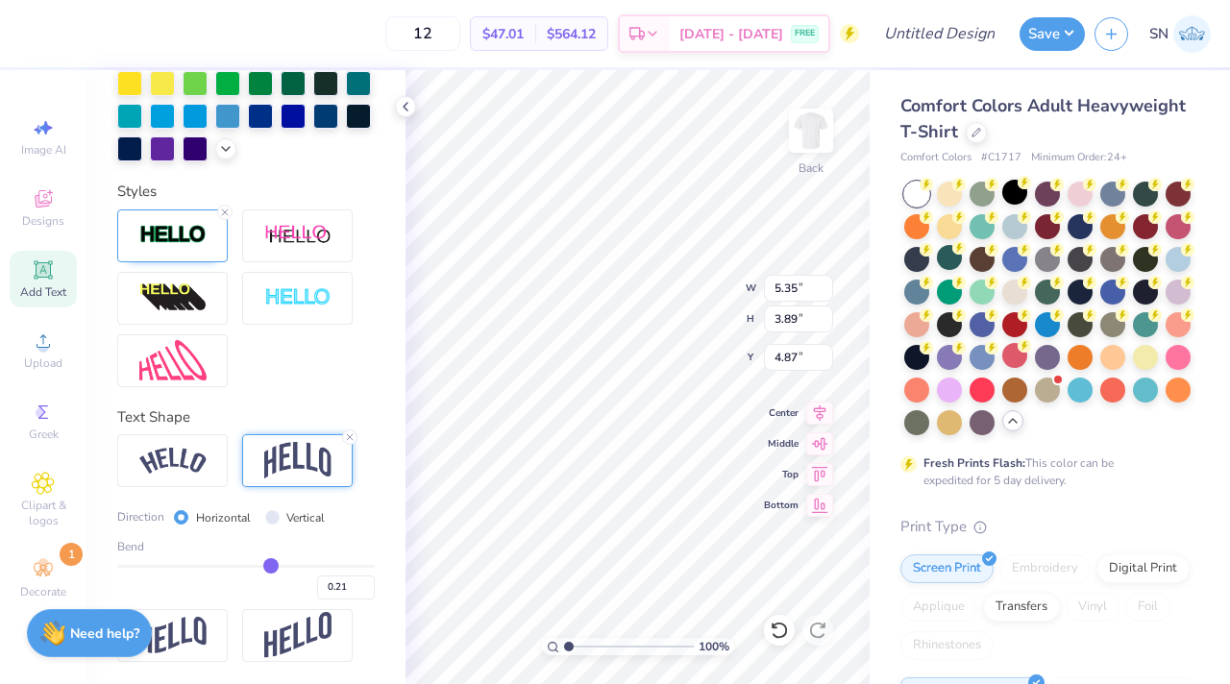
type input "0.17"
type input "0.13"
type input "0.11"
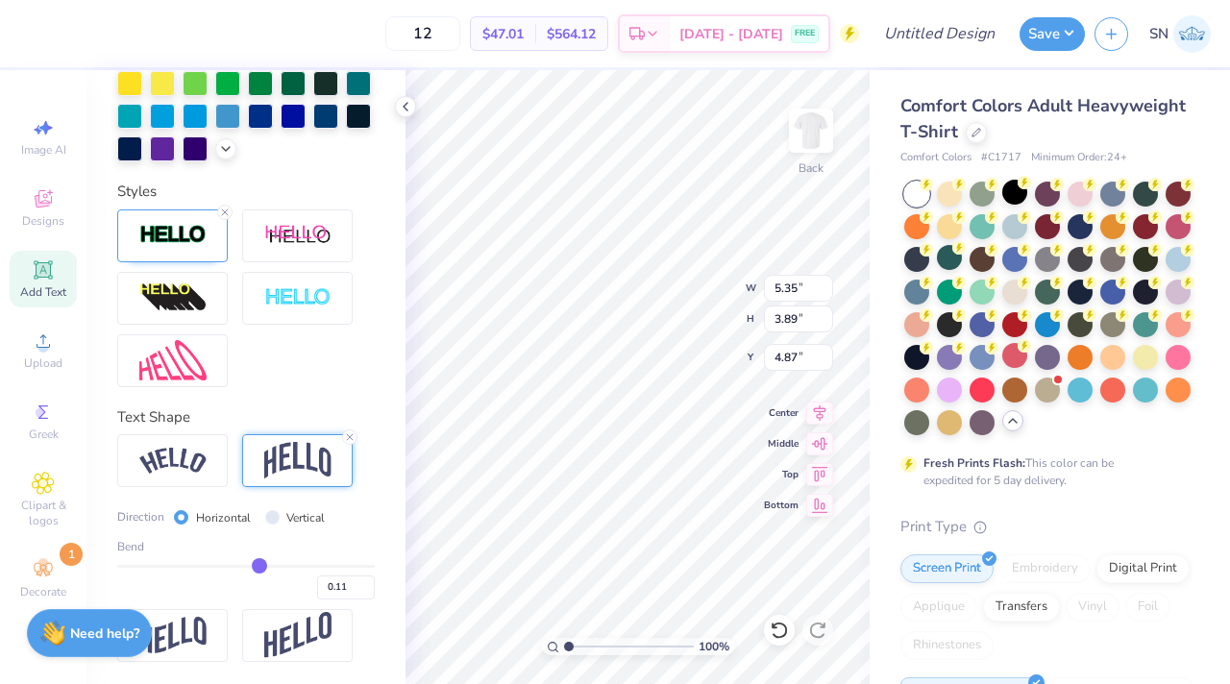
type input "0.09"
type input "0.08"
type input "0.07"
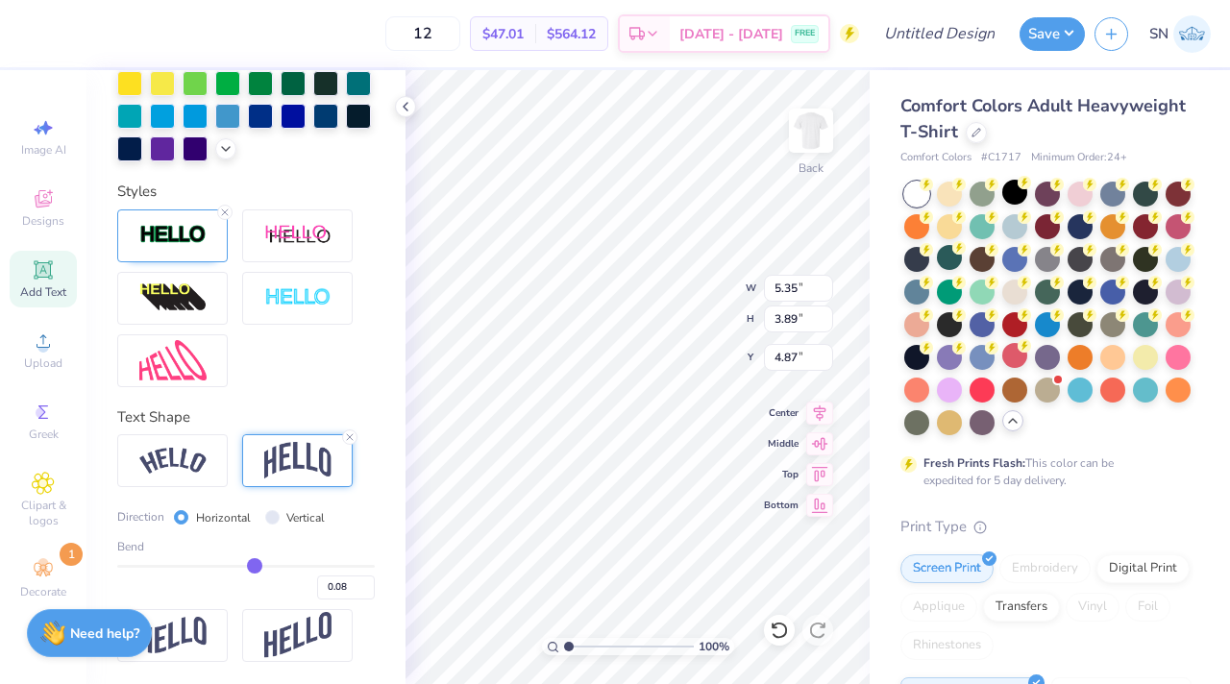
type input "0.07"
drag, startPoint x: 306, startPoint y: 565, endPoint x: 255, endPoint y: 563, distance: 51.0
type input "0.07"
click at [254, 565] on input "range" at bounding box center [246, 566] width 258 height 3
type input "2.94"
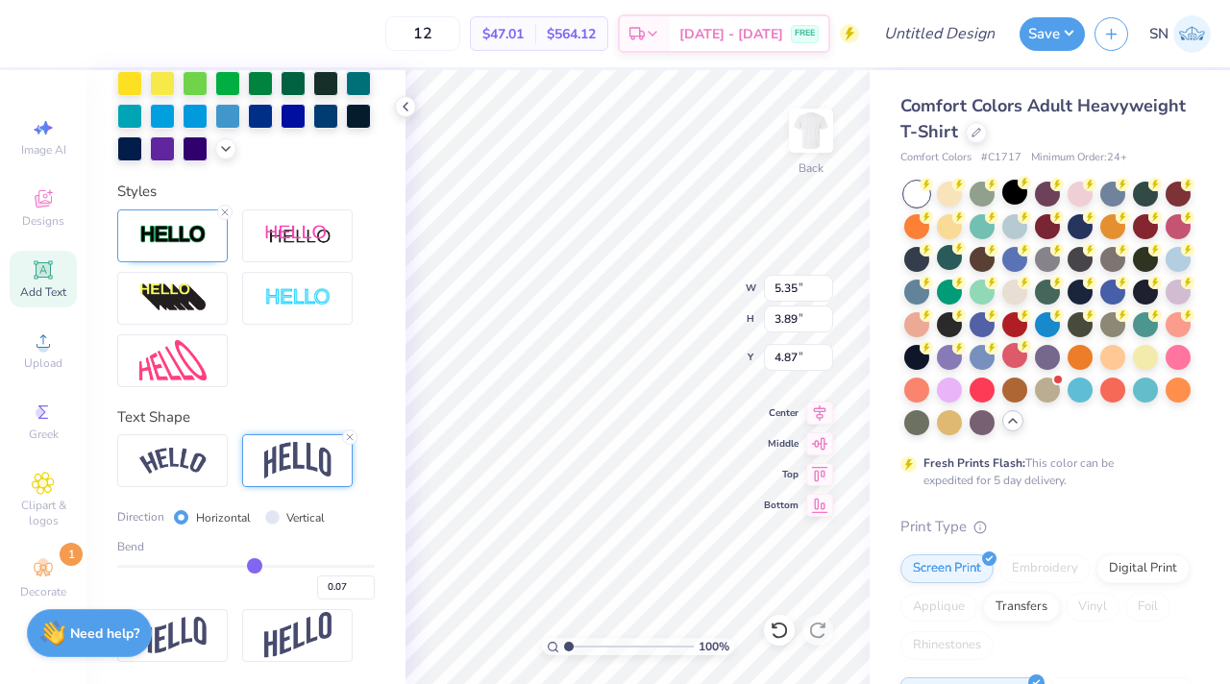
type input "5.35"
type input "0.09"
type input "0.11"
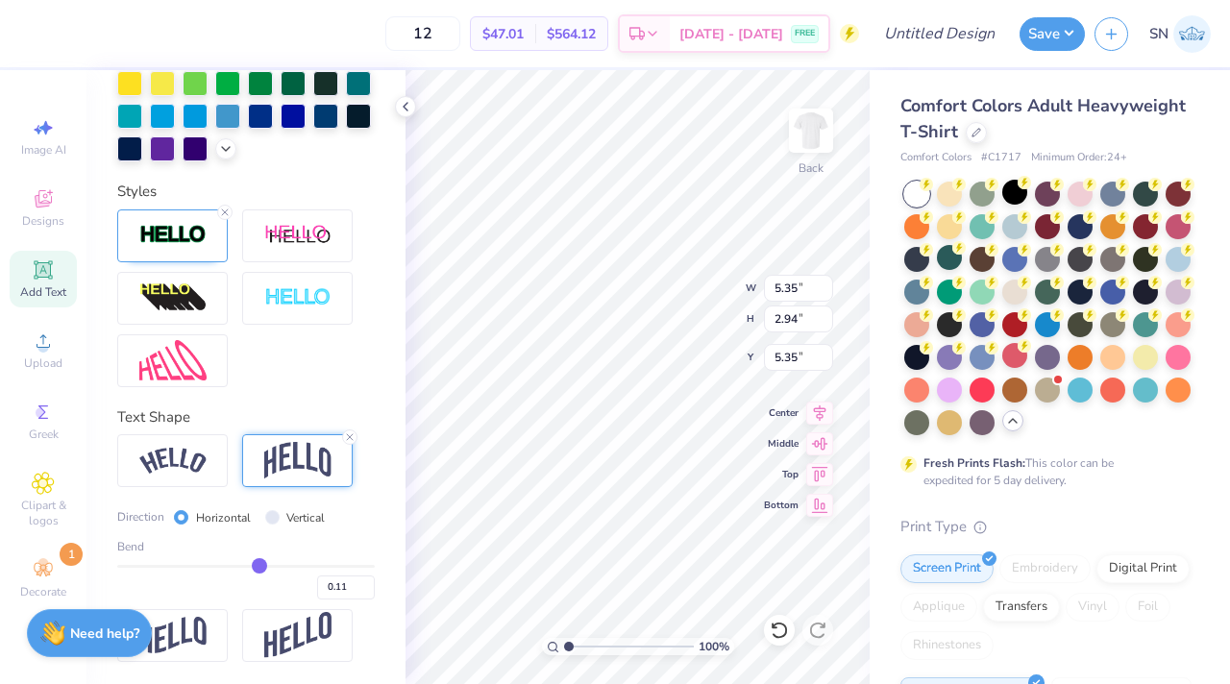
type input "0.13"
type input "0.15"
type input "0.17"
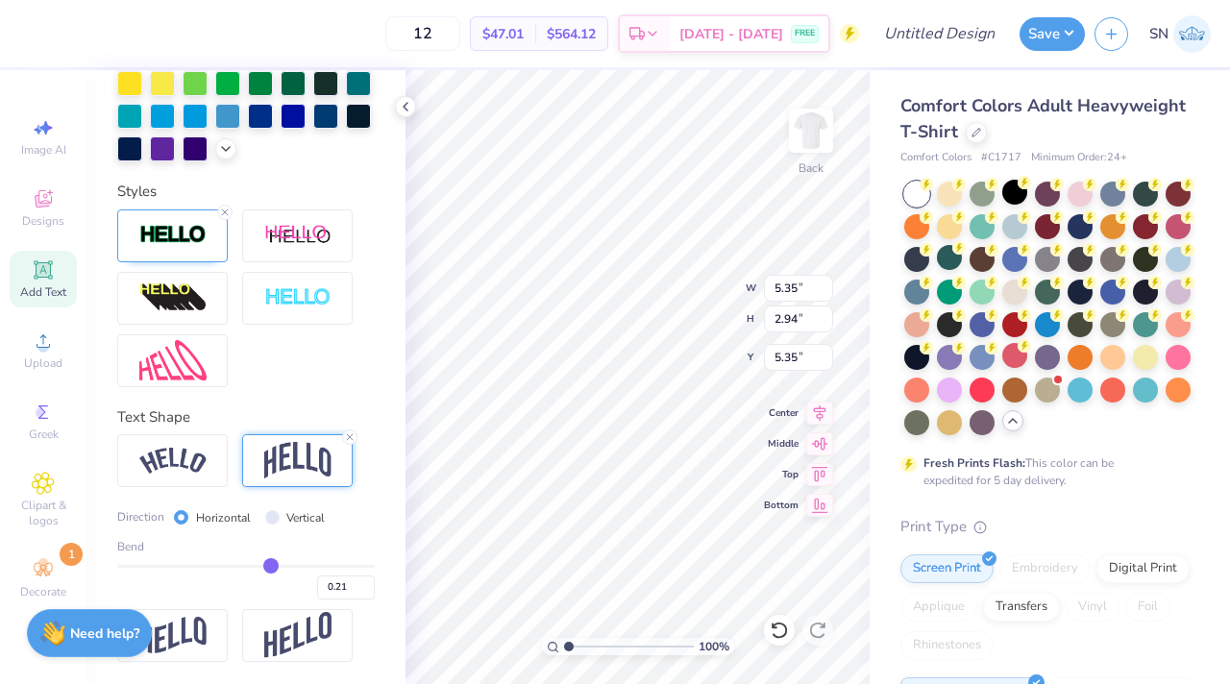
drag, startPoint x: 254, startPoint y: 563, endPoint x: 270, endPoint y: 562, distance: 16.4
click at [270, 565] on input "range" at bounding box center [246, 566] width 258 height 3
click at [41, 199] on icon at bounding box center [43, 198] width 23 height 23
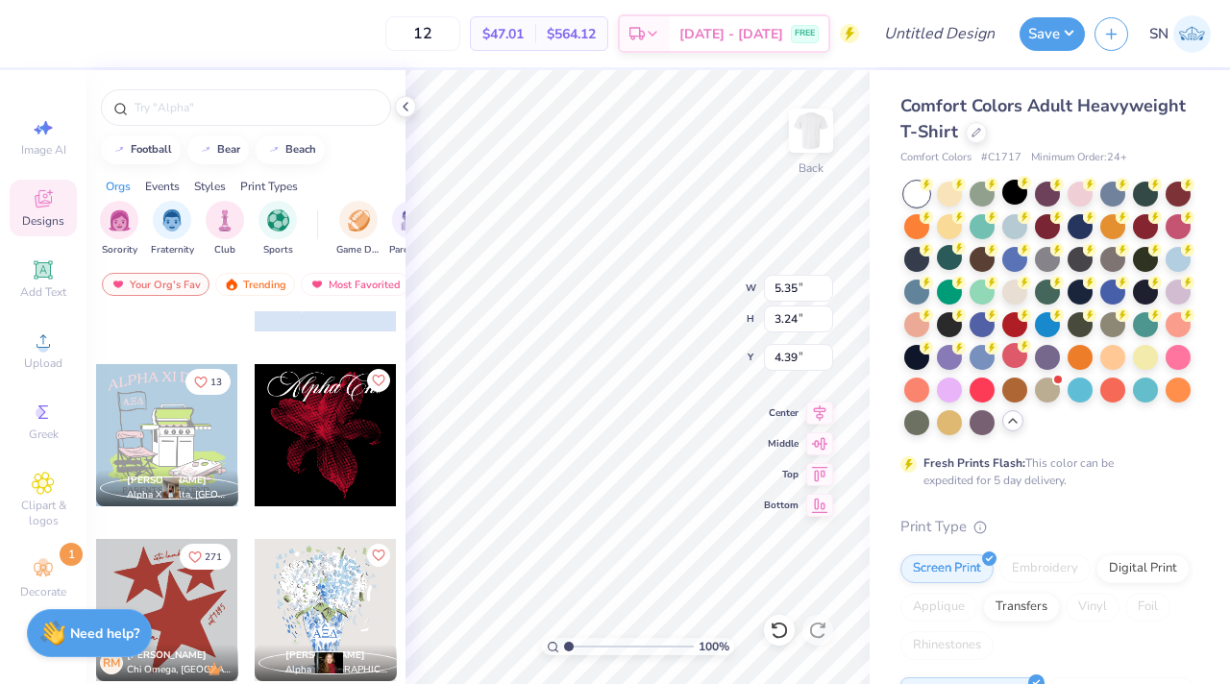
scroll to position [1514, 0]
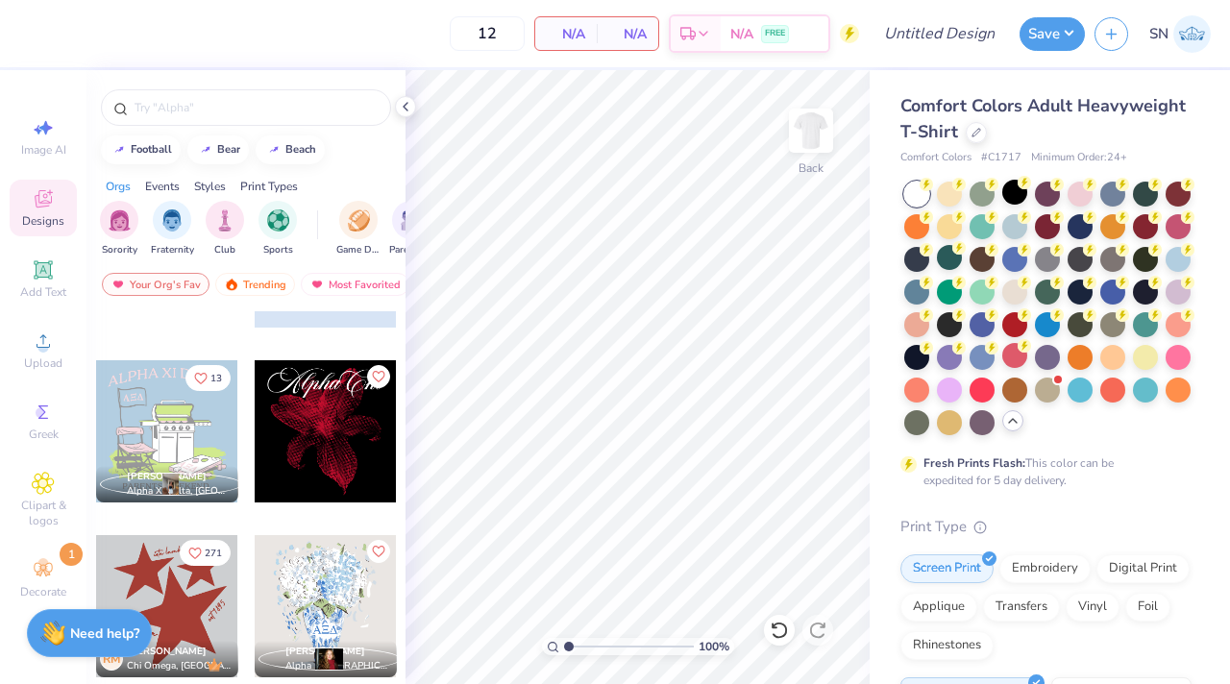
click at [323, 526] on div at bounding box center [326, 446] width 144 height 174
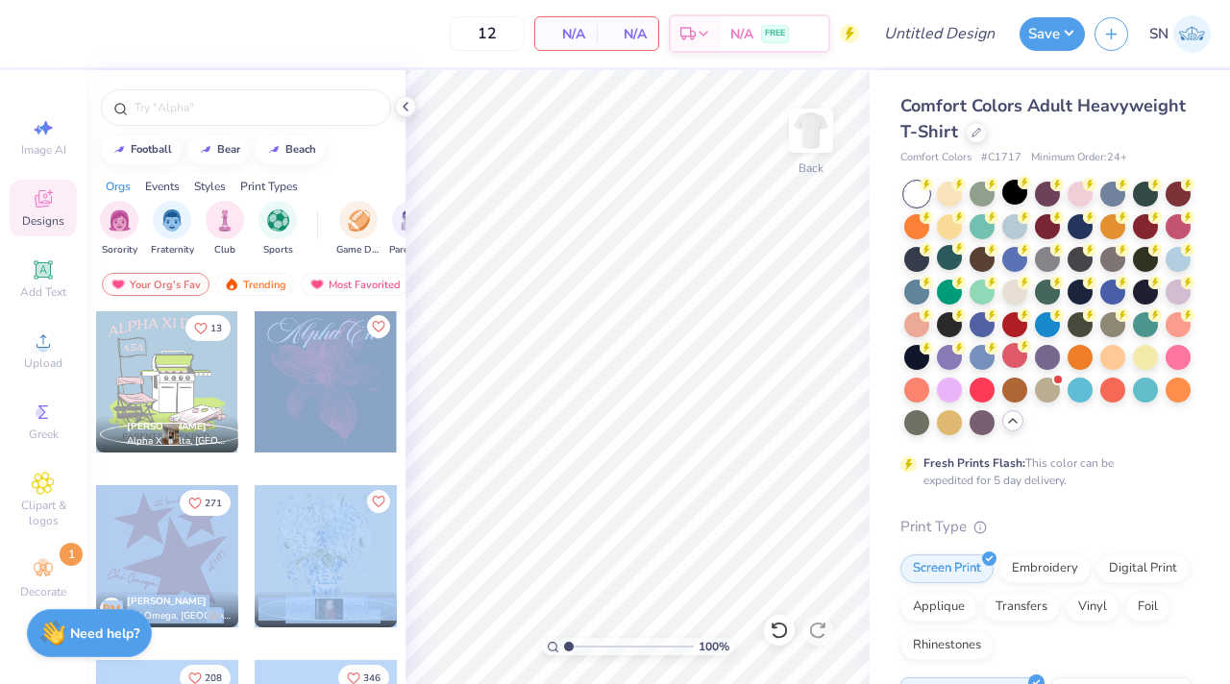
click at [653, 347] on div "12 N/A Per Item N/A Total Est. Delivery N/A FREE Design Title Save SN Image AI …" at bounding box center [615, 342] width 1230 height 684
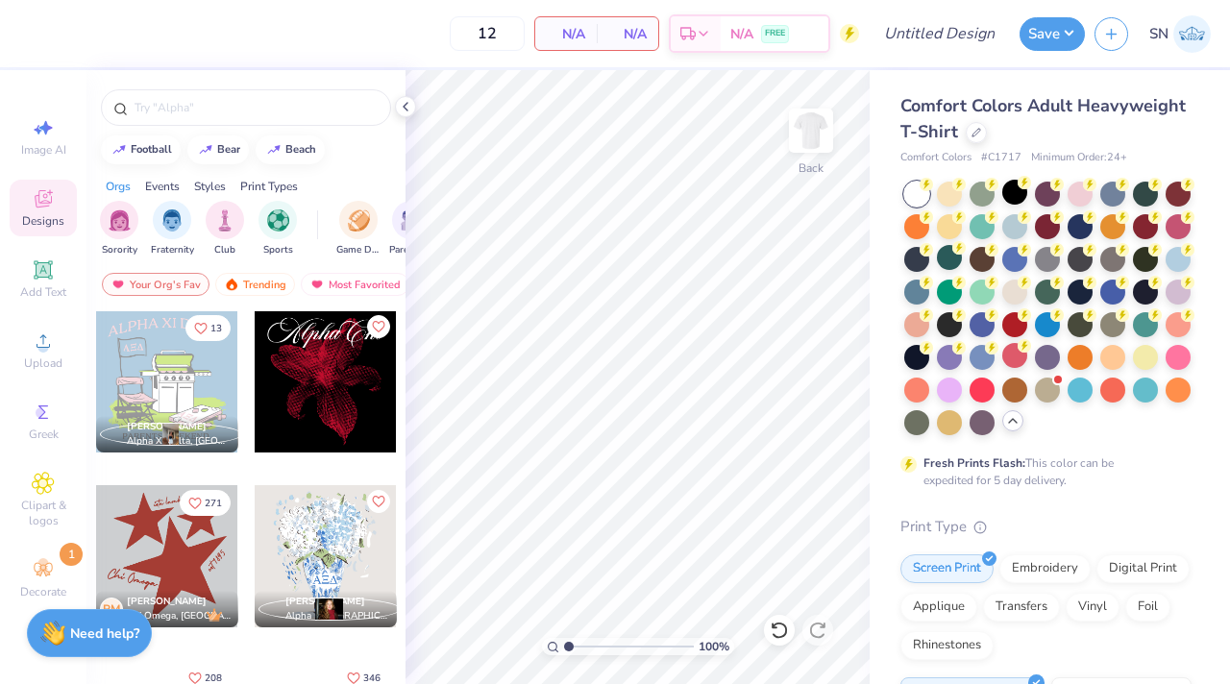
click at [325, 407] on div at bounding box center [326, 381] width 142 height 142
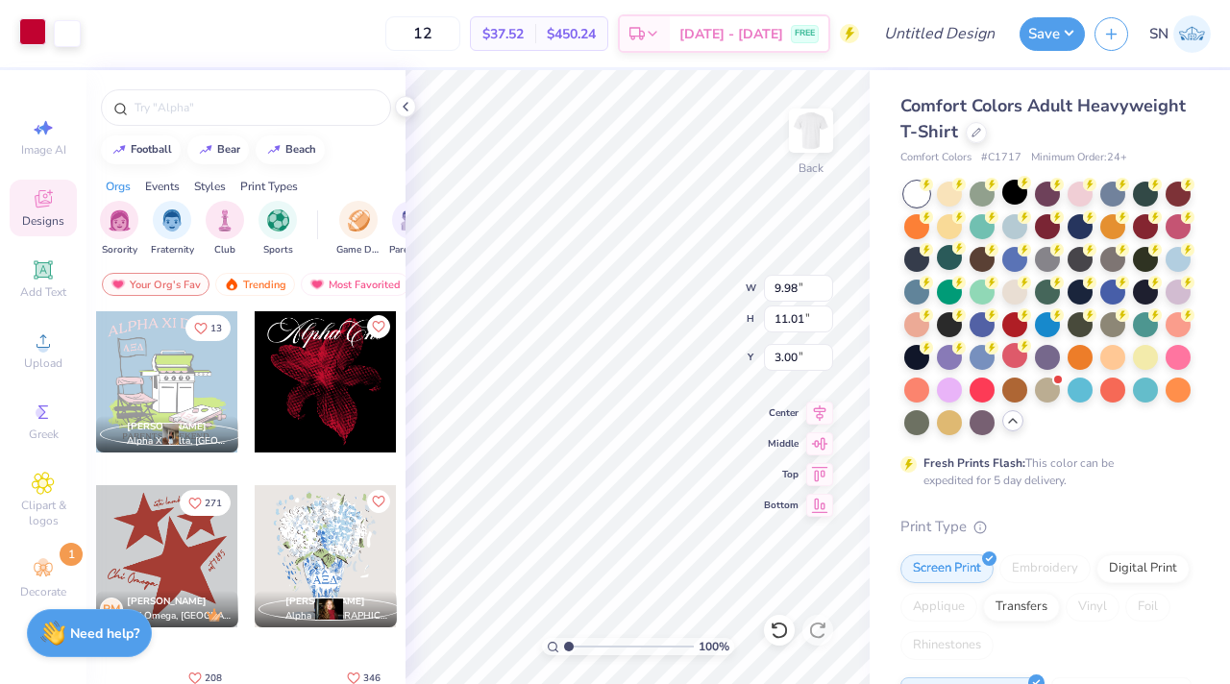
click at [41, 27] on div at bounding box center [32, 31] width 27 height 27
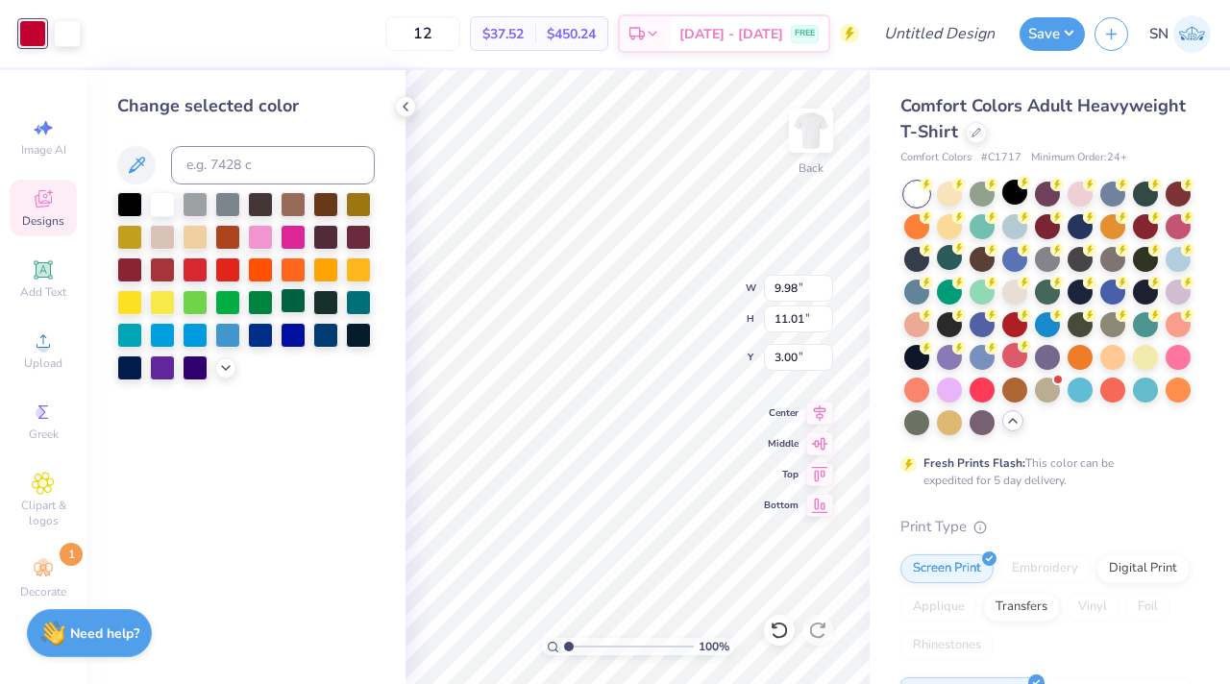
click at [294, 309] on div at bounding box center [293, 300] width 25 height 25
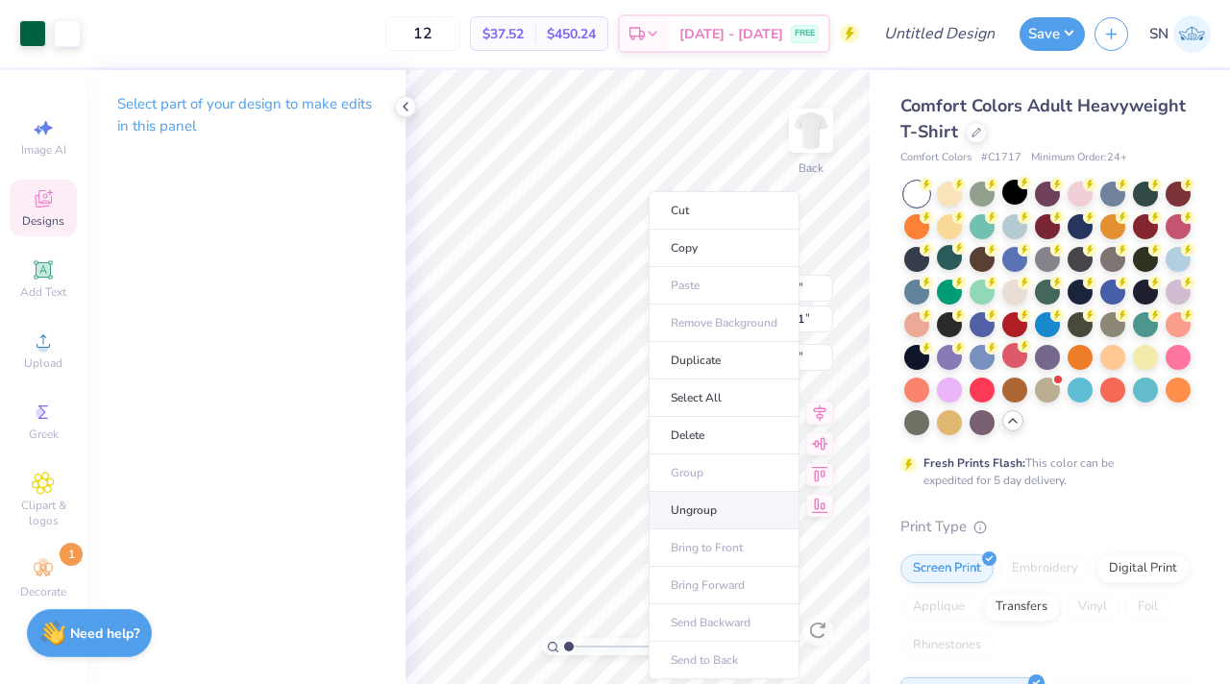
click at [705, 504] on li "Ungroup" at bounding box center [724, 510] width 151 height 37
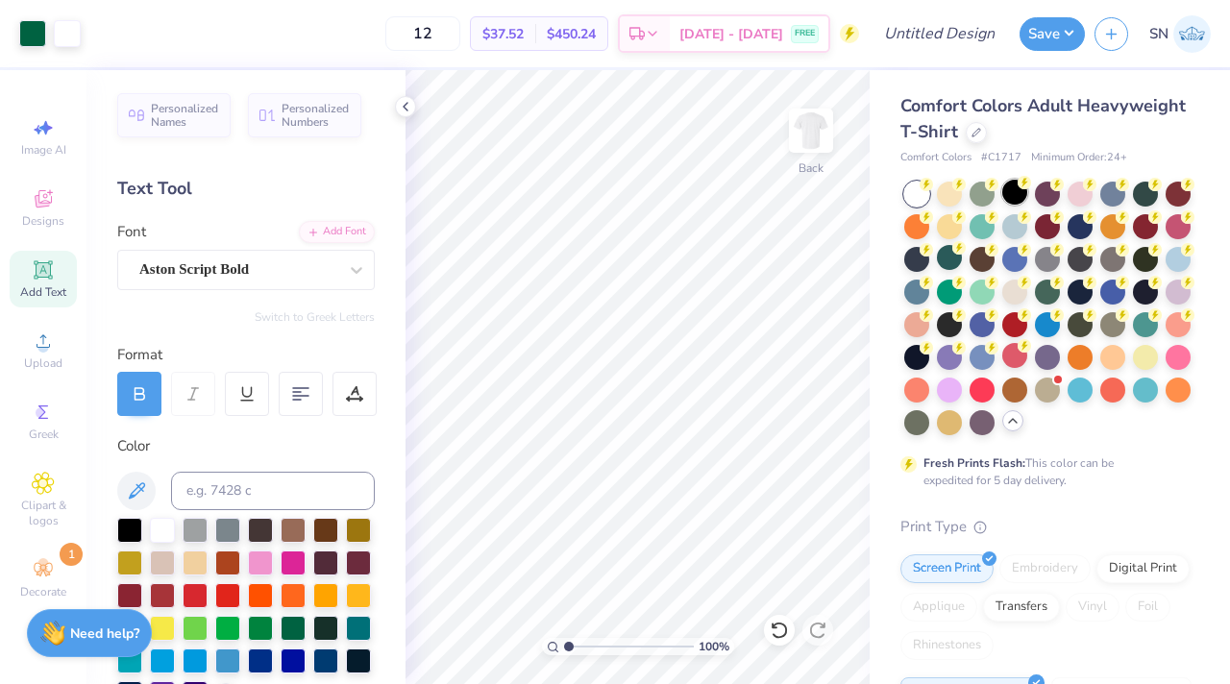
click at [1006, 198] on div at bounding box center [1014, 192] width 25 height 25
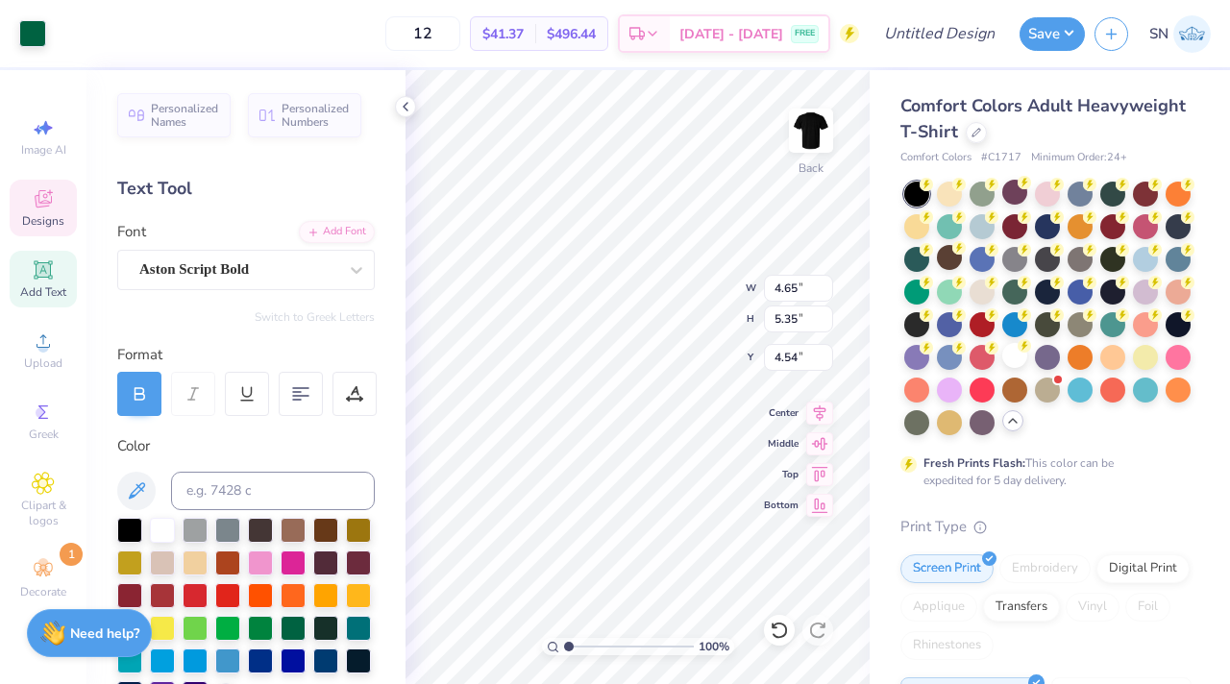
click at [35, 206] on icon at bounding box center [43, 198] width 23 height 23
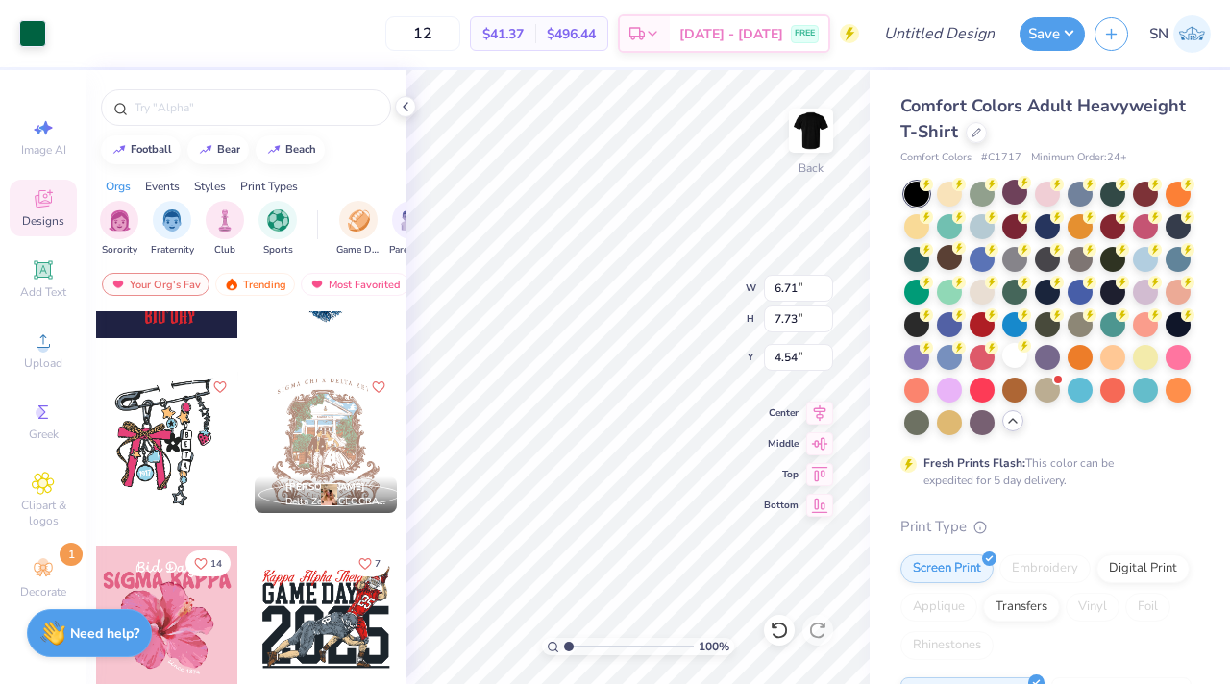
scroll to position [3617, 0]
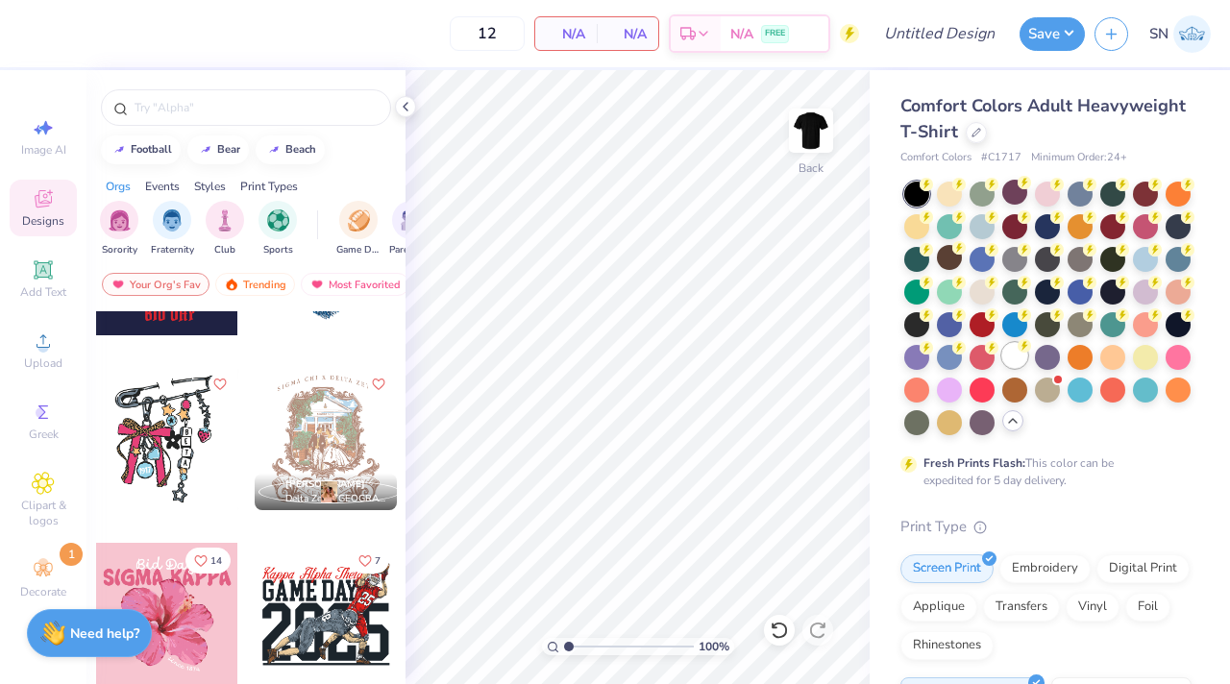
click at [1014, 359] on div at bounding box center [1014, 355] width 25 height 25
click at [209, 112] on input "text" at bounding box center [256, 107] width 246 height 19
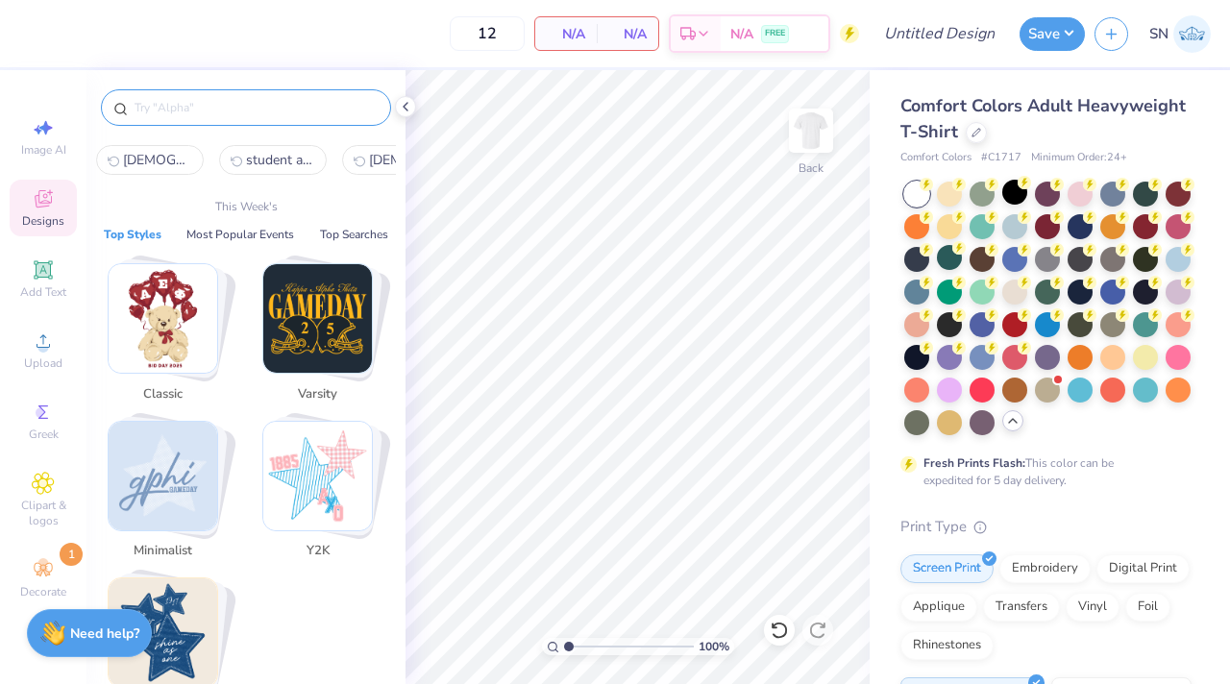
click at [186, 102] on input "text" at bounding box center [256, 107] width 246 height 19
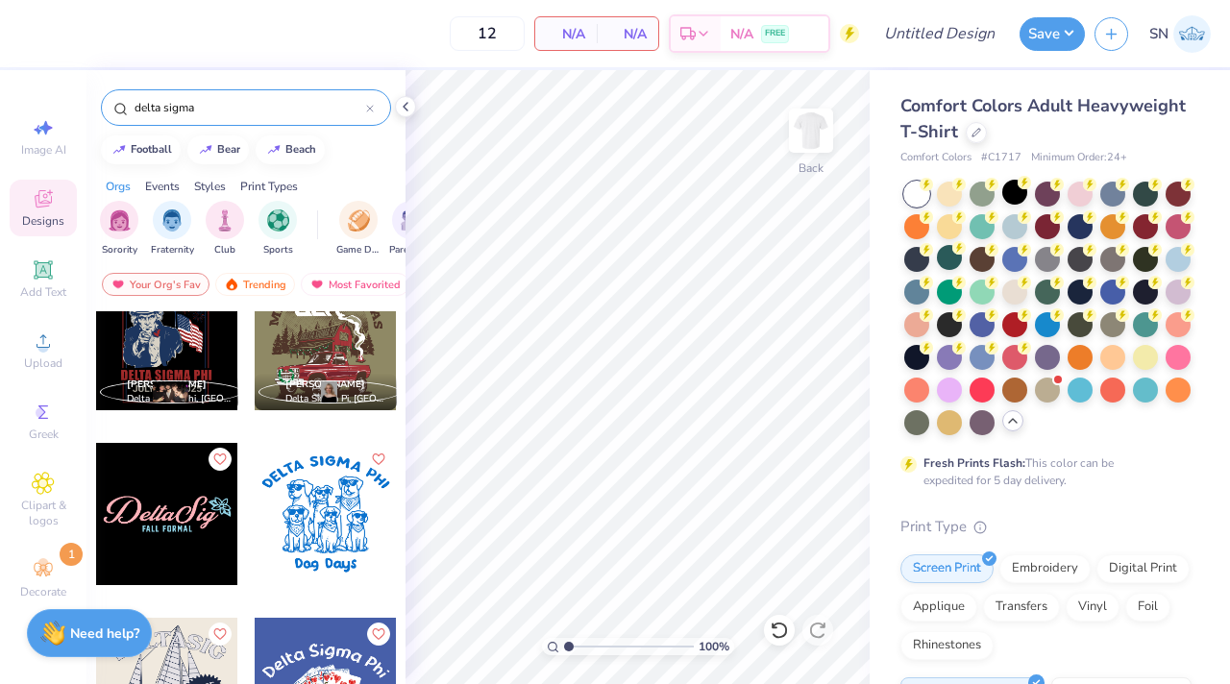
scroll to position [578, 0]
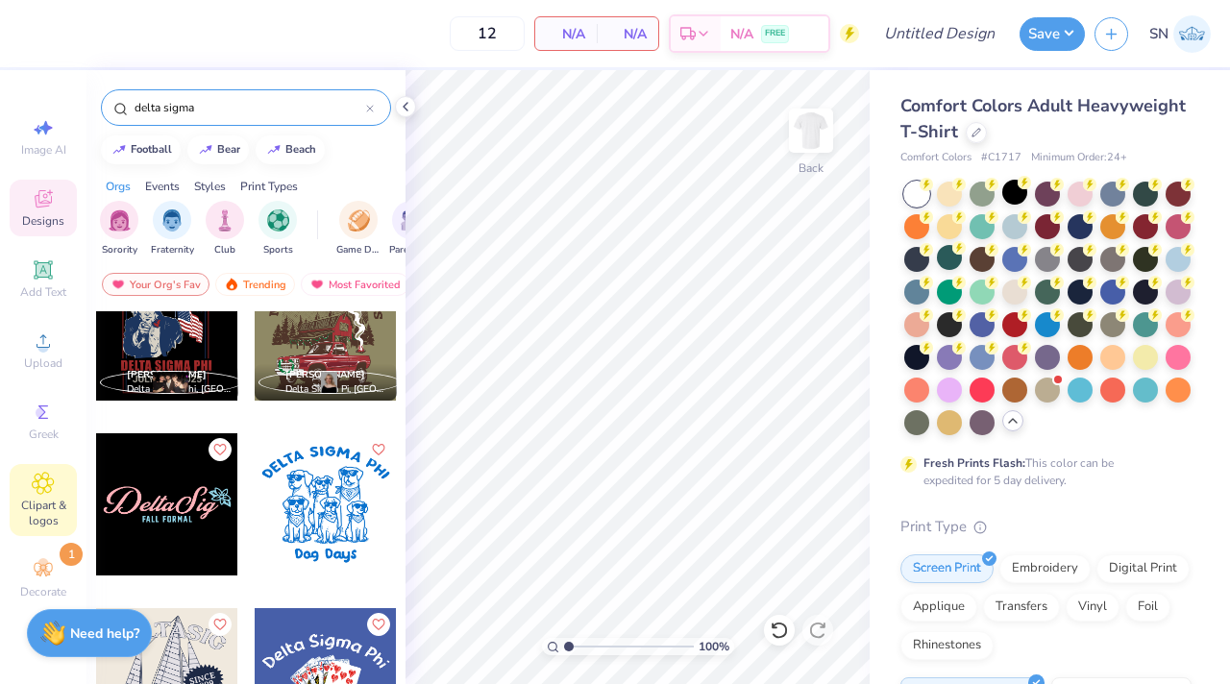
click at [58, 475] on div "Clipart & logos" at bounding box center [43, 500] width 67 height 72
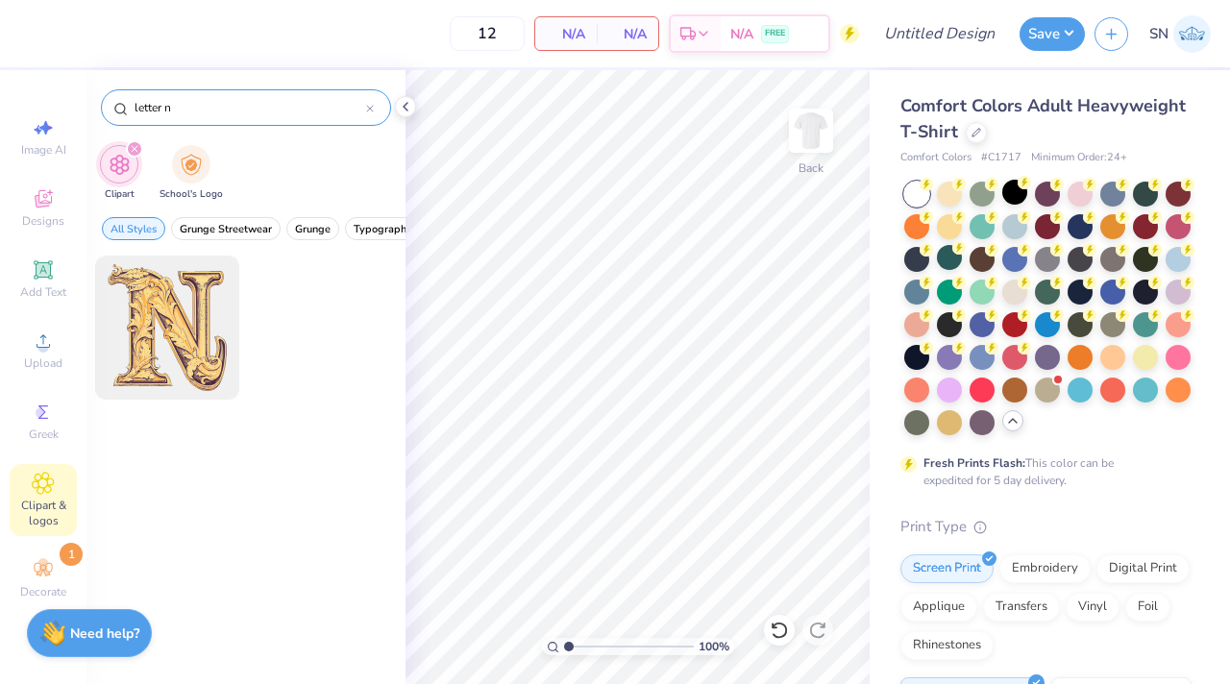
click at [249, 111] on input "letter n" at bounding box center [249, 107] width 233 height 19
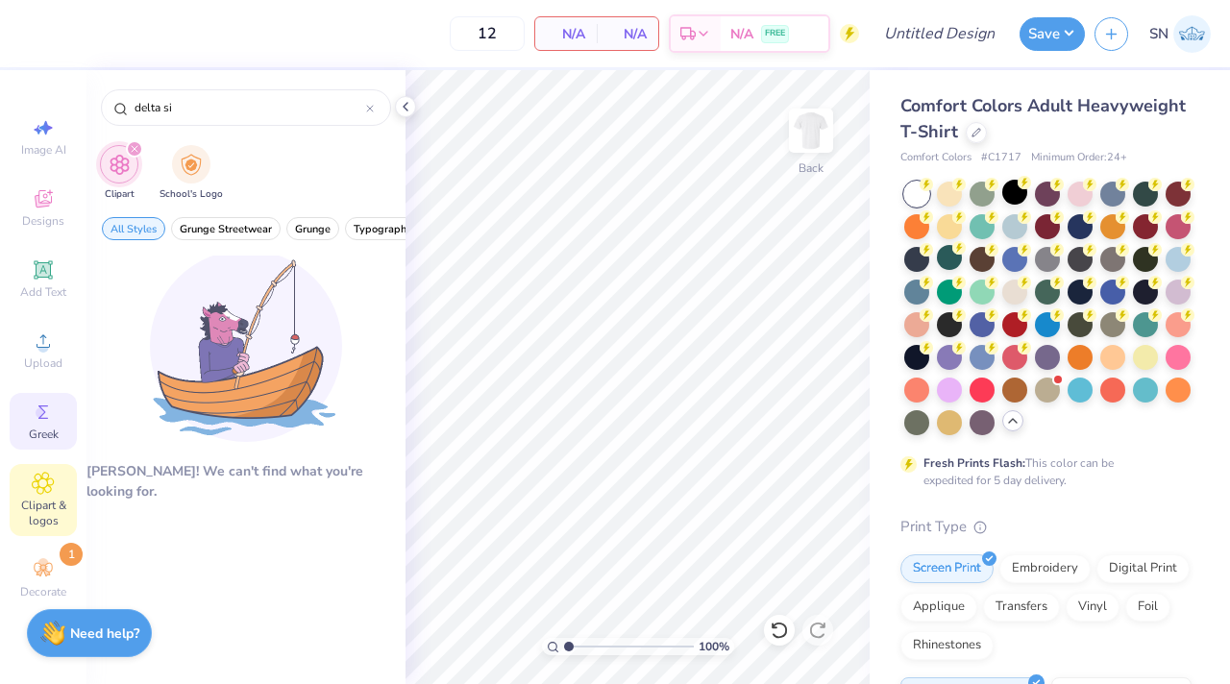
click at [43, 438] on span "Greek" at bounding box center [44, 434] width 30 height 15
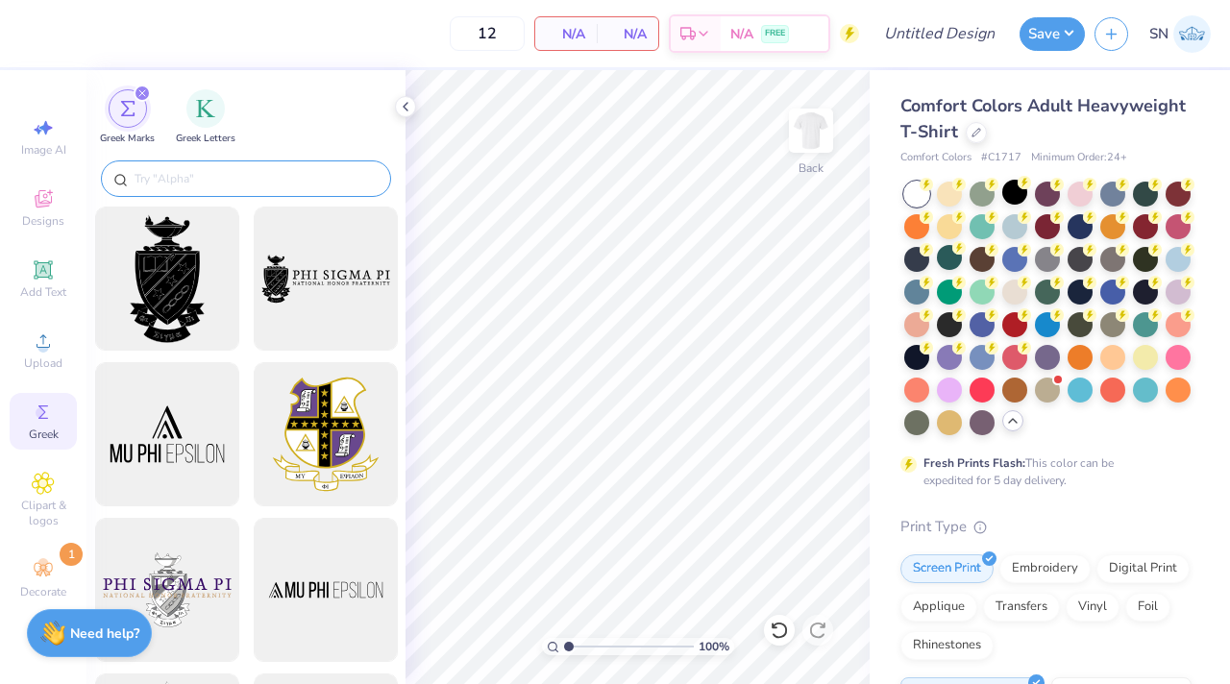
click at [221, 182] on input "text" at bounding box center [256, 178] width 246 height 19
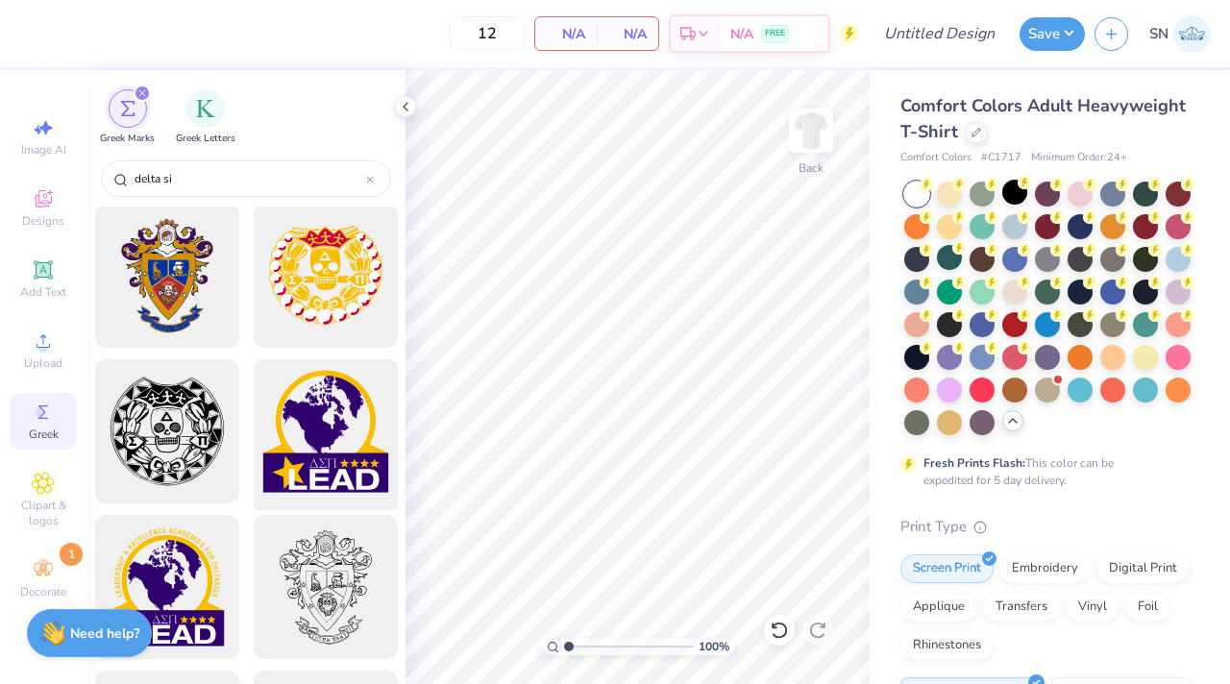
scroll to position [0, 0]
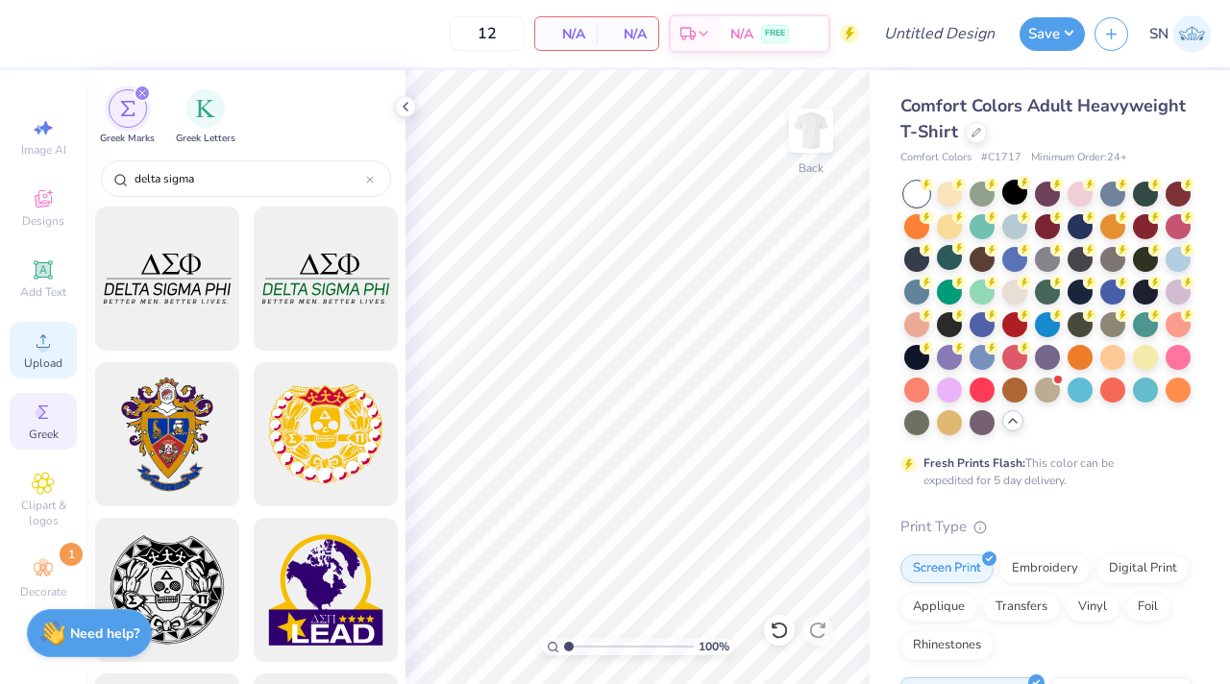
click at [44, 342] on circle at bounding box center [42, 347] width 11 height 11
click at [193, 315] on div at bounding box center [166, 279] width 159 height 159
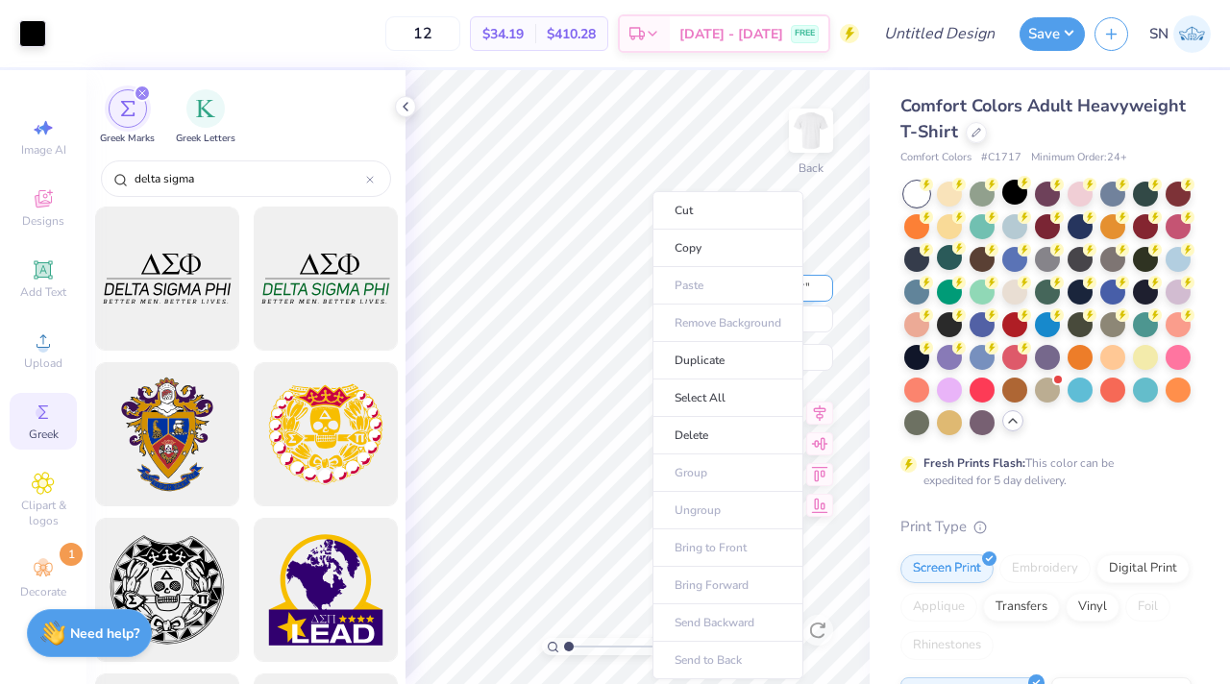
click at [677, 284] on div "100 % Back W 14.17 14.17 " H 5.56 5.56 " Y 3.00 3.00 " Center Middle Top Bottom" at bounding box center [637, 377] width 464 height 614
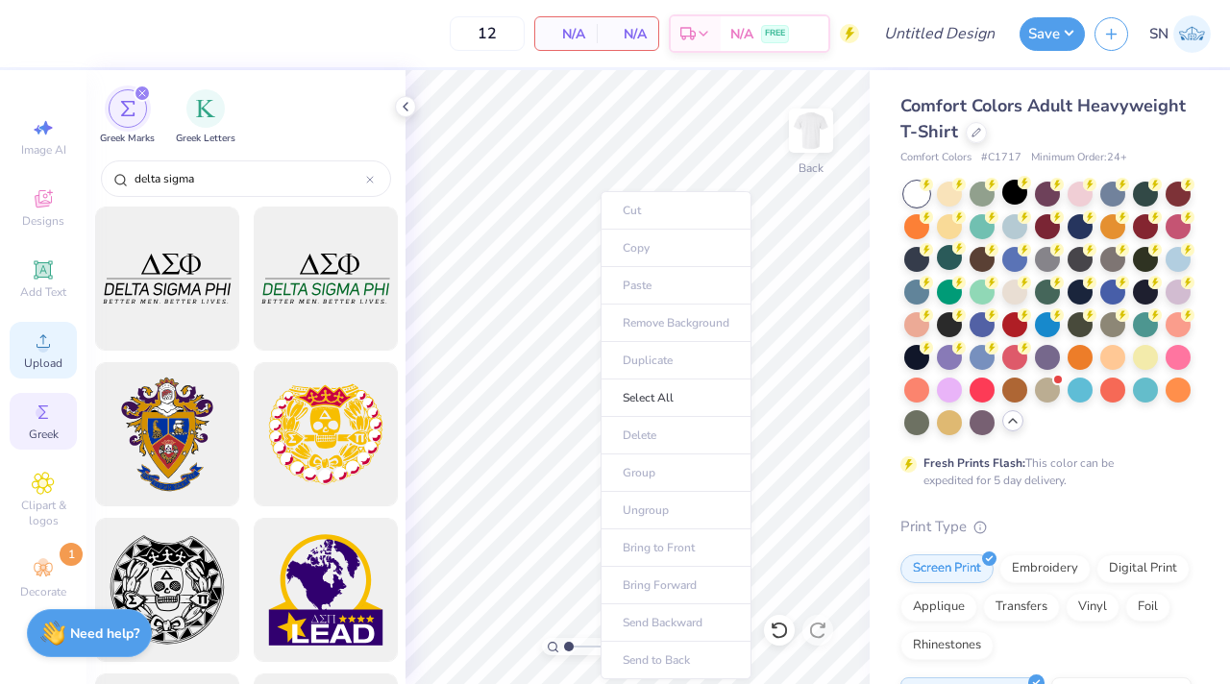
click at [47, 356] on span "Upload" at bounding box center [43, 363] width 38 height 15
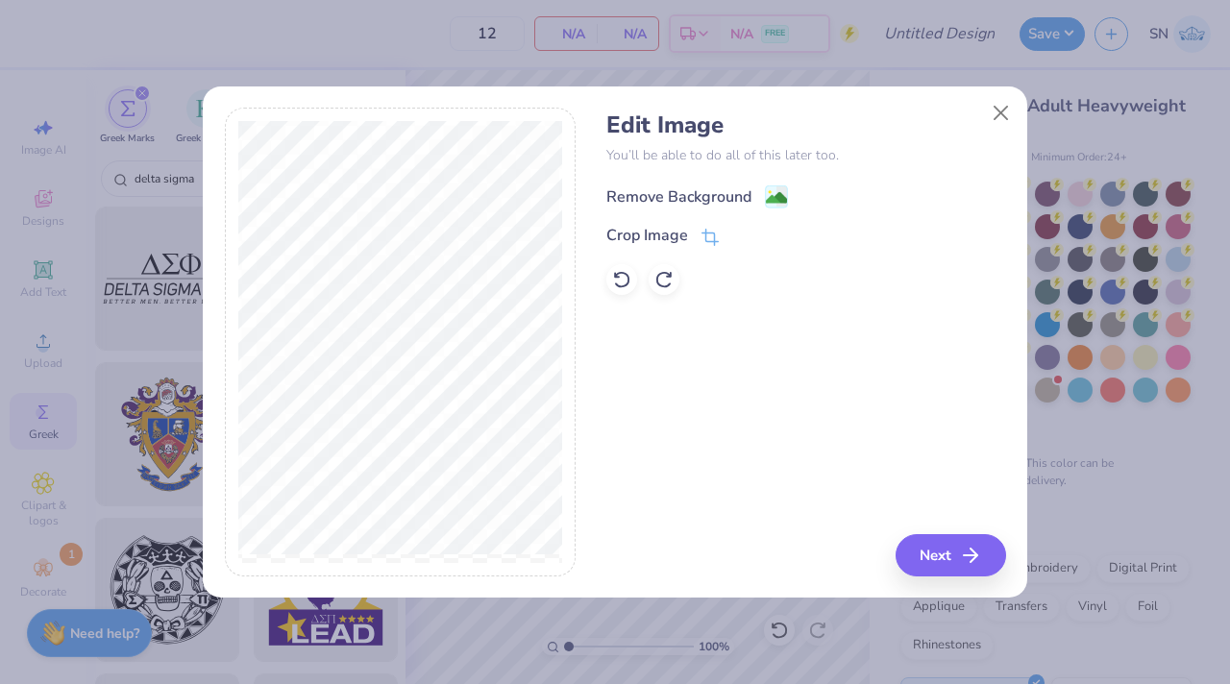
click at [769, 193] on circle at bounding box center [770, 192] width 3 height 3
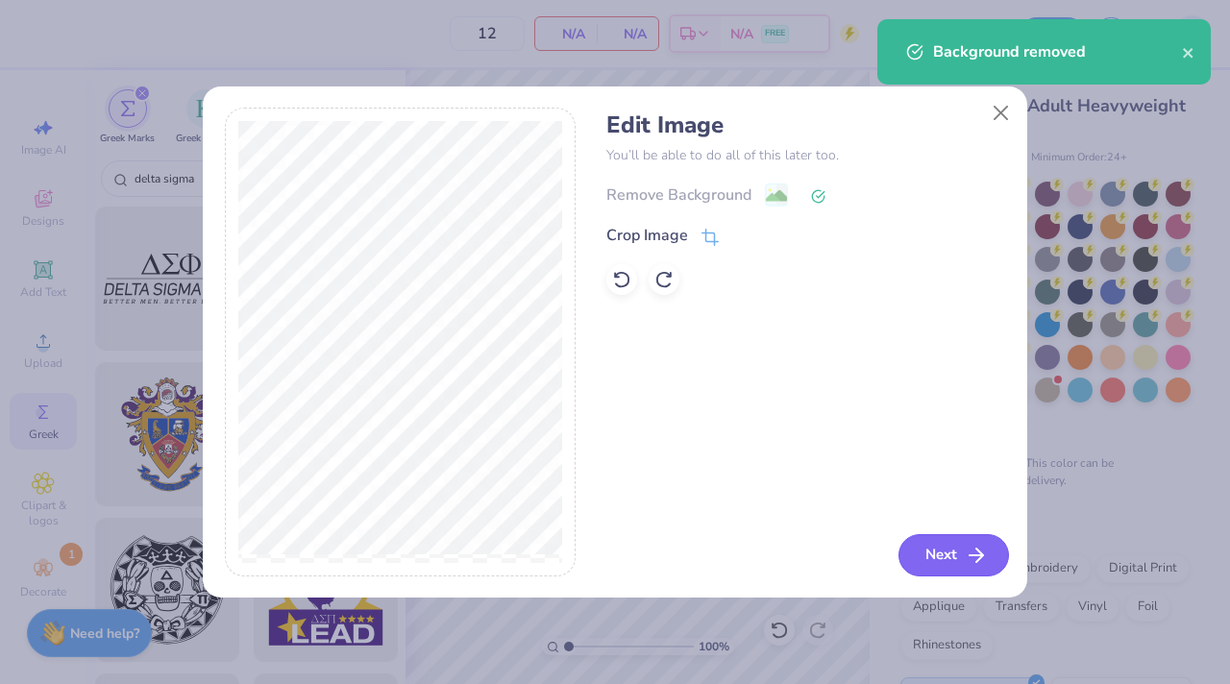
click at [946, 558] on button "Next" at bounding box center [953, 555] width 111 height 42
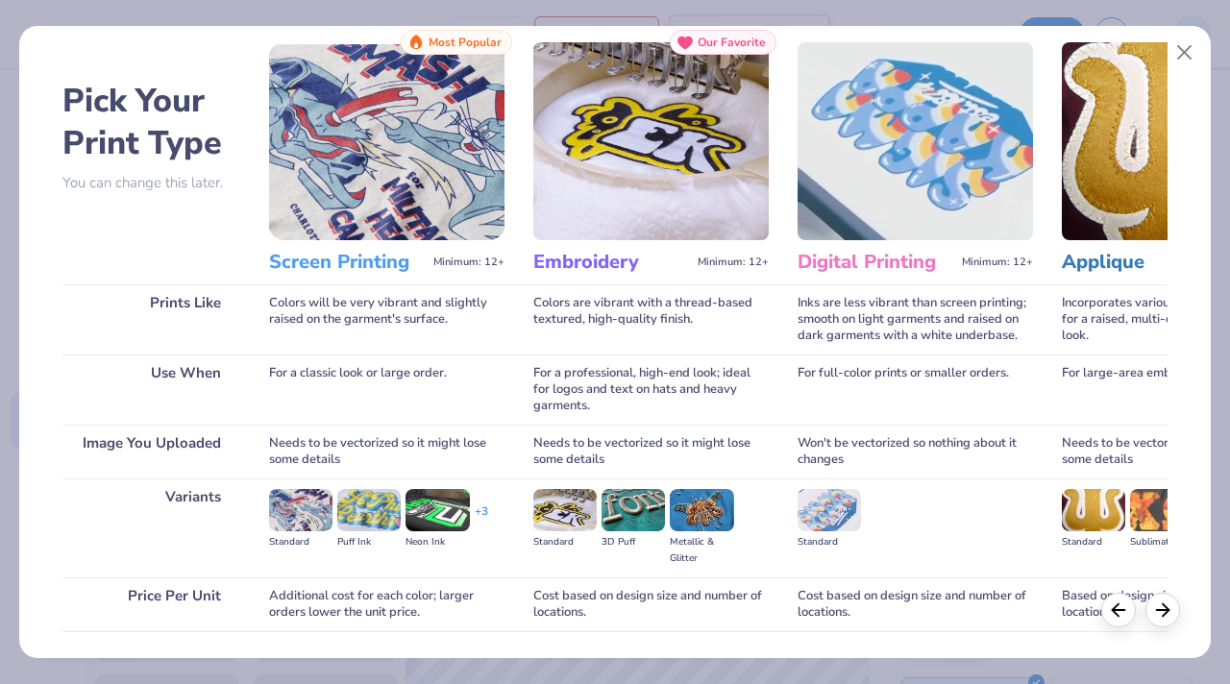
scroll to position [178, 0]
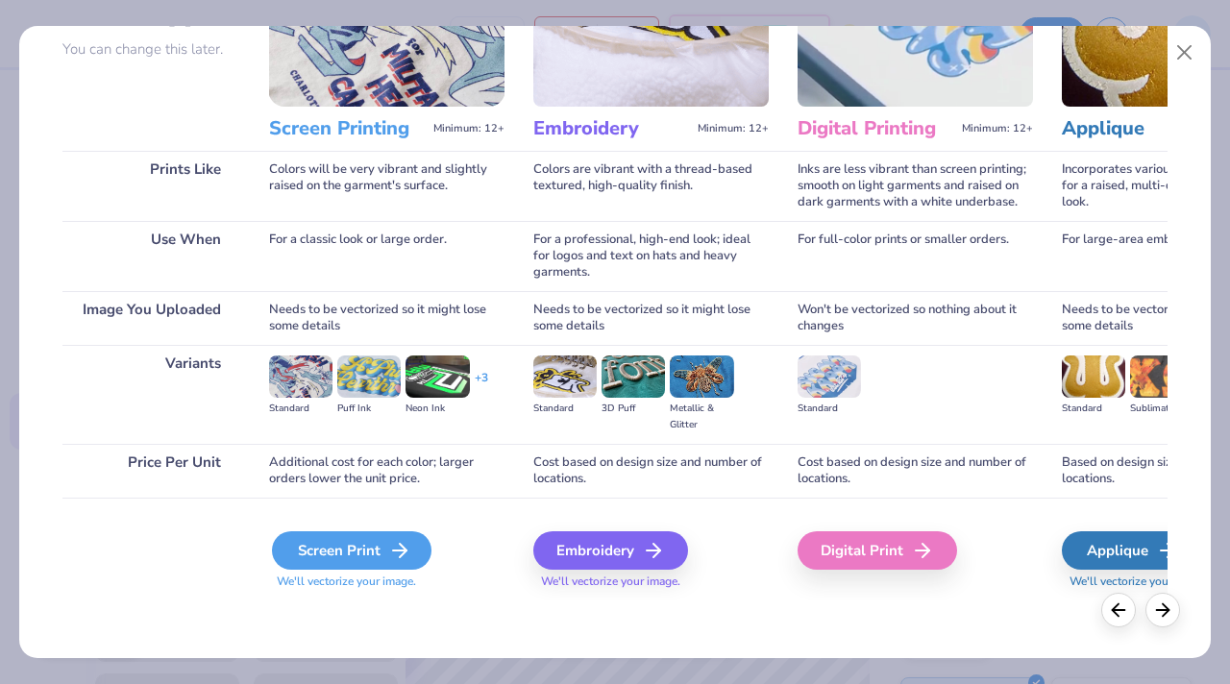
click at [417, 547] on div "Screen Print" at bounding box center [352, 550] width 160 height 38
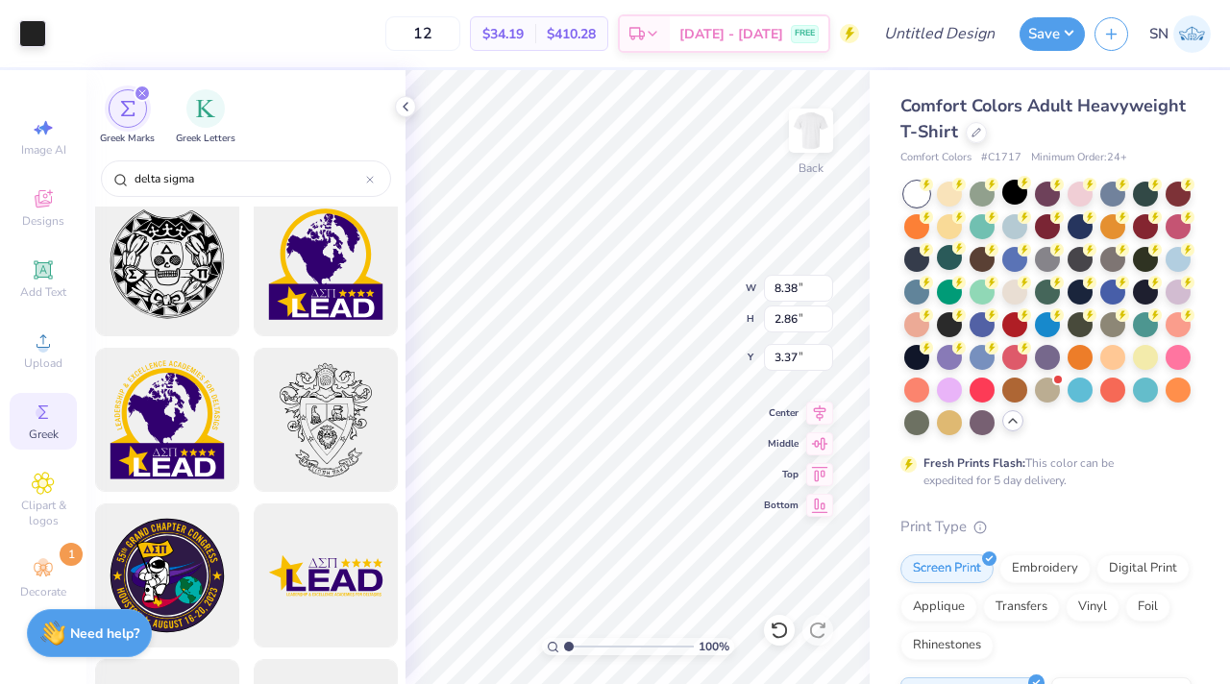
scroll to position [817, 0]
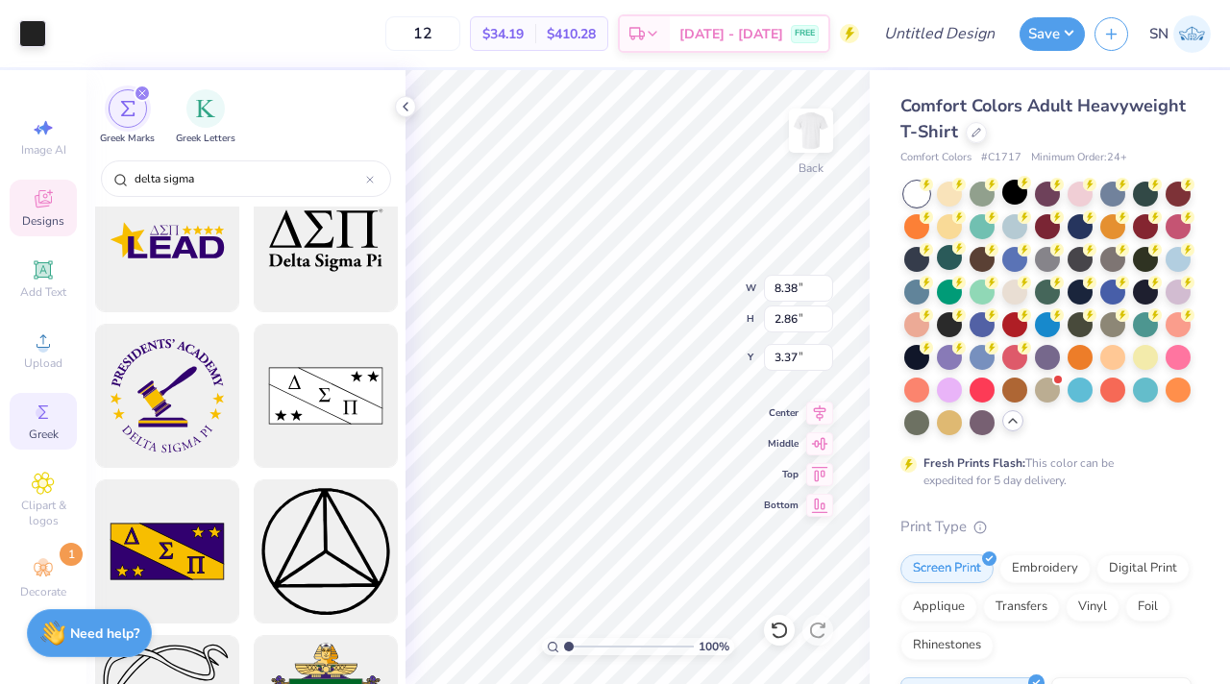
click at [34, 233] on div "Designs" at bounding box center [43, 208] width 67 height 57
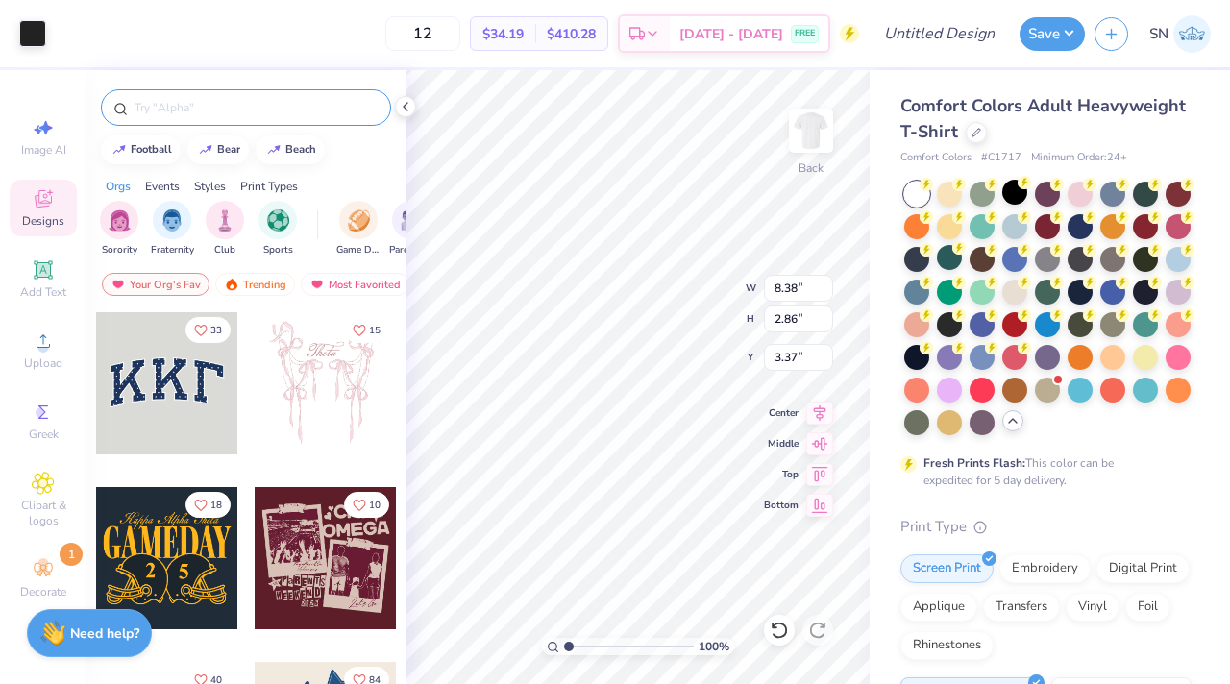
click at [224, 120] on div at bounding box center [246, 107] width 290 height 37
click at [224, 119] on div at bounding box center [246, 107] width 290 height 37
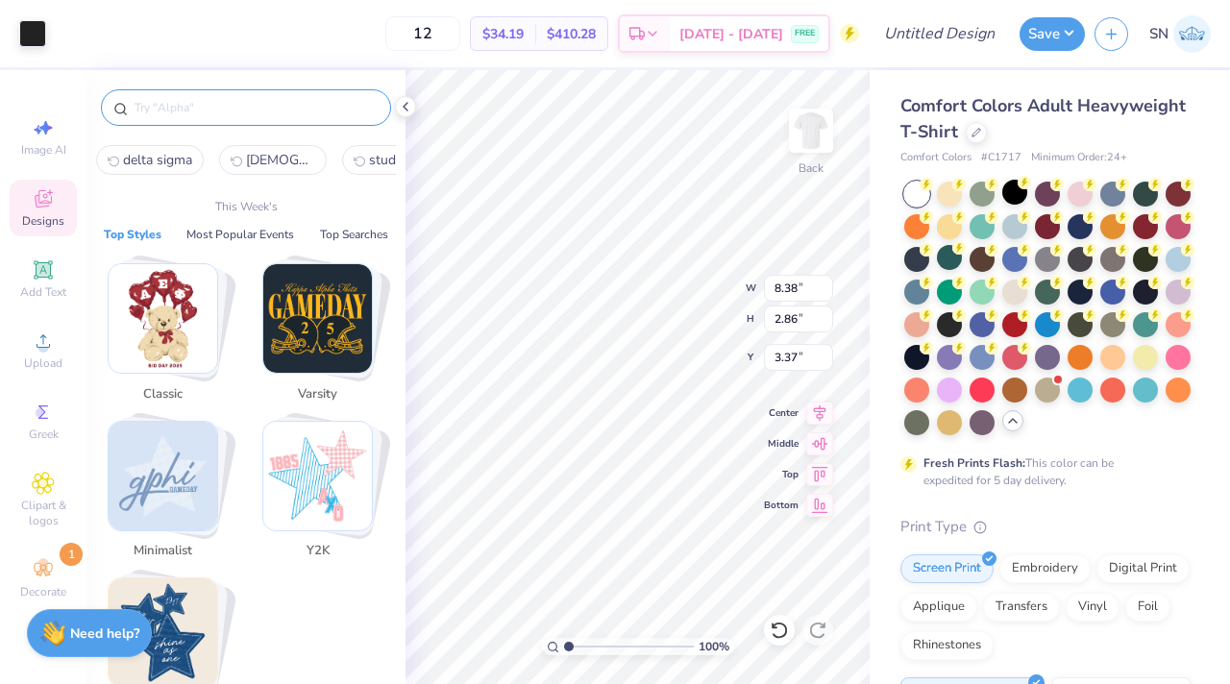
click at [224, 106] on input "text" at bounding box center [256, 107] width 246 height 19
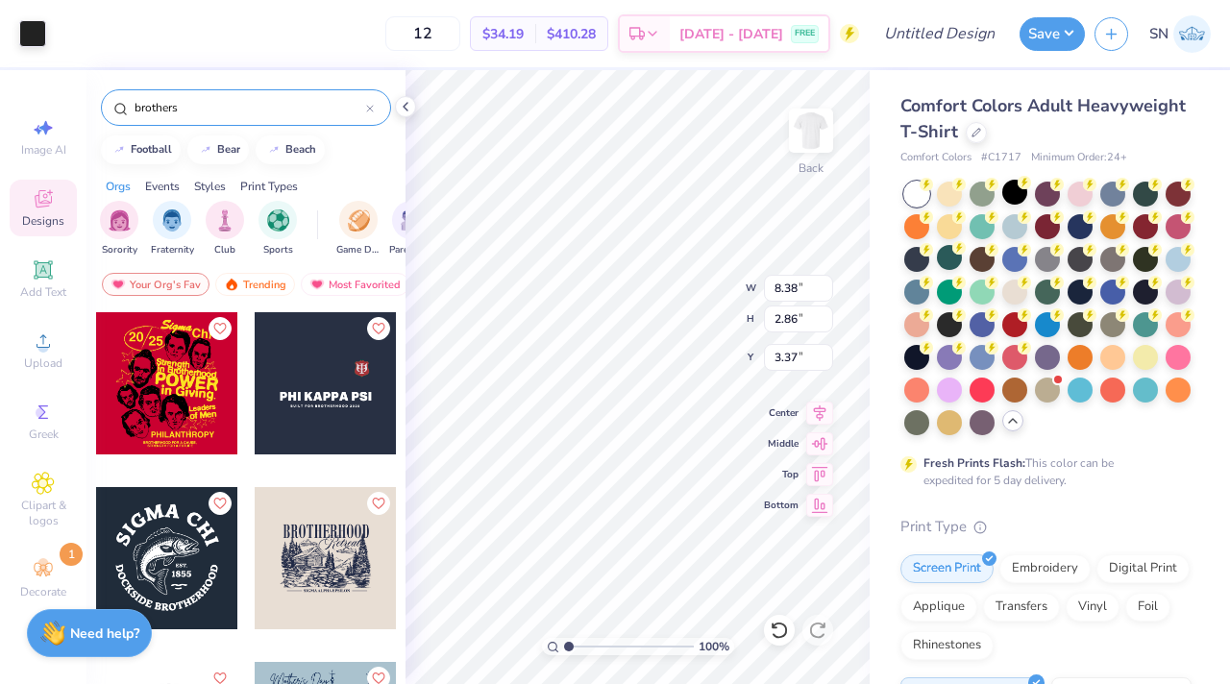
scroll to position [80, 0]
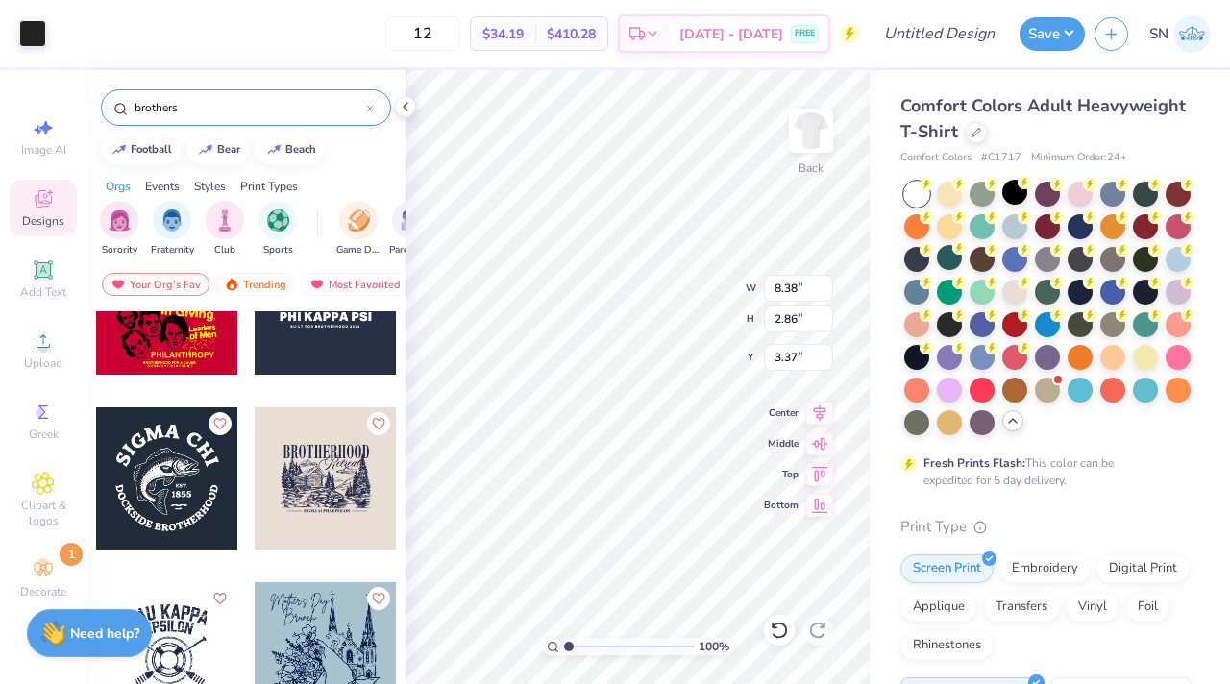
click at [250, 555] on div "[PERSON_NAME] Delta Gamma, [GEOGRAPHIC_DATA]" at bounding box center [246, 493] width 303 height 522
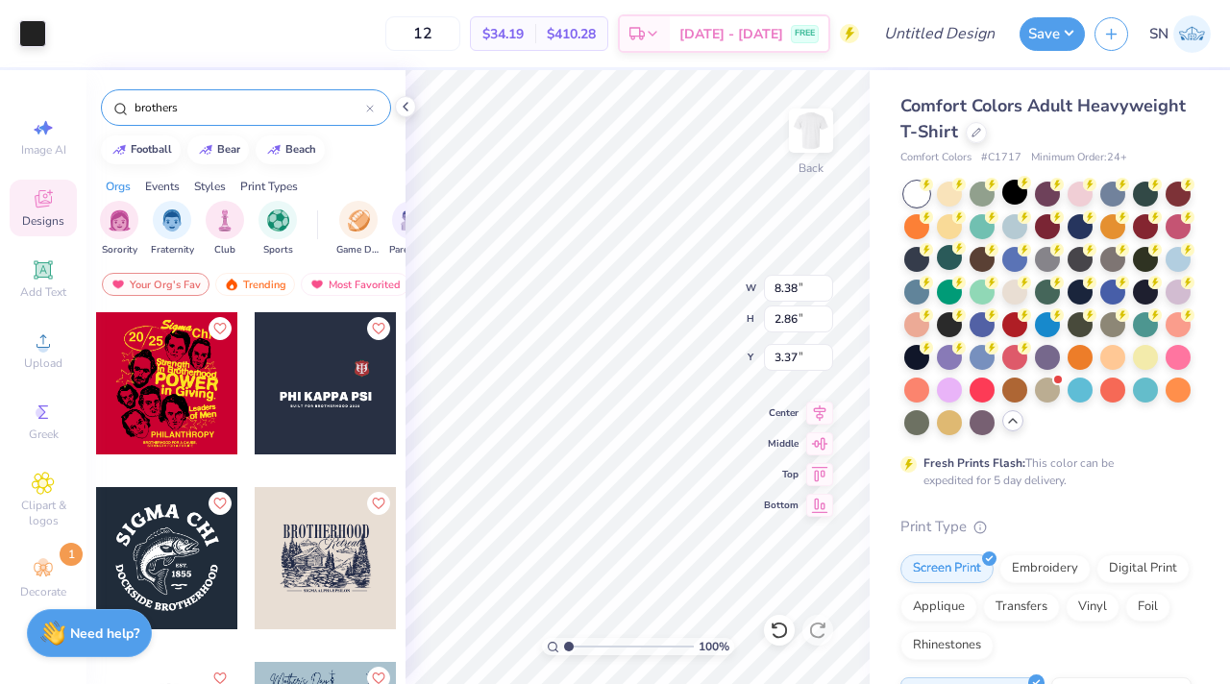
click at [329, 412] on div at bounding box center [326, 383] width 142 height 142
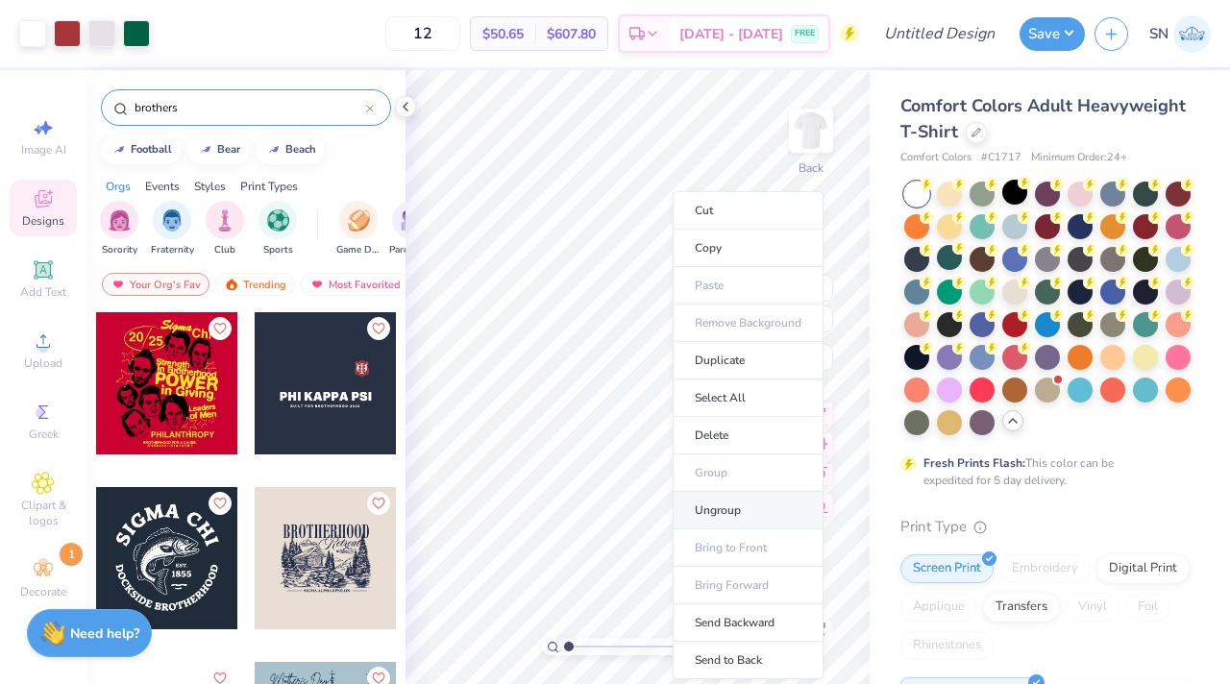
click at [729, 508] on li "Ungroup" at bounding box center [748, 510] width 151 height 37
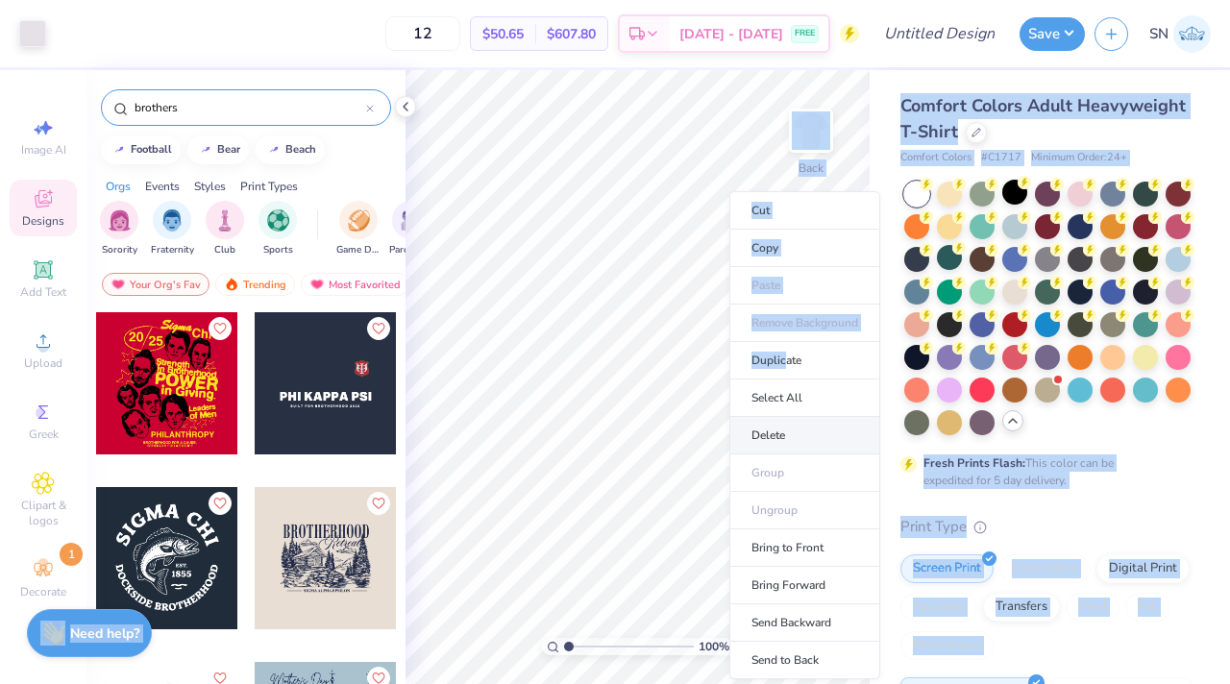
click at [627, 500] on body "Art colors 12 $50.65 Per Item $607.80 Total Est. Delivery [DATE] - [DATE] FREE …" at bounding box center [615, 342] width 1230 height 684
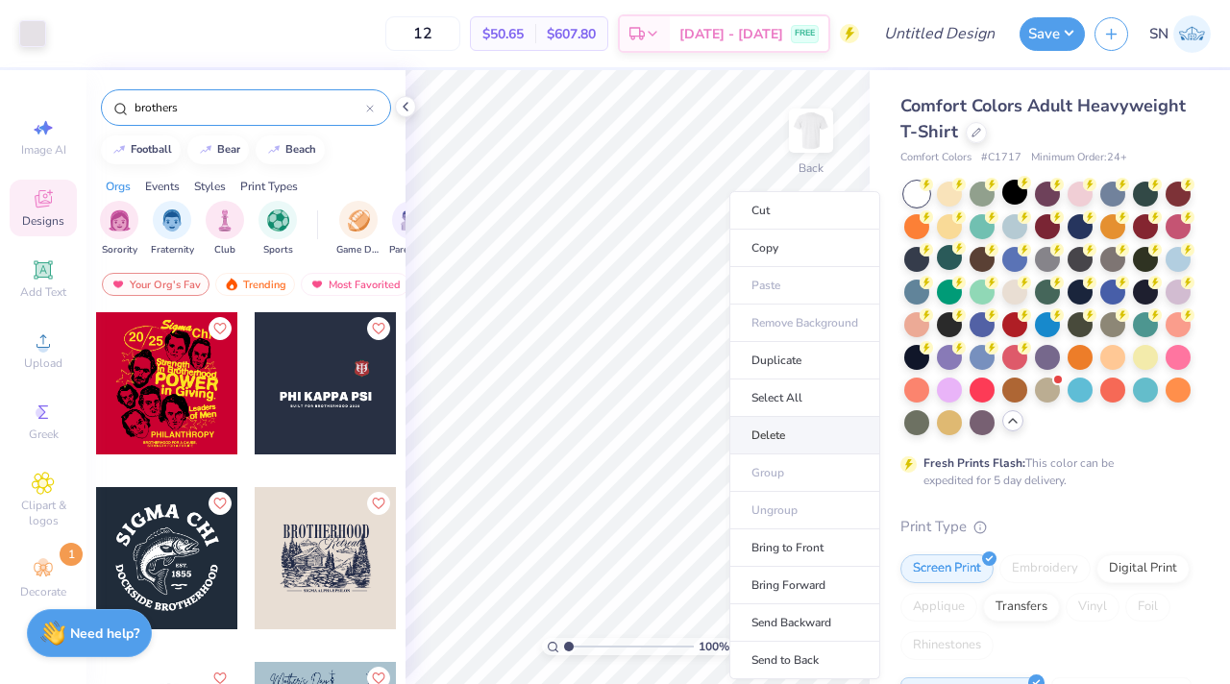
click at [777, 430] on li "Delete" at bounding box center [804, 435] width 151 height 37
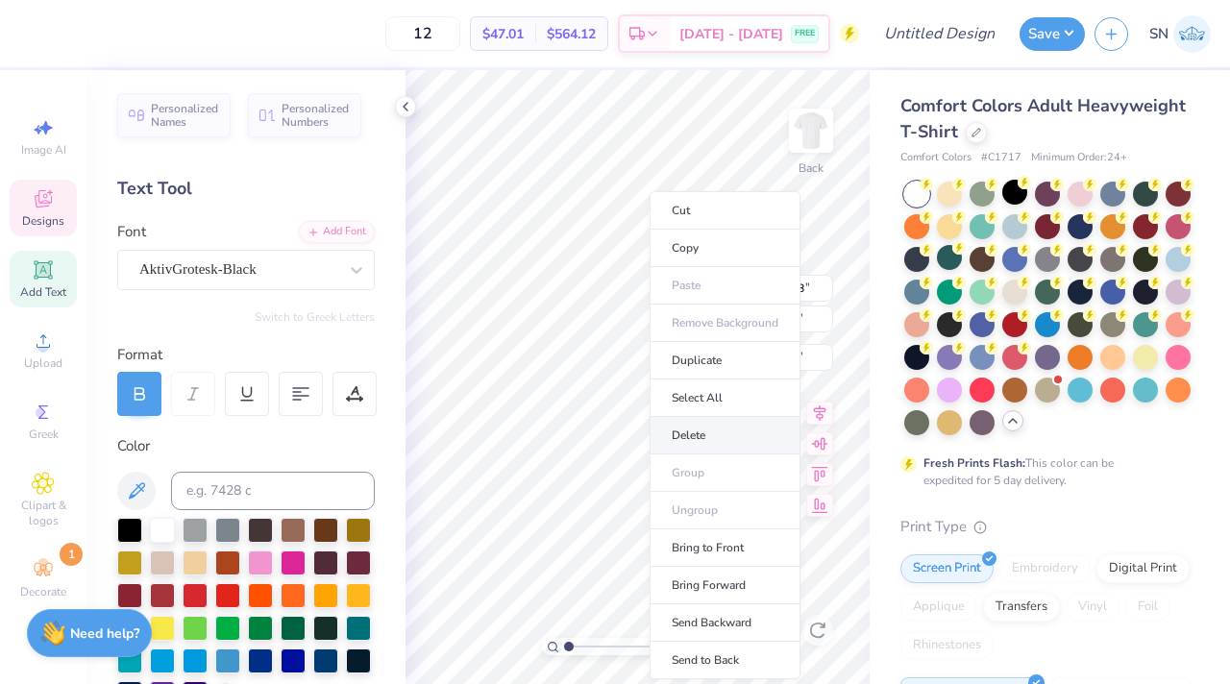
click at [699, 426] on li "Delete" at bounding box center [725, 435] width 151 height 37
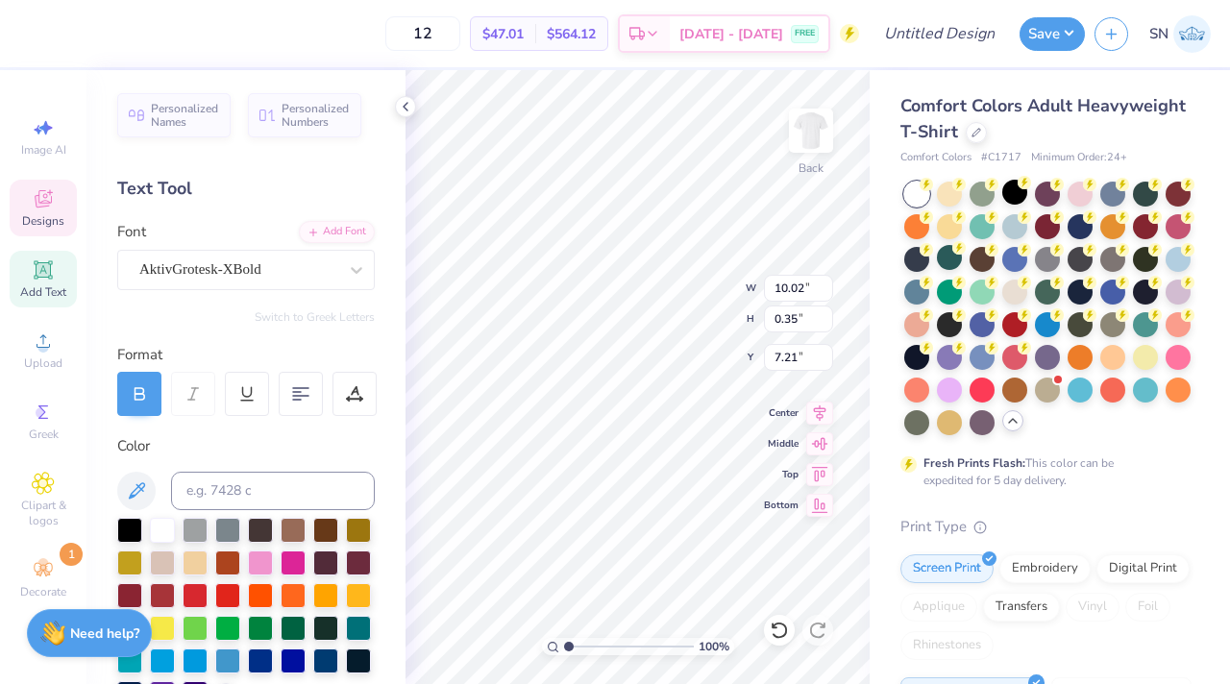
scroll to position [0, 4]
click at [711, 300] on div "100 % Back W 10.02 10.02 " H 0.35 0.35 " Y 7.21 7.21 " Center Middle Top Bottom" at bounding box center [637, 377] width 464 height 614
click at [914, 358] on div at bounding box center [916, 357] width 25 height 25
click at [1020, 362] on div at bounding box center [1014, 355] width 25 height 25
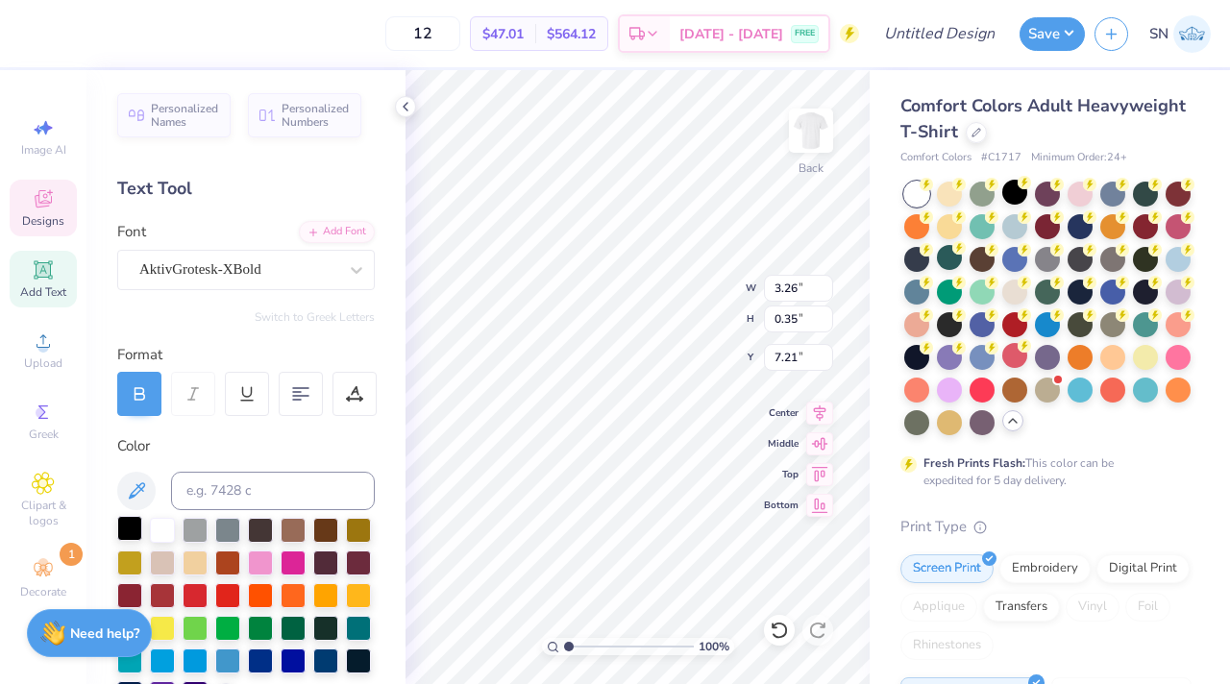
click at [136, 531] on div at bounding box center [129, 528] width 25 height 25
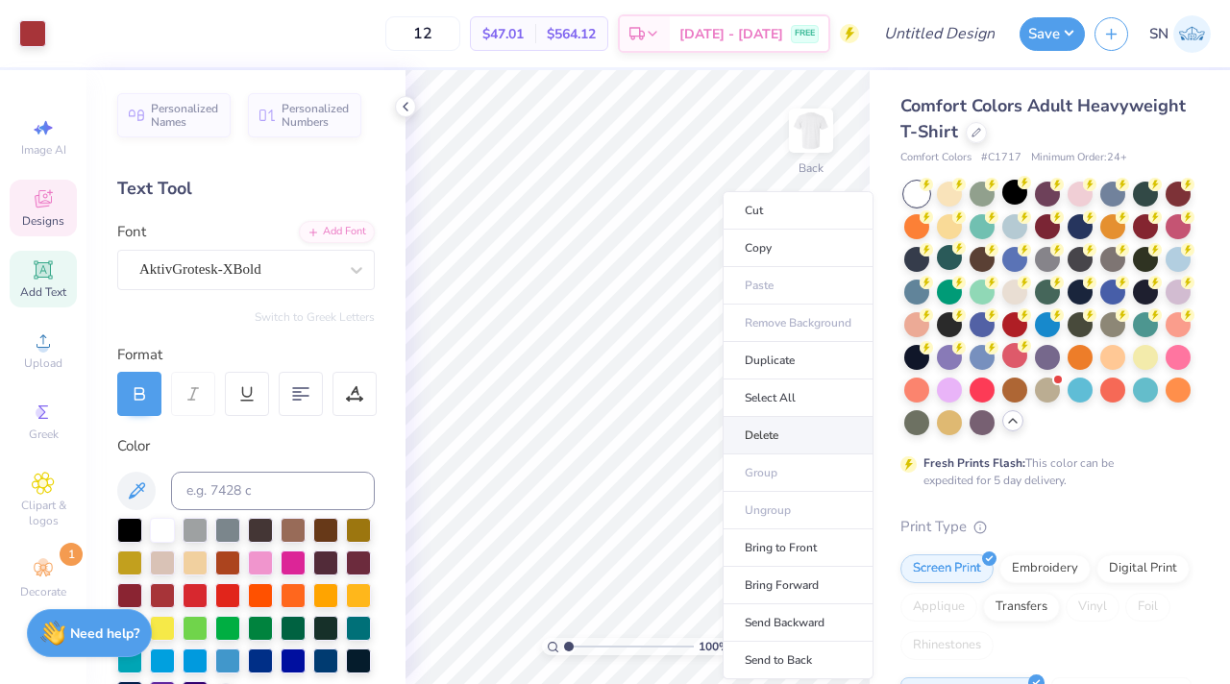
click at [763, 436] on li "Delete" at bounding box center [798, 435] width 151 height 37
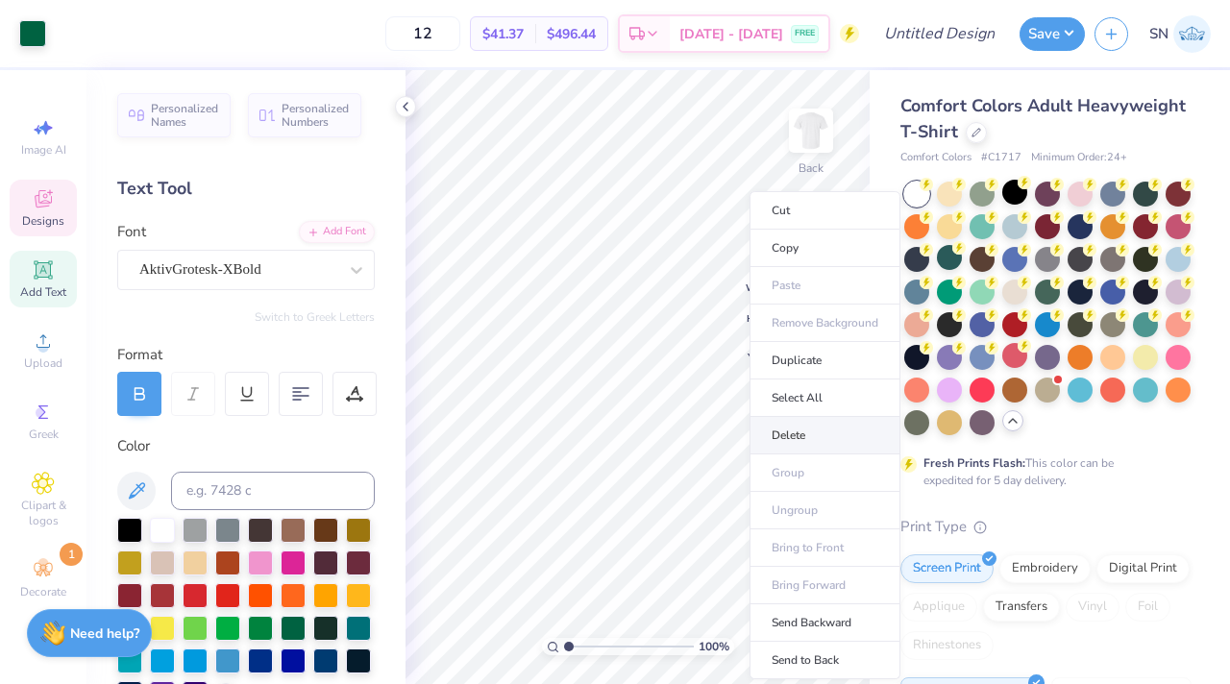
click at [803, 437] on li "Delete" at bounding box center [824, 435] width 151 height 37
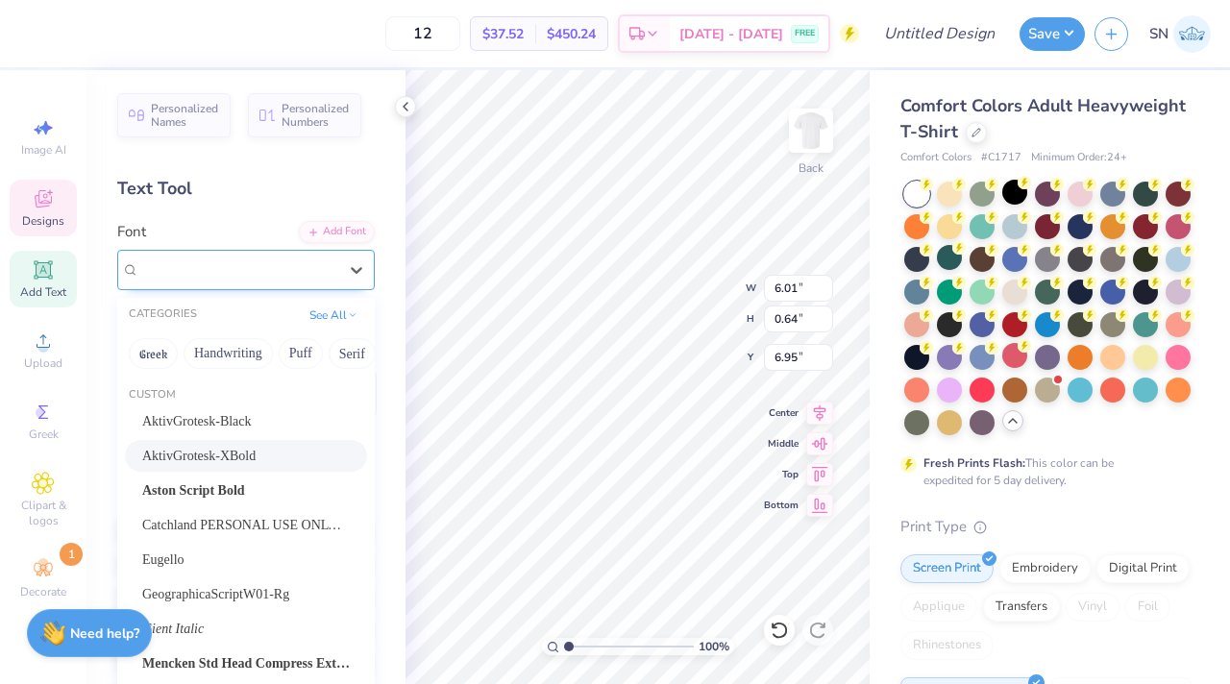
click at [258, 268] on div "AktivGrotesk-XBold" at bounding box center [238, 270] width 202 height 30
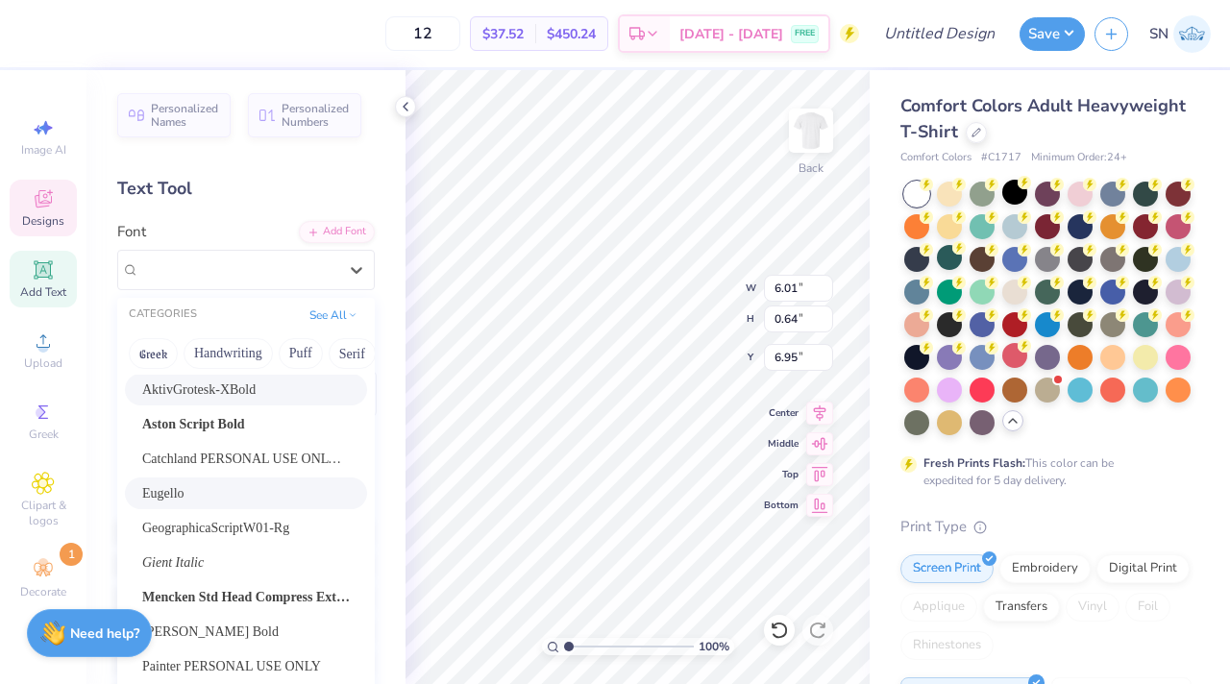
scroll to position [64, 0]
click at [218, 426] on span "Aston Script Bold" at bounding box center [193, 426] width 103 height 20
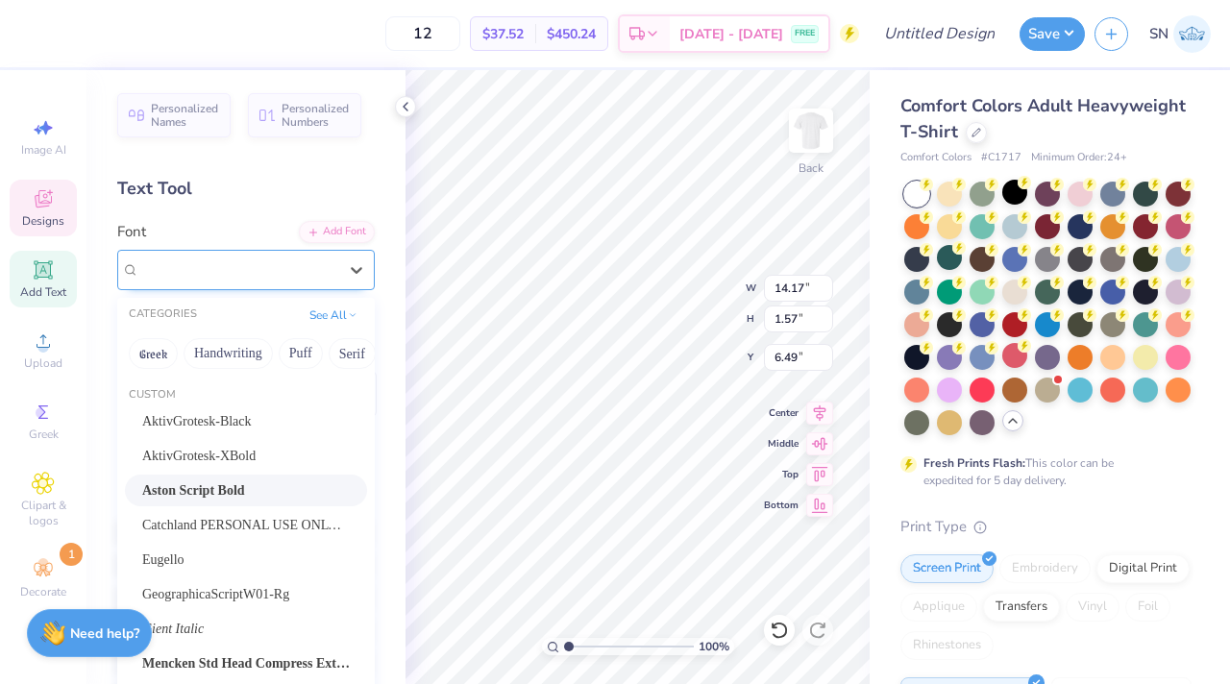
click at [247, 283] on div "Aston Script Bold" at bounding box center [246, 270] width 258 height 40
drag, startPoint x: 209, startPoint y: 556, endPoint x: 224, endPoint y: 595, distance: 41.0
click at [209, 557] on div "Eugello" at bounding box center [246, 560] width 208 height 20
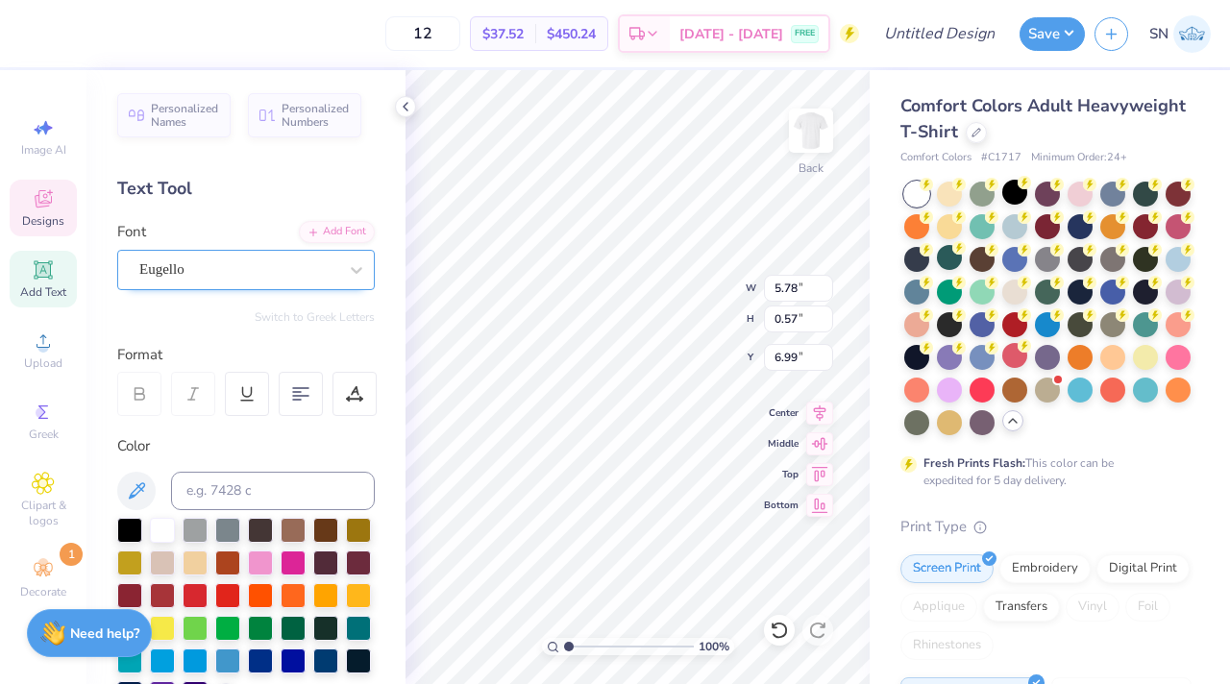
click at [297, 258] on div at bounding box center [238, 270] width 198 height 26
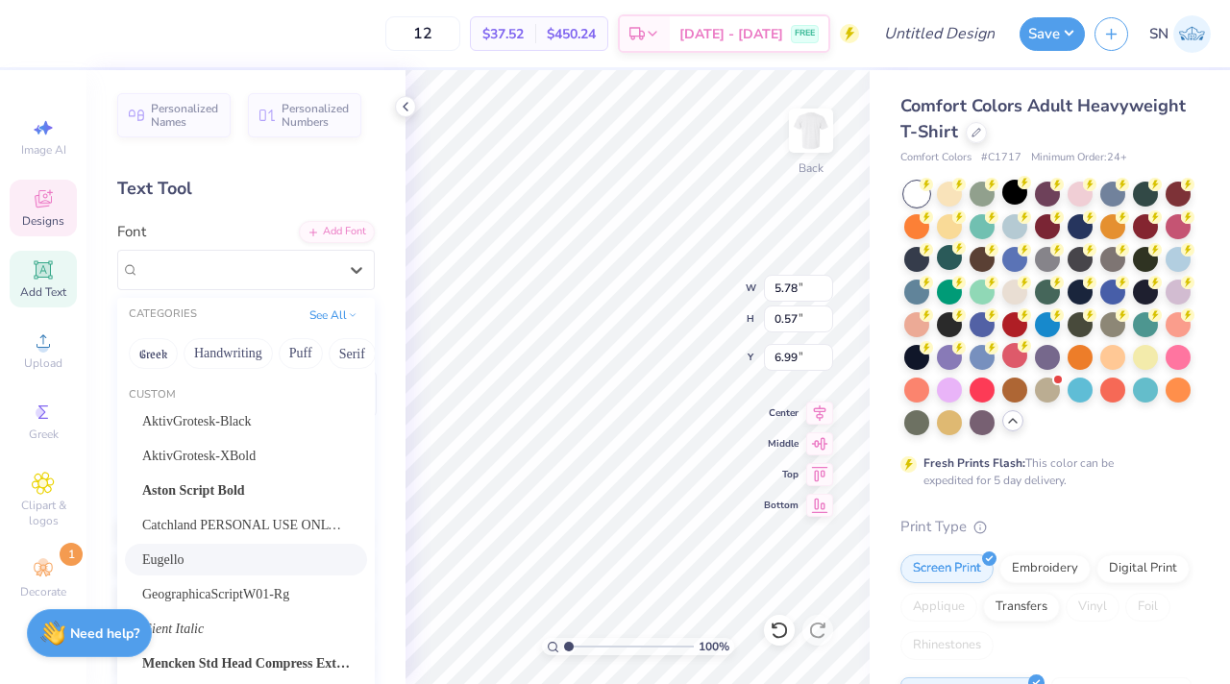
scroll to position [153, 0]
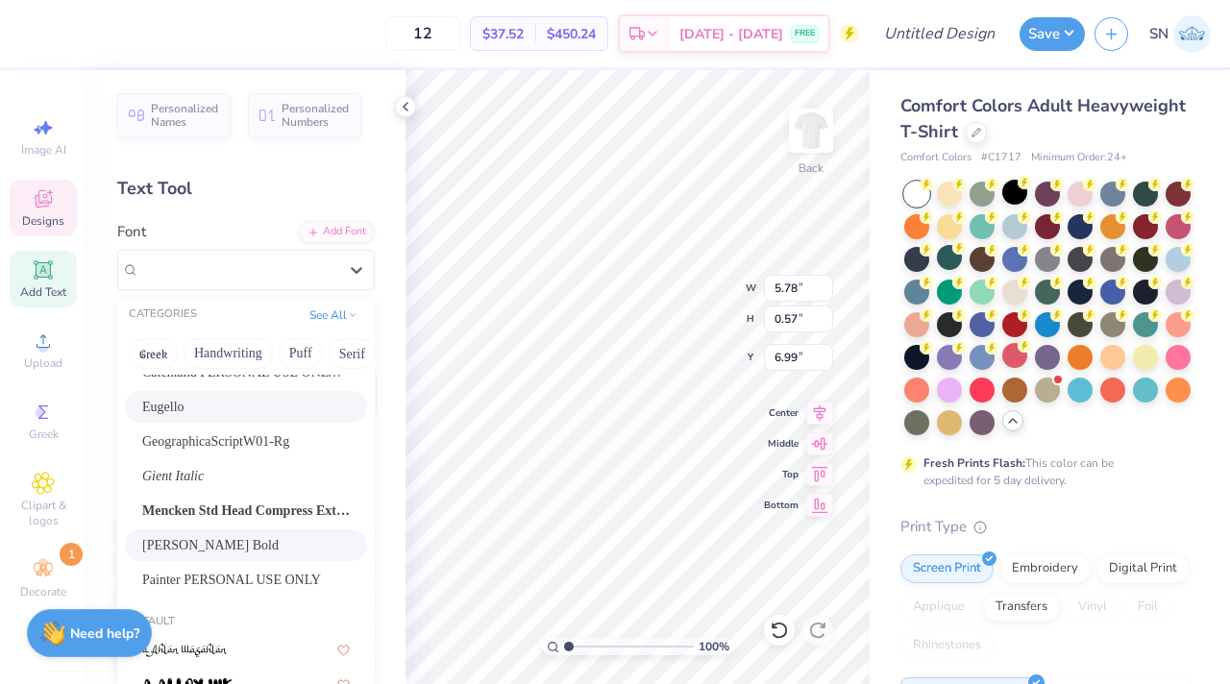
click at [237, 553] on div "[PERSON_NAME] Bold" at bounding box center [246, 545] width 208 height 20
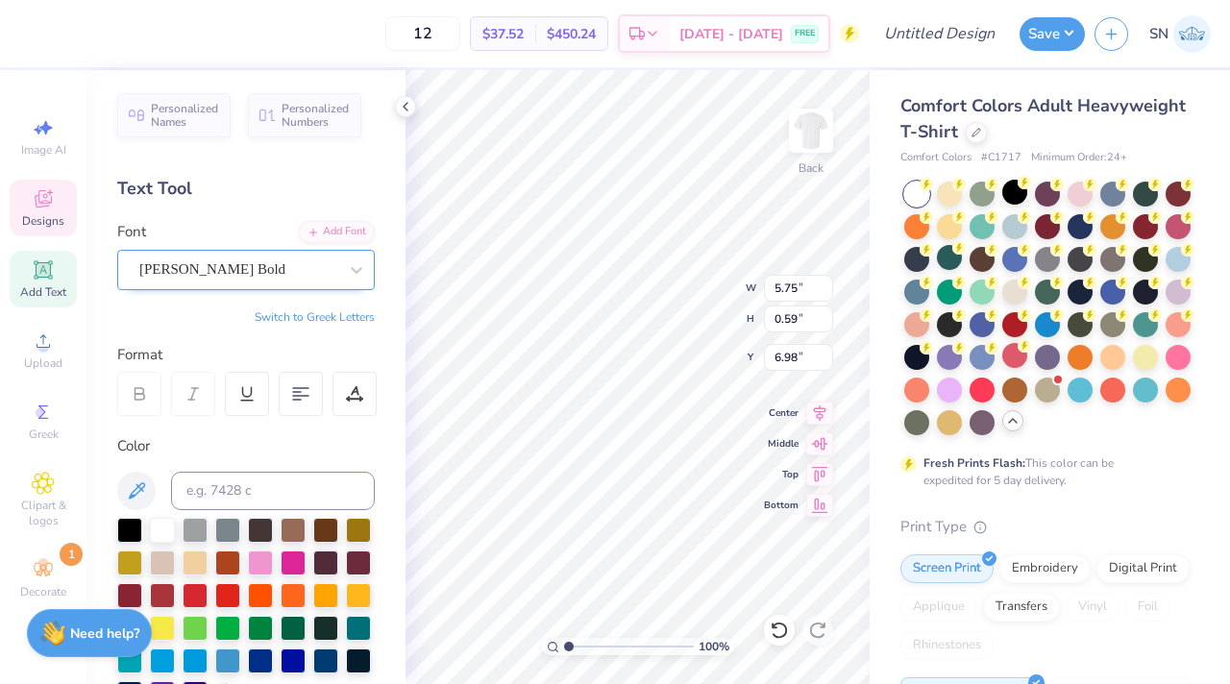
click at [320, 271] on div "[PERSON_NAME] Bold" at bounding box center [238, 270] width 202 height 30
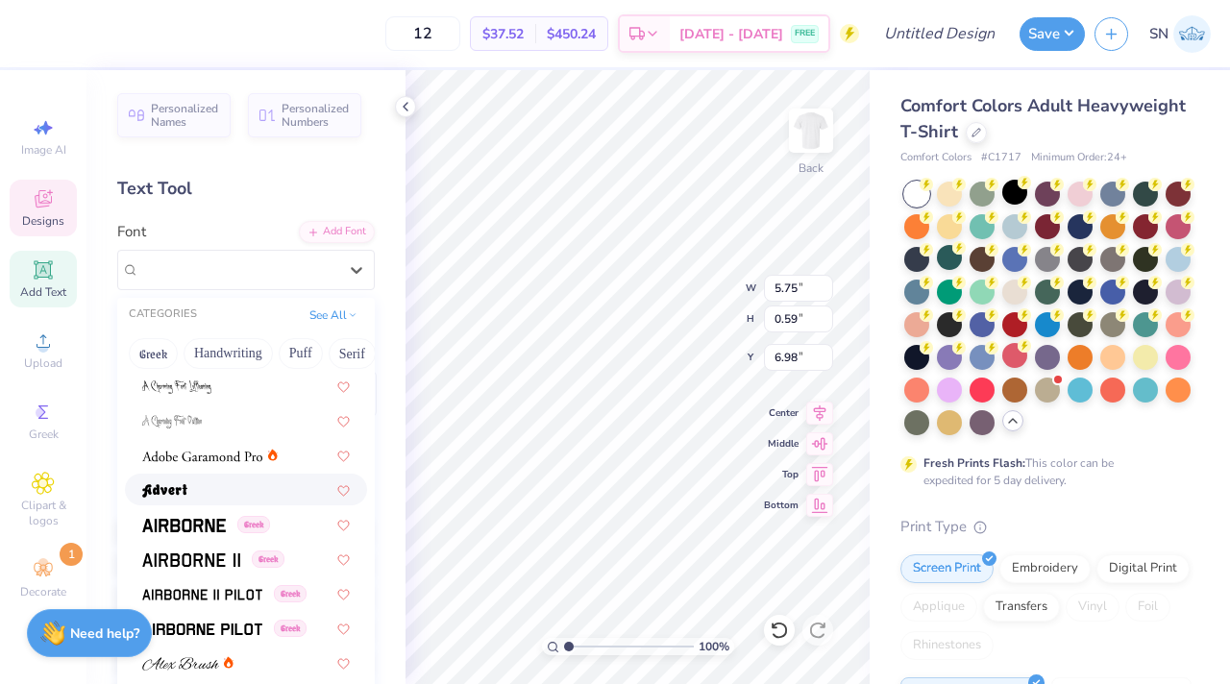
scroll to position [592, 0]
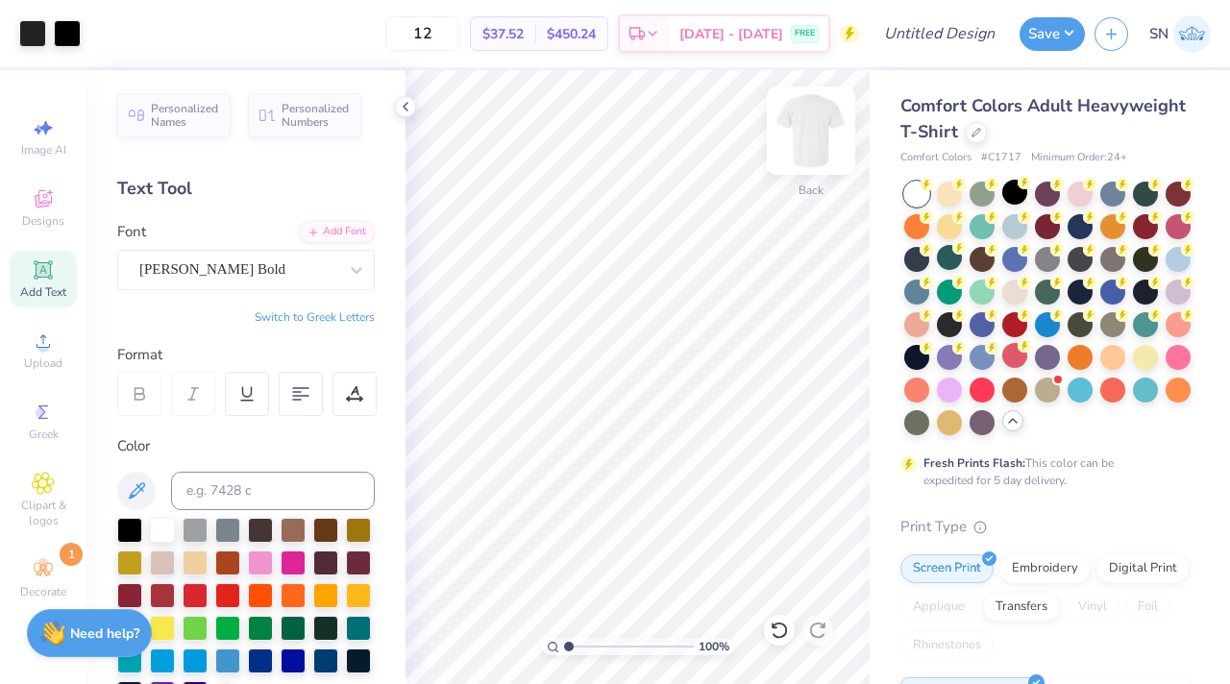
click at [821, 138] on img at bounding box center [811, 130] width 77 height 77
click at [53, 208] on icon at bounding box center [43, 198] width 23 height 23
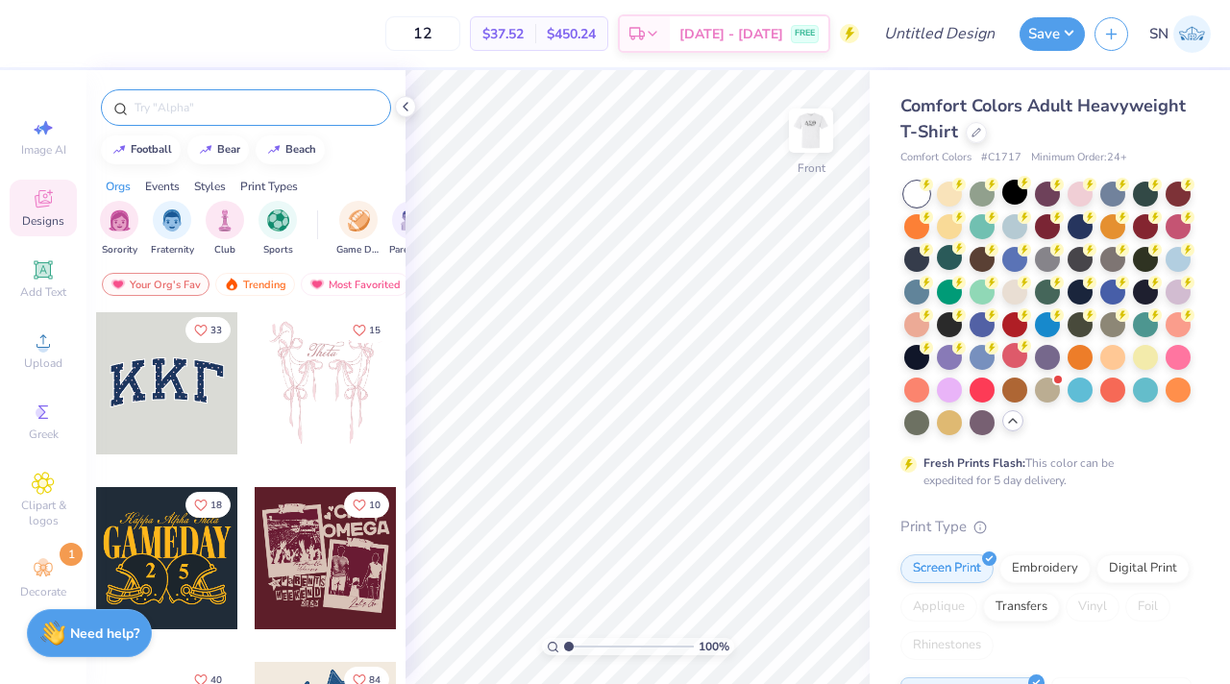
click at [216, 106] on input "text" at bounding box center [256, 107] width 246 height 19
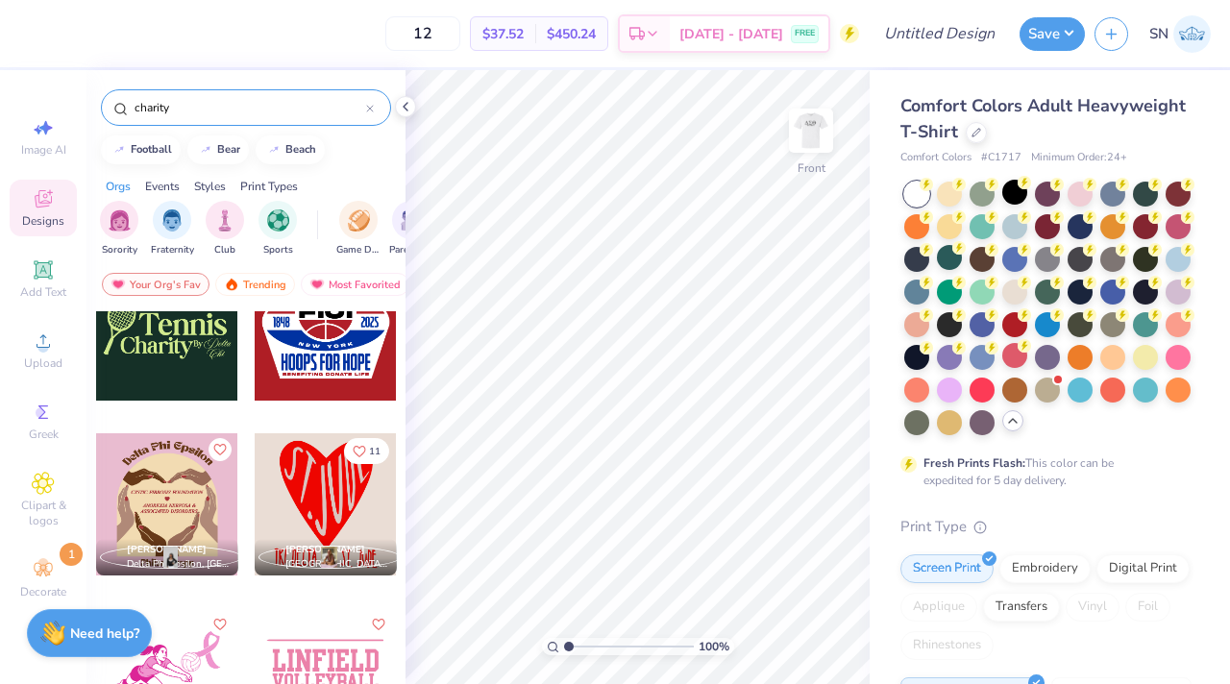
scroll to position [0, 0]
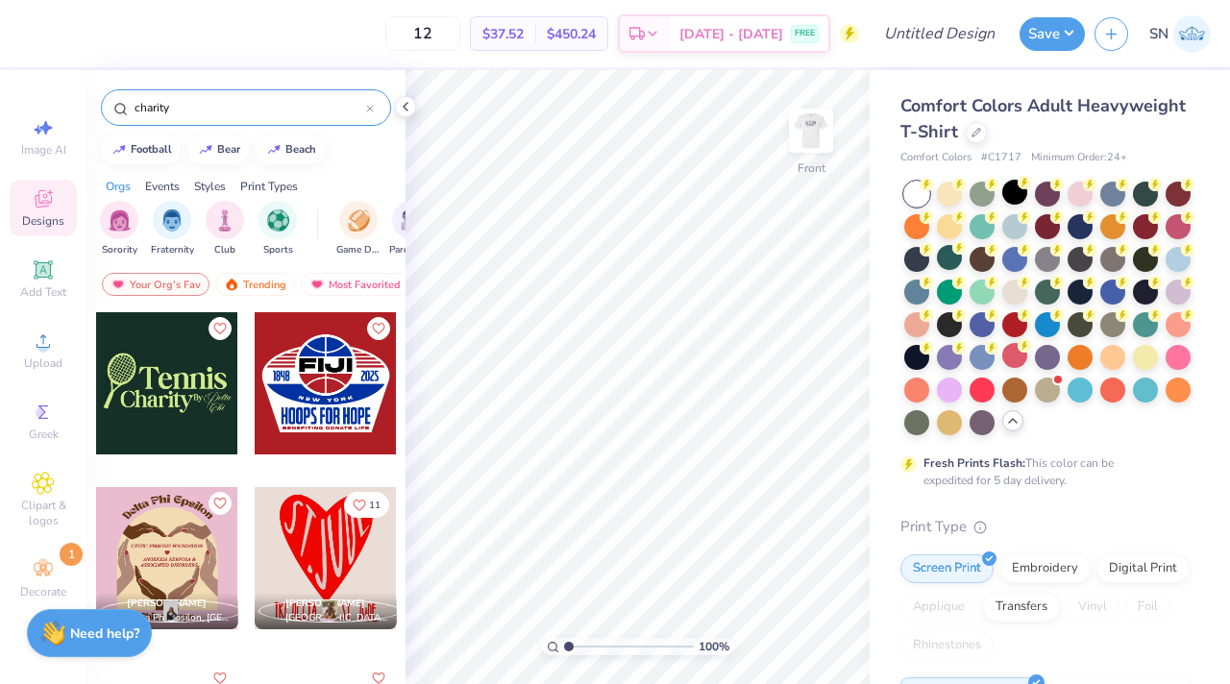
click at [189, 406] on div at bounding box center [167, 383] width 142 height 142
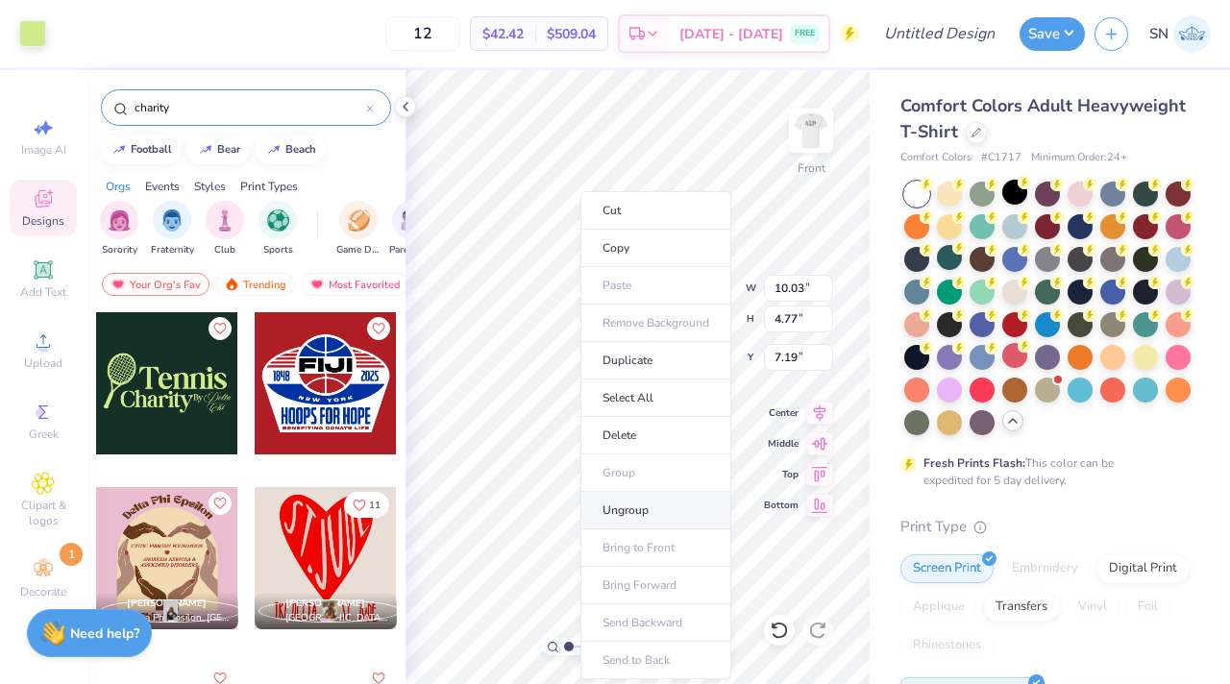
click at [664, 498] on li "Ungroup" at bounding box center [655, 510] width 151 height 37
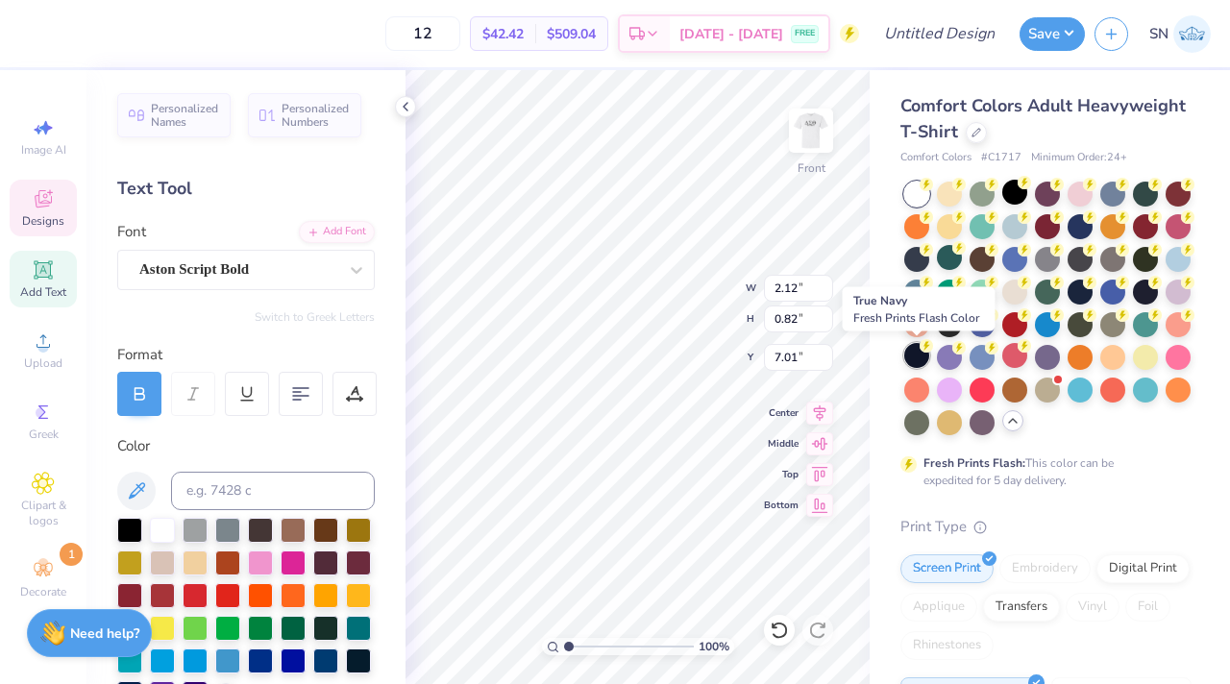
click at [909, 348] on div at bounding box center [916, 355] width 25 height 25
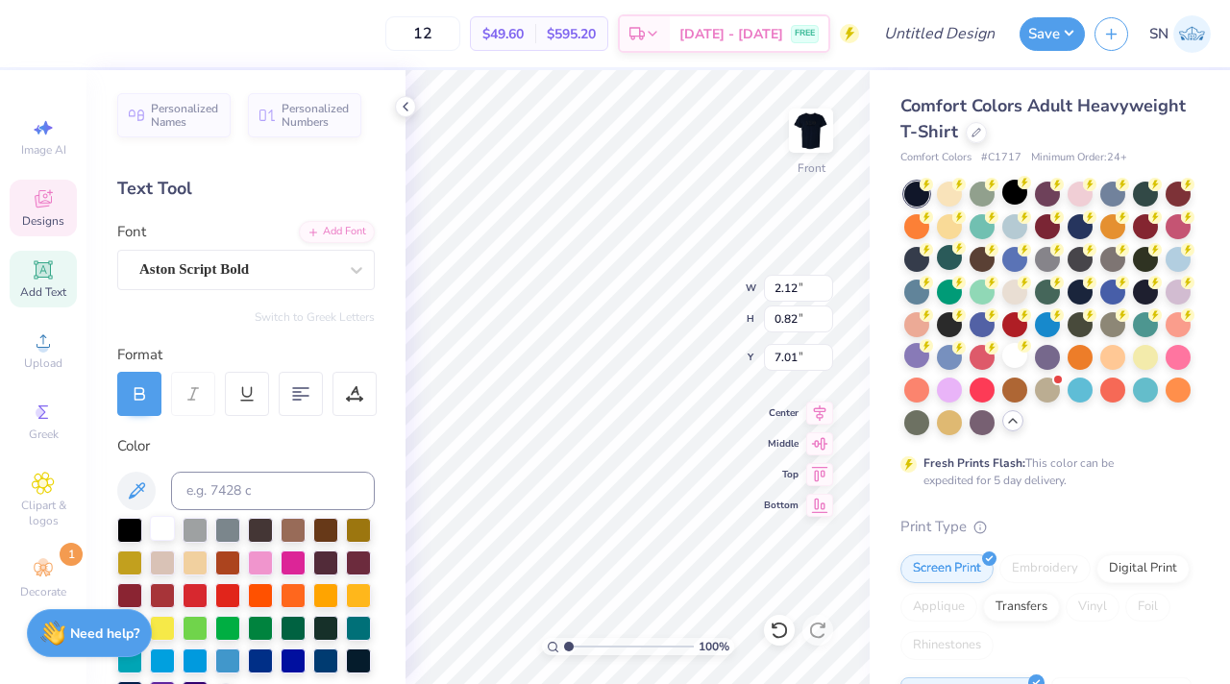
click at [1015, 360] on div at bounding box center [1014, 355] width 25 height 25
click at [130, 530] on div at bounding box center [129, 528] width 25 height 25
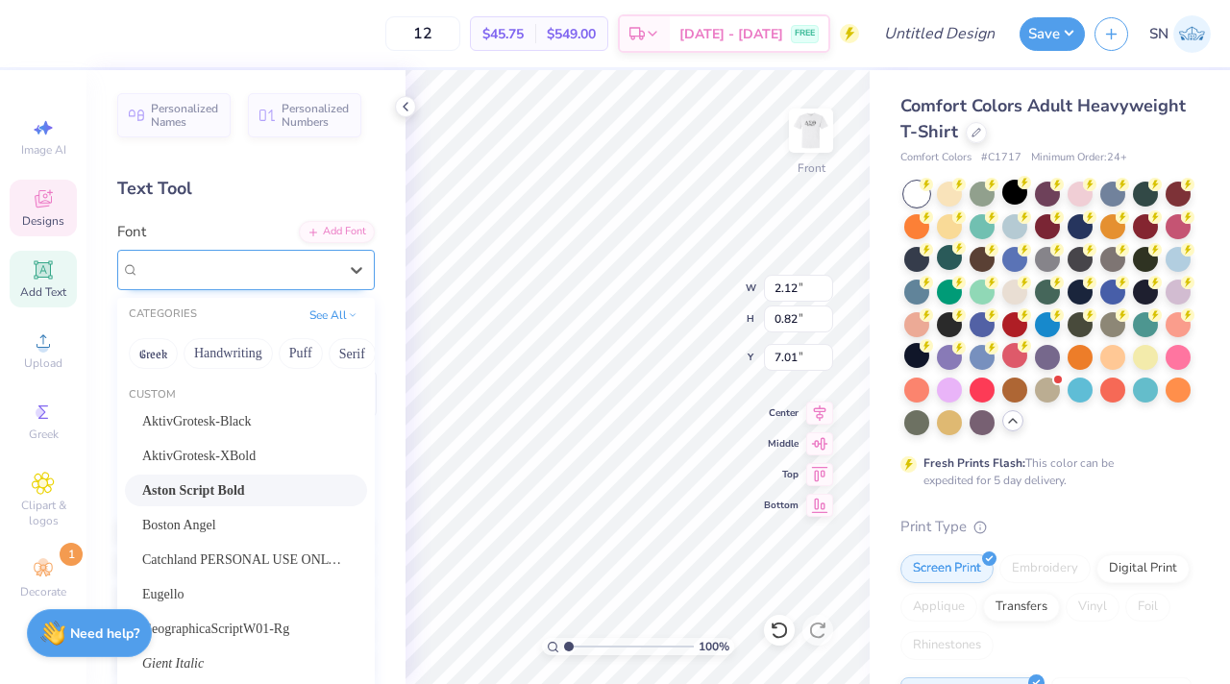
click at [320, 288] on div "Aston Script Bold" at bounding box center [246, 270] width 258 height 40
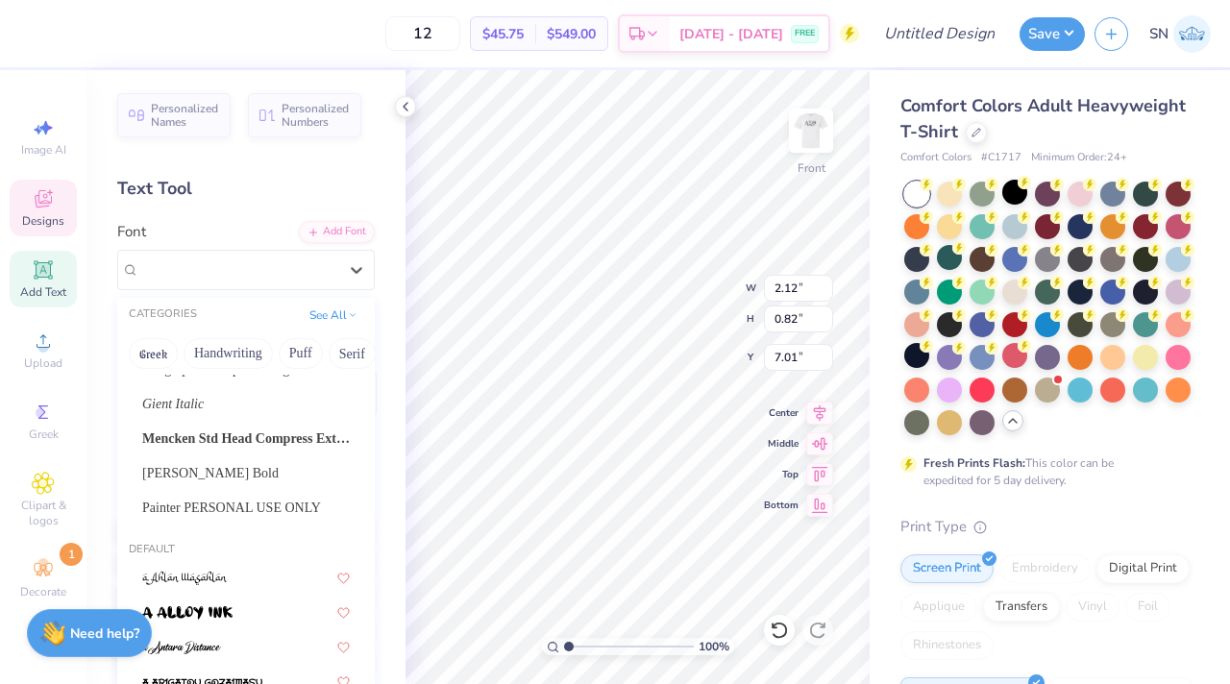
scroll to position [263, 0]
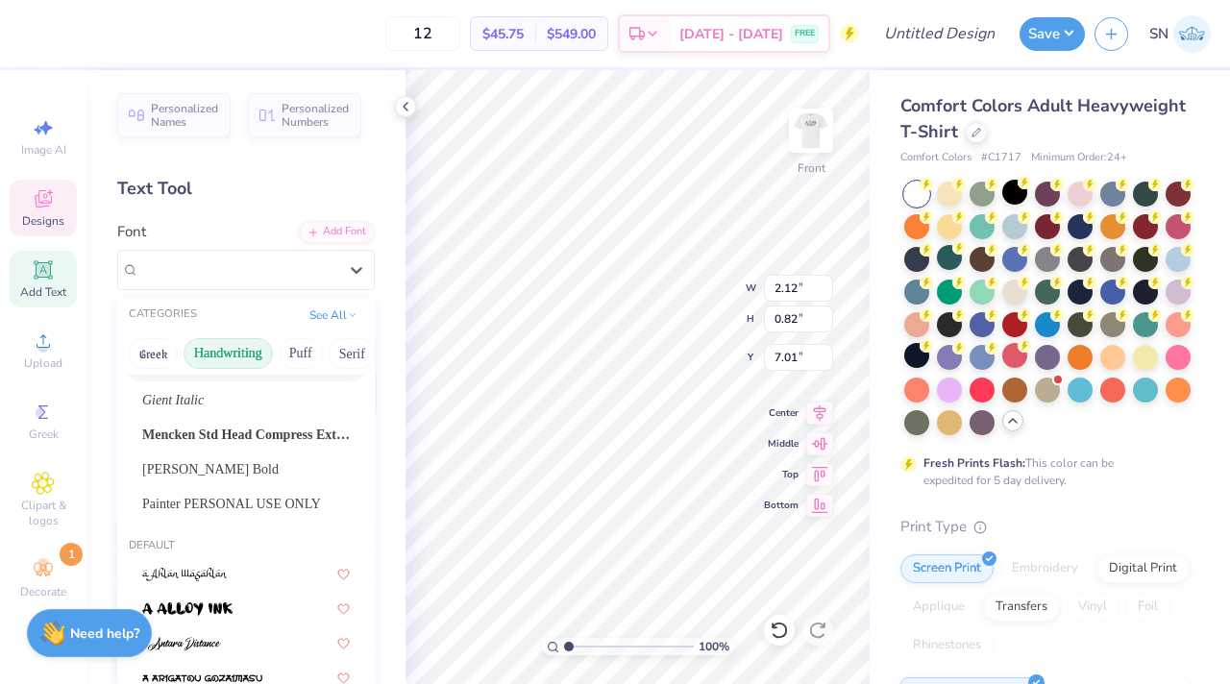
click at [235, 352] on button "Handwriting" at bounding box center [228, 353] width 89 height 31
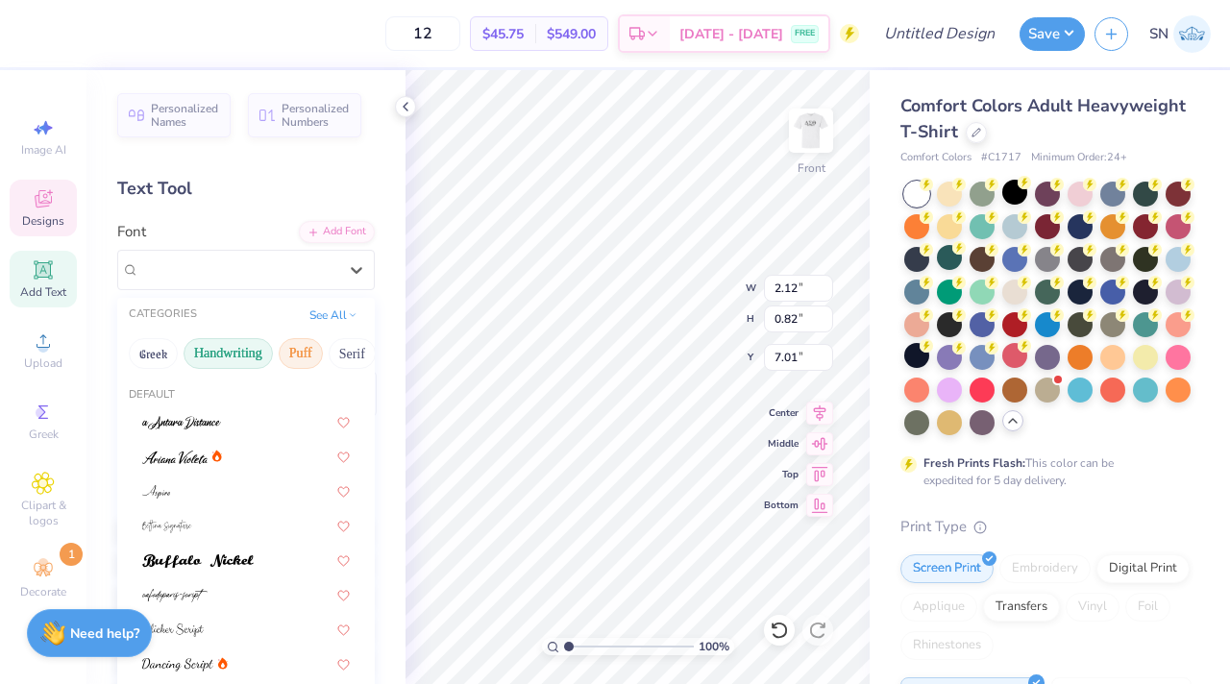
click at [296, 352] on button "Puff" at bounding box center [301, 353] width 44 height 31
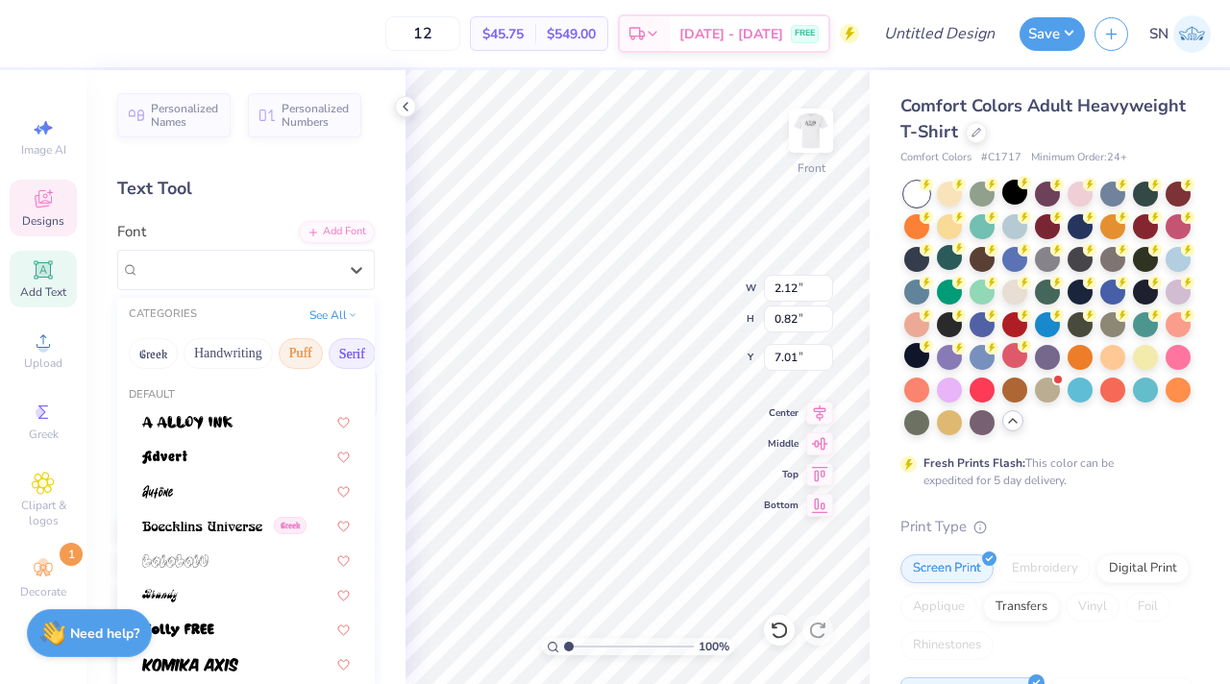
click at [333, 353] on button "Serif" at bounding box center [352, 353] width 47 height 31
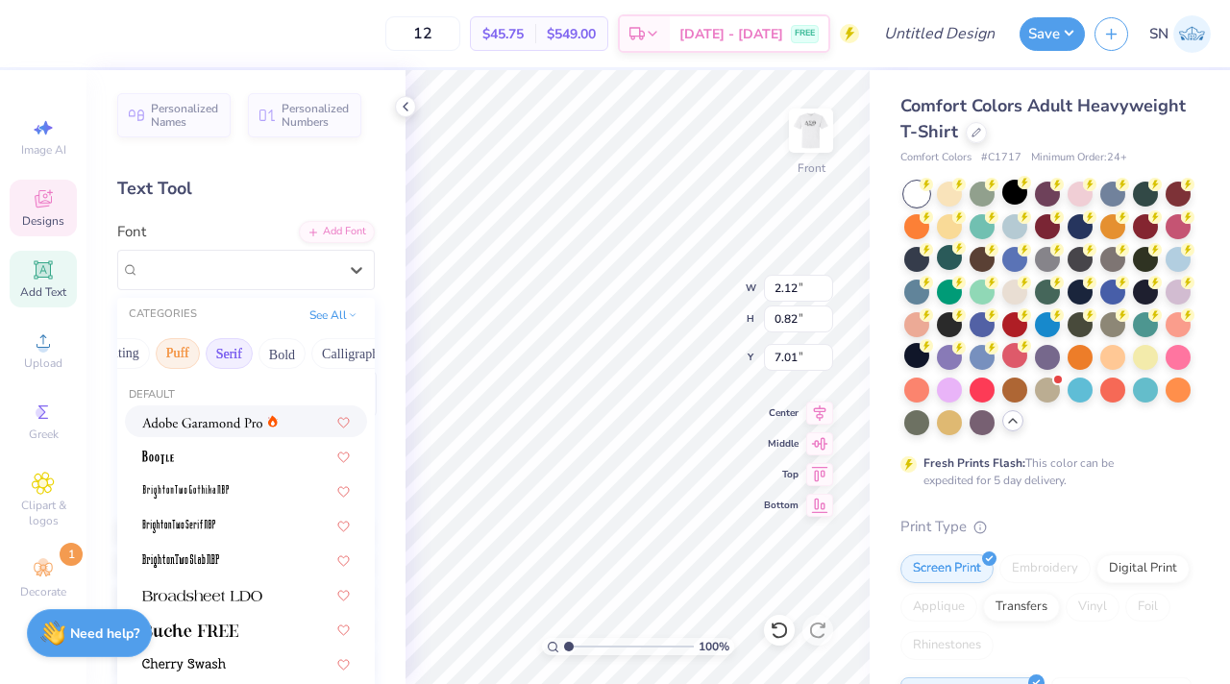
scroll to position [0, 176]
click at [240, 354] on button "Bold" at bounding box center [229, 353] width 47 height 31
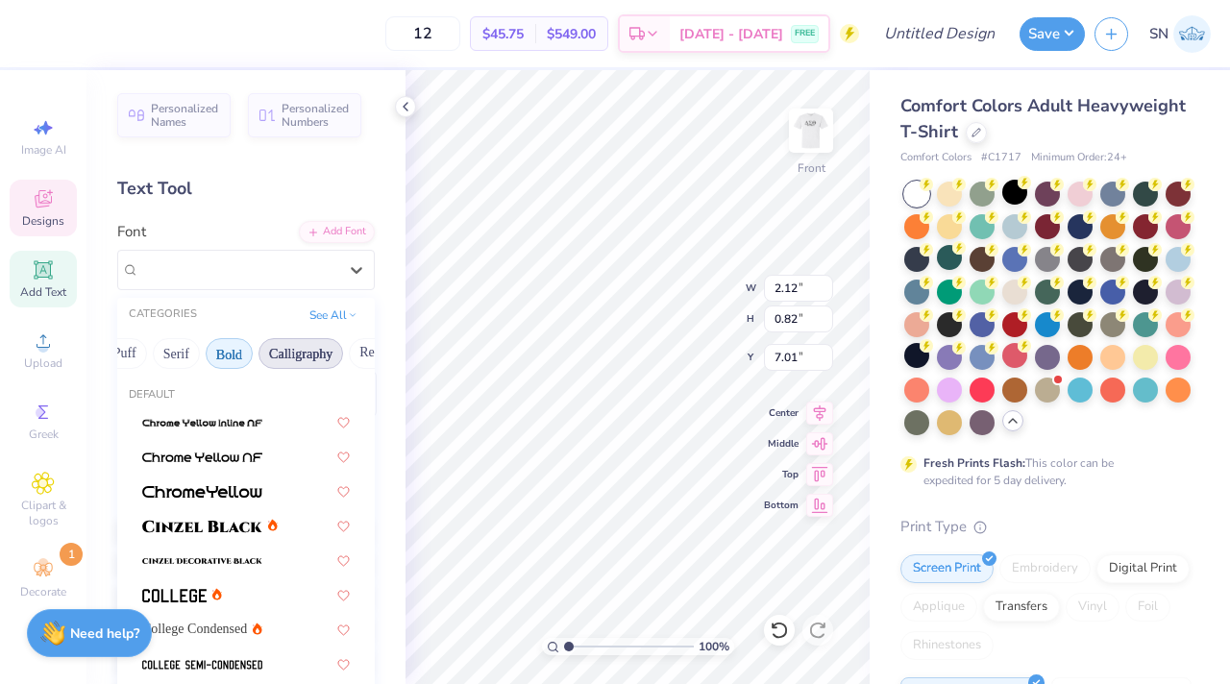
click at [288, 353] on button "Calligraphy" at bounding box center [300, 353] width 85 height 31
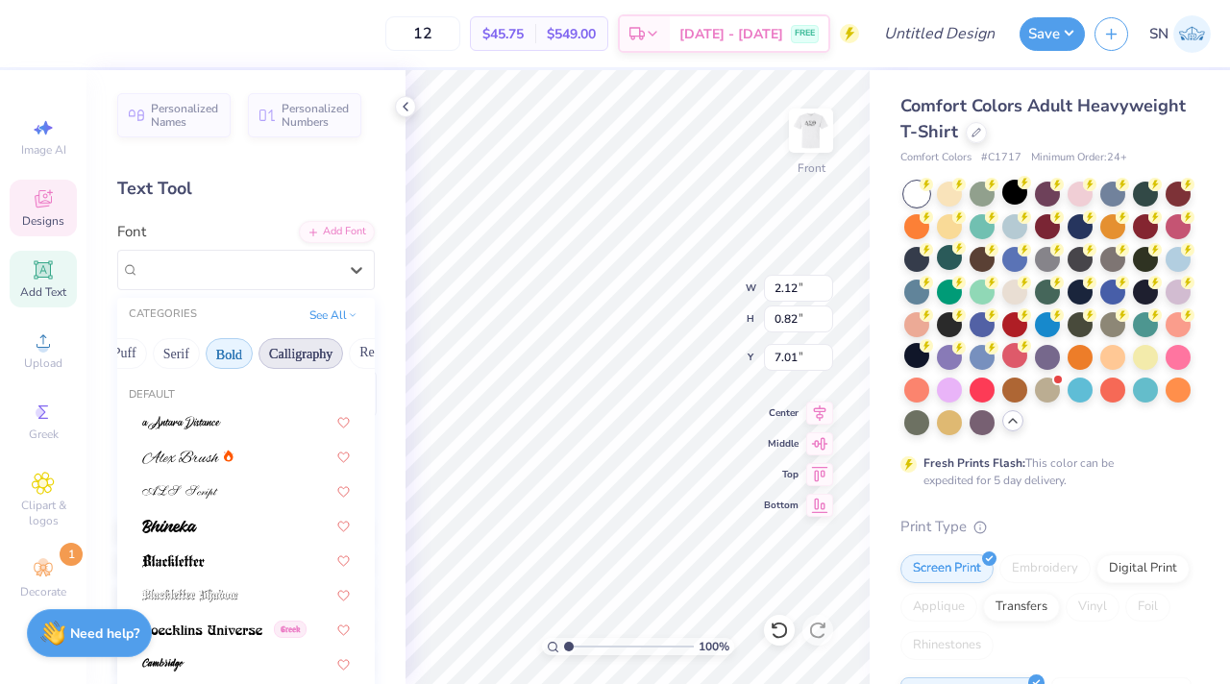
click at [221, 356] on button "Bold" at bounding box center [229, 353] width 47 height 31
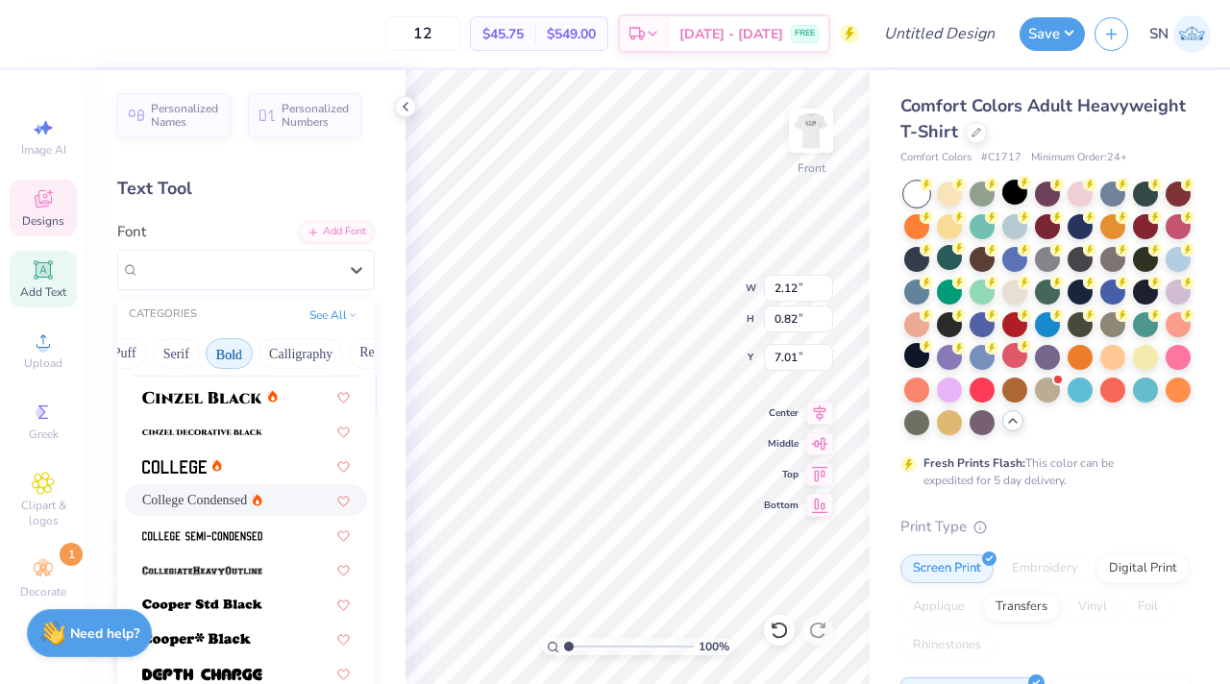
scroll to position [162, 0]
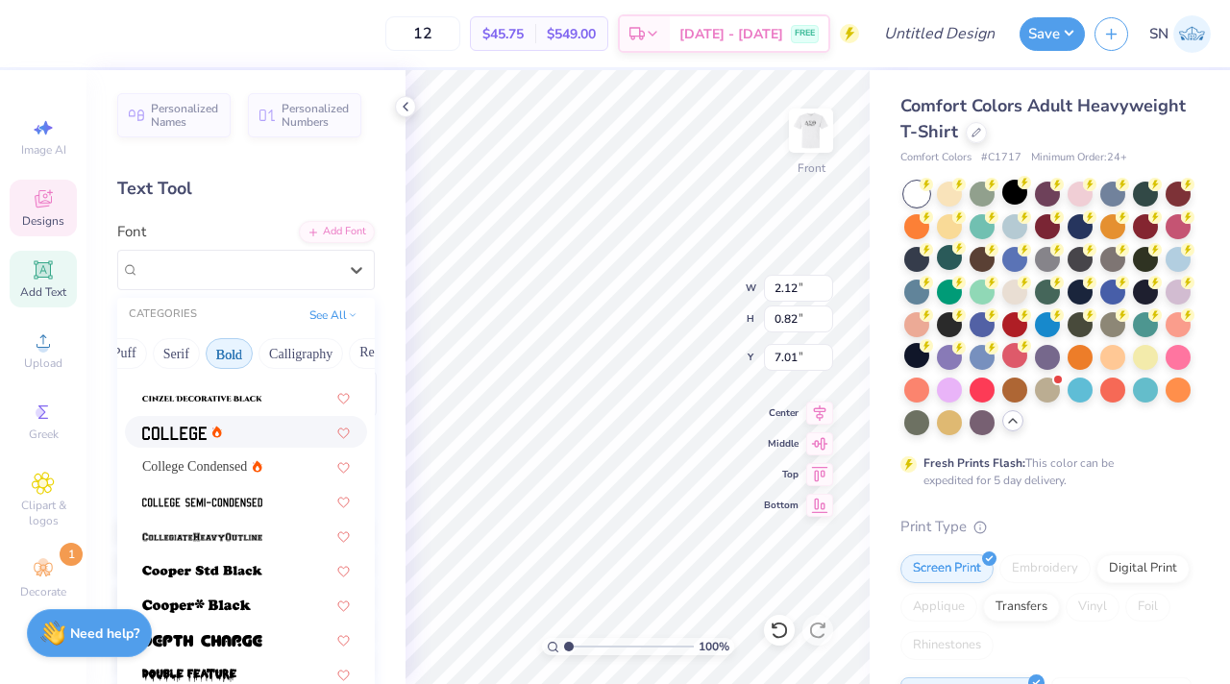
click at [266, 444] on div at bounding box center [246, 432] width 242 height 32
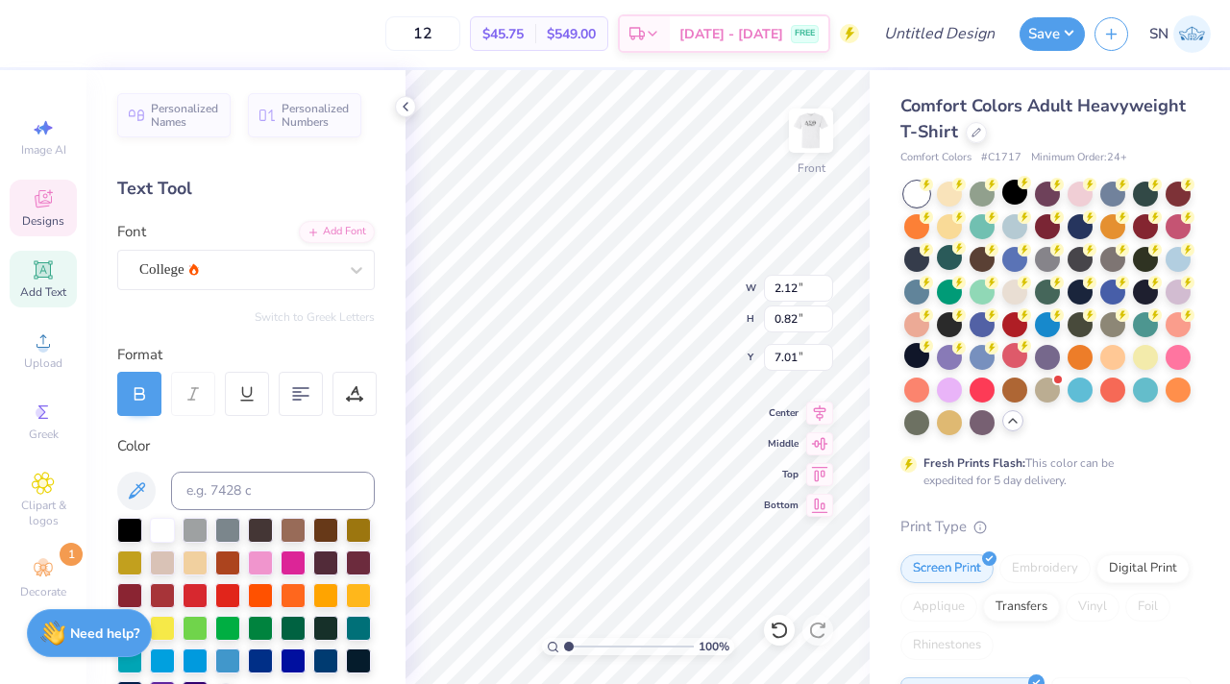
click at [689, 320] on div "100 % Front W 2.12 2.12 " H 0.82 0.82 " Y 7.01 7.01 " Center Middle Top Bottom" at bounding box center [637, 377] width 464 height 614
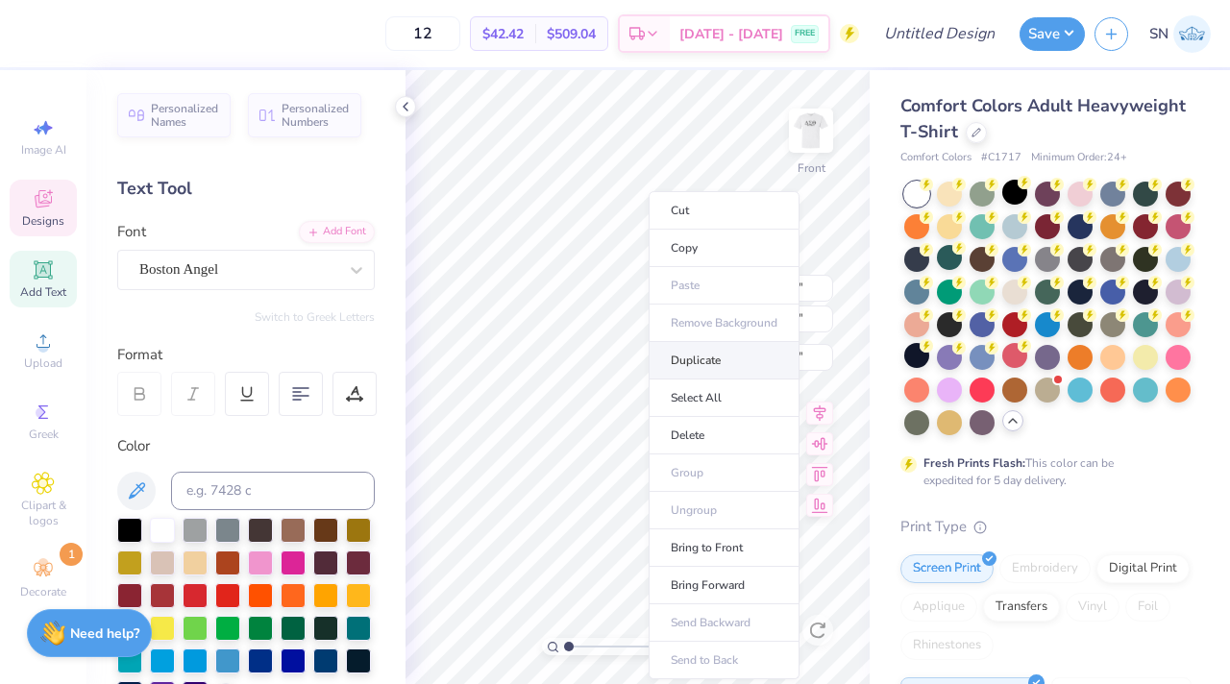
click at [698, 372] on li "Duplicate" at bounding box center [724, 360] width 151 height 37
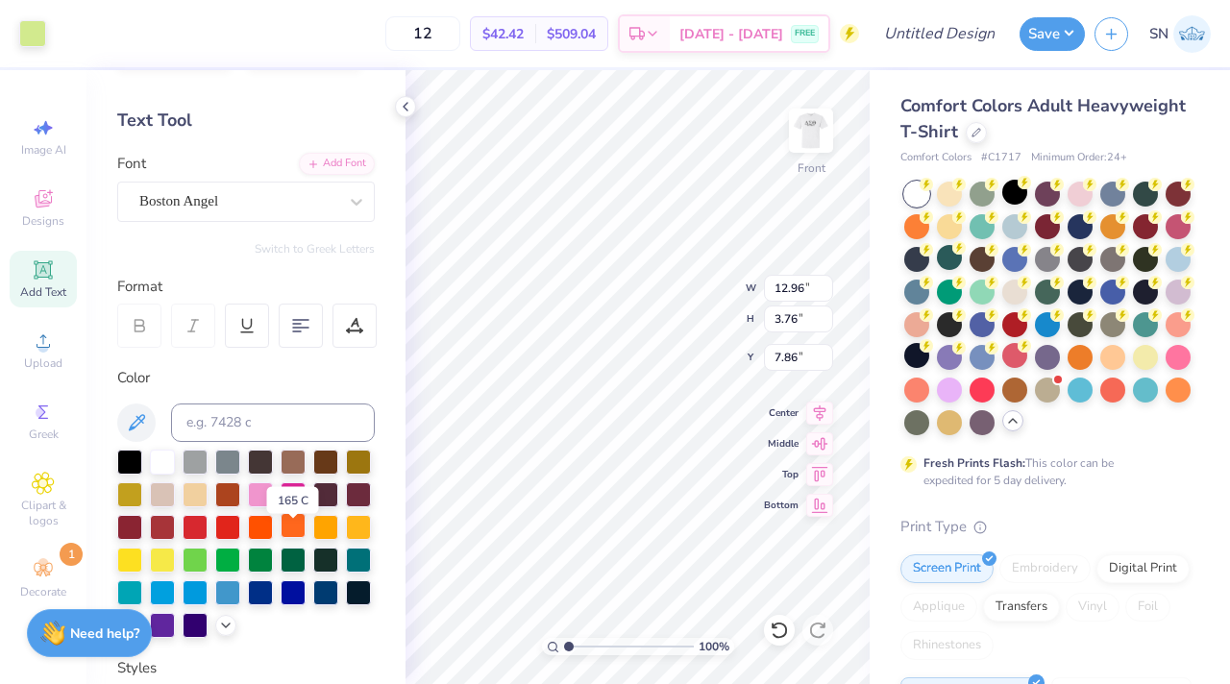
scroll to position [75, 0]
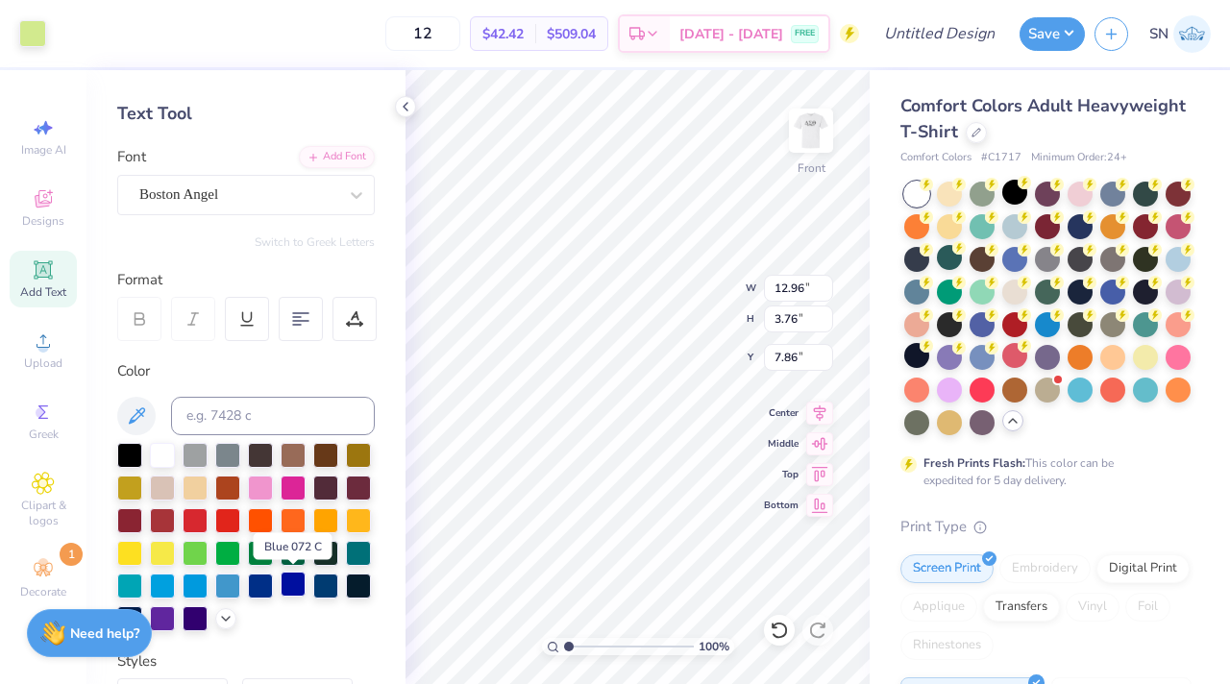
click at [292, 586] on div at bounding box center [293, 584] width 25 height 25
click at [285, 584] on div at bounding box center [293, 584] width 25 height 25
click at [260, 586] on div at bounding box center [260, 584] width 25 height 25
click at [321, 584] on div at bounding box center [325, 584] width 25 height 25
click at [321, 591] on div at bounding box center [325, 584] width 25 height 25
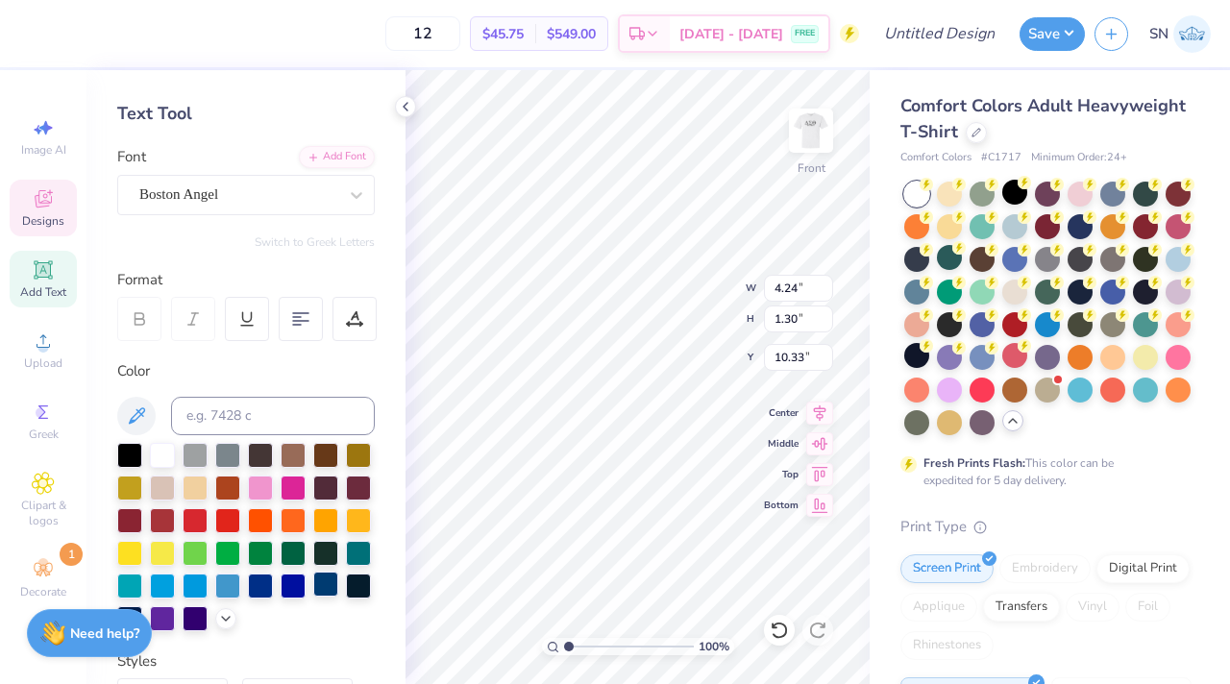
click at [324, 581] on div at bounding box center [325, 584] width 25 height 25
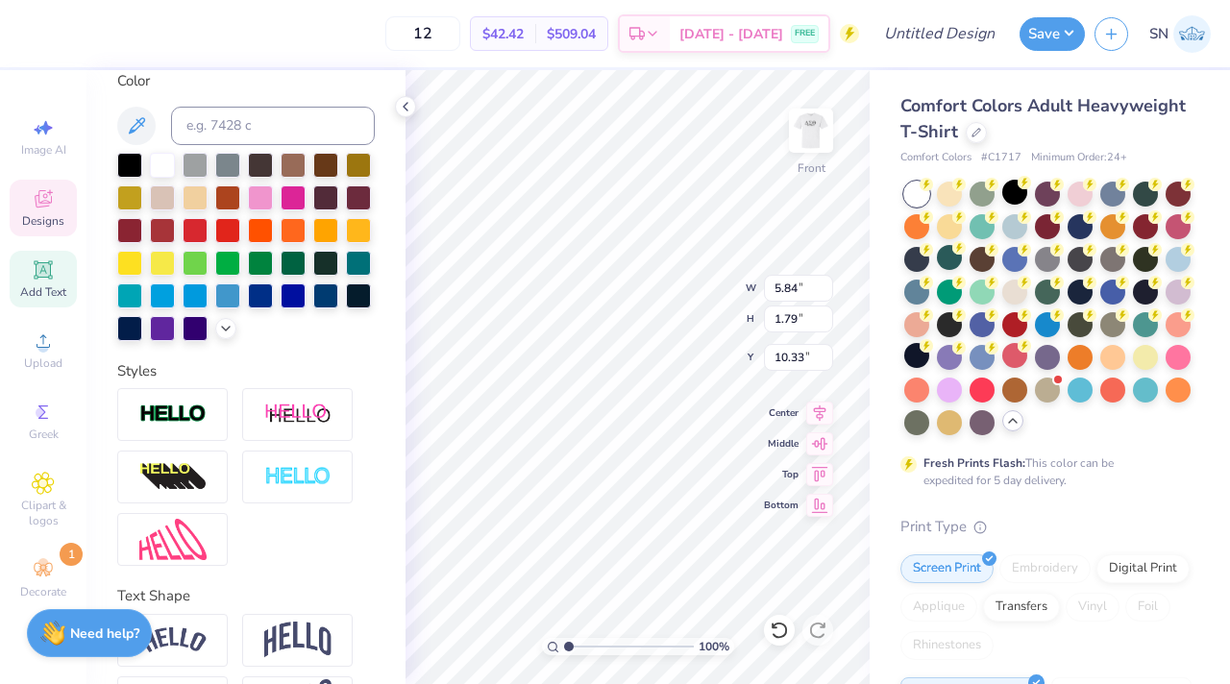
scroll to position [432, 0]
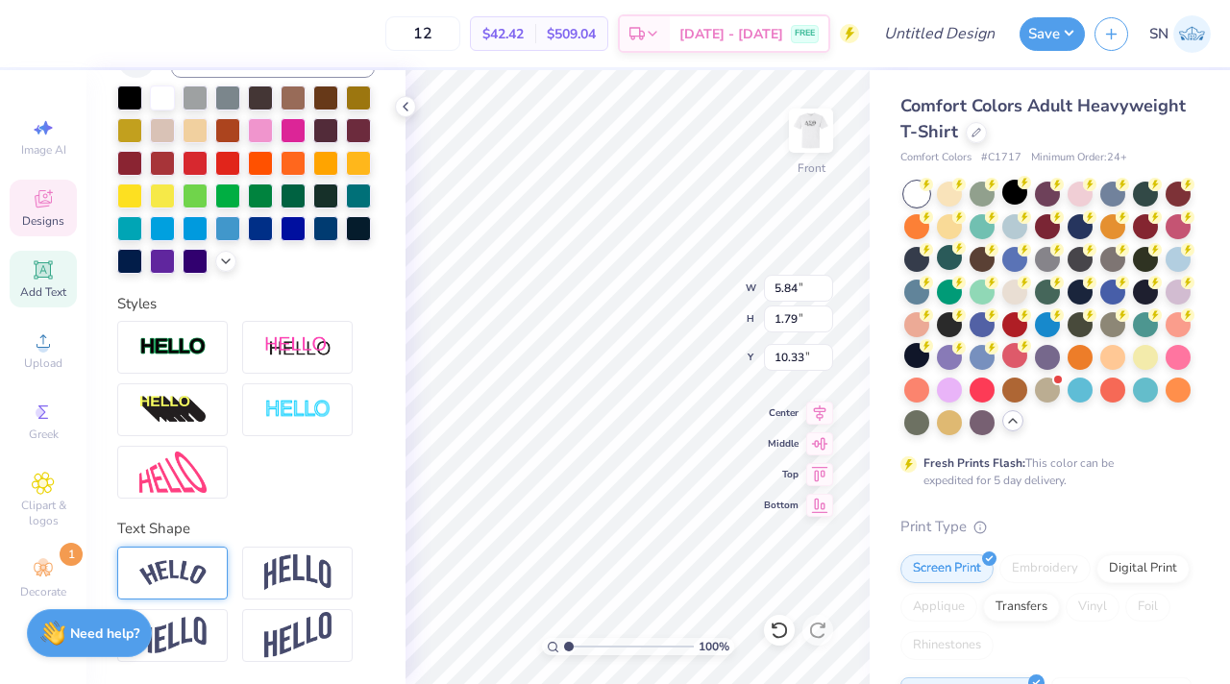
click at [211, 580] on div at bounding box center [172, 573] width 111 height 53
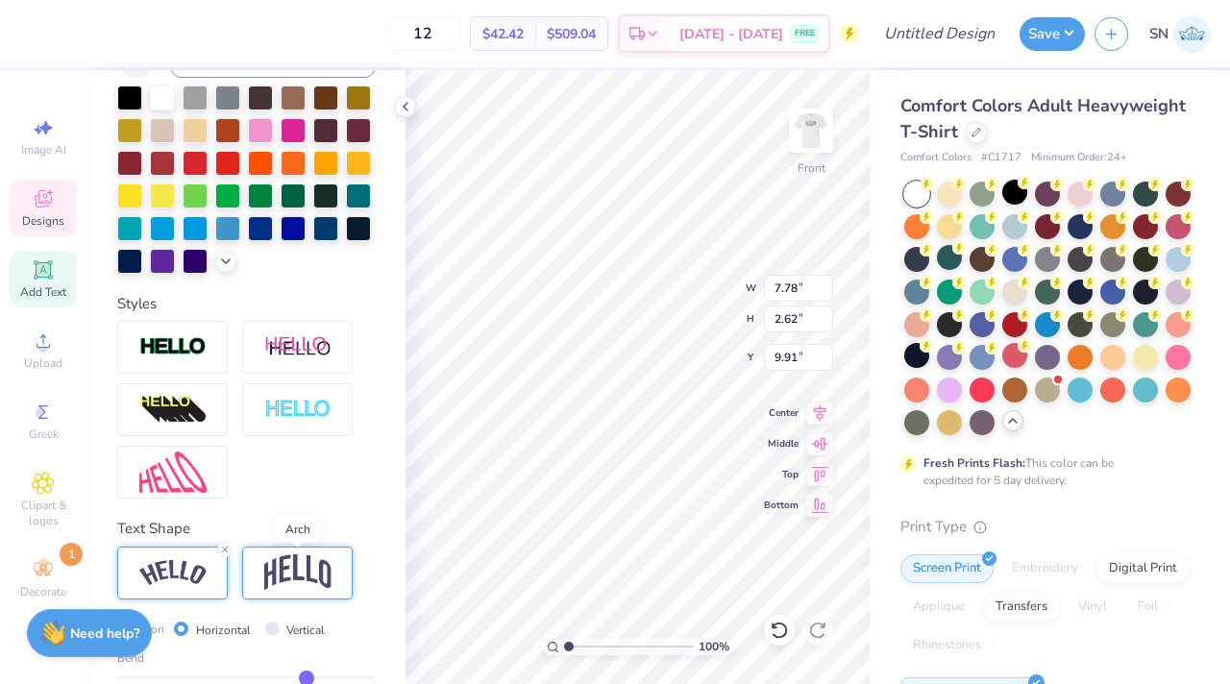
click at [277, 574] on img at bounding box center [297, 572] width 67 height 37
click at [206, 576] on div at bounding box center [172, 573] width 111 height 53
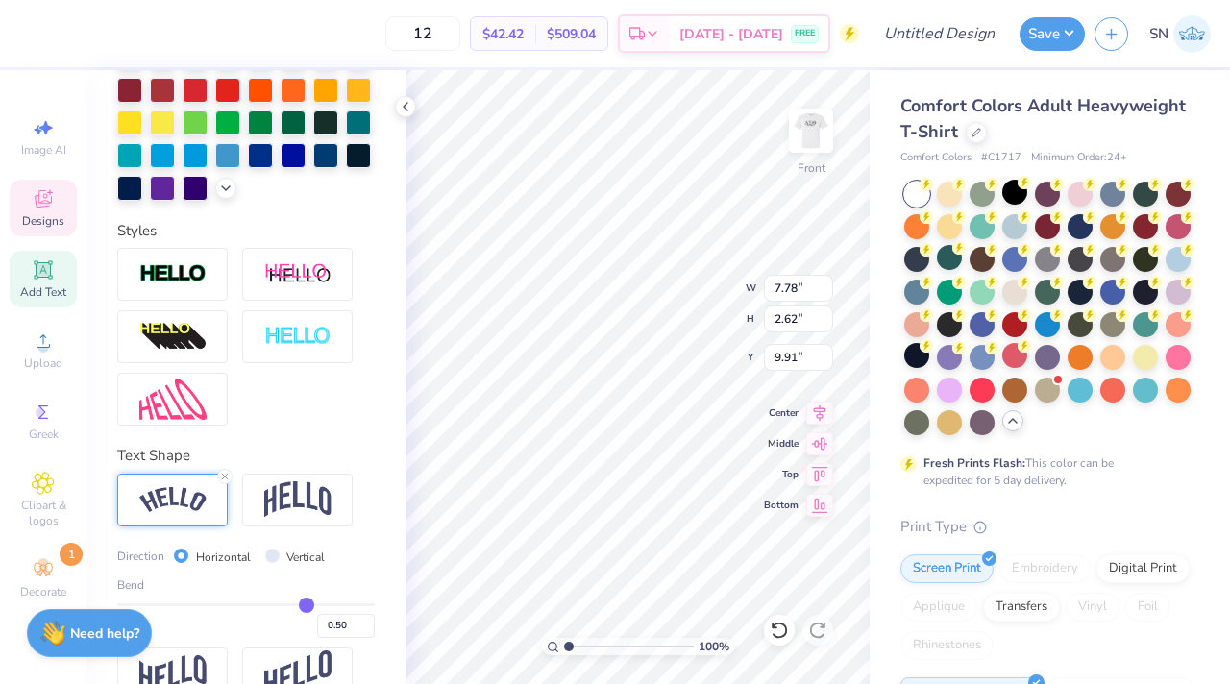
scroll to position [511, 0]
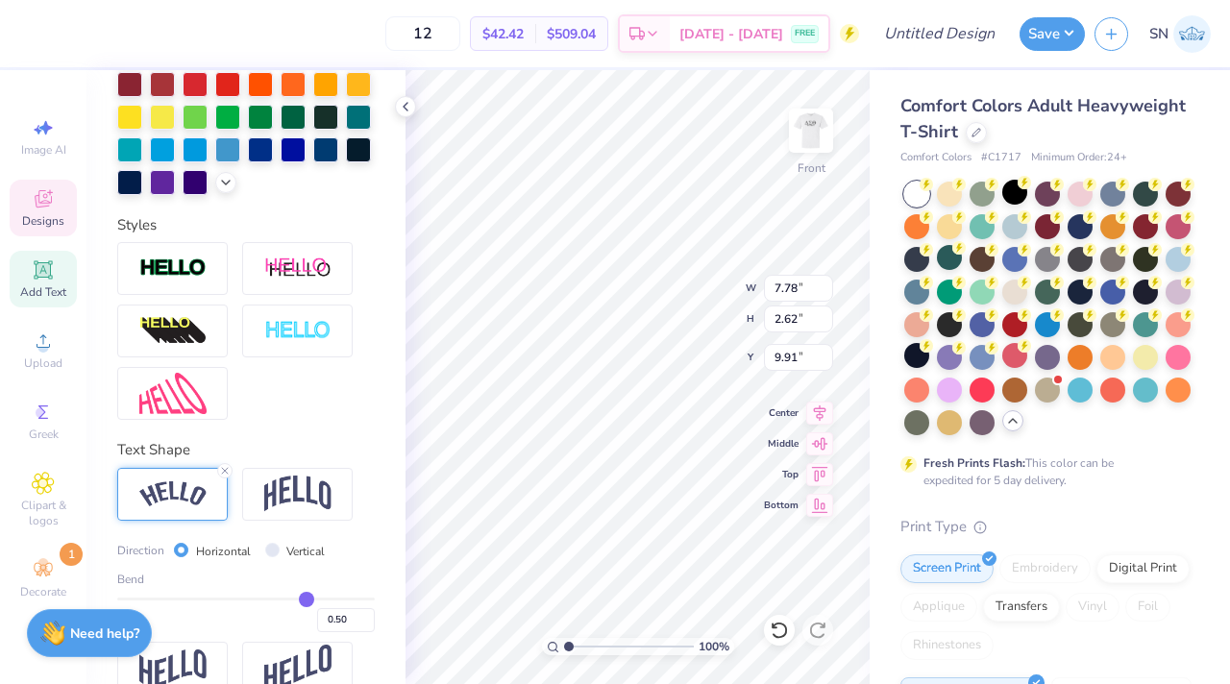
click at [277, 548] on div "Vertical" at bounding box center [295, 551] width 61 height 22
click at [271, 549] on input "Vertical" at bounding box center [272, 550] width 14 height 14
click at [178, 549] on input "Horizontal" at bounding box center [181, 550] width 14 height 14
drag, startPoint x: 306, startPoint y: 597, endPoint x: 276, endPoint y: 598, distance: 29.8
click at [276, 598] on input "range" at bounding box center [246, 599] width 258 height 3
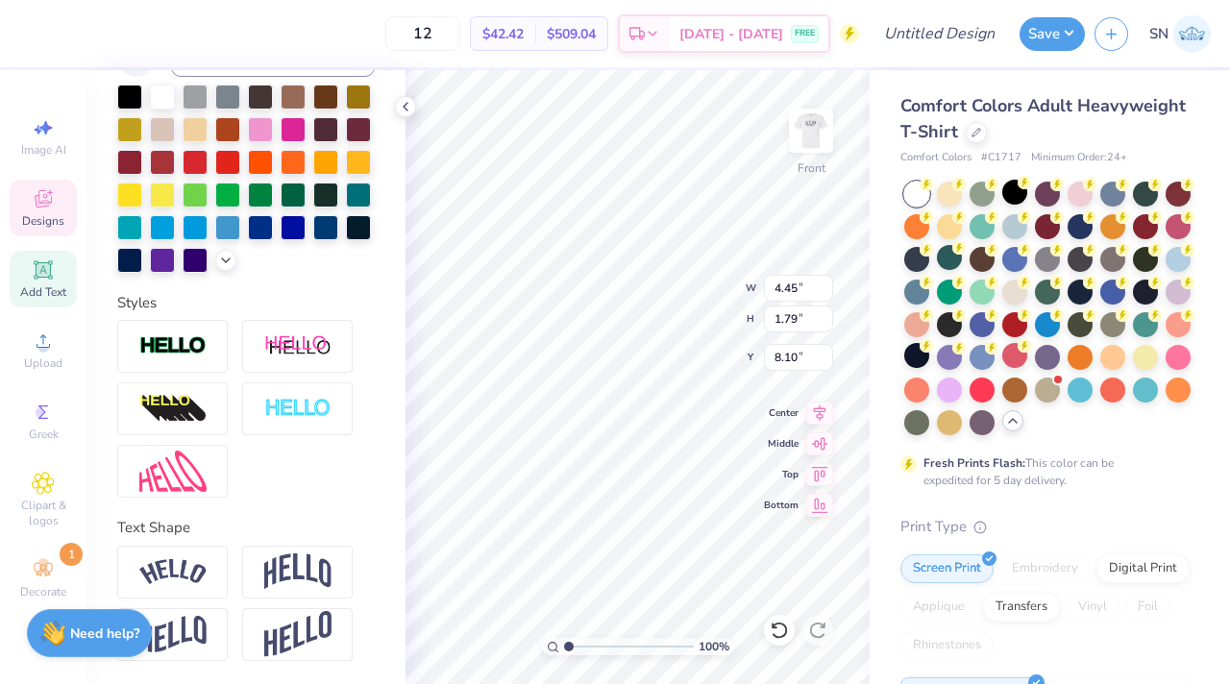
scroll to position [432, 0]
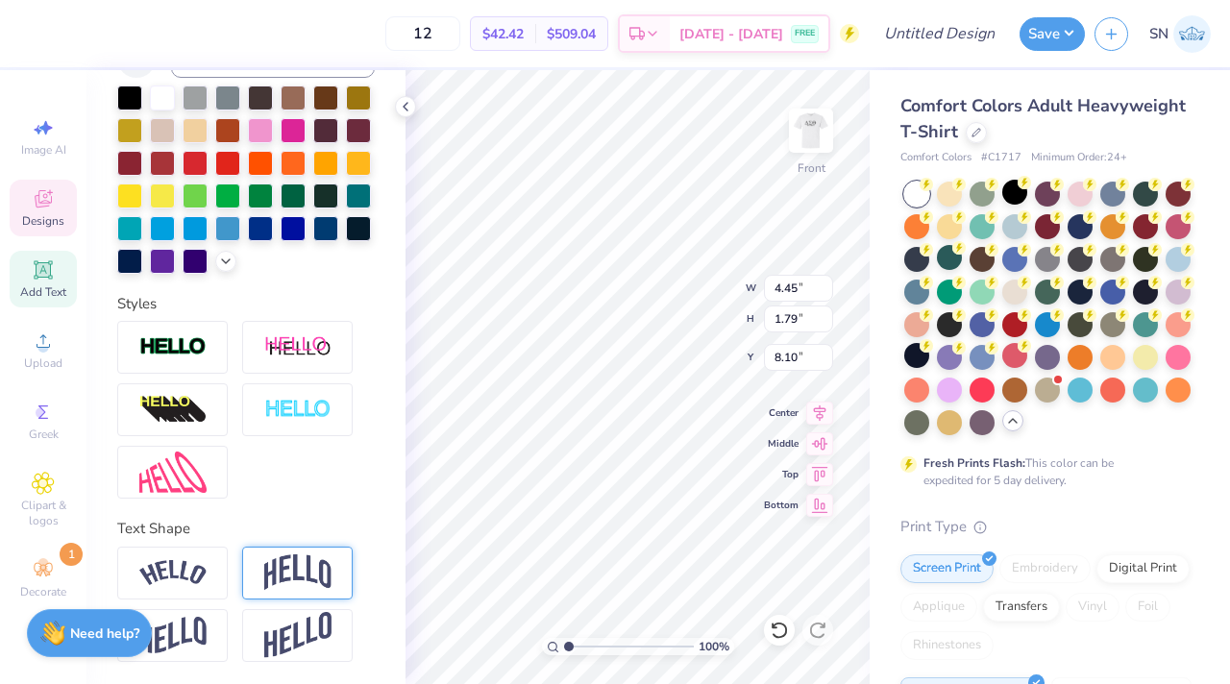
click at [293, 558] on img at bounding box center [297, 572] width 67 height 37
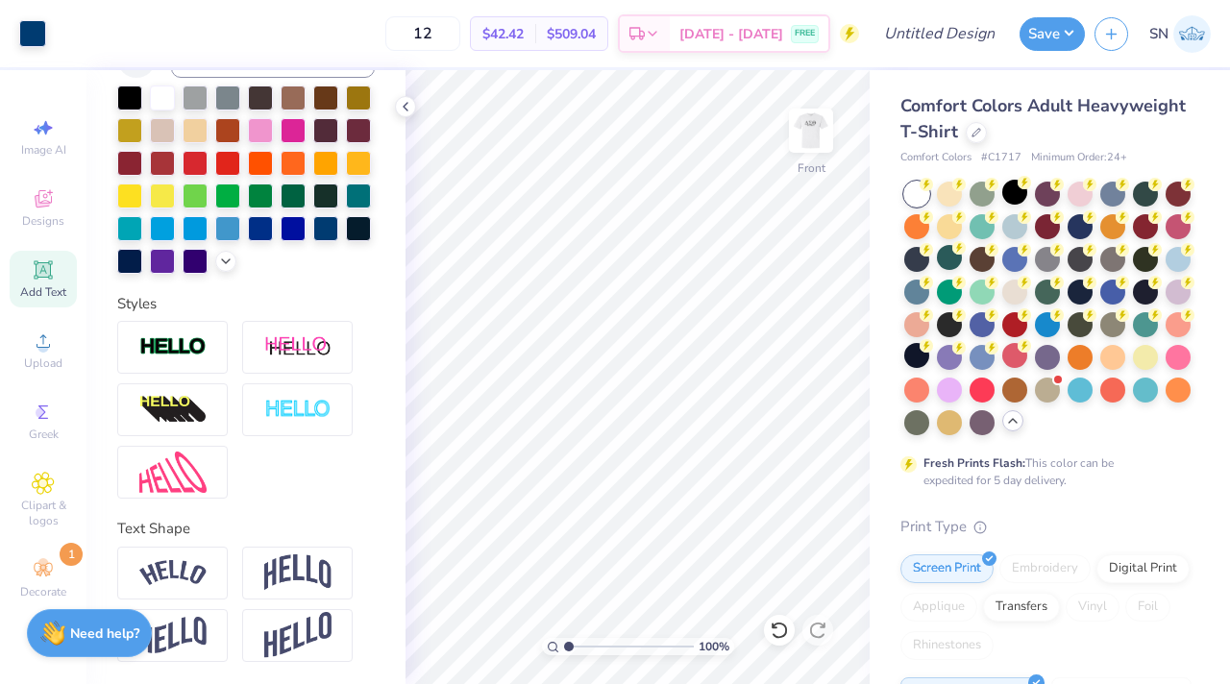
click at [874, 255] on div "Comfort Colors Adult Heavyweight T-Shirt Comfort Colors # C1717 Minimum Order: …" at bounding box center [1050, 591] width 360 height 1042
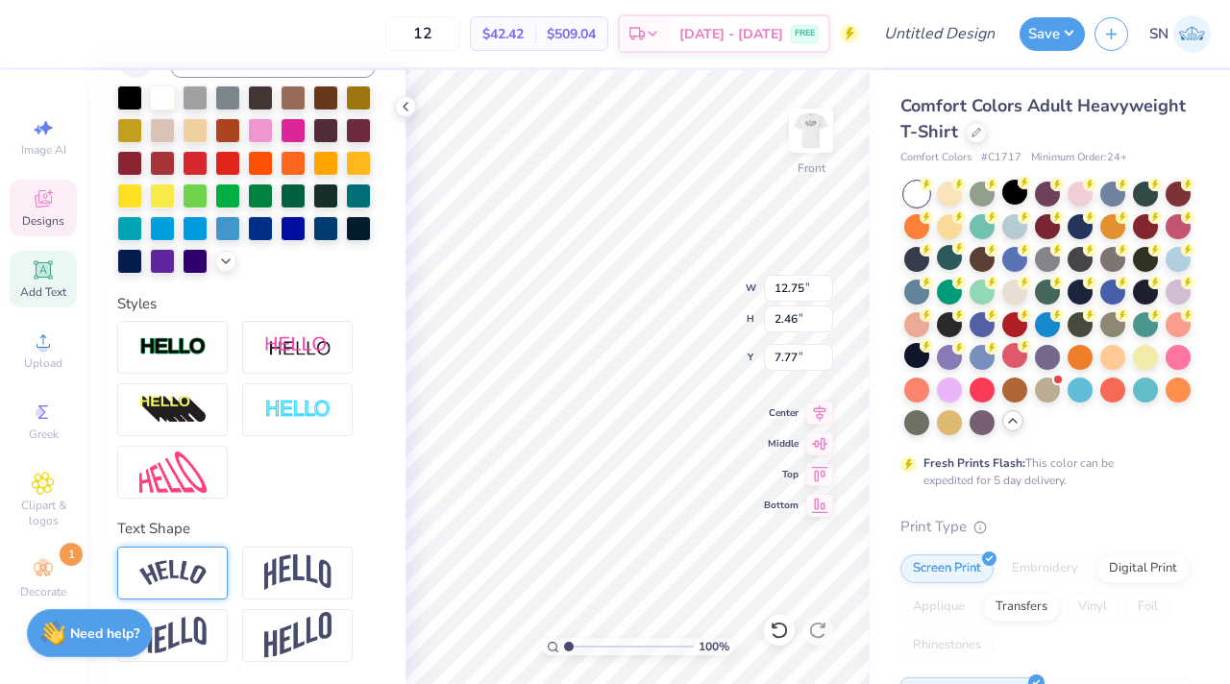
click at [186, 595] on div at bounding box center [172, 573] width 111 height 53
click at [224, 231] on div at bounding box center [227, 226] width 25 height 25
click at [163, 200] on div at bounding box center [162, 194] width 25 height 25
click at [263, 233] on div at bounding box center [260, 226] width 25 height 25
click at [220, 226] on div at bounding box center [227, 226] width 25 height 25
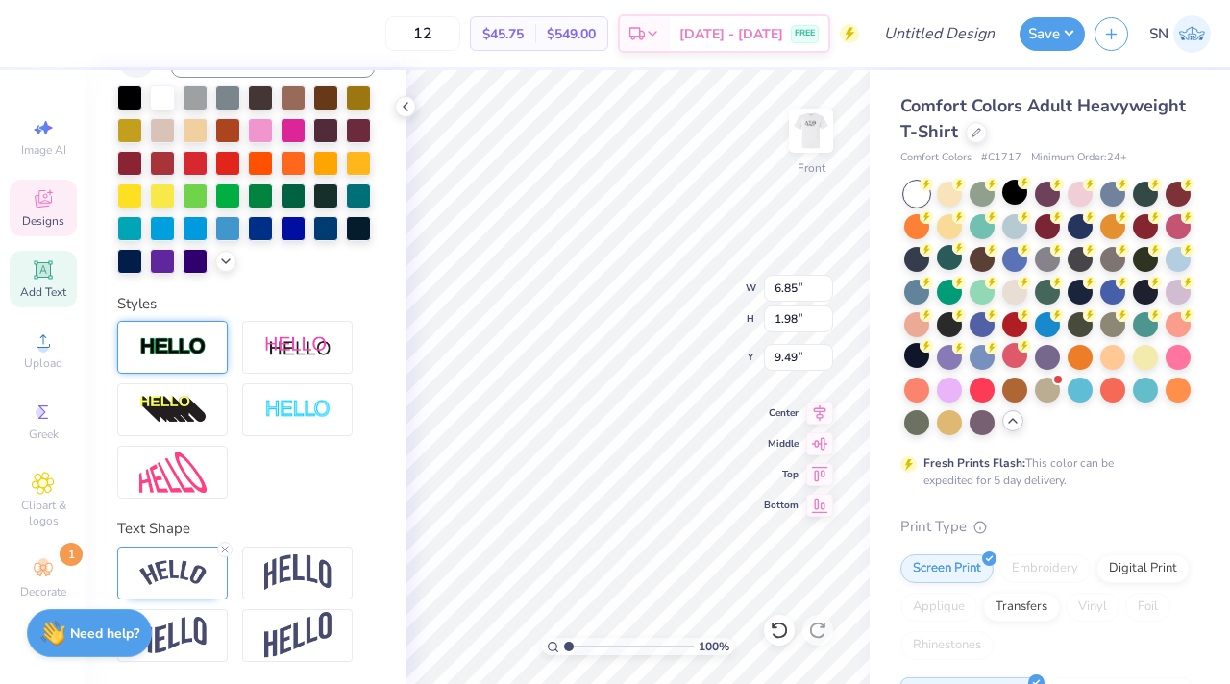
click at [201, 358] on div at bounding box center [172, 347] width 111 height 53
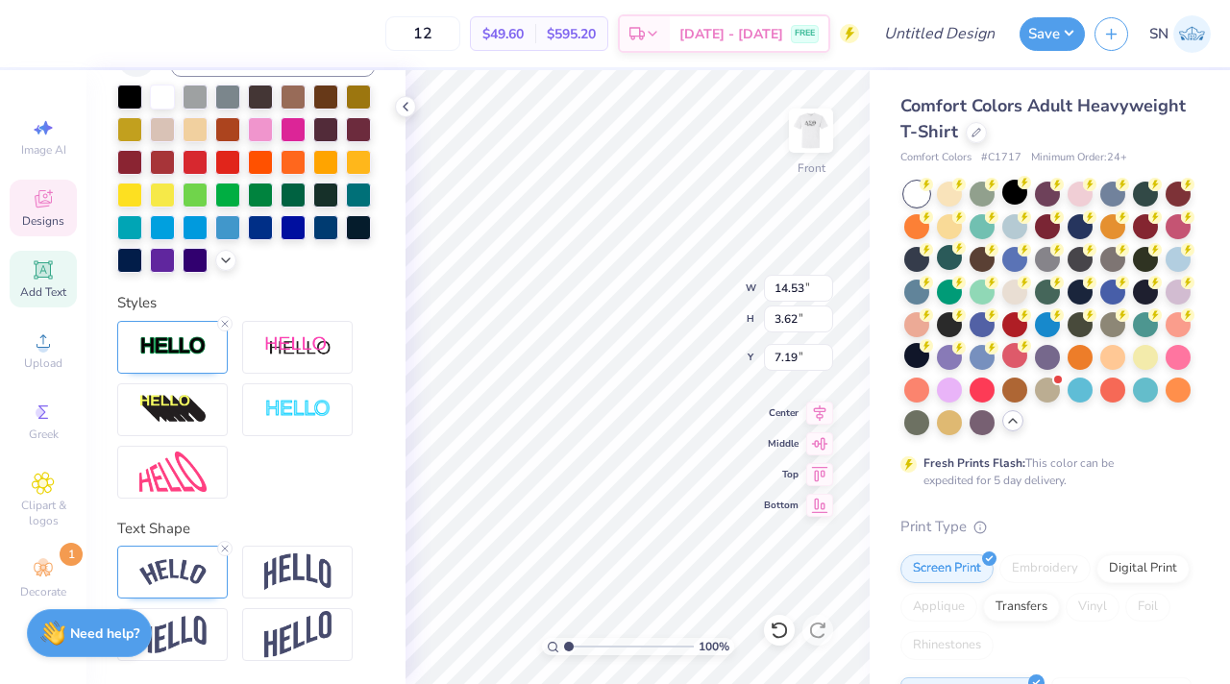
scroll to position [507, 0]
click at [185, 321] on div at bounding box center [172, 347] width 111 height 53
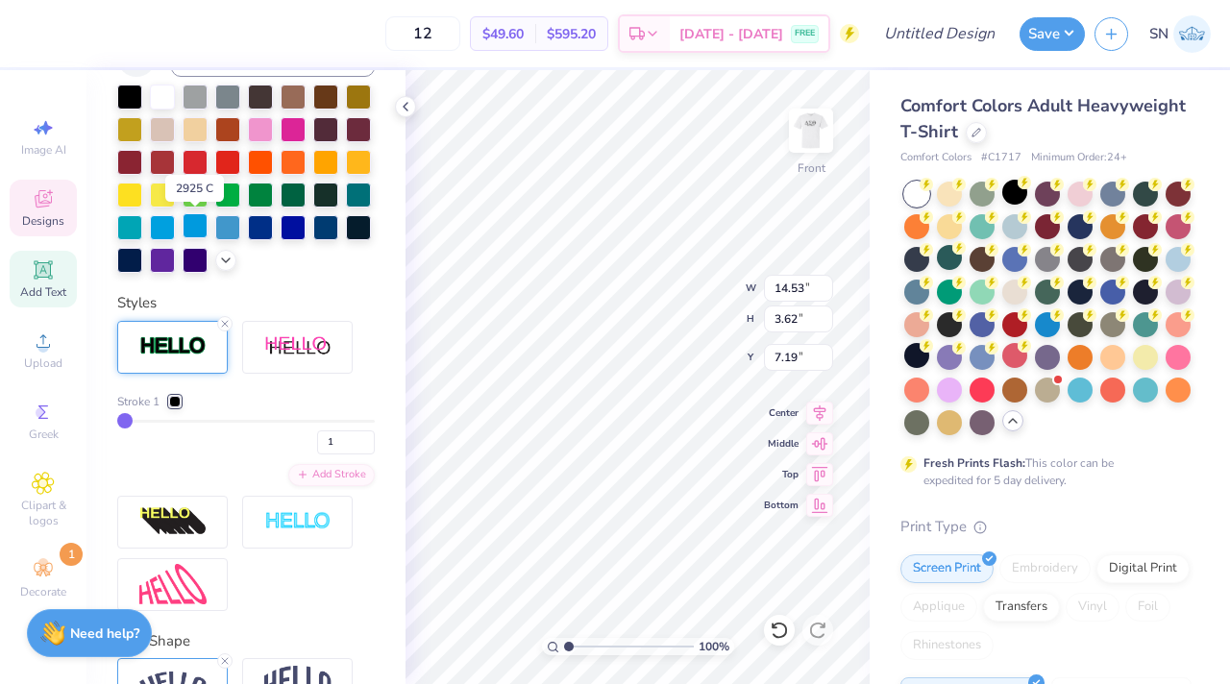
click at [201, 230] on div at bounding box center [195, 225] width 25 height 25
click at [223, 230] on div at bounding box center [227, 225] width 25 height 25
click at [287, 227] on div at bounding box center [293, 225] width 25 height 25
click at [329, 219] on div at bounding box center [325, 225] width 25 height 25
click at [181, 396] on div at bounding box center [175, 402] width 12 height 12
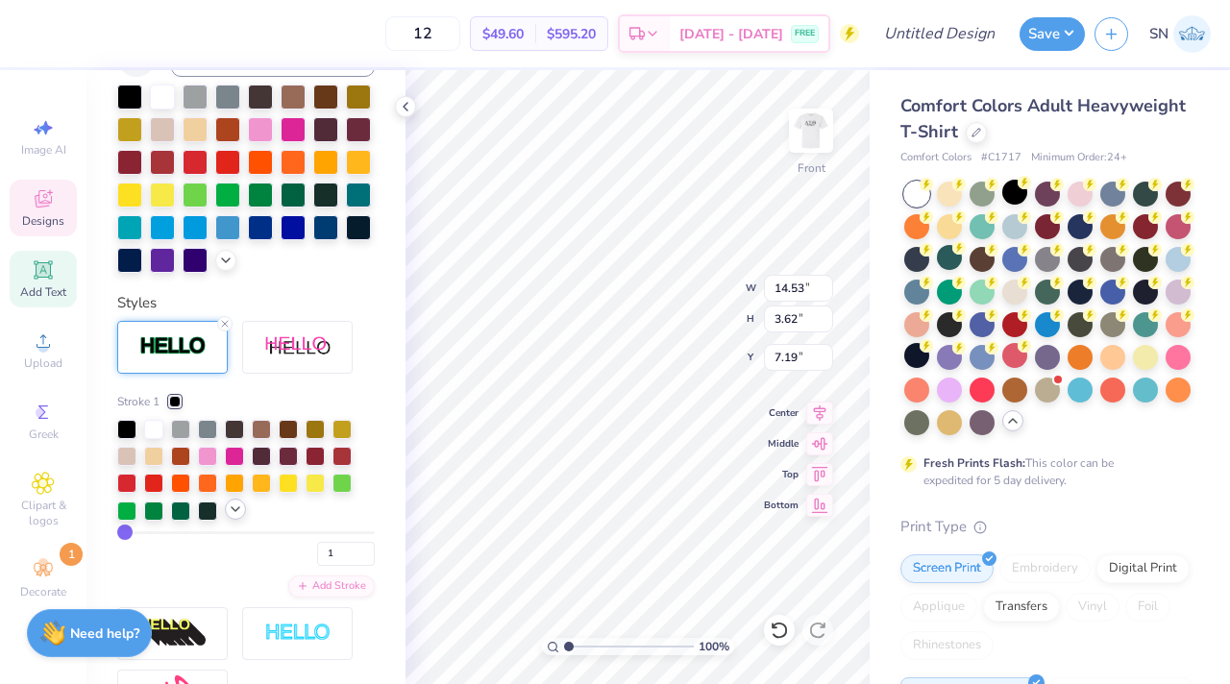
click at [230, 517] on div at bounding box center [235, 509] width 21 height 21
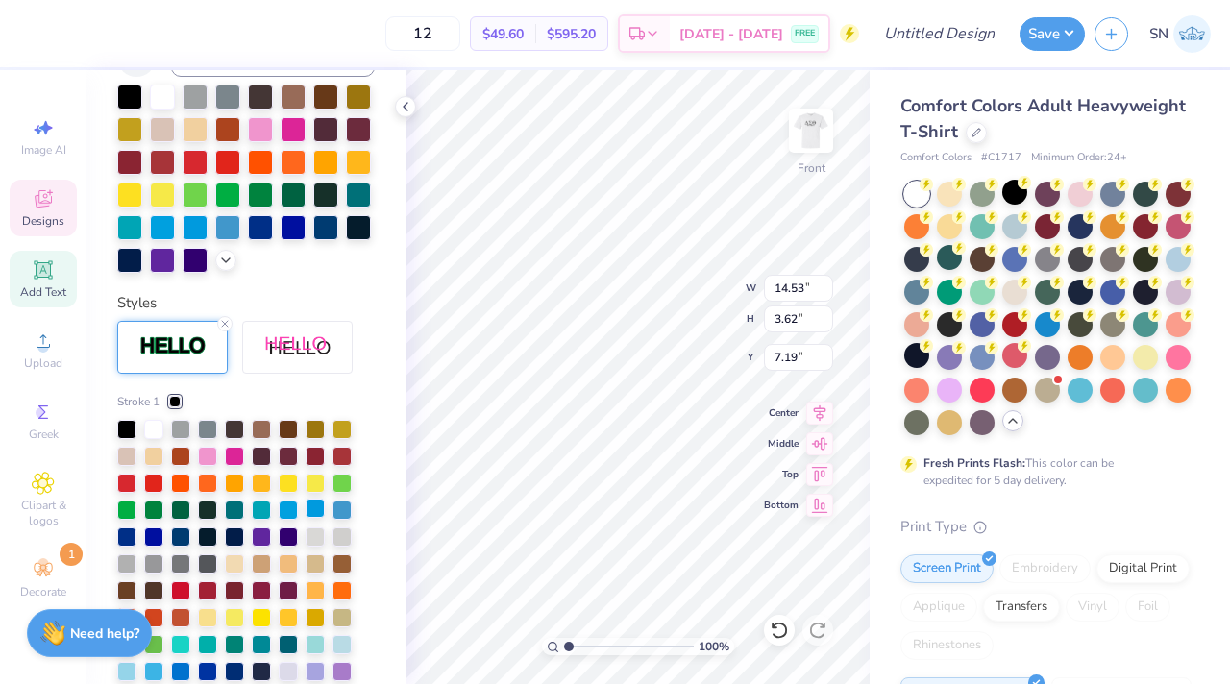
click at [306, 509] on div at bounding box center [315, 508] width 19 height 19
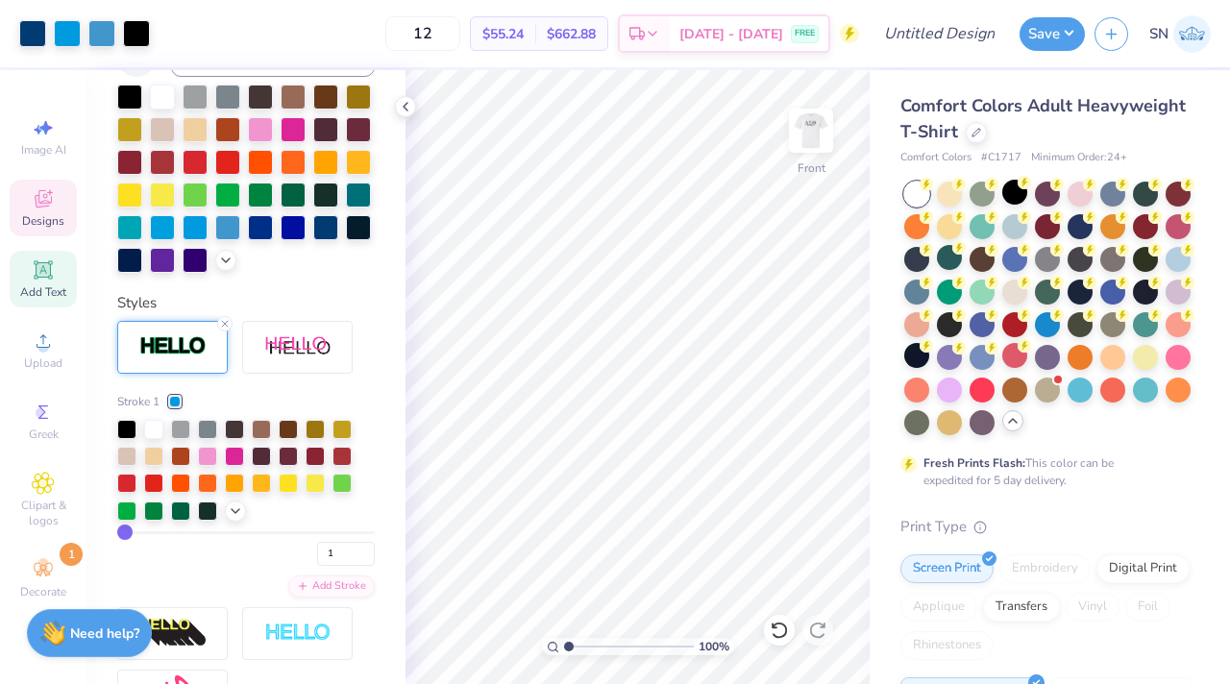
click at [35, 195] on icon at bounding box center [43, 198] width 23 height 23
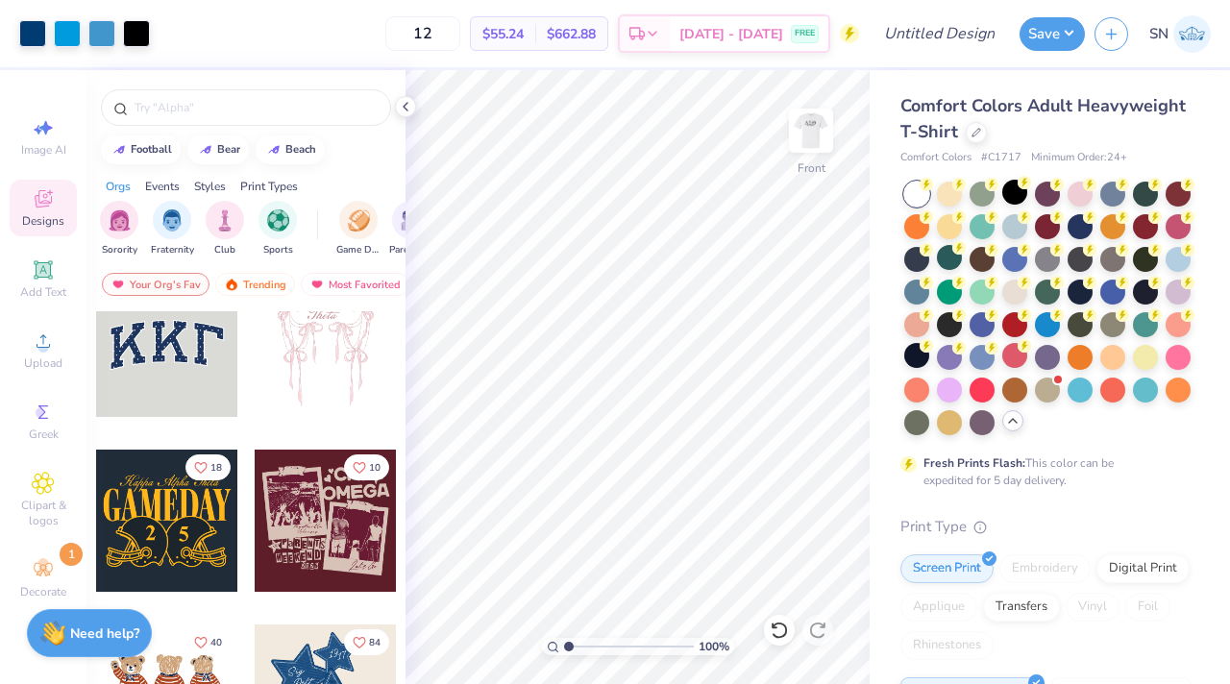
scroll to position [47, 0]
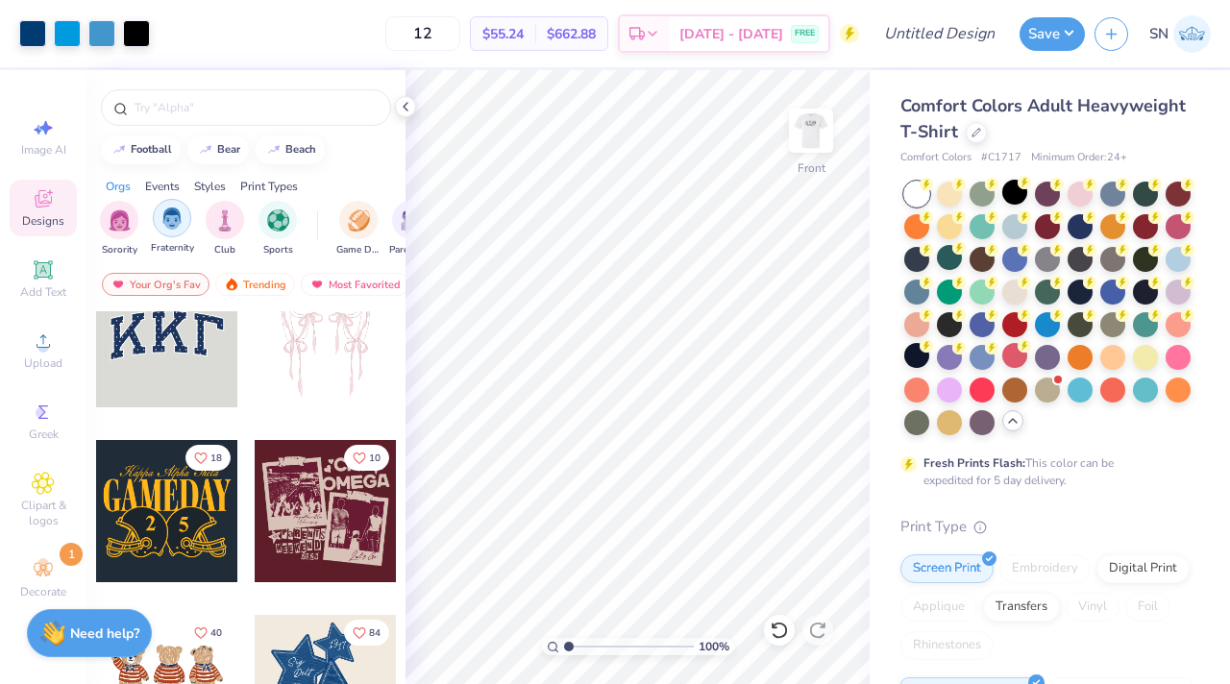
click at [176, 235] on div "filter for Fraternity" at bounding box center [172, 218] width 38 height 38
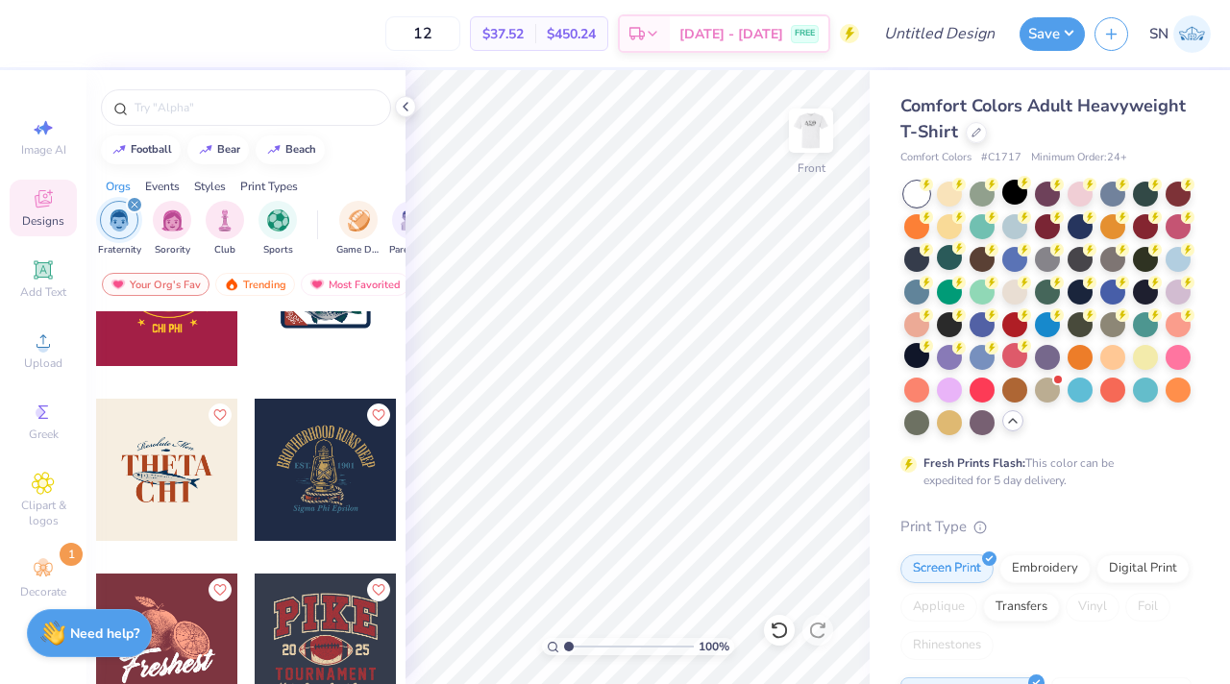
scroll to position [4871, 0]
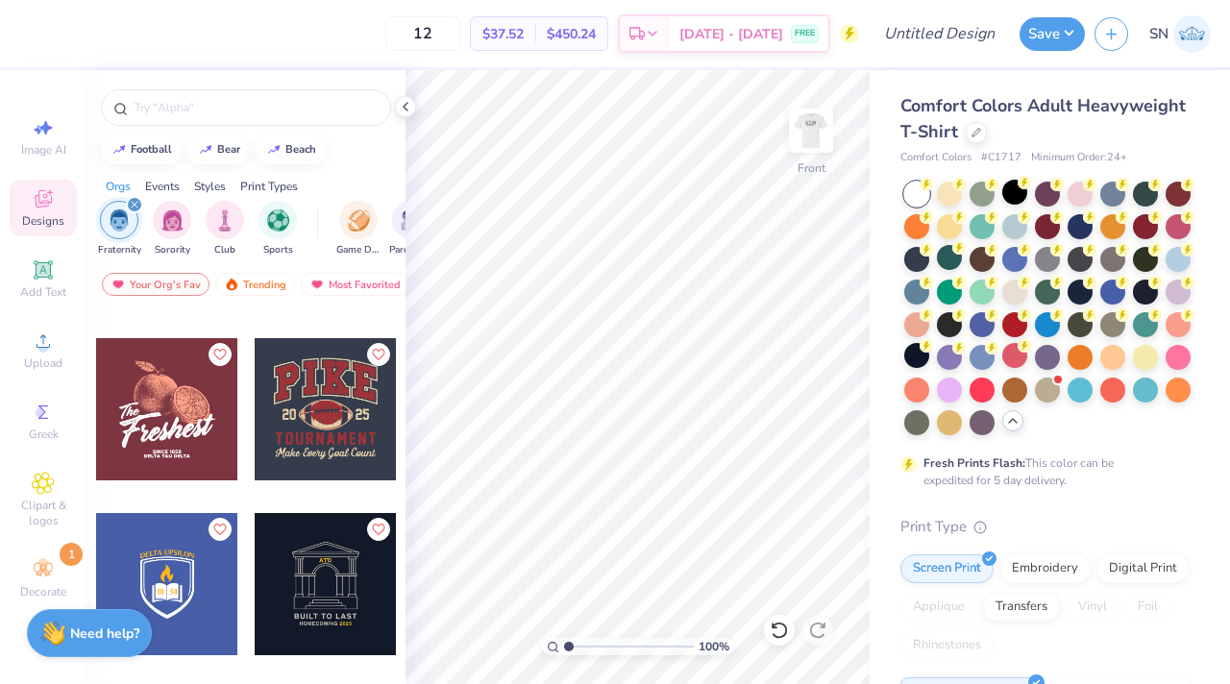
click at [209, 432] on div at bounding box center [167, 409] width 142 height 142
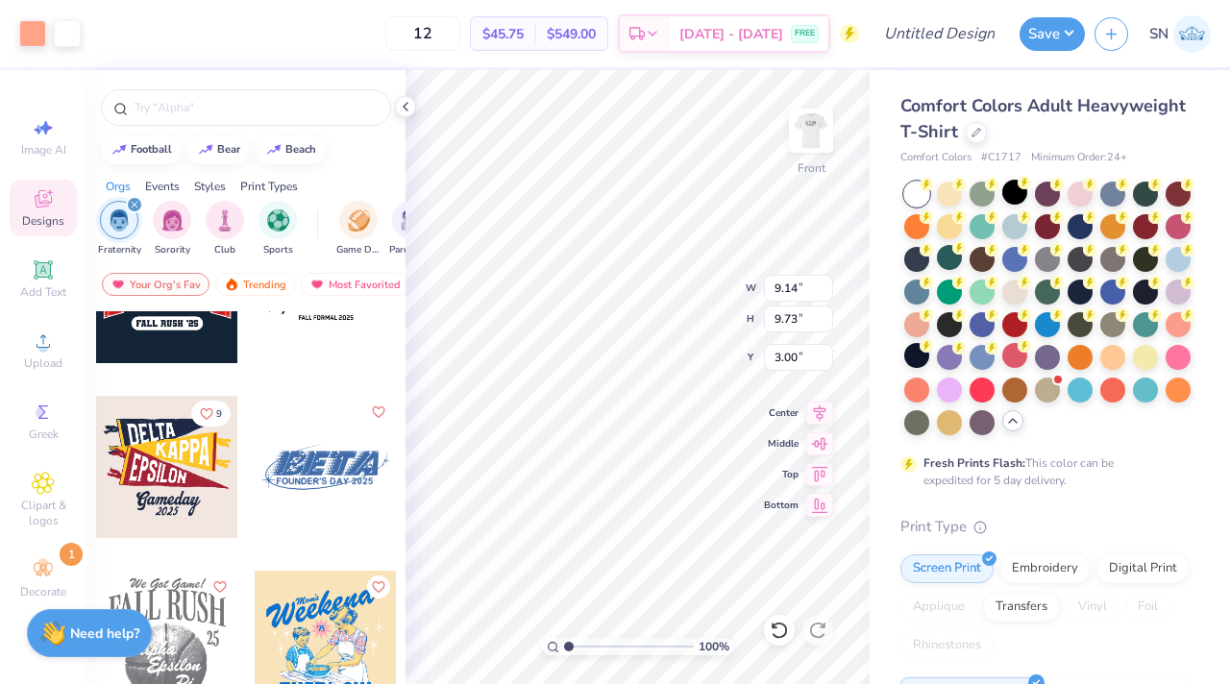
scroll to position [9023, 0]
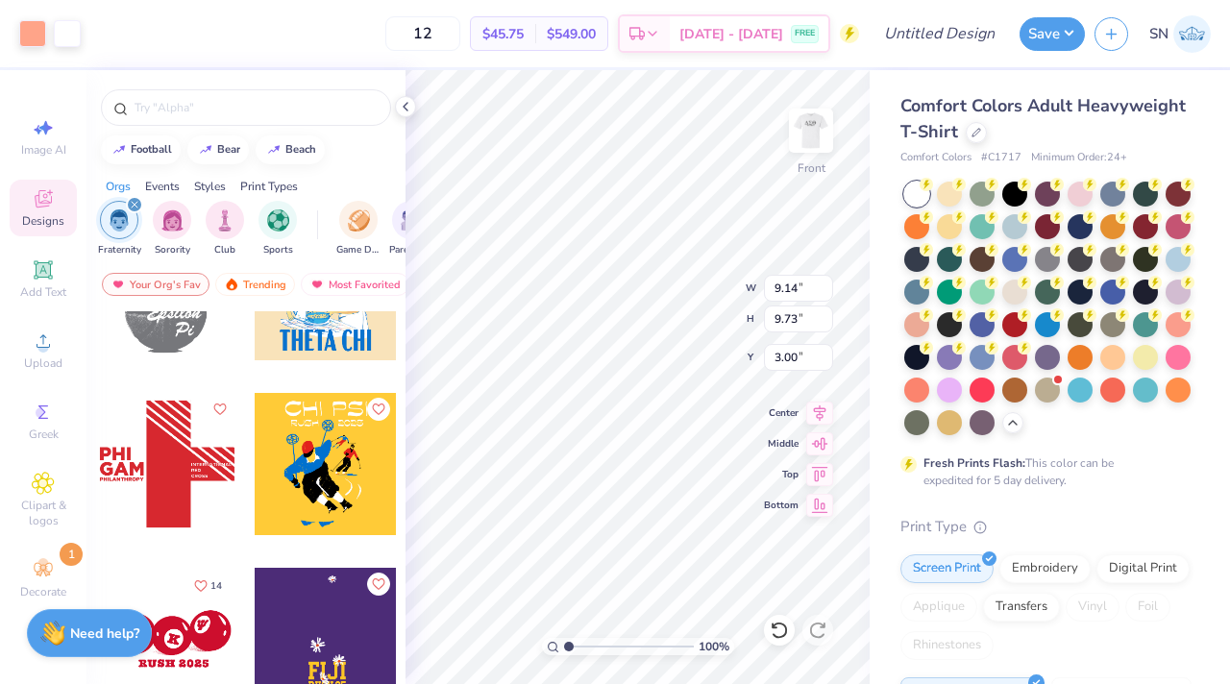
scroll to position [9387, 0]
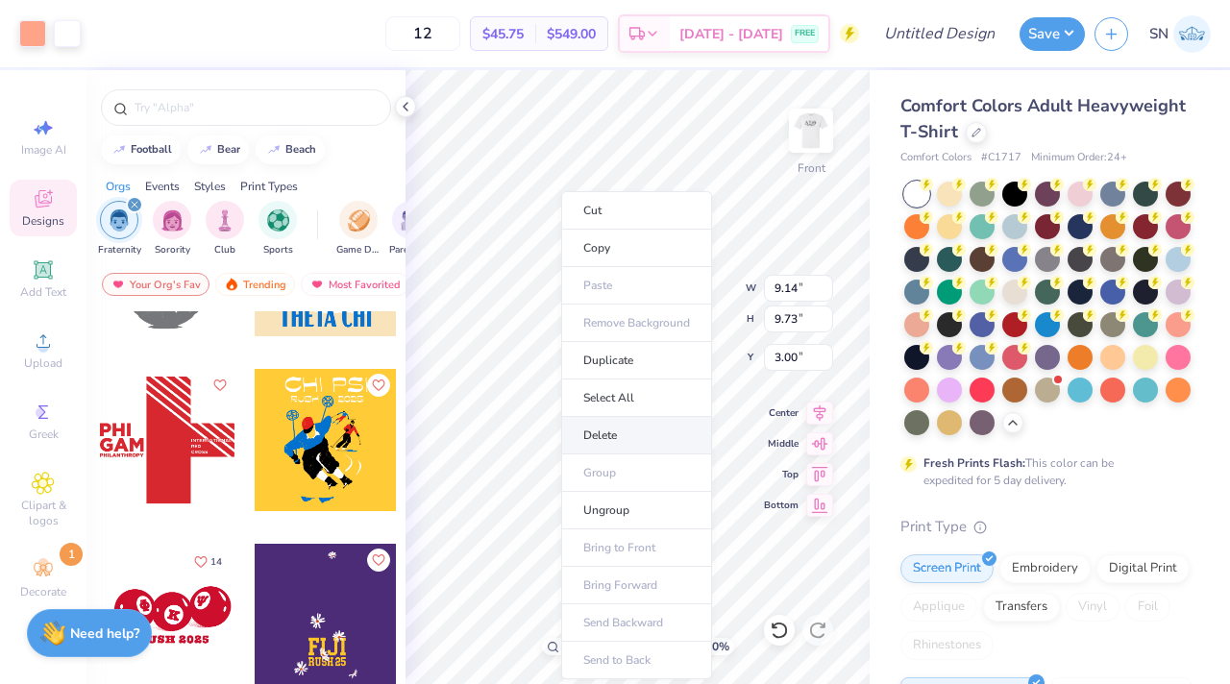
click at [609, 430] on li "Delete" at bounding box center [636, 435] width 151 height 37
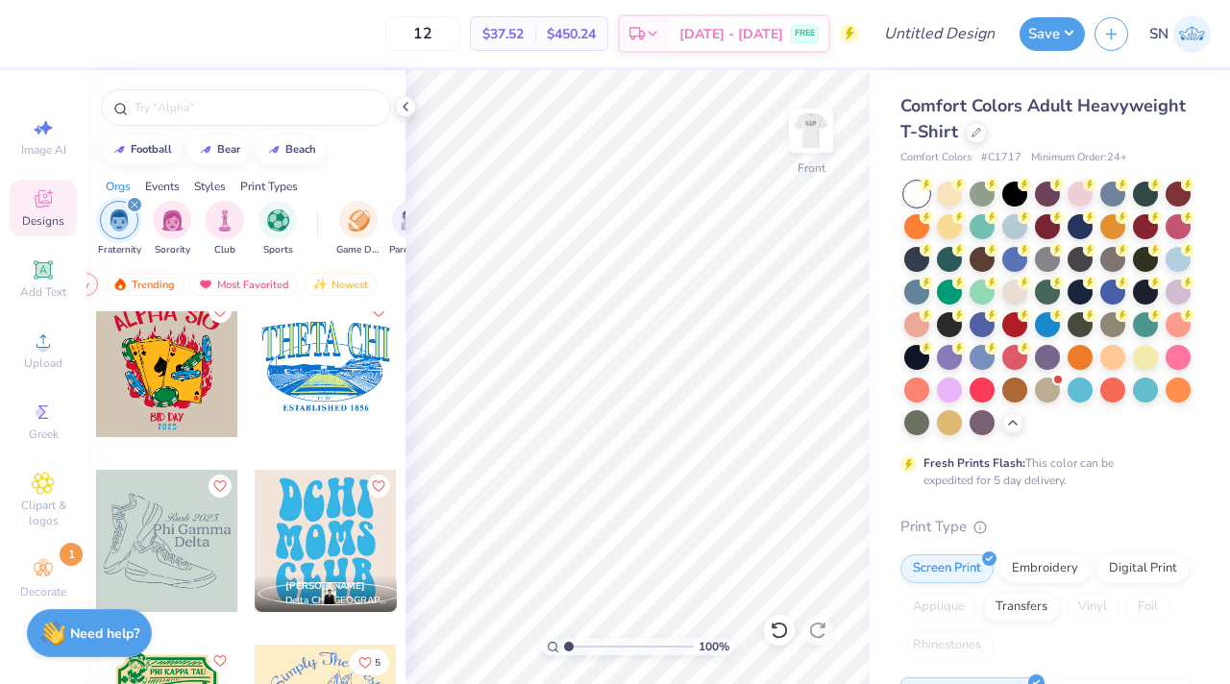
scroll to position [10862, 0]
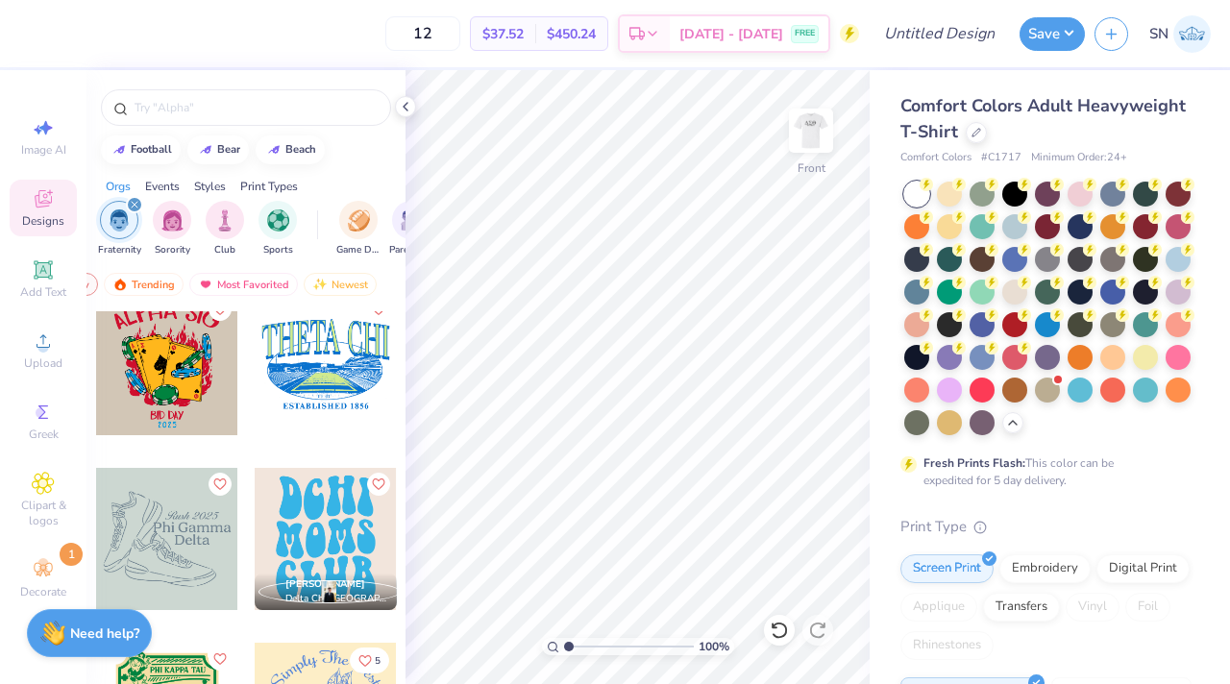
click at [201, 537] on div at bounding box center [167, 539] width 142 height 142
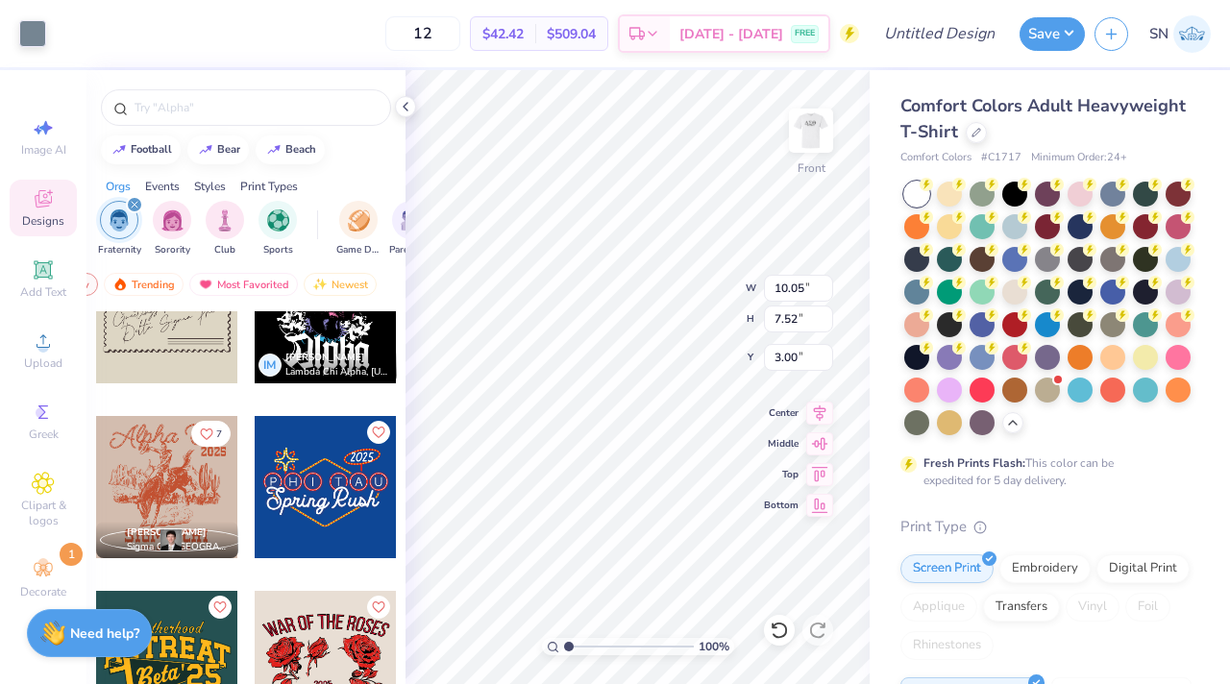
scroll to position [11477, 0]
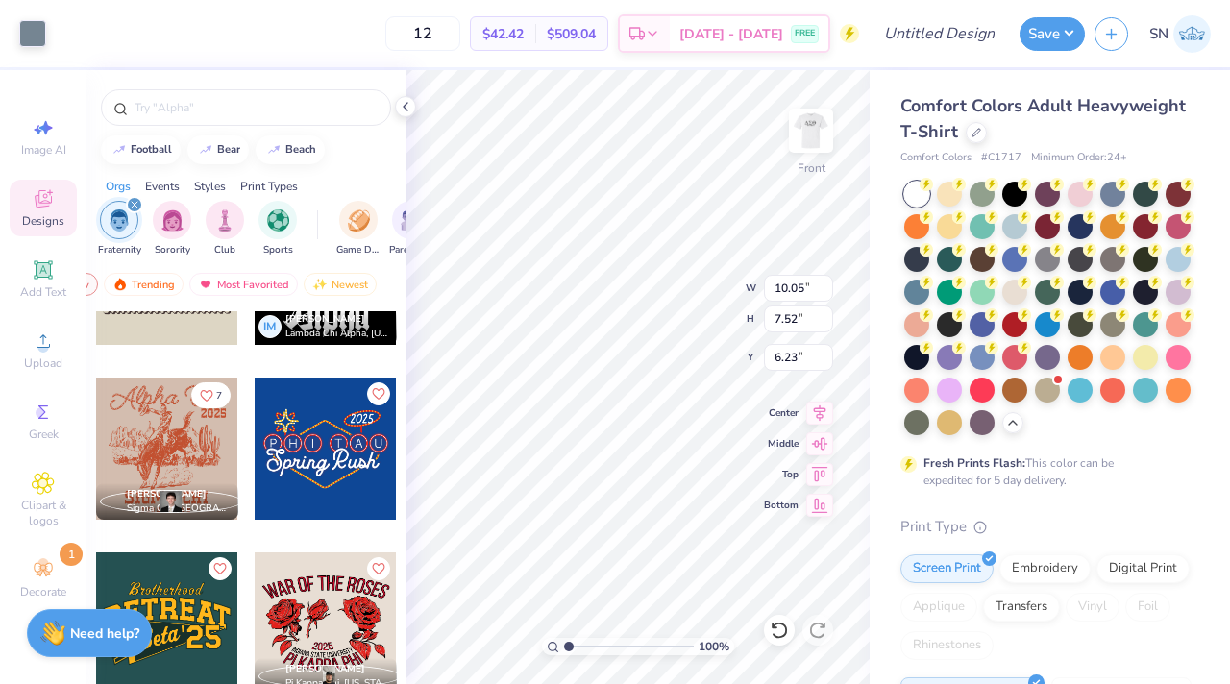
type input "6.23"
click at [48, 432] on span "Greek" at bounding box center [44, 434] width 30 height 15
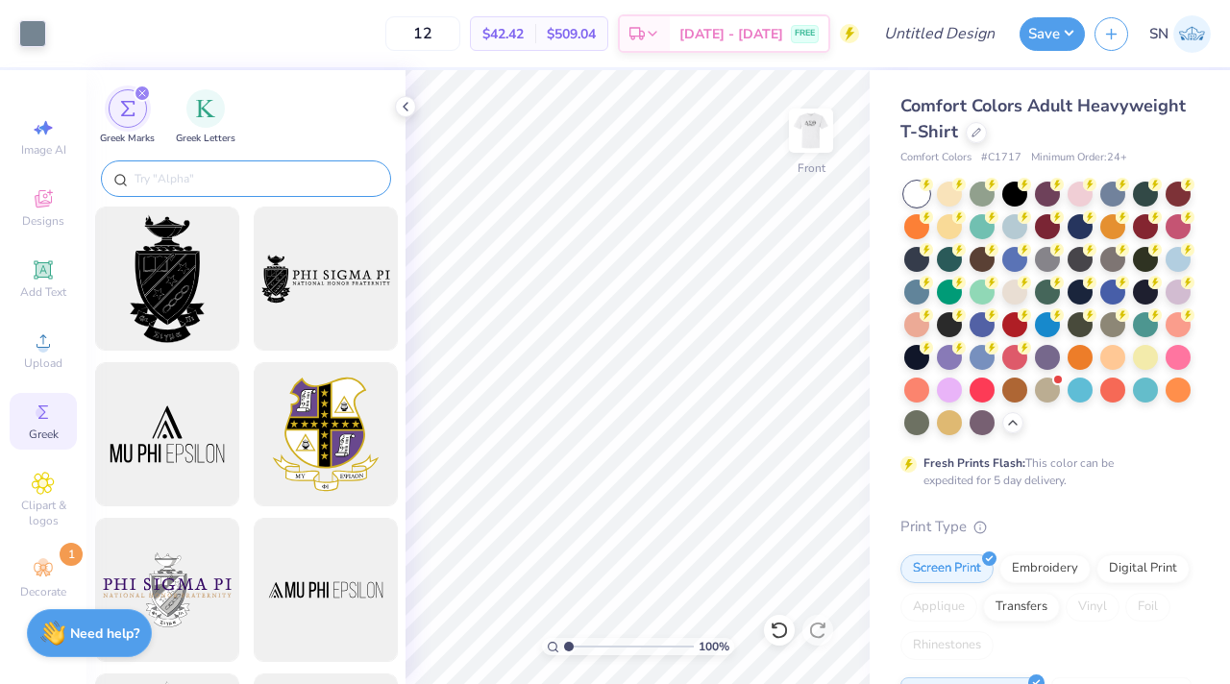
click at [282, 174] on input "text" at bounding box center [256, 178] width 246 height 19
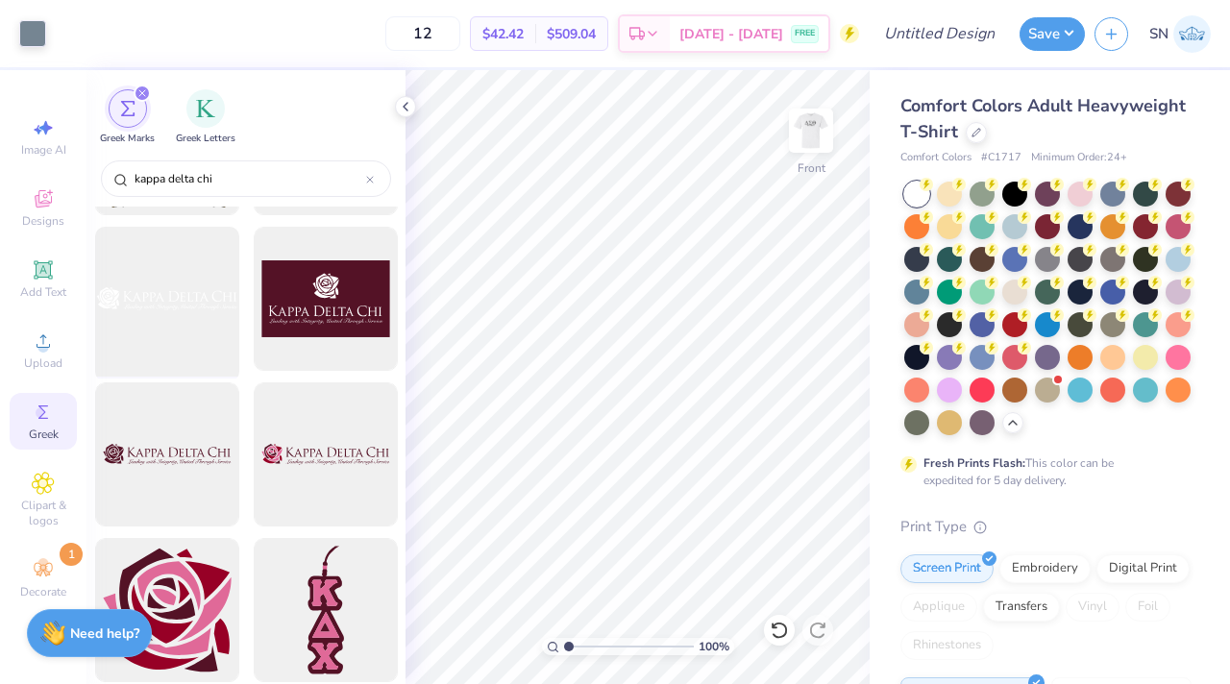
scroll to position [144, 0]
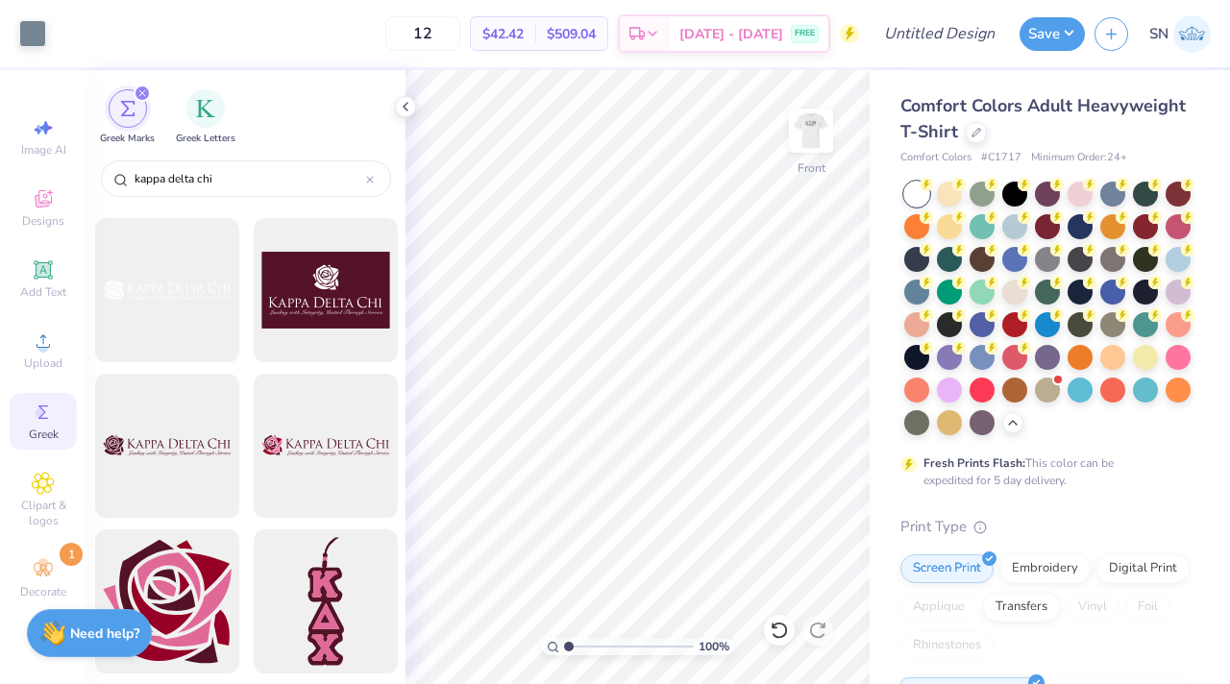
type input "kappa delta chi"
type input "6.10"
type input "0.83"
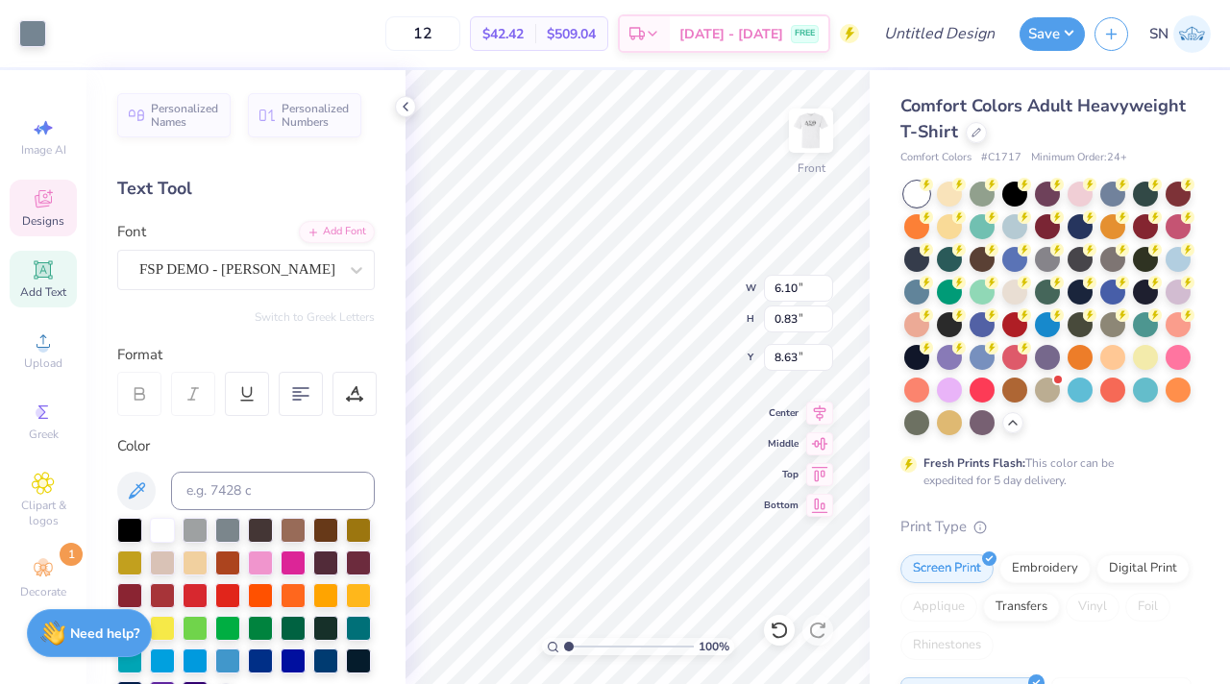
type input "8.79"
type textarea "Phi GamSTAma"
click at [796, 284] on div "100 % Front W 6.10 6.10 " H 0.83 0.83 " Y 8.79 8.79 " Center Middle Top Bottom" at bounding box center [637, 377] width 464 height 614
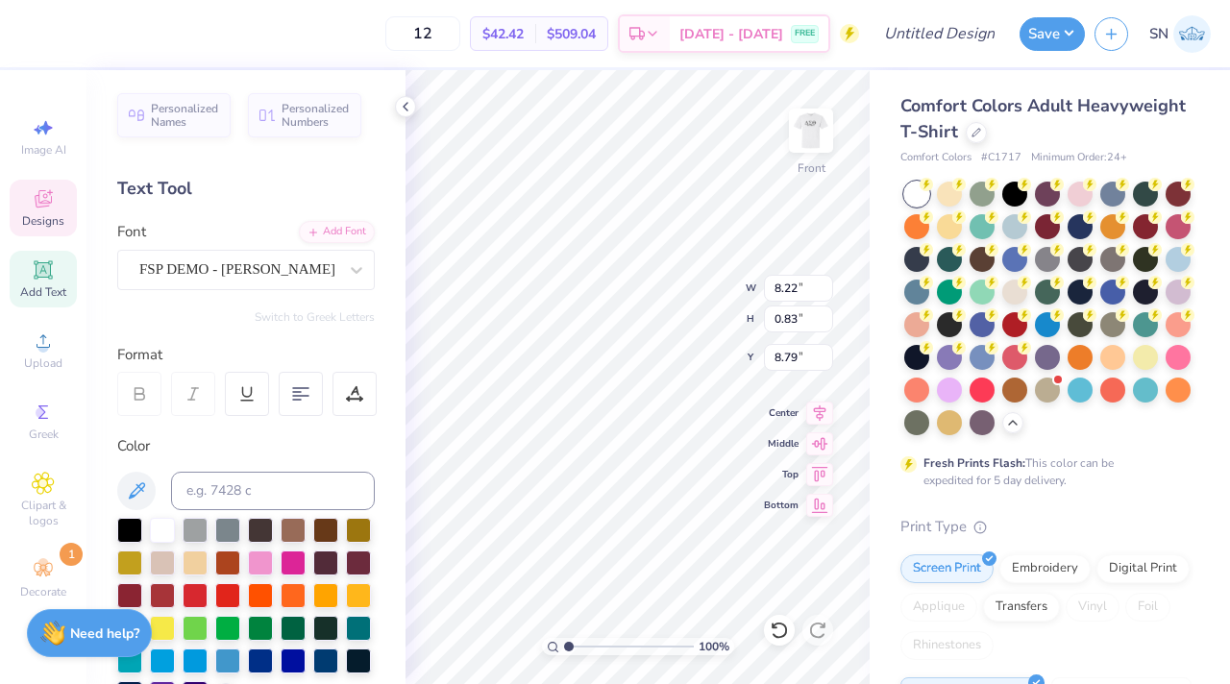
type textarea "DTS Charity"
type textarea "Drive"
click at [880, 231] on div "Comfort Colors Adult Heavyweight T-Shirt Comfort Colors # C1717 Minimum Order: …" at bounding box center [1050, 591] width 360 height 1042
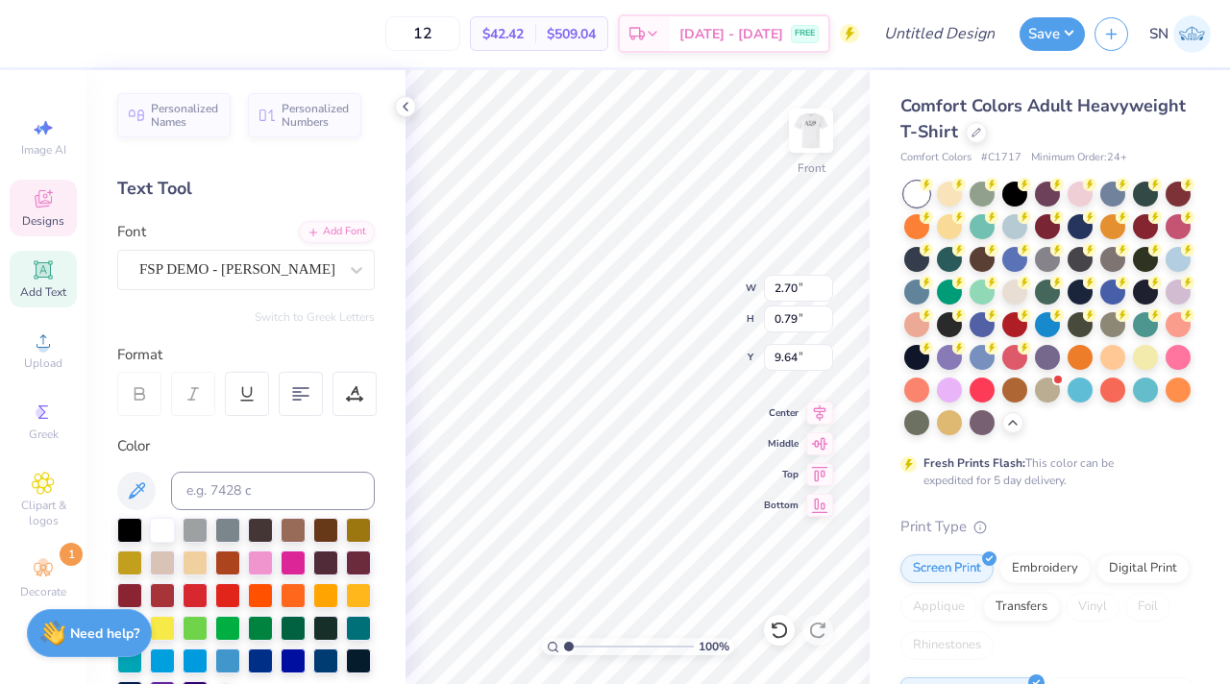
type input "2.70"
type input "0.79"
type input "9.64"
type input "7.99"
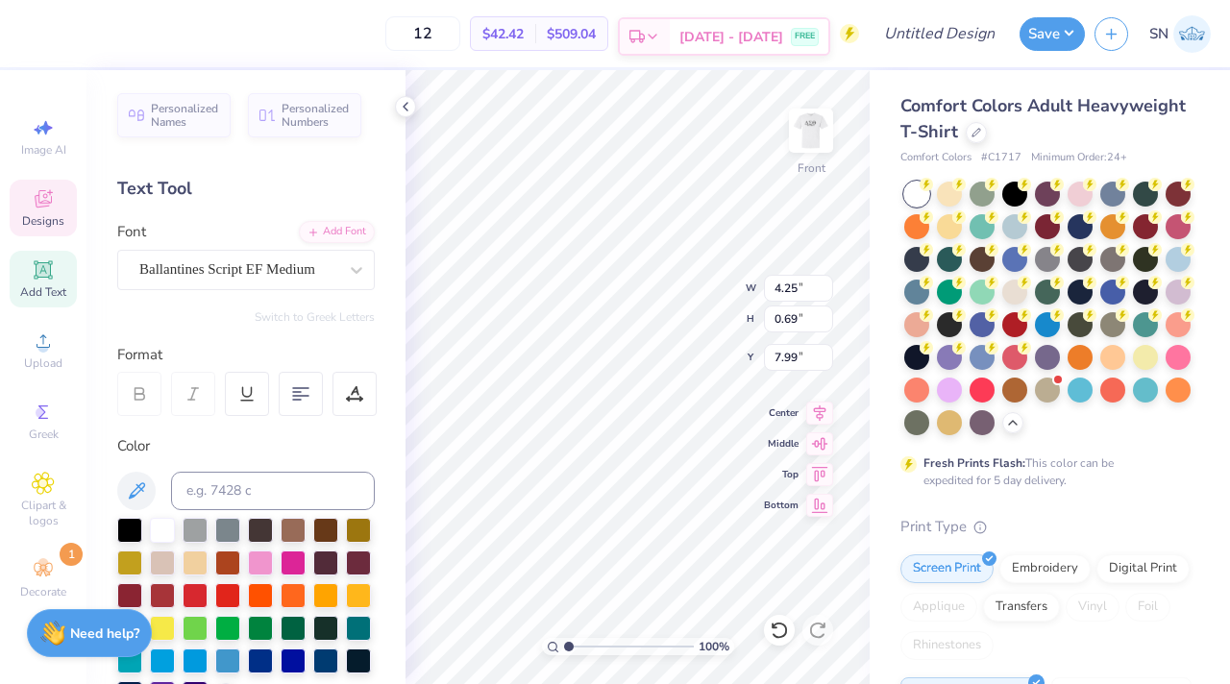
type textarea "19-01-2022"
type input "11.00"
type textarea "NY, NY"
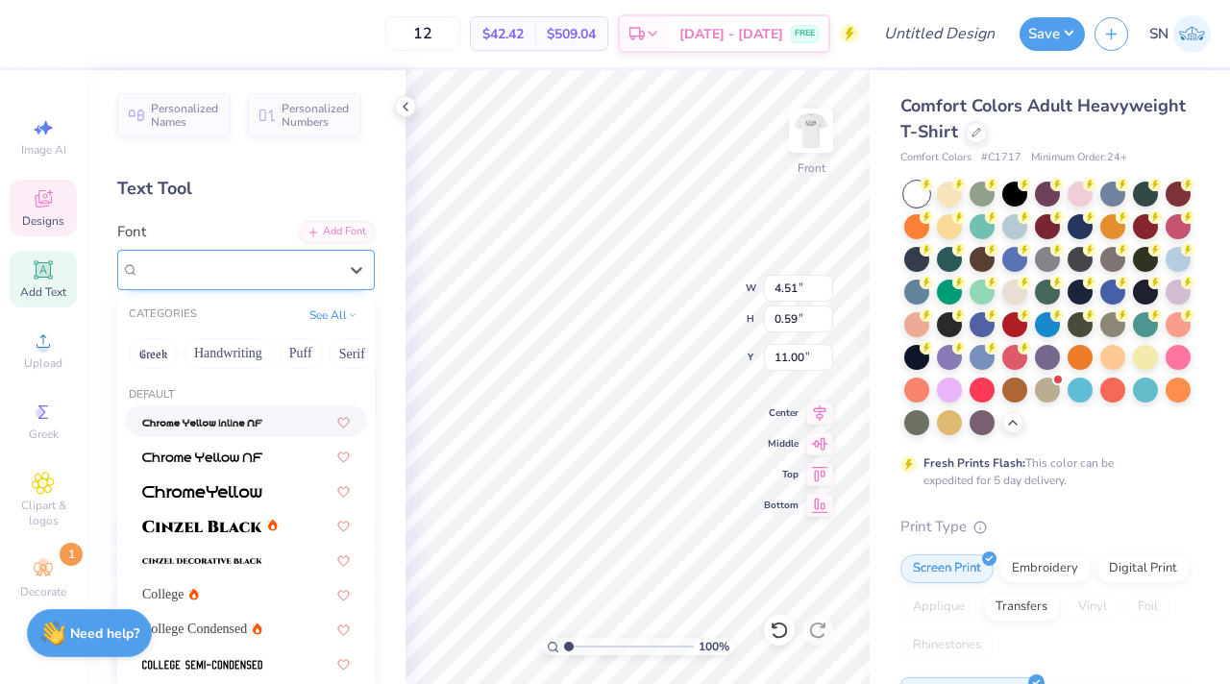
click at [290, 282] on div at bounding box center [238, 270] width 198 height 26
click at [215, 352] on button "Handwriting" at bounding box center [228, 353] width 89 height 31
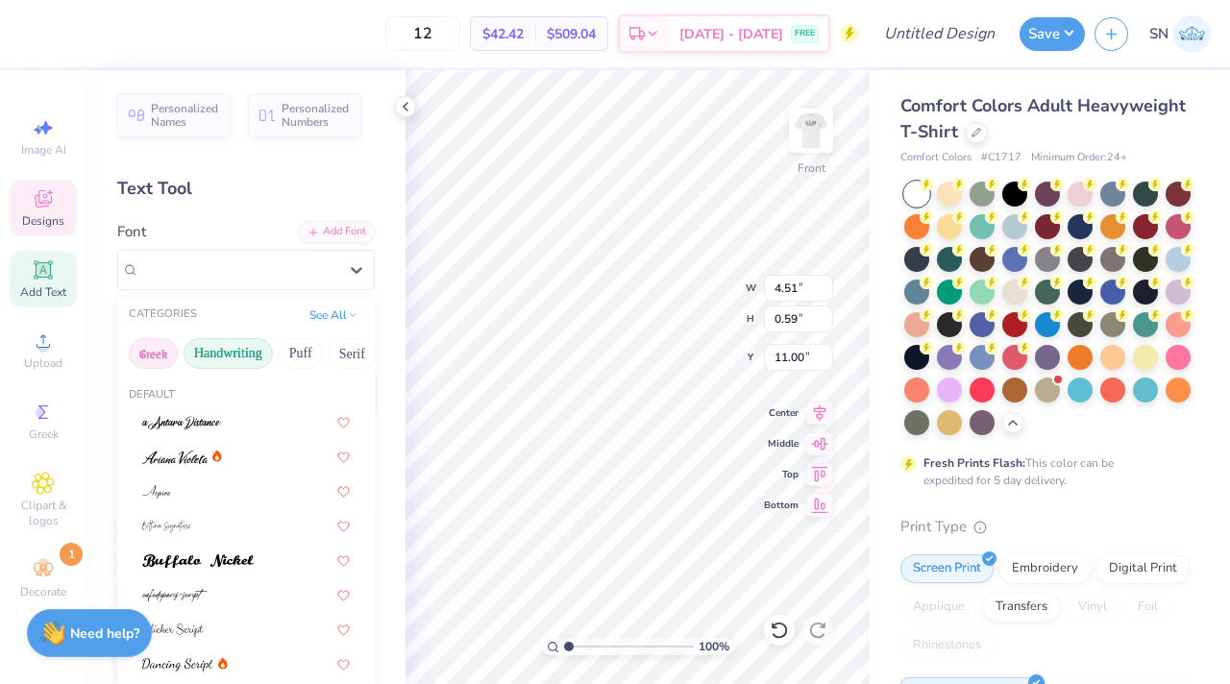
click at [160, 349] on button "Greek" at bounding box center [153, 353] width 49 height 31
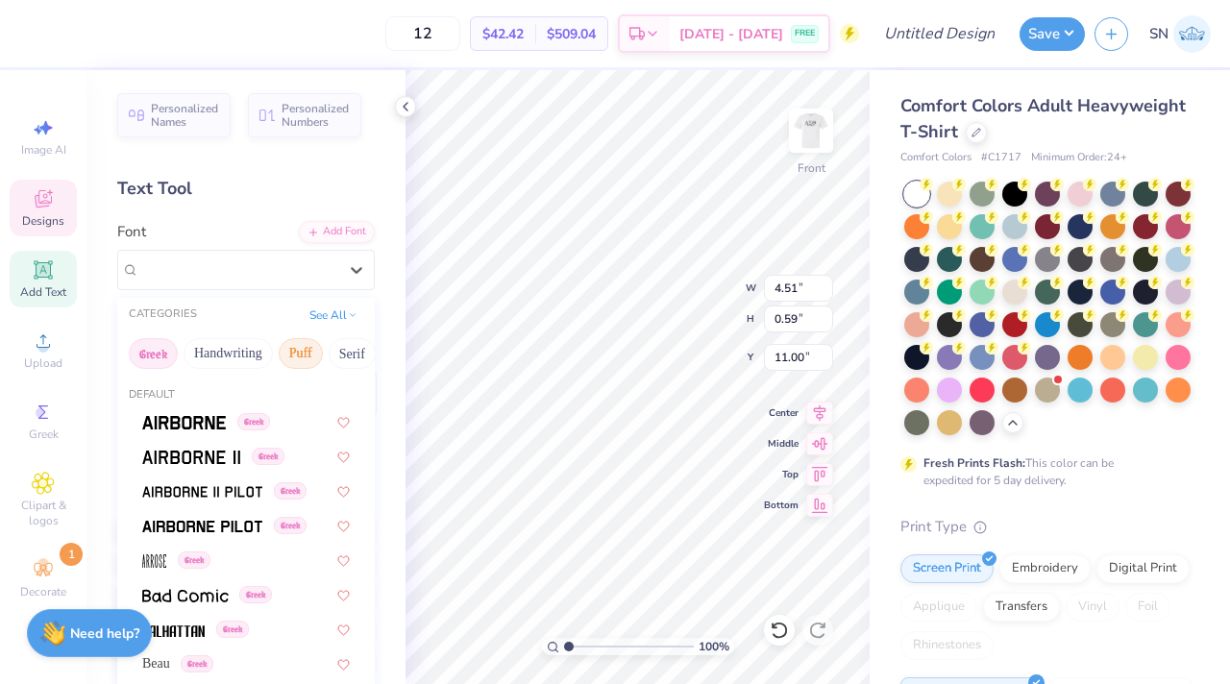
click at [285, 352] on button "Puff" at bounding box center [301, 353] width 44 height 31
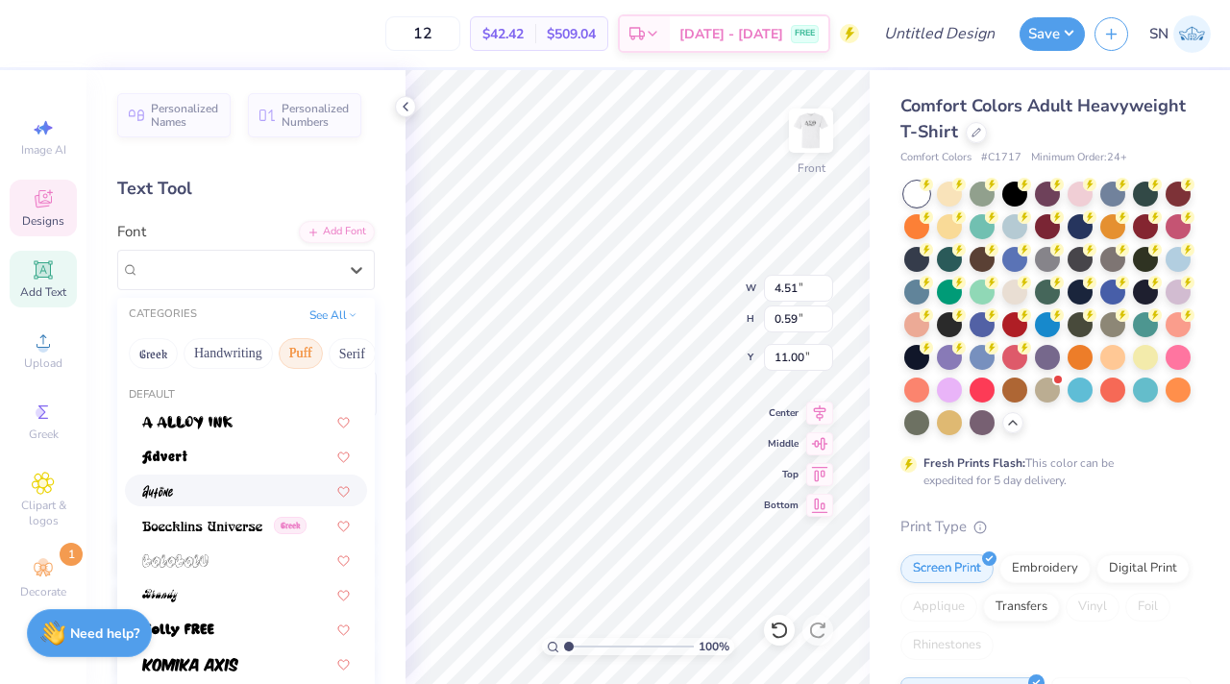
click at [218, 487] on div at bounding box center [246, 490] width 208 height 20
click at [288, 273] on div "Autone" at bounding box center [238, 270] width 202 height 30
click at [338, 350] on button "Serif" at bounding box center [352, 353] width 47 height 31
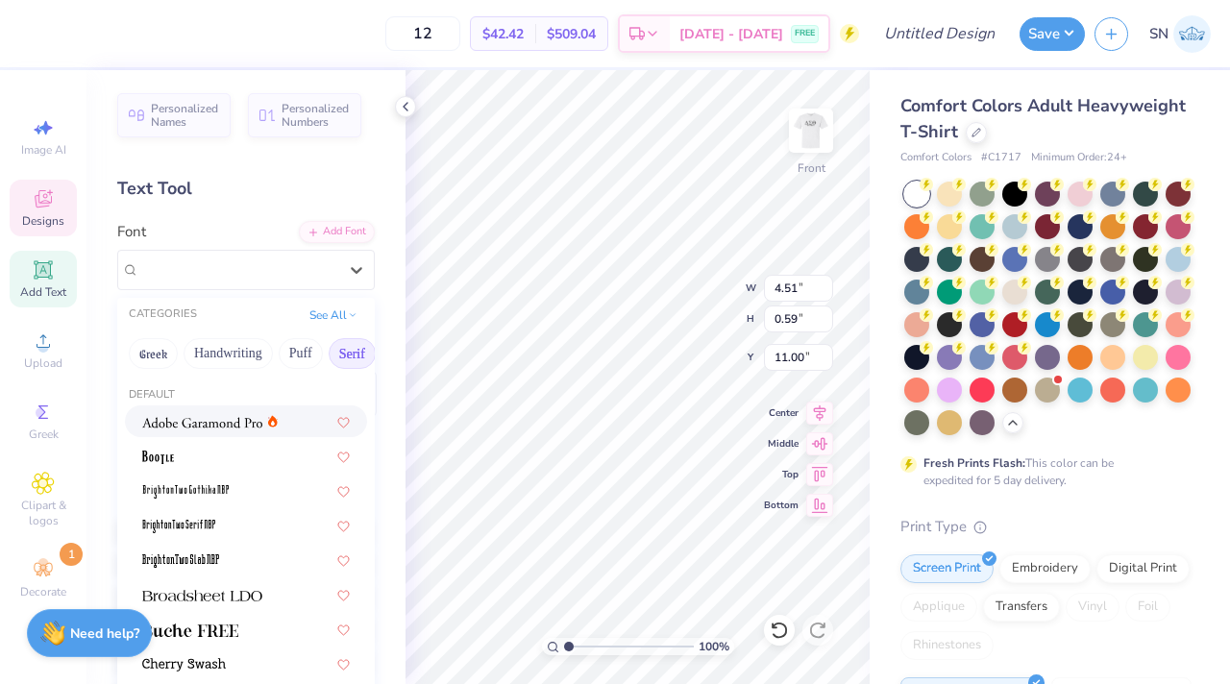
click at [220, 429] on img at bounding box center [202, 422] width 120 height 13
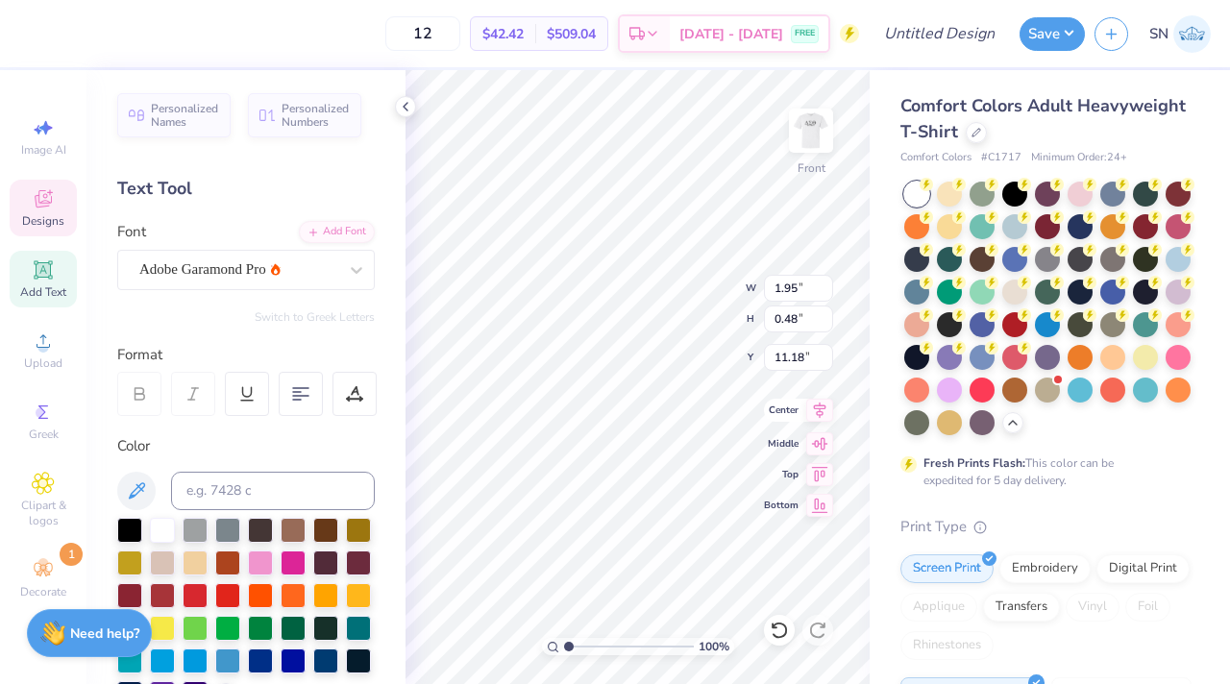
type input "1.95"
type input "0.48"
type input "11.18"
type input "3.74"
type input "0.49"
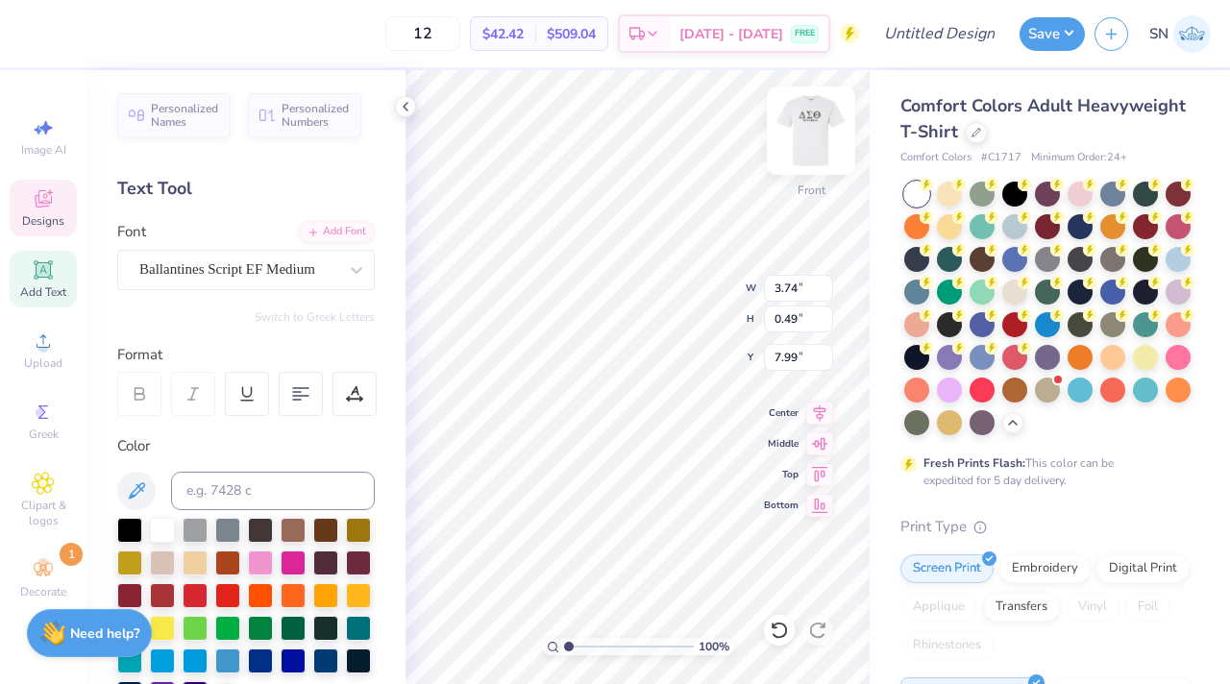
type input "7.99"
click at [804, 136] on img at bounding box center [811, 130] width 77 height 77
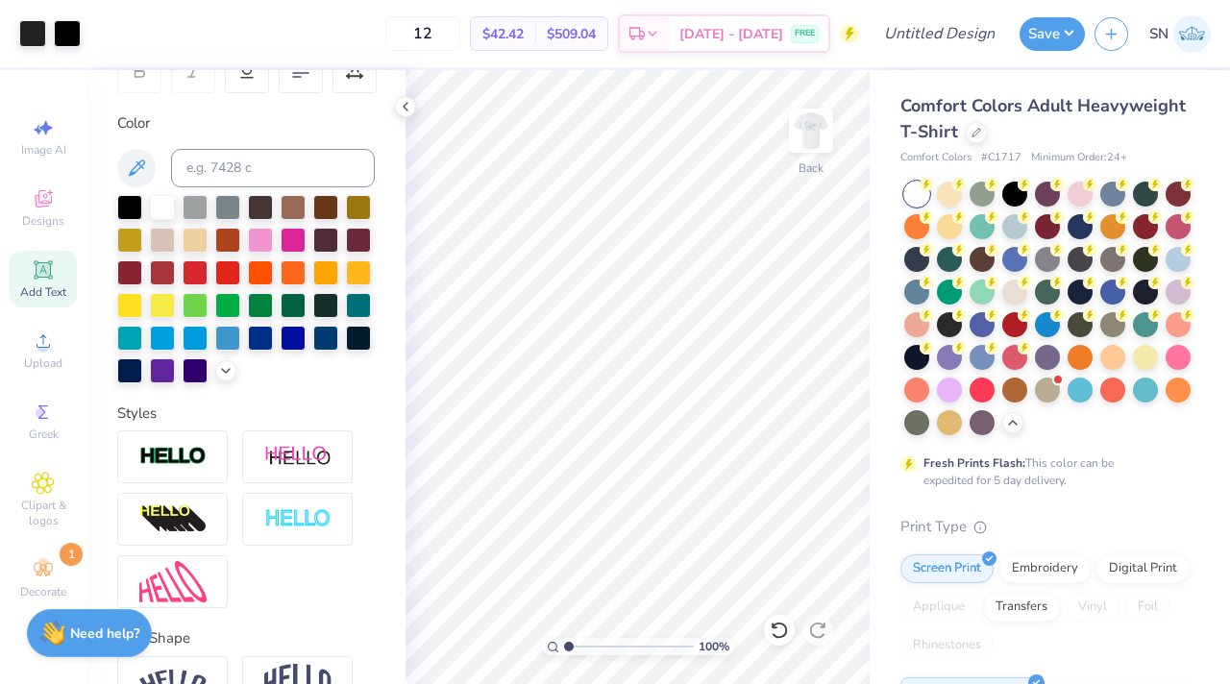
scroll to position [349, 0]
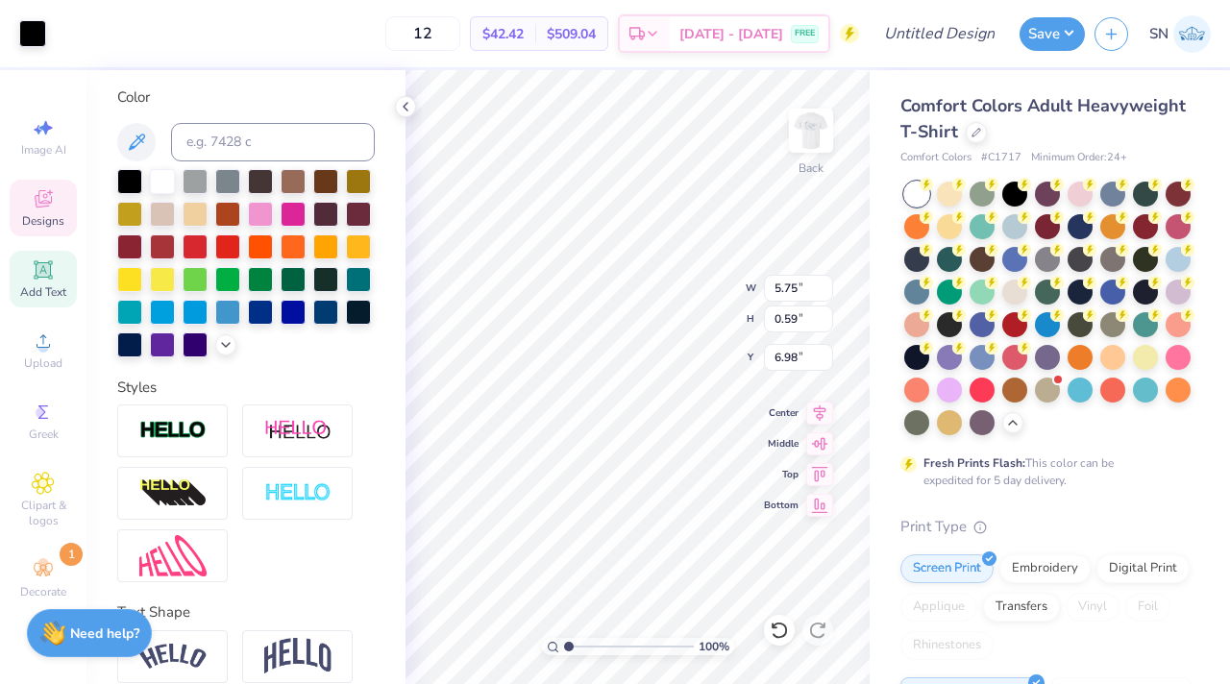
type input "5.75"
type input "0.59"
type input "6.98"
click at [196, 181] on div at bounding box center [195, 179] width 25 height 25
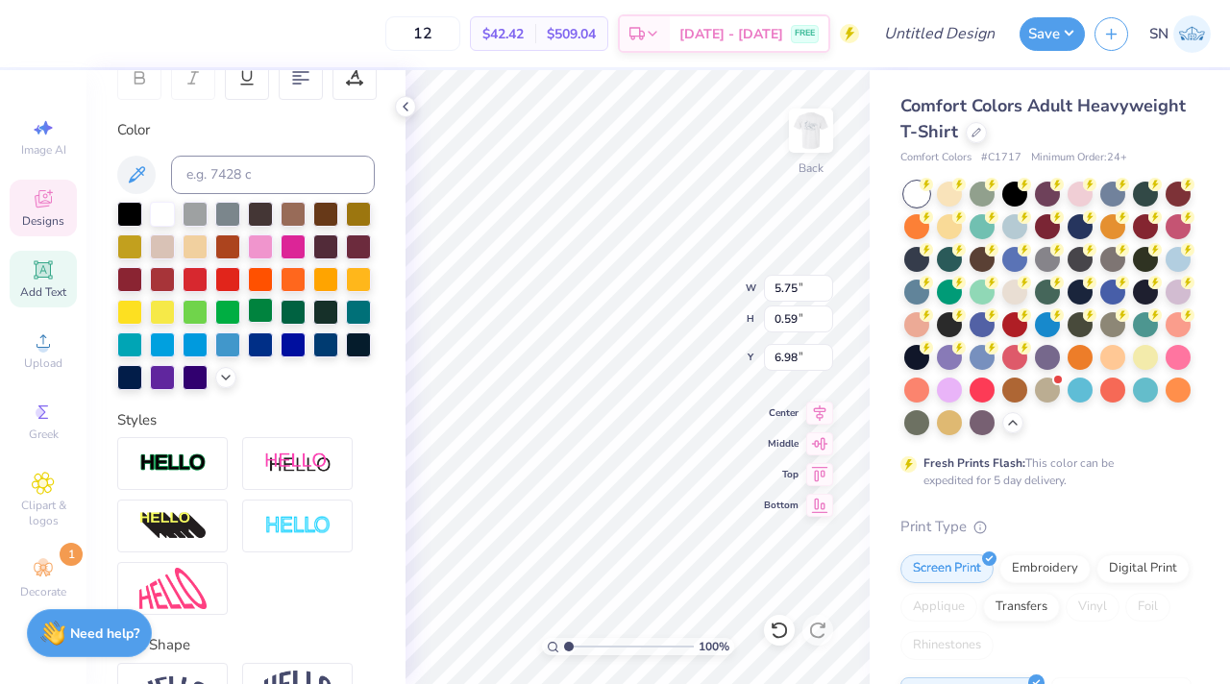
scroll to position [272, 0]
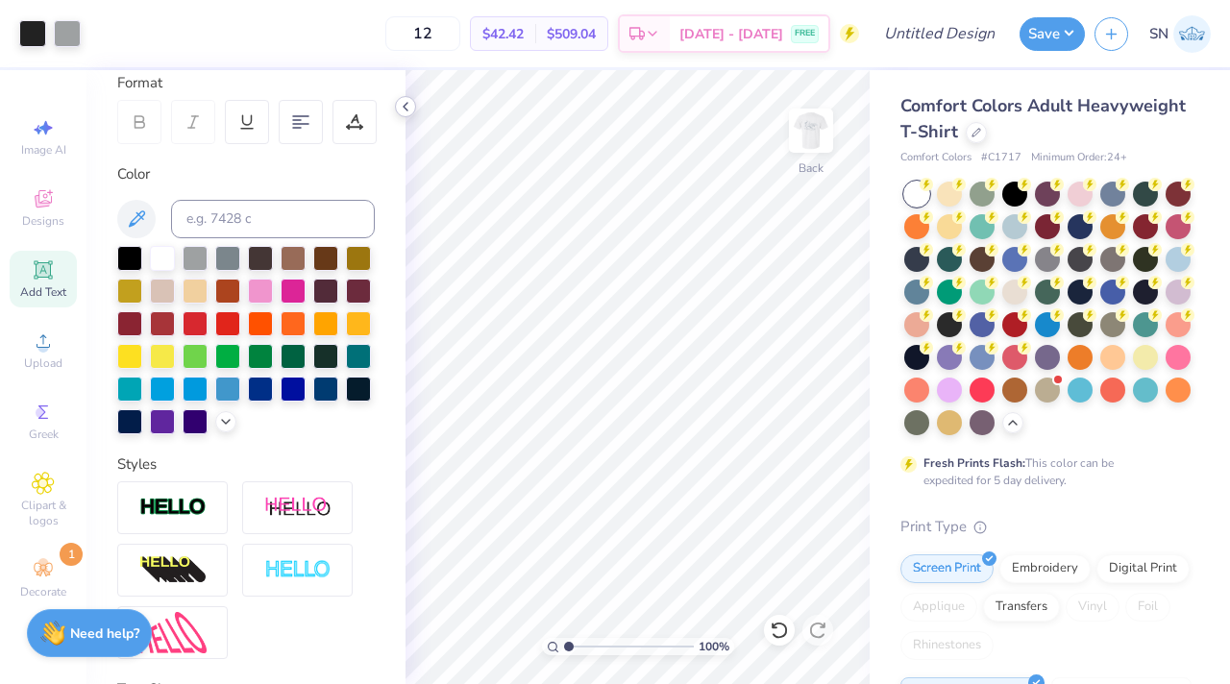
click at [409, 100] on icon at bounding box center [405, 106] width 15 height 15
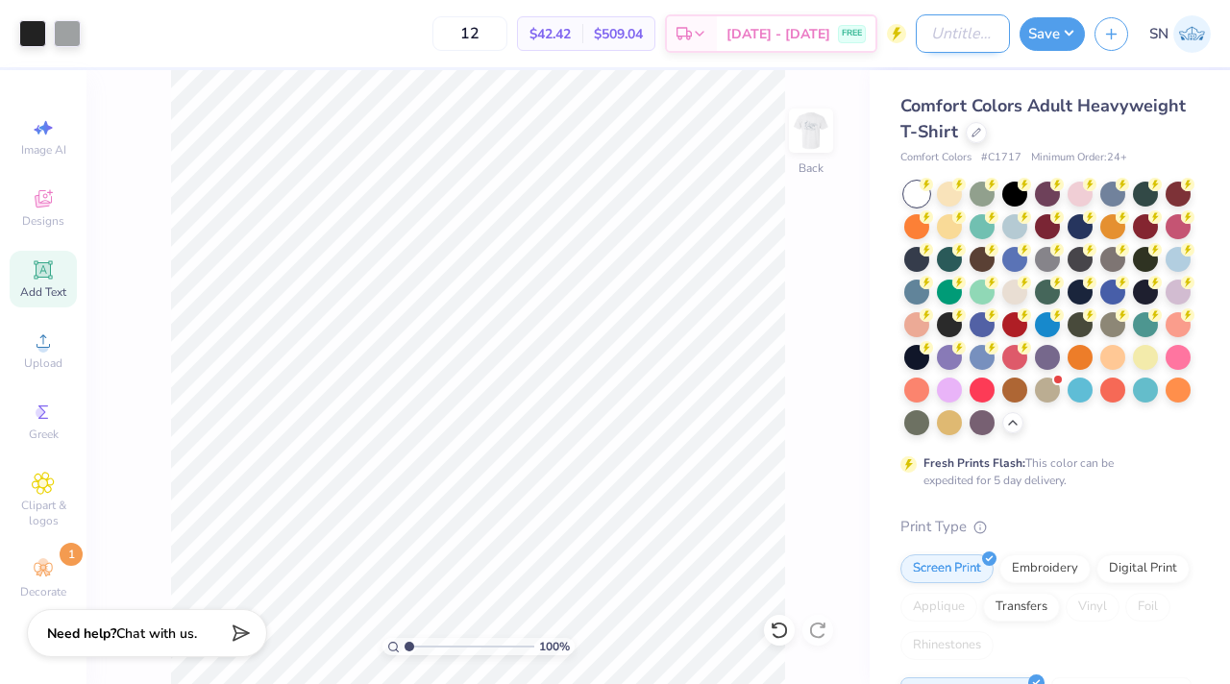
click at [921, 28] on input "Design Title" at bounding box center [963, 33] width 94 height 38
type input "S"
click at [938, 33] on input "Delta Sigma Chi Mockup" at bounding box center [963, 33] width 94 height 38
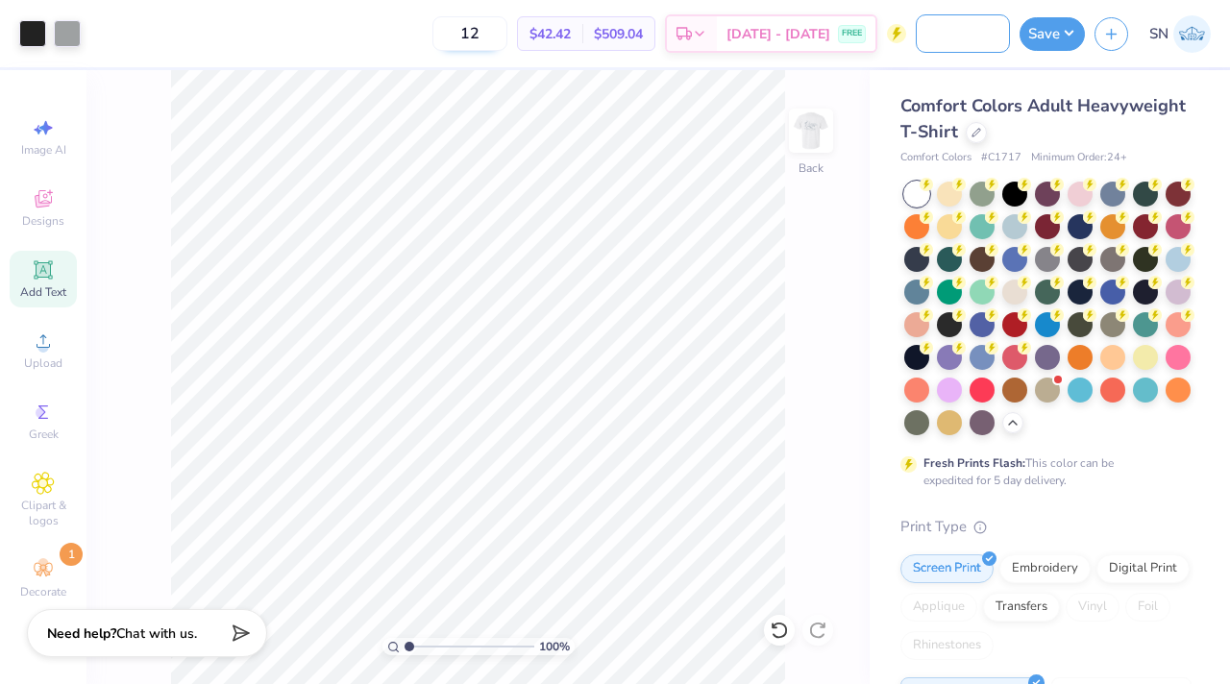
type input "Delta Sigma Chi Charity Drive Mockup"
click at [503, 38] on input "12" at bounding box center [469, 33] width 75 height 35
type input "1"
type input "9"
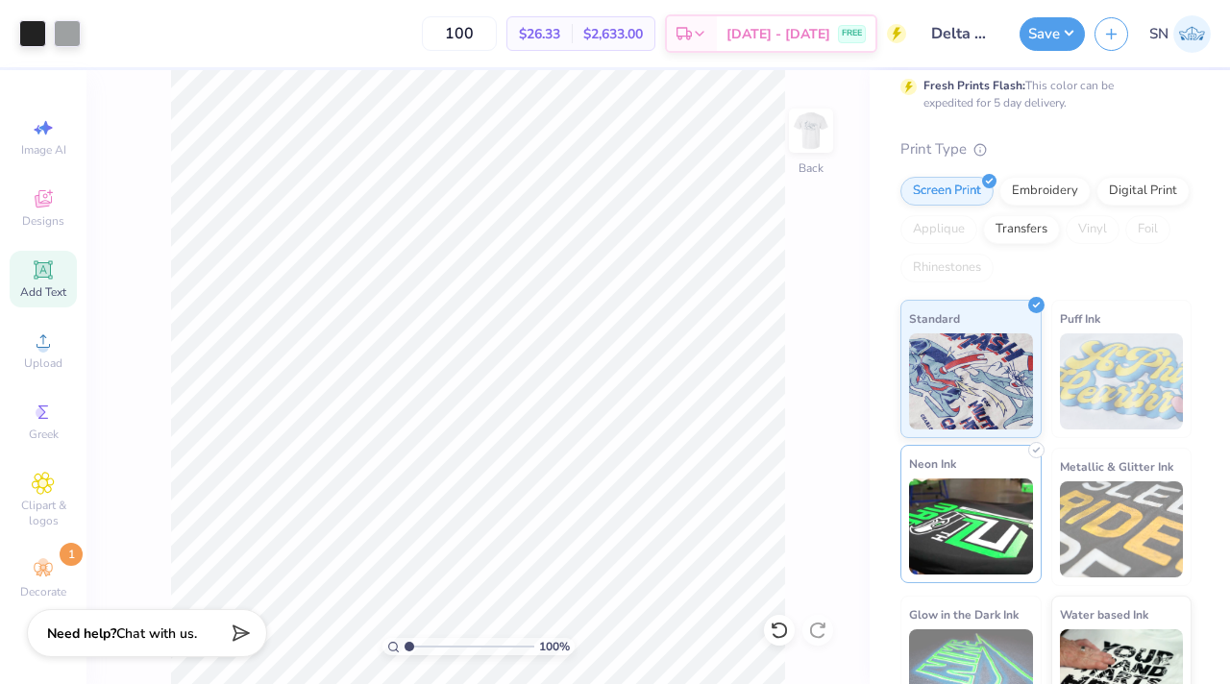
scroll to position [428, 0]
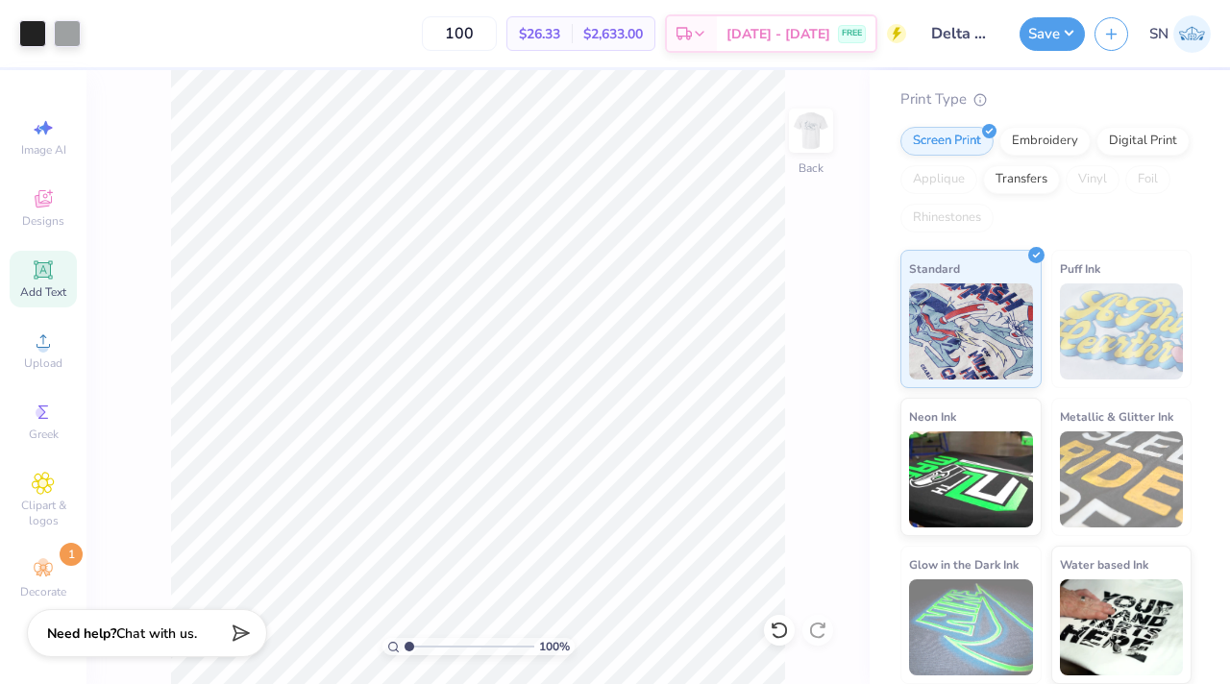
type input "100"
click at [820, 127] on img at bounding box center [811, 130] width 77 height 77
